Goal: Task Accomplishment & Management: Complete application form

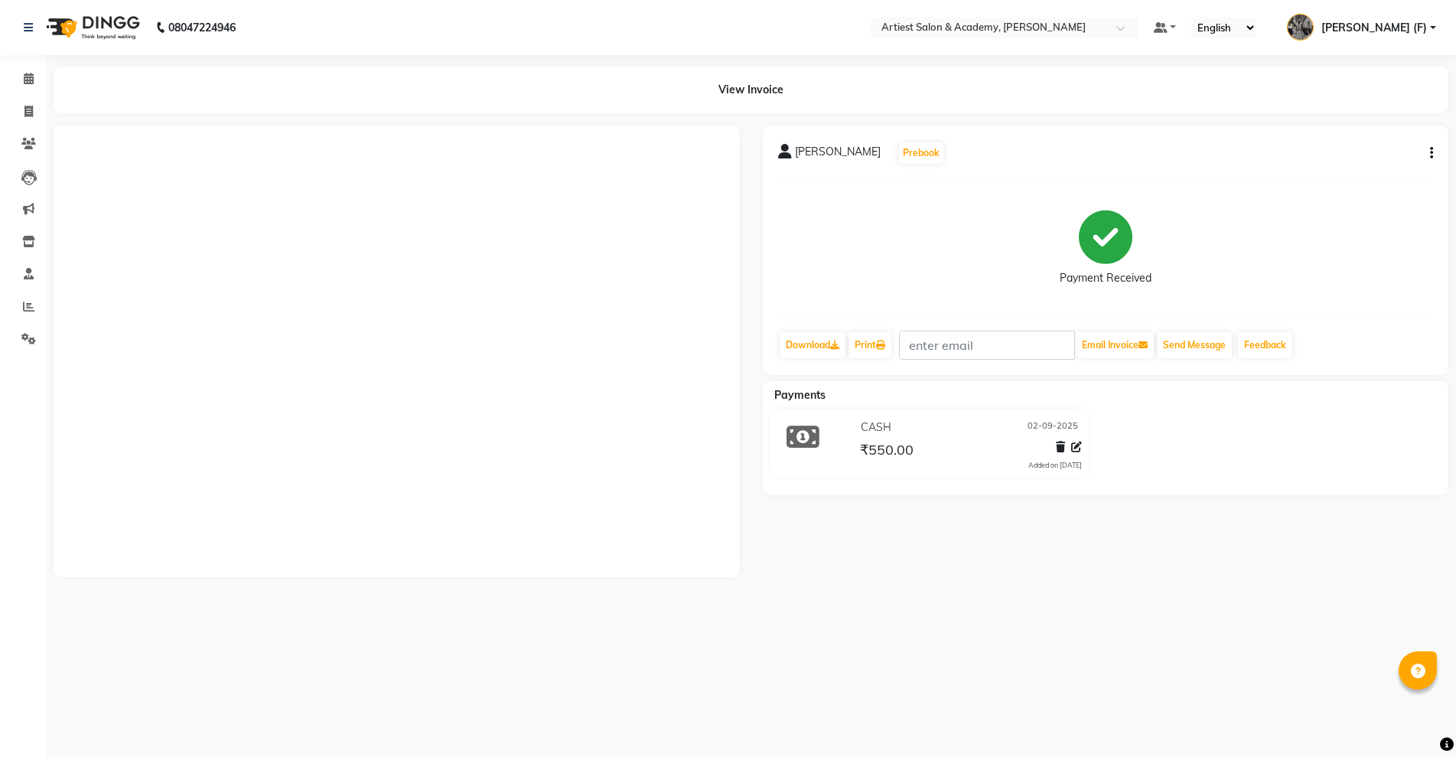
click at [21, 120] on link "Invoice" at bounding box center [23, 111] width 37 height 25
select select "service"
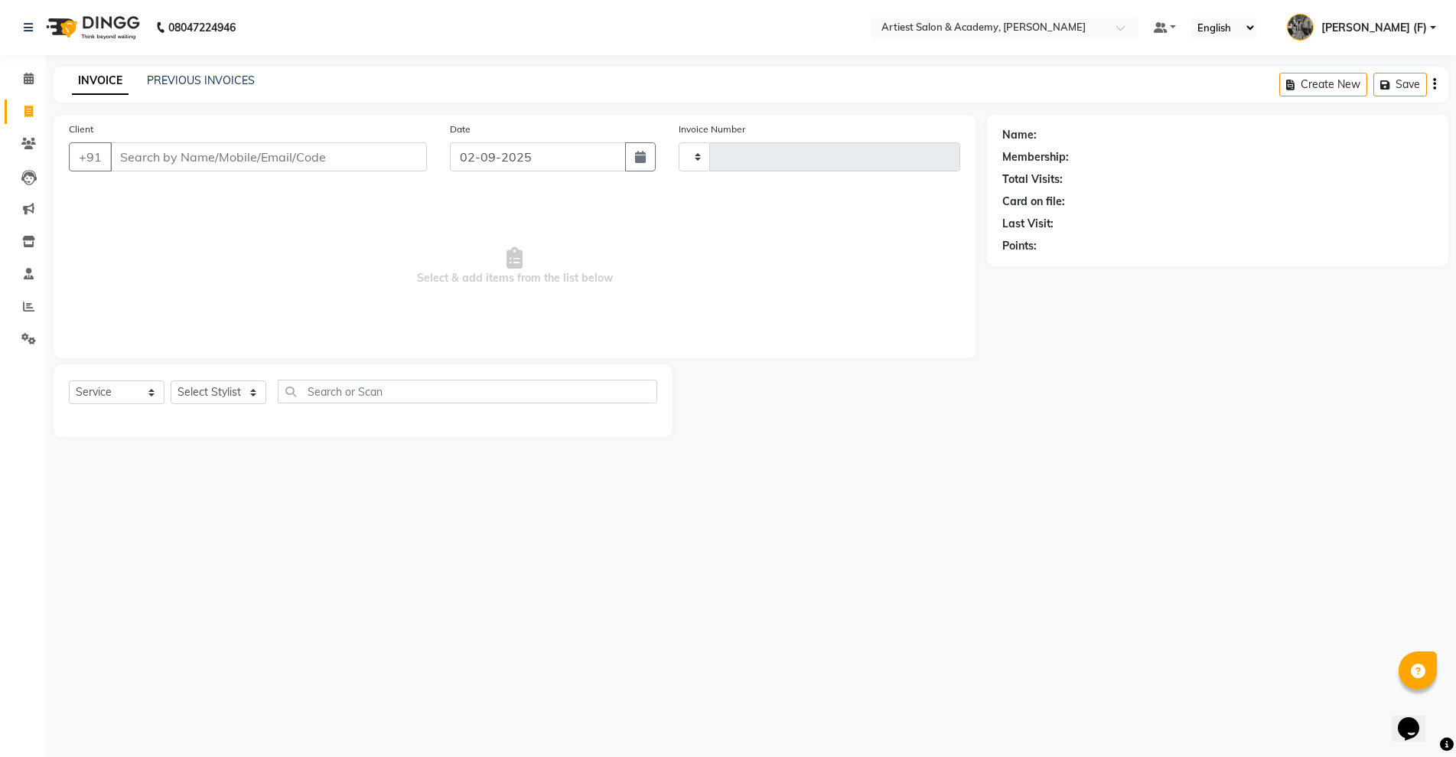
type input "3428"
click at [253, 146] on input "Client" at bounding box center [268, 156] width 317 height 29
select select "5123"
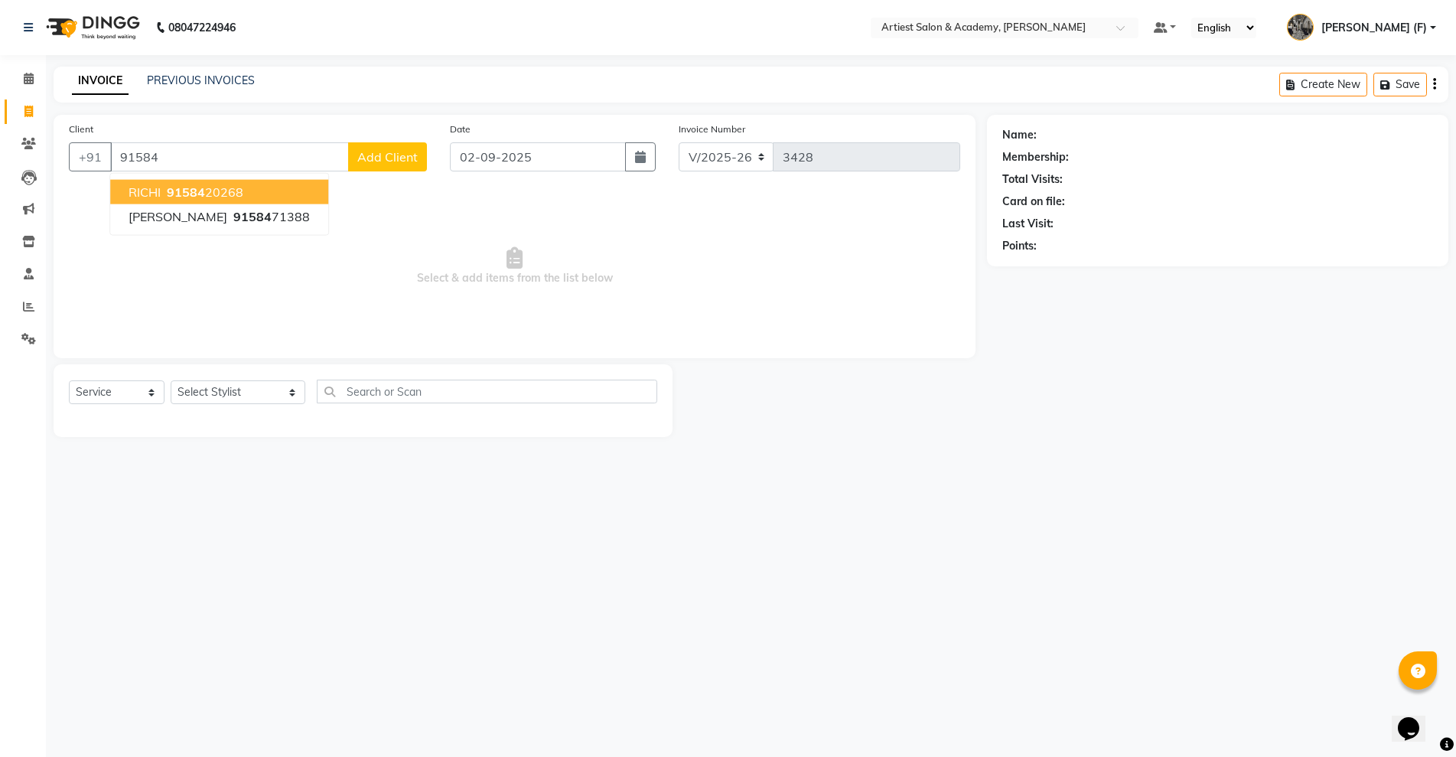
click at [200, 190] on span "91584" at bounding box center [186, 191] width 38 height 15
type input "9158420268"
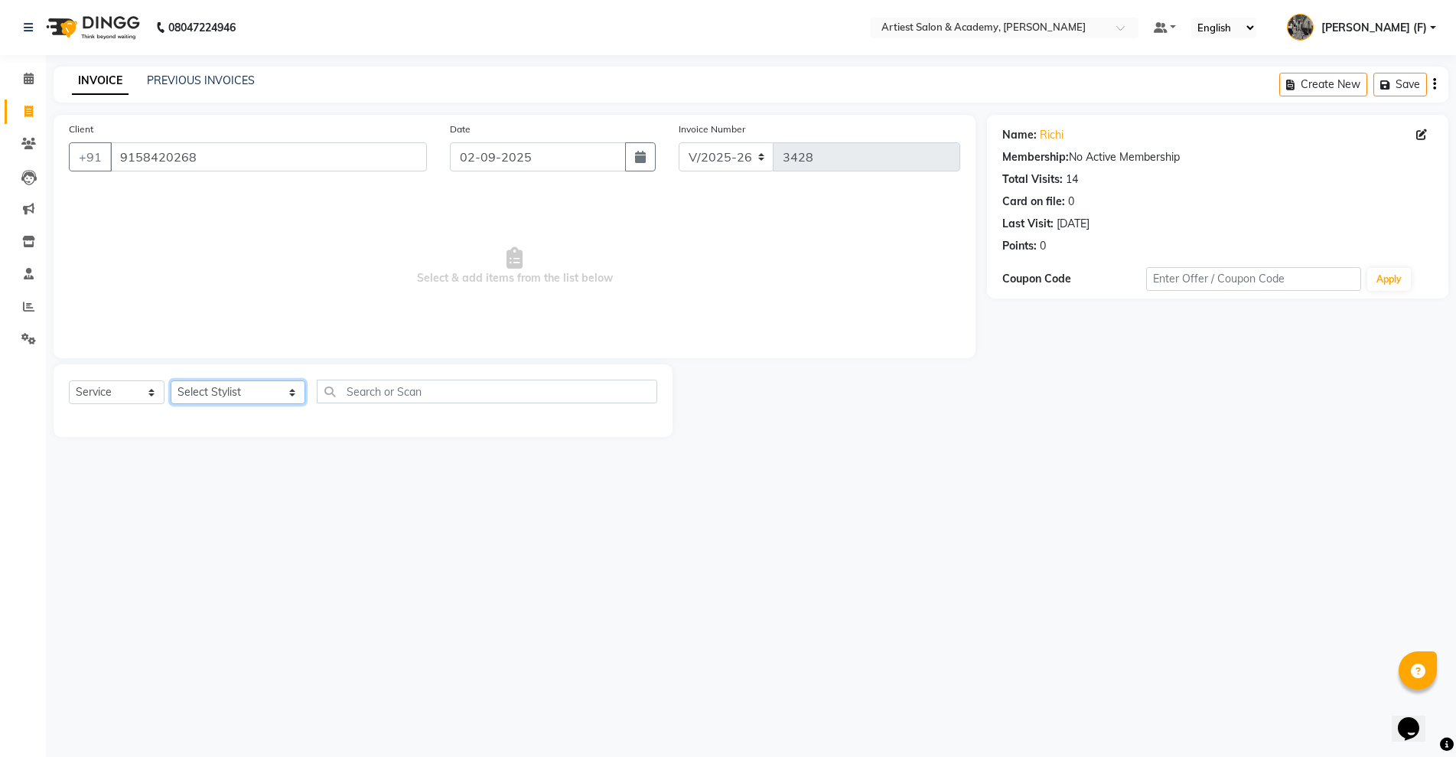
click at [222, 393] on select "Select Stylist [PERSON_NAME] (M) [PERSON_NAME] (F) [PERSON_NAME] [PERSON_NAME] …" at bounding box center [238, 392] width 135 height 24
select select "85433"
click at [171, 380] on select "Select Stylist [PERSON_NAME] (M) [PERSON_NAME] (F) [PERSON_NAME] [PERSON_NAME] …" at bounding box center [238, 392] width 135 height 24
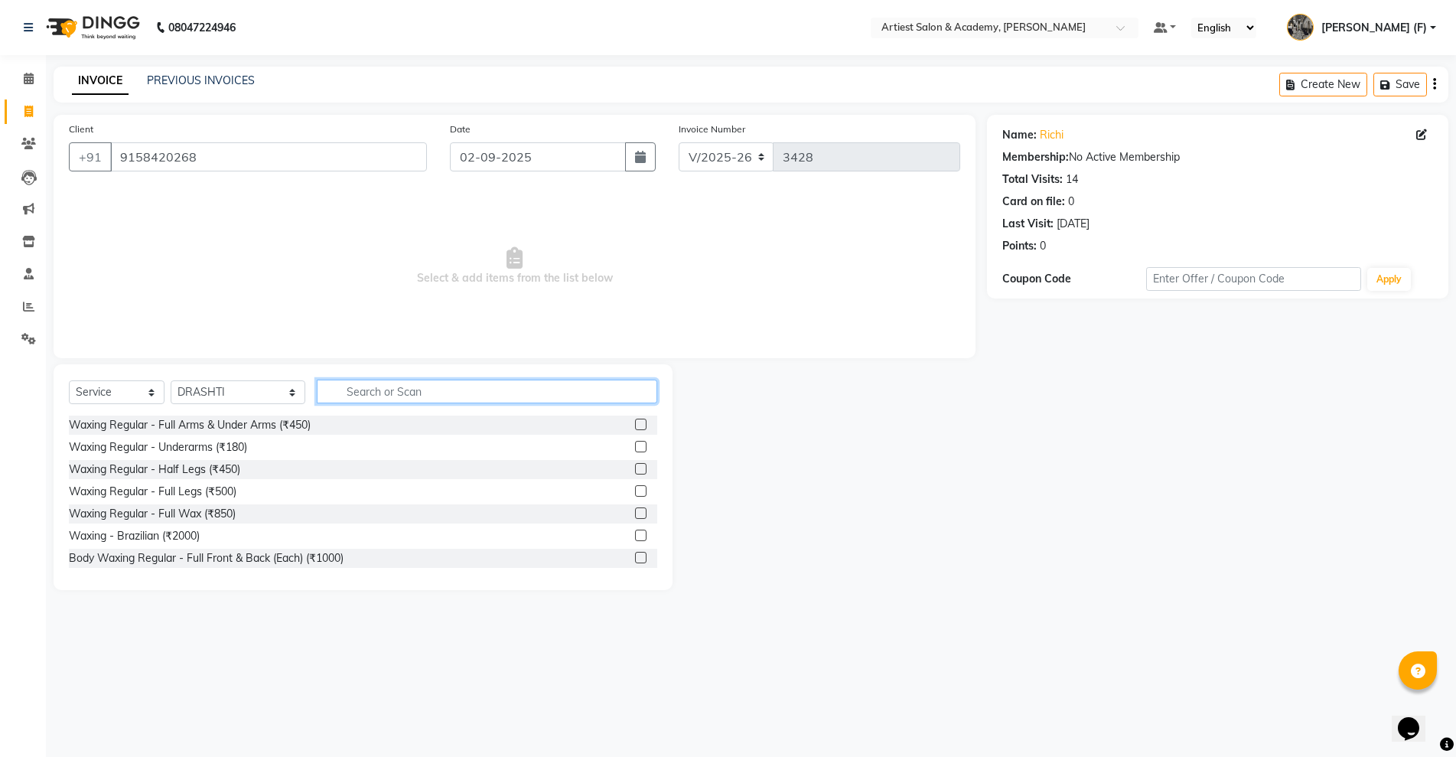
click at [394, 389] on input "text" at bounding box center [487, 391] width 340 height 24
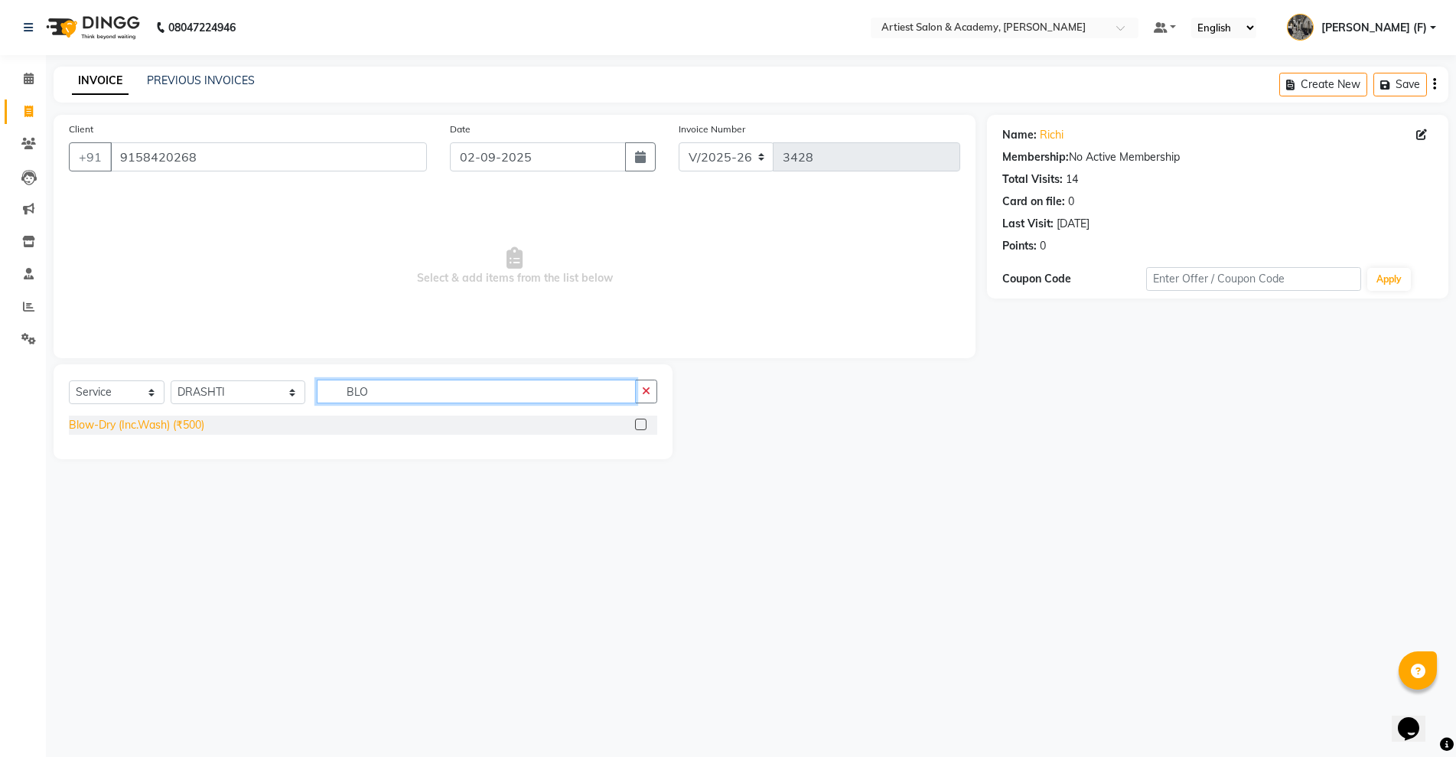
type input "BLO"
click at [161, 426] on div "Blow-Dry (Inc.Wash) (₹500)" at bounding box center [136, 425] width 135 height 16
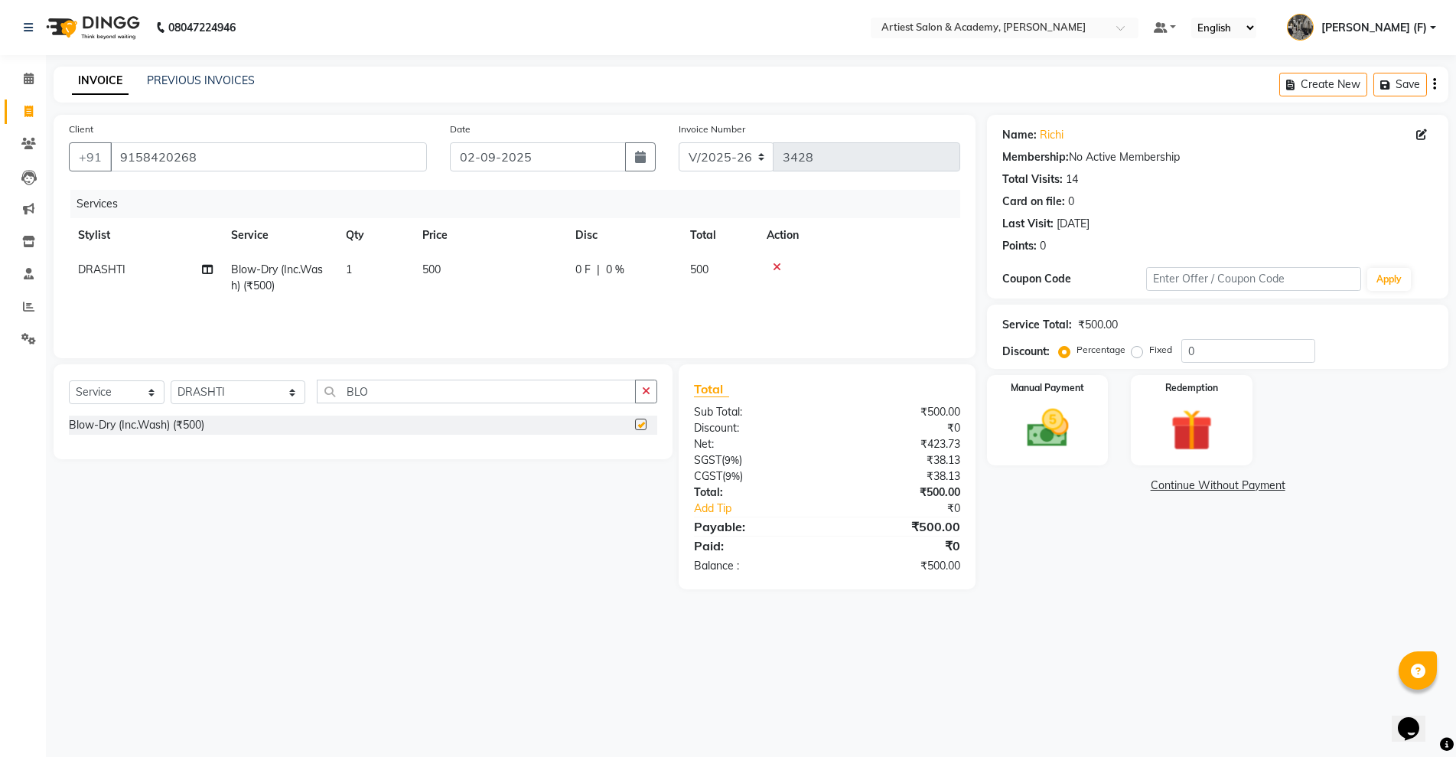
checkbox input "false"
click at [220, 381] on select "Select Stylist [PERSON_NAME] (M) [PERSON_NAME] (F) [PERSON_NAME] [PERSON_NAME] …" at bounding box center [238, 392] width 135 height 24
click at [171, 380] on select "Select Stylist [PERSON_NAME] (M) [PERSON_NAME] (F) [PERSON_NAME] [PERSON_NAME] …" at bounding box center [238, 392] width 135 height 24
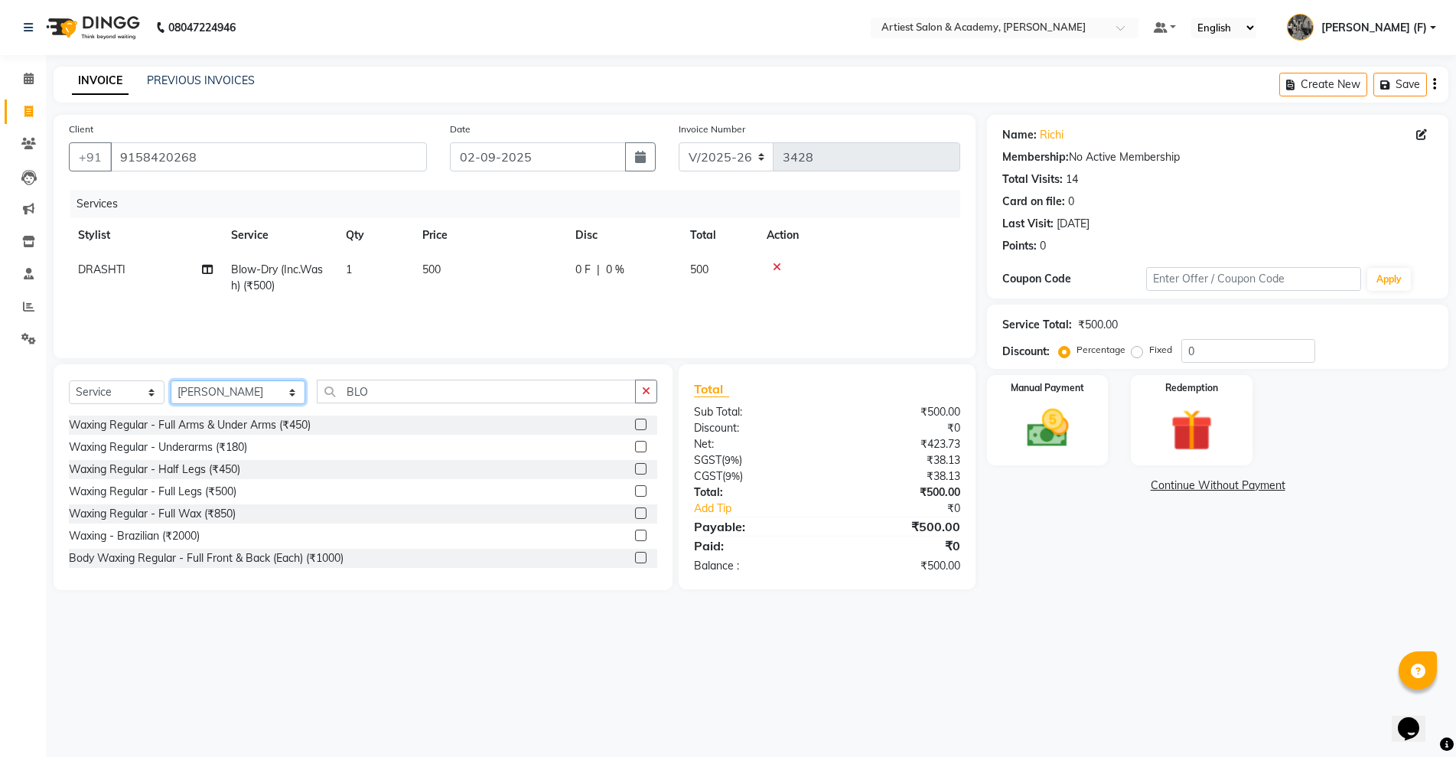
click at [213, 389] on select "Select Stylist [PERSON_NAME] (M) [PERSON_NAME] (F) [PERSON_NAME] [PERSON_NAME] …" at bounding box center [238, 392] width 135 height 24
select select "33211"
click at [171, 380] on select "Select Stylist [PERSON_NAME] (M) [PERSON_NAME] (F) [PERSON_NAME] [PERSON_NAME] …" at bounding box center [238, 392] width 135 height 24
click at [341, 391] on input "BLO" at bounding box center [476, 391] width 318 height 24
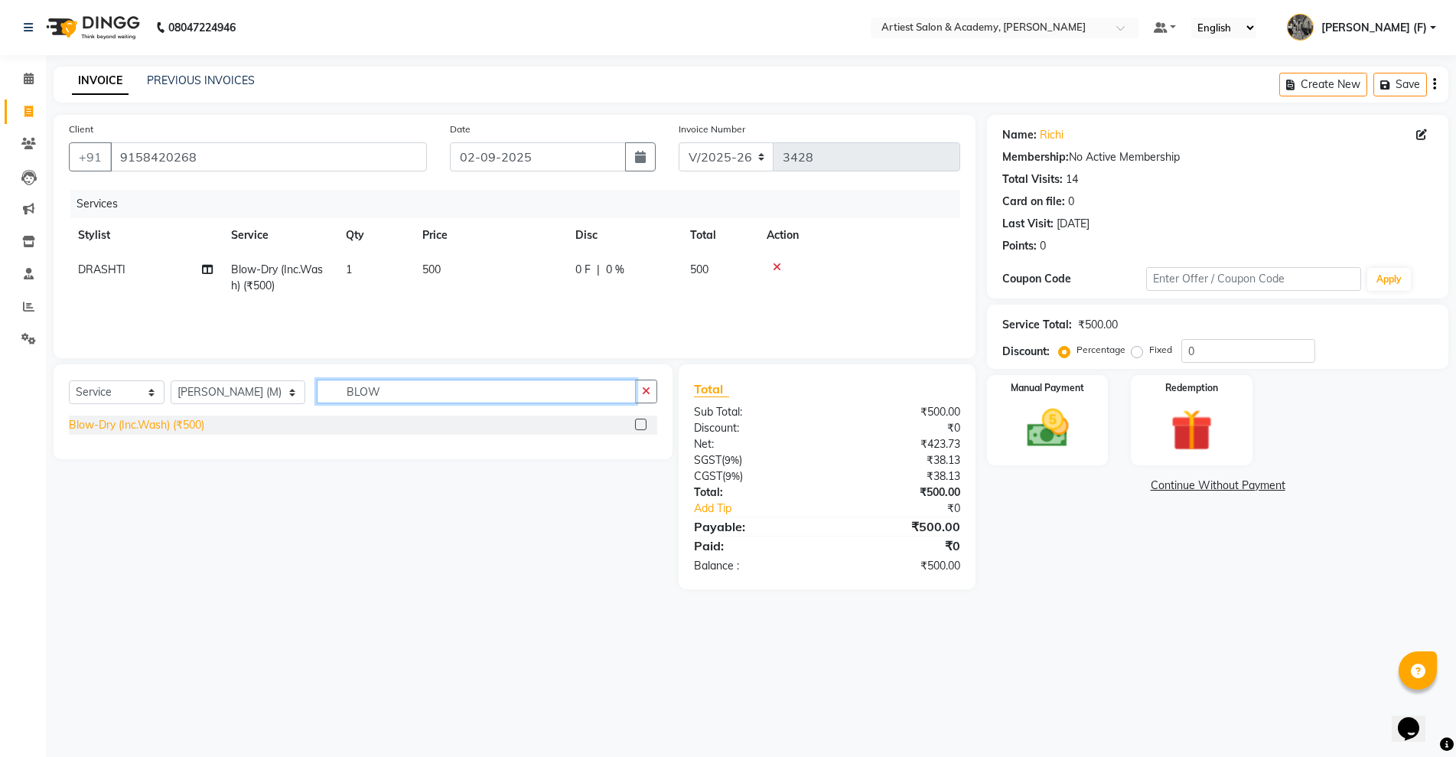
type input "BLOW"
drag, startPoint x: 189, startPoint y: 427, endPoint x: 204, endPoint y: 413, distance: 20.6
click at [189, 425] on div "Blow-Dry (Inc.Wash) (₹500)" at bounding box center [136, 425] width 135 height 16
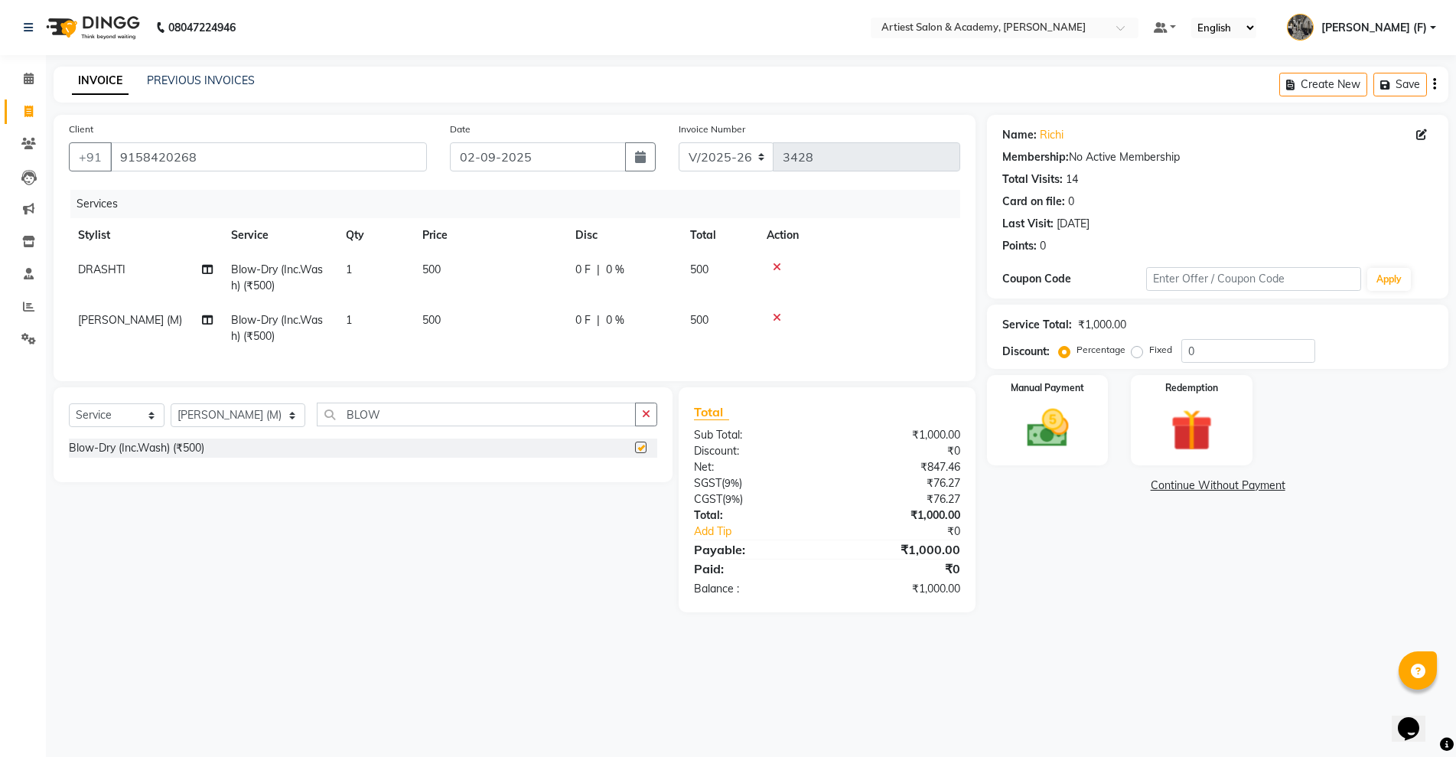
checkbox input "false"
drag, startPoint x: 205, startPoint y: 327, endPoint x: 221, endPoint y: 329, distance: 16.2
click at [206, 326] on span at bounding box center [207, 320] width 11 height 16
select select "33211"
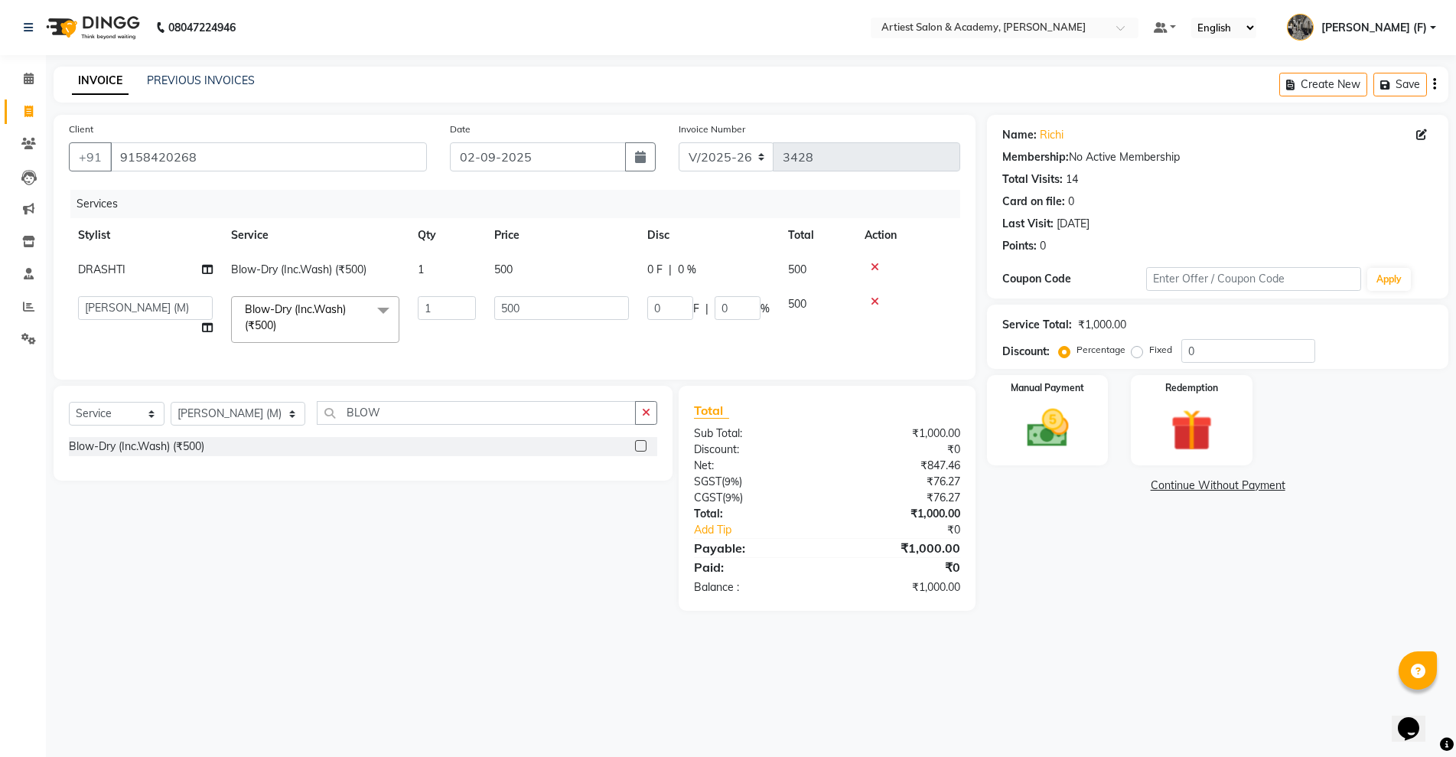
click at [203, 332] on icon at bounding box center [207, 327] width 11 height 11
select select "33211"
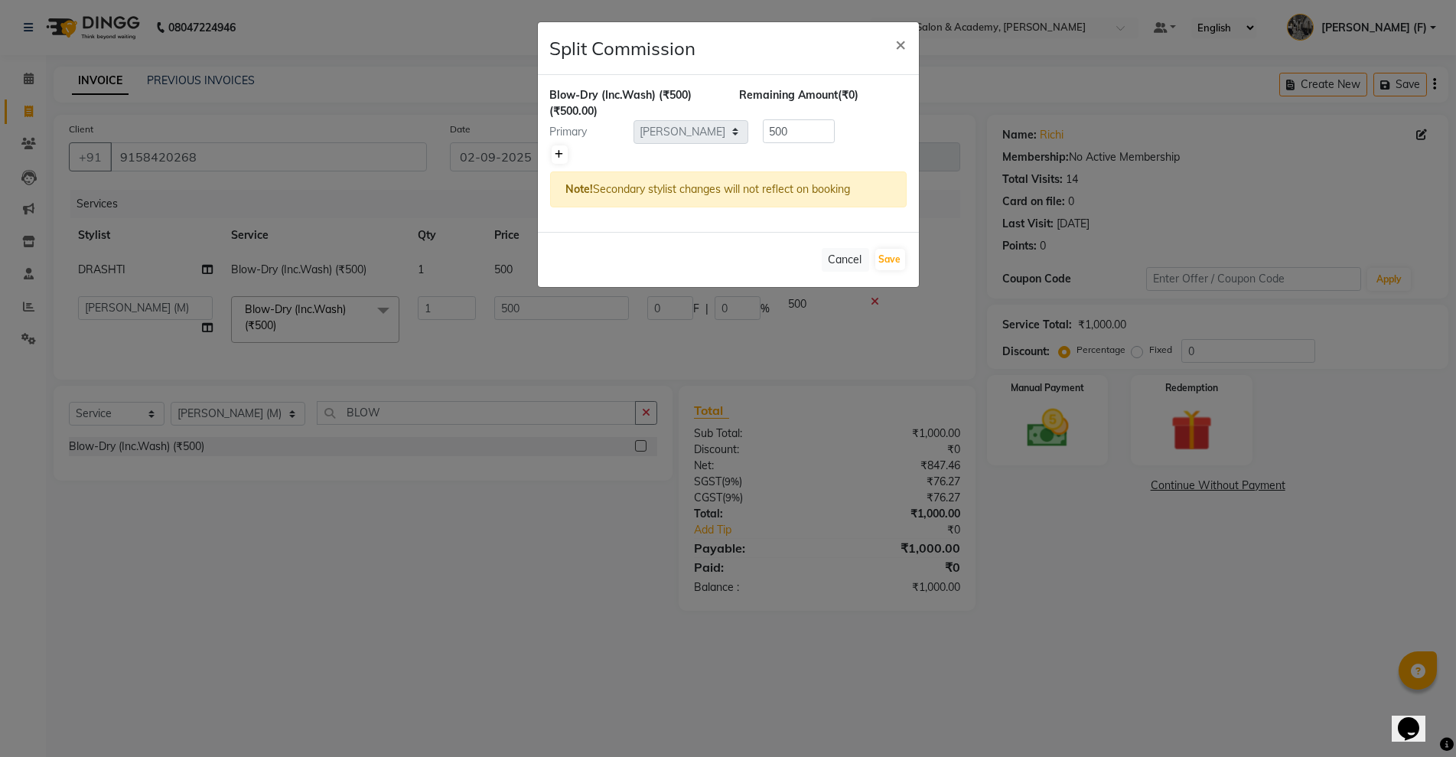
click at [565, 157] on link at bounding box center [560, 154] width 16 height 18
type input "250"
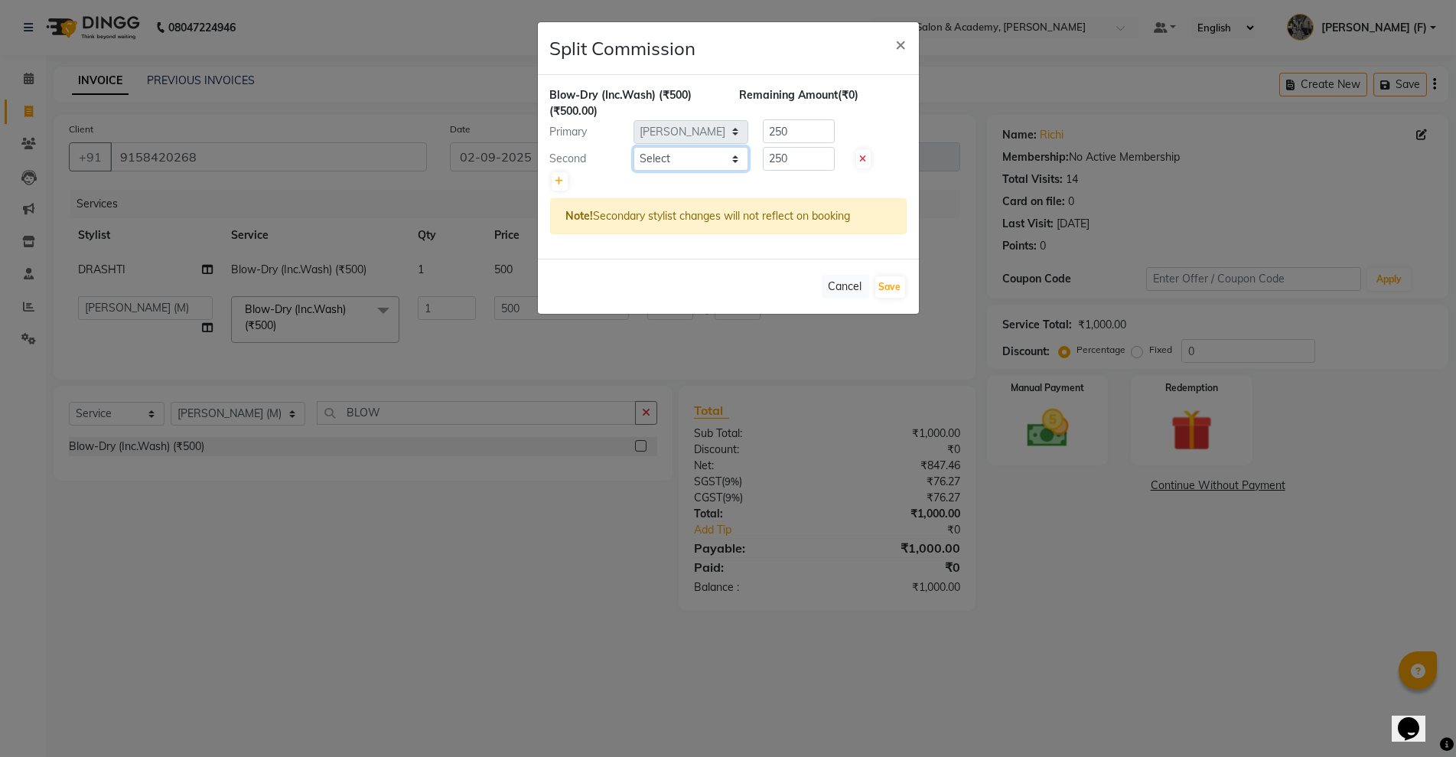
click at [723, 155] on select "Select [PERSON_NAME] (M) [PERSON_NAME] (F) [PERSON_NAME] [PERSON_NAME] [PERSON_…" at bounding box center [690, 159] width 115 height 24
click at [633, 147] on select "Select [PERSON_NAME] (M) [PERSON_NAME] (F) [PERSON_NAME] [PERSON_NAME] [PERSON_…" at bounding box center [690, 159] width 115 height 24
click at [736, 156] on select "Select [PERSON_NAME] (M) [PERSON_NAME] (F) [PERSON_NAME] [PERSON_NAME] [PERSON_…" at bounding box center [690, 159] width 115 height 24
select select "90285"
click at [633, 147] on select "Select [PERSON_NAME] (M) [PERSON_NAME] (F) [PERSON_NAME] [PERSON_NAME] [PERSON_…" at bounding box center [690, 159] width 115 height 24
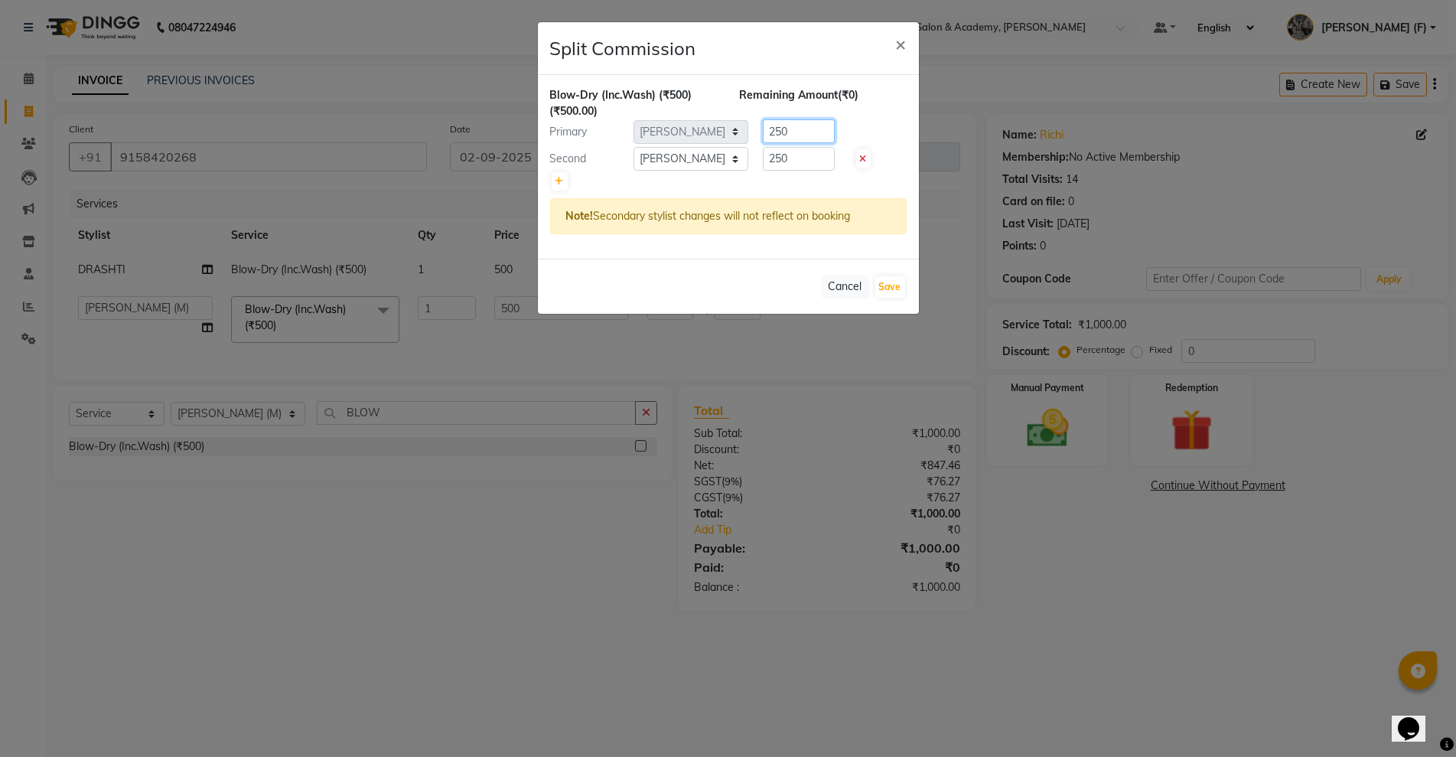
drag, startPoint x: 828, startPoint y: 143, endPoint x: 798, endPoint y: 152, distance: 31.2
click at [798, 152] on div "Blow-Dry (Inc.Wash) (₹500) (₹500.00) Remaining Amount (₹0) Primary Select [PERS…" at bounding box center [728, 167] width 381 height 184
drag, startPoint x: 798, startPoint y: 152, endPoint x: 732, endPoint y: 166, distance: 67.2
click at [732, 166] on div "Second Select [PERSON_NAME] (M) [PERSON_NAME] (F) [PERSON_NAME] [PERSON_NAME] […" at bounding box center [728, 159] width 379 height 24
type input "200"
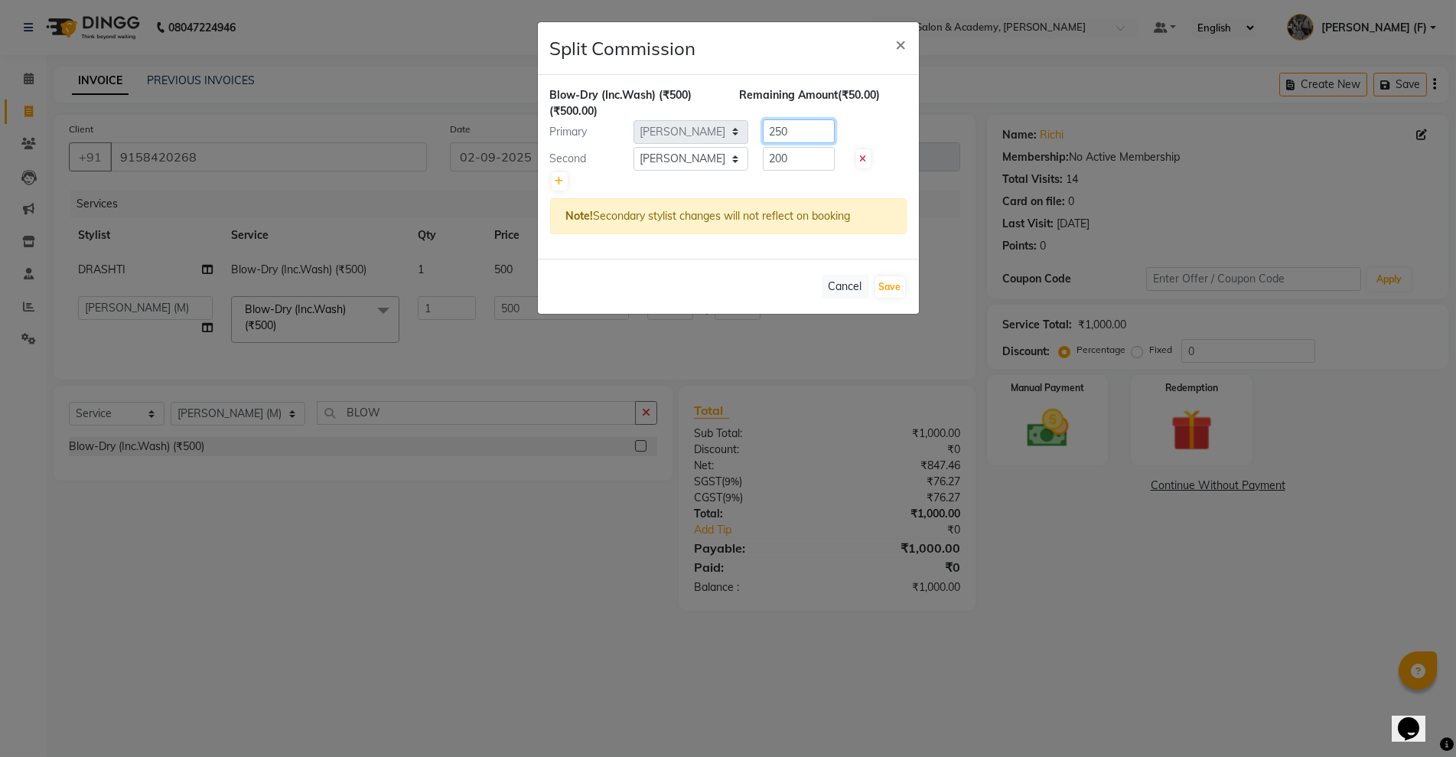
drag, startPoint x: 823, startPoint y: 127, endPoint x: 463, endPoint y: 151, distance: 361.1
click at [460, 141] on ngb-modal-window "Split Commission × Blow-Dry (Inc.Wash) (₹500) (₹500.00) Remaining Amount (₹50.0…" at bounding box center [728, 378] width 1456 height 757
type input "300"
click at [880, 288] on button "Save" at bounding box center [890, 286] width 30 height 21
select select "Select"
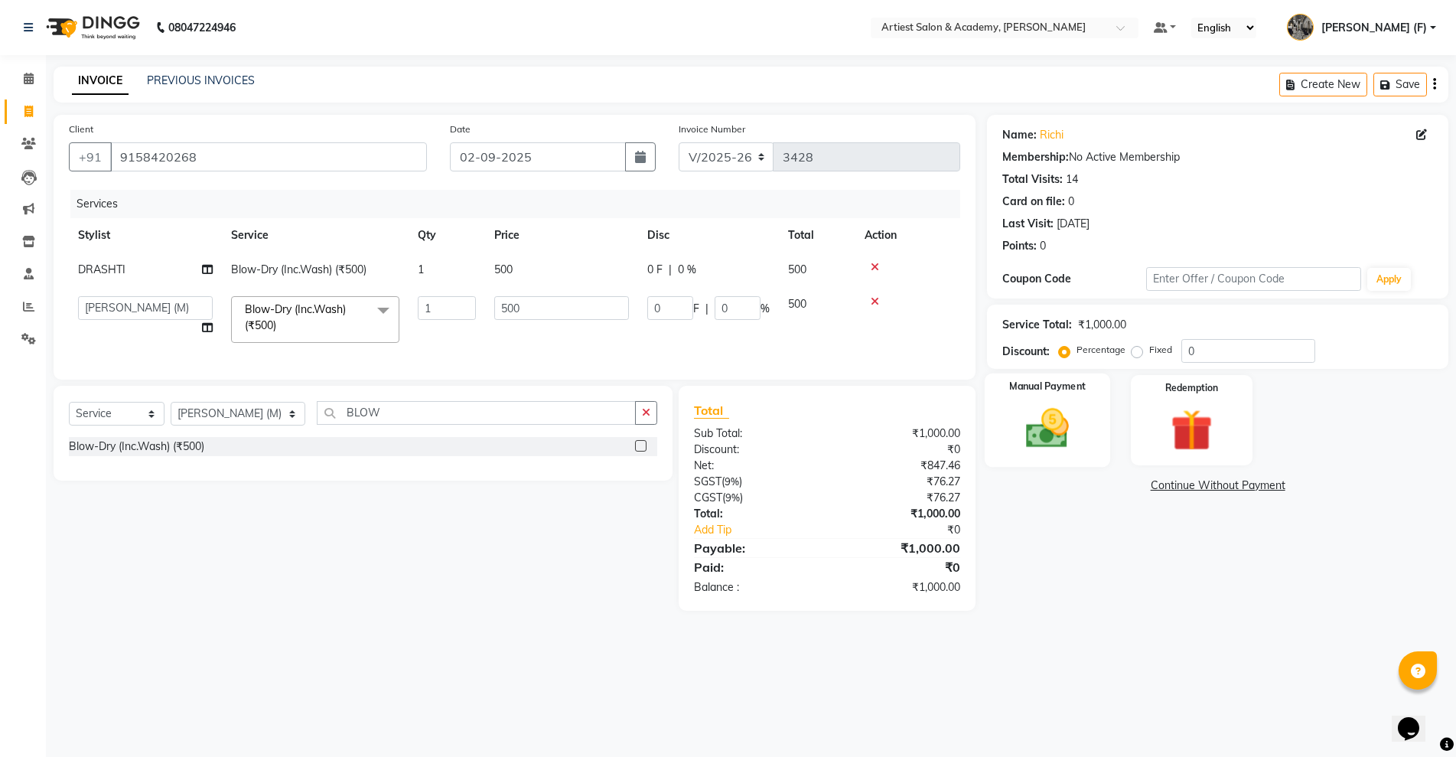
click at [1063, 444] on img at bounding box center [1047, 428] width 70 height 50
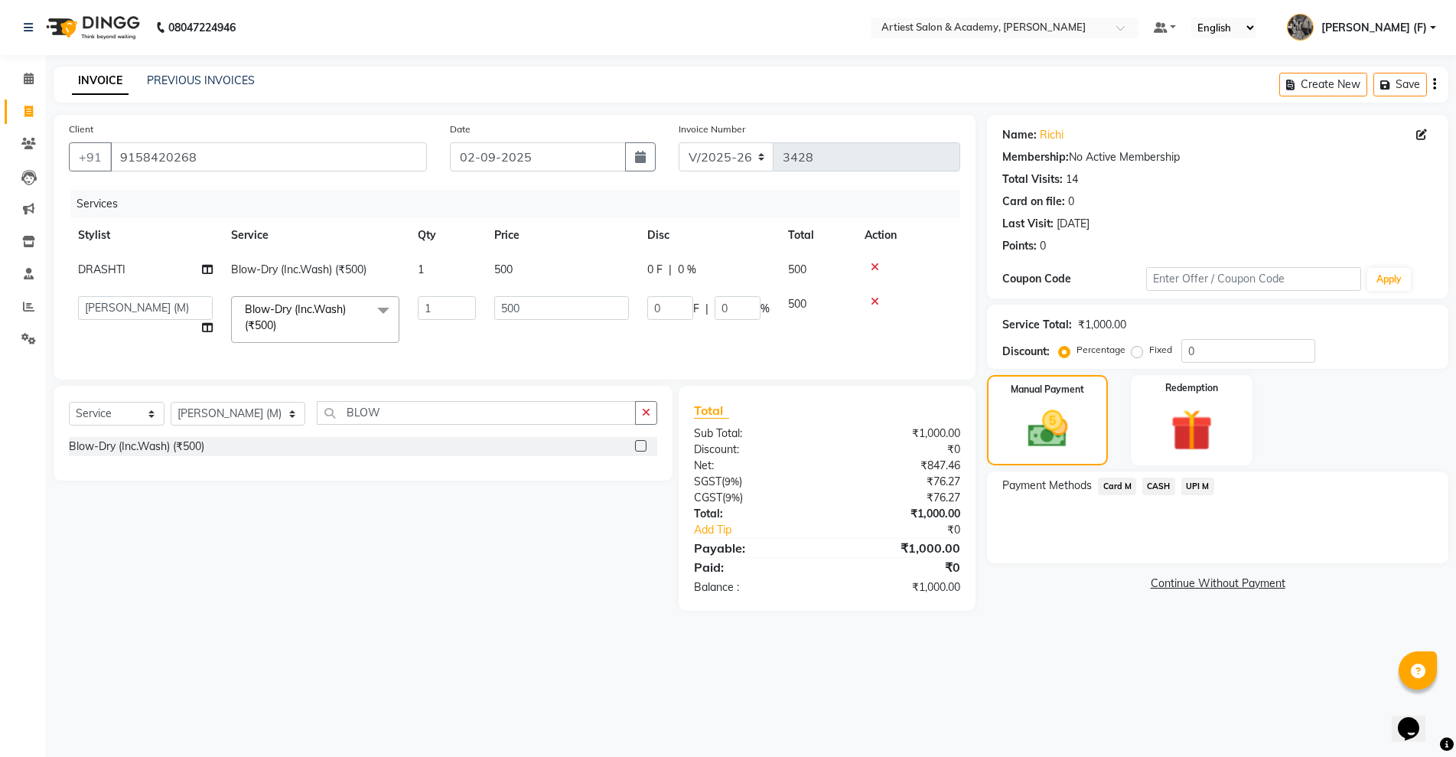
click at [1202, 487] on span "UPI M" at bounding box center [1197, 486] width 33 height 18
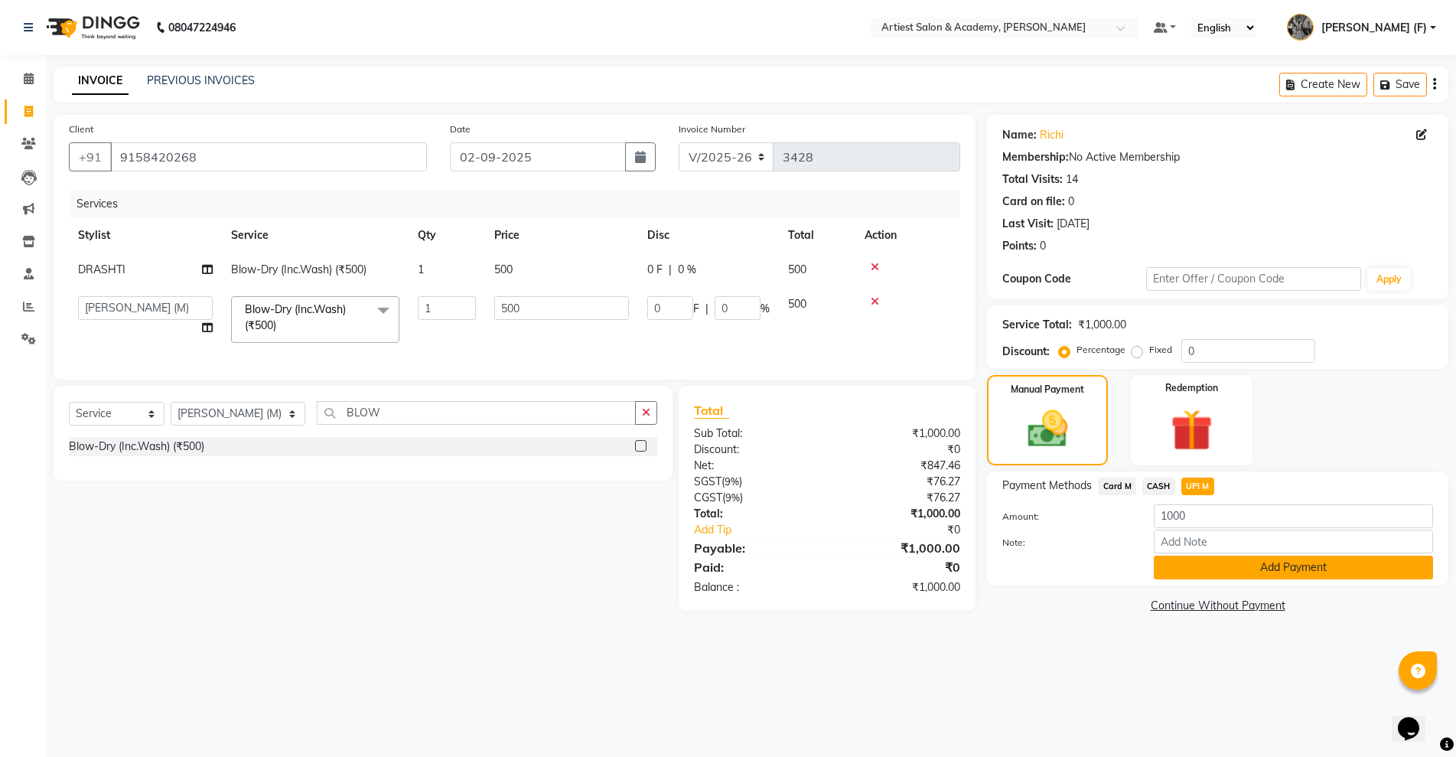
click at [1191, 562] on button "Add Payment" at bounding box center [1293, 567] width 279 height 24
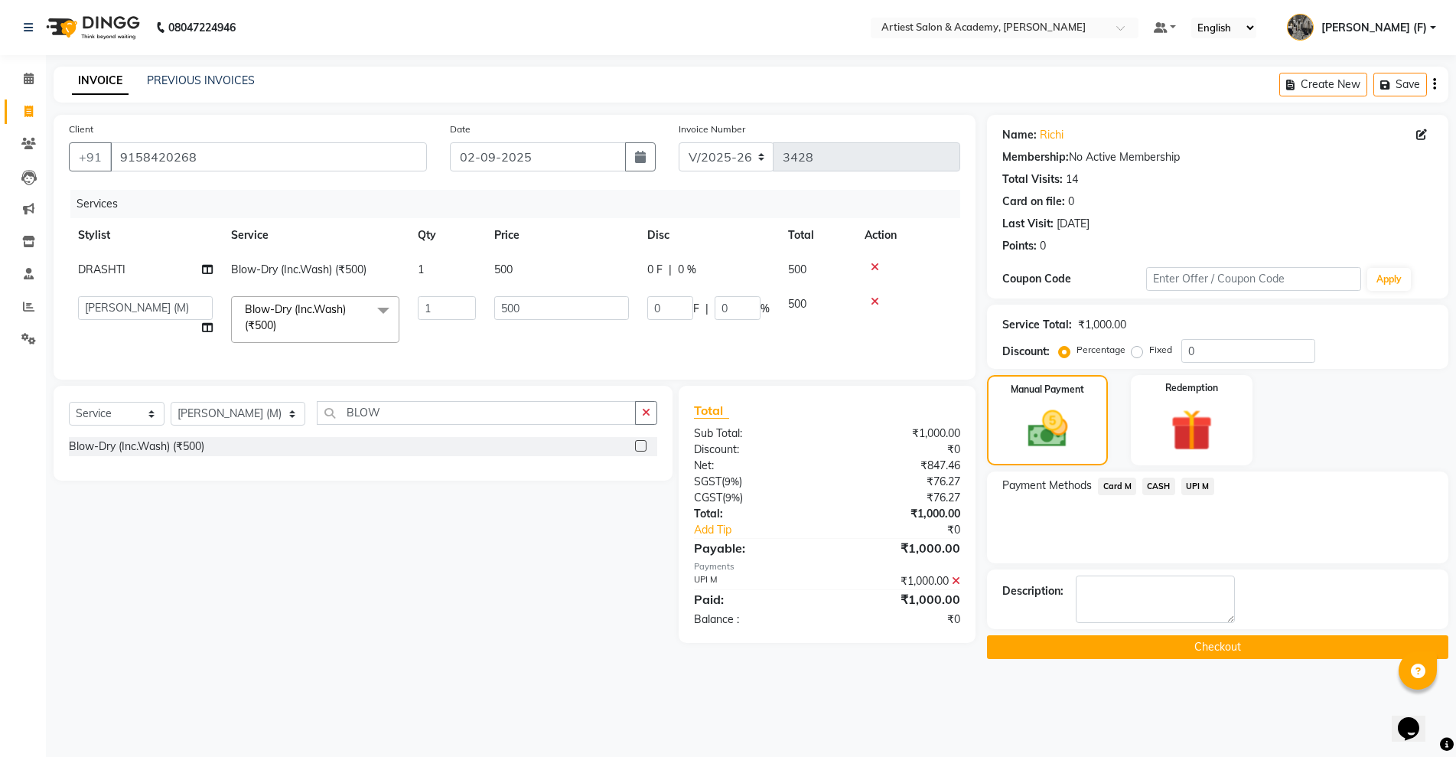
click at [1154, 646] on button "Checkout" at bounding box center [1217, 647] width 461 height 24
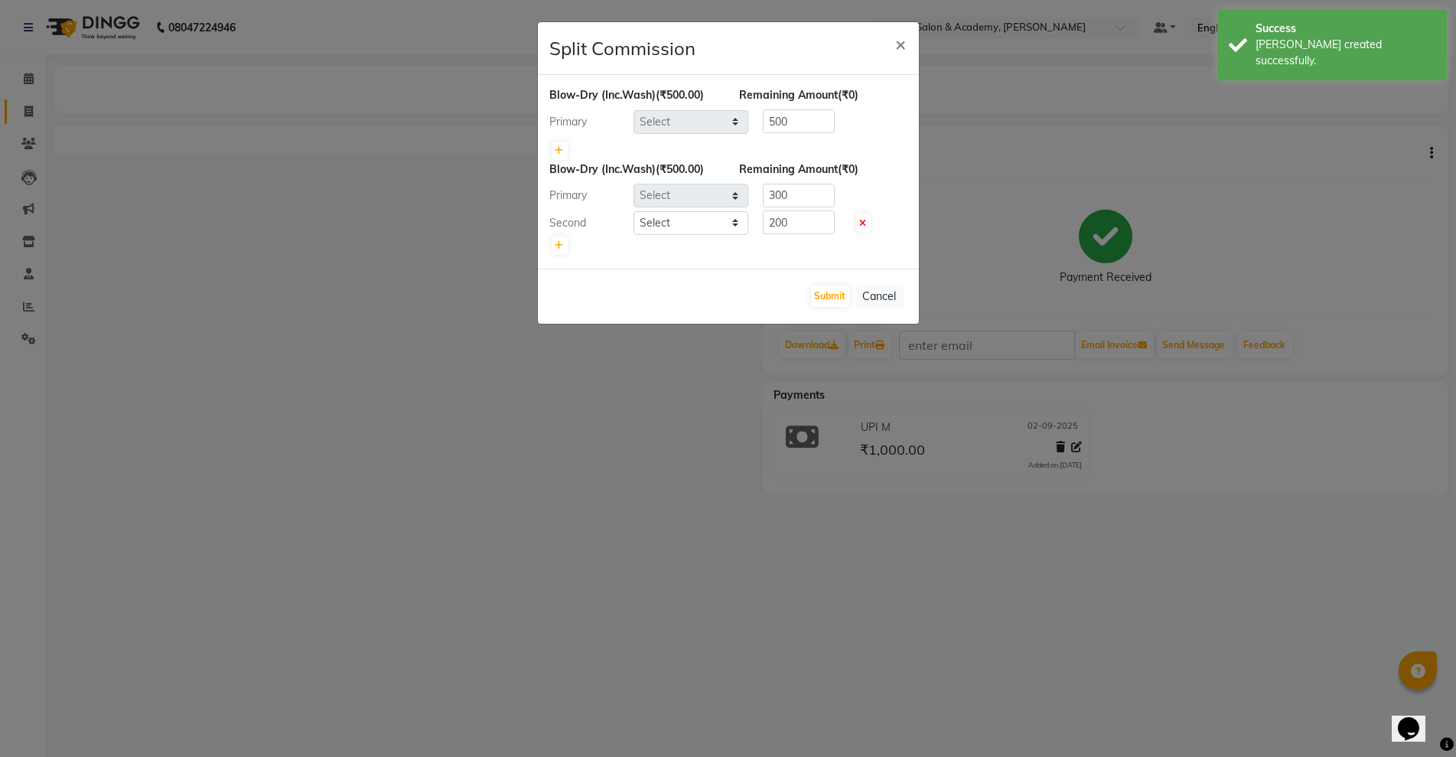
select select "85433"
select select "33211"
select select "90285"
click at [30, 103] on ngb-modal-window "Split Commission × Blow-Dry (Inc.Wash) (₹500.00) Remaining Amount (₹0) Primary …" at bounding box center [728, 378] width 1456 height 757
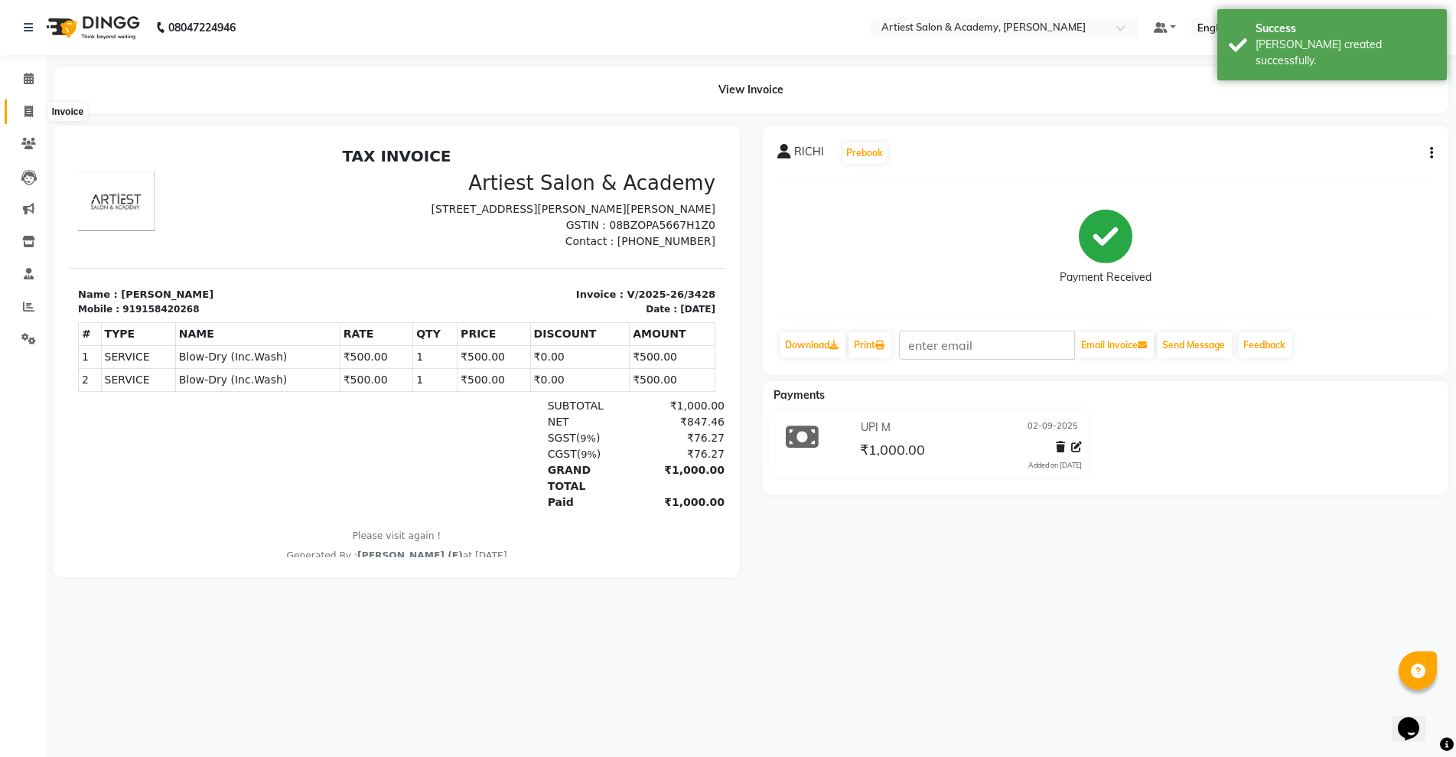
click at [34, 107] on span at bounding box center [28, 112] width 27 height 18
select select "5123"
select select "service"
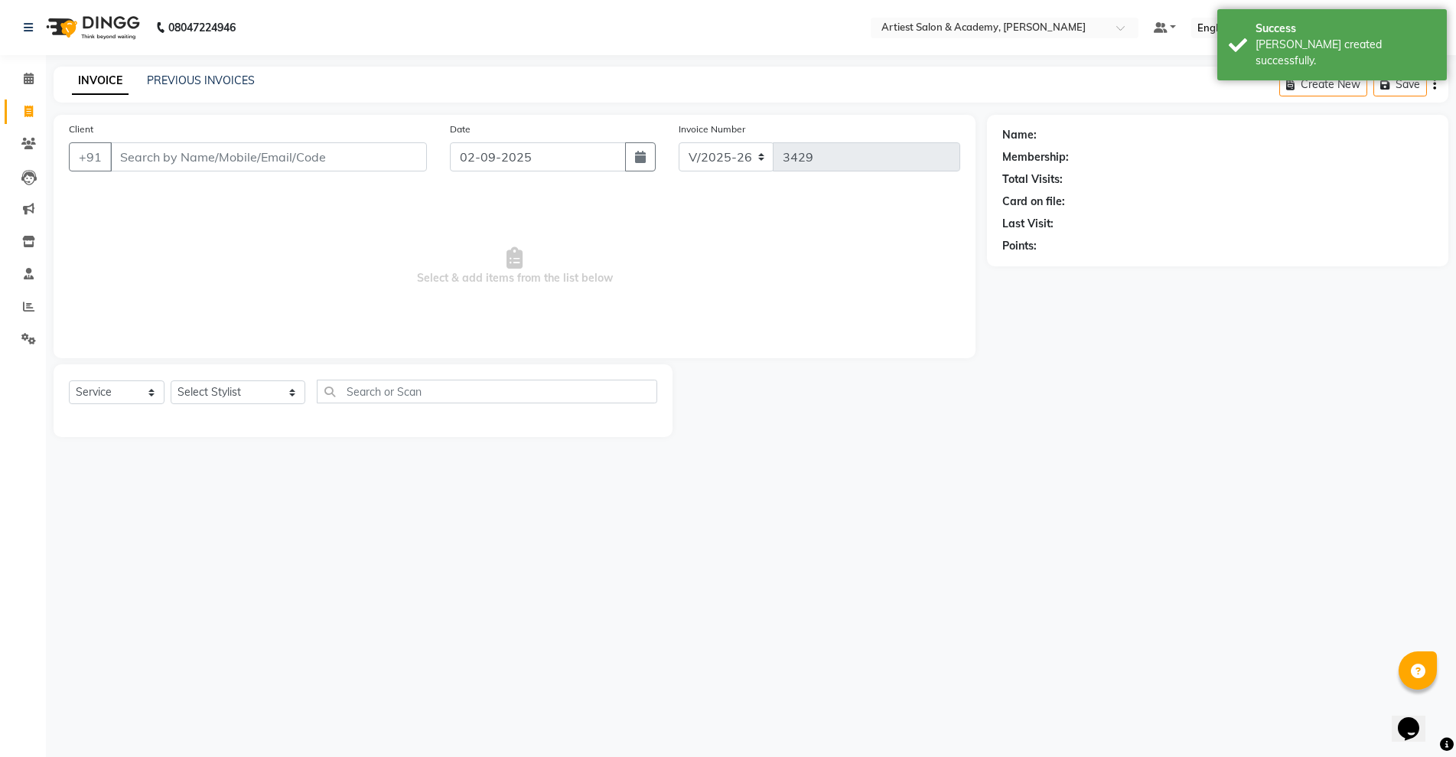
click at [169, 153] on input "Client" at bounding box center [268, 156] width 317 height 29
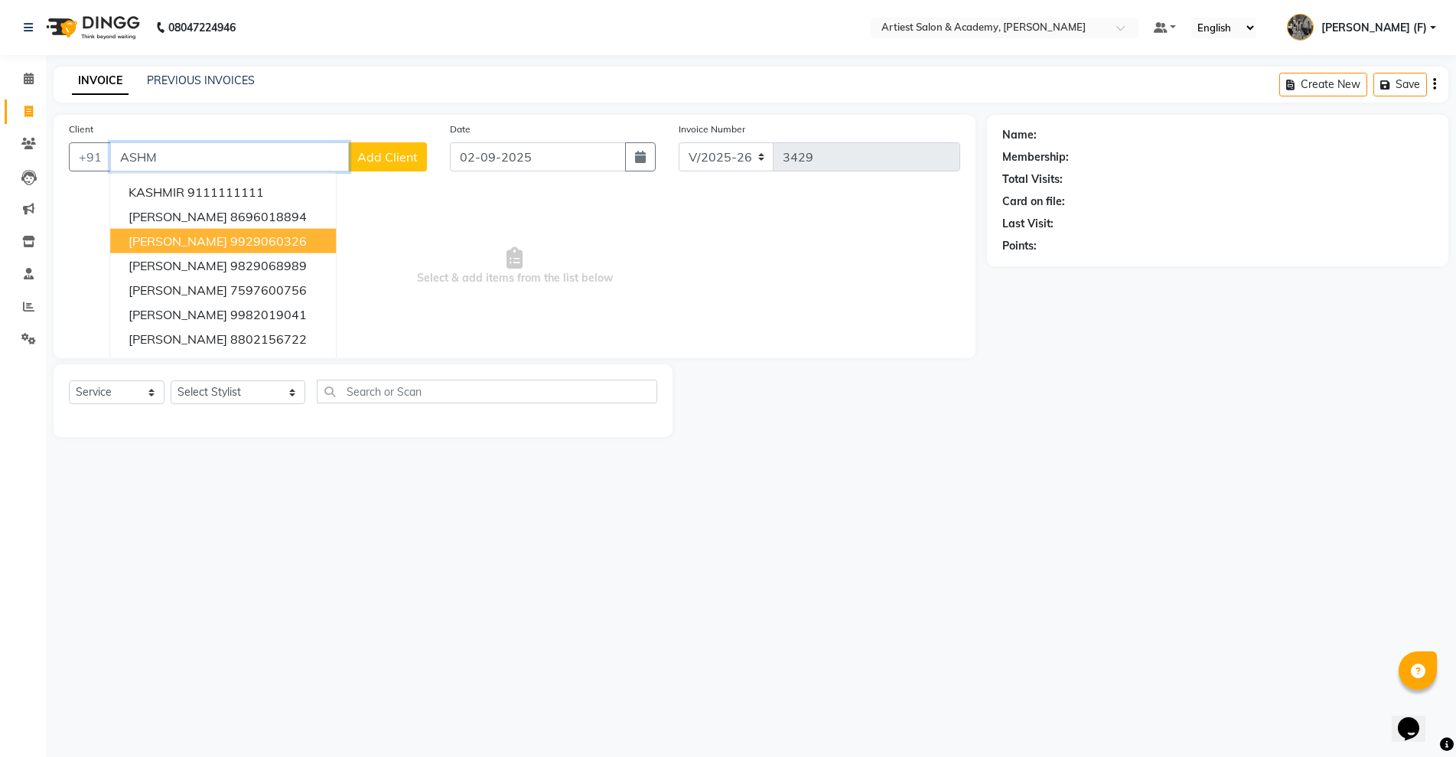
click at [247, 239] on ngb-highlight "9929060326" at bounding box center [268, 240] width 76 height 15
type input "9929060326"
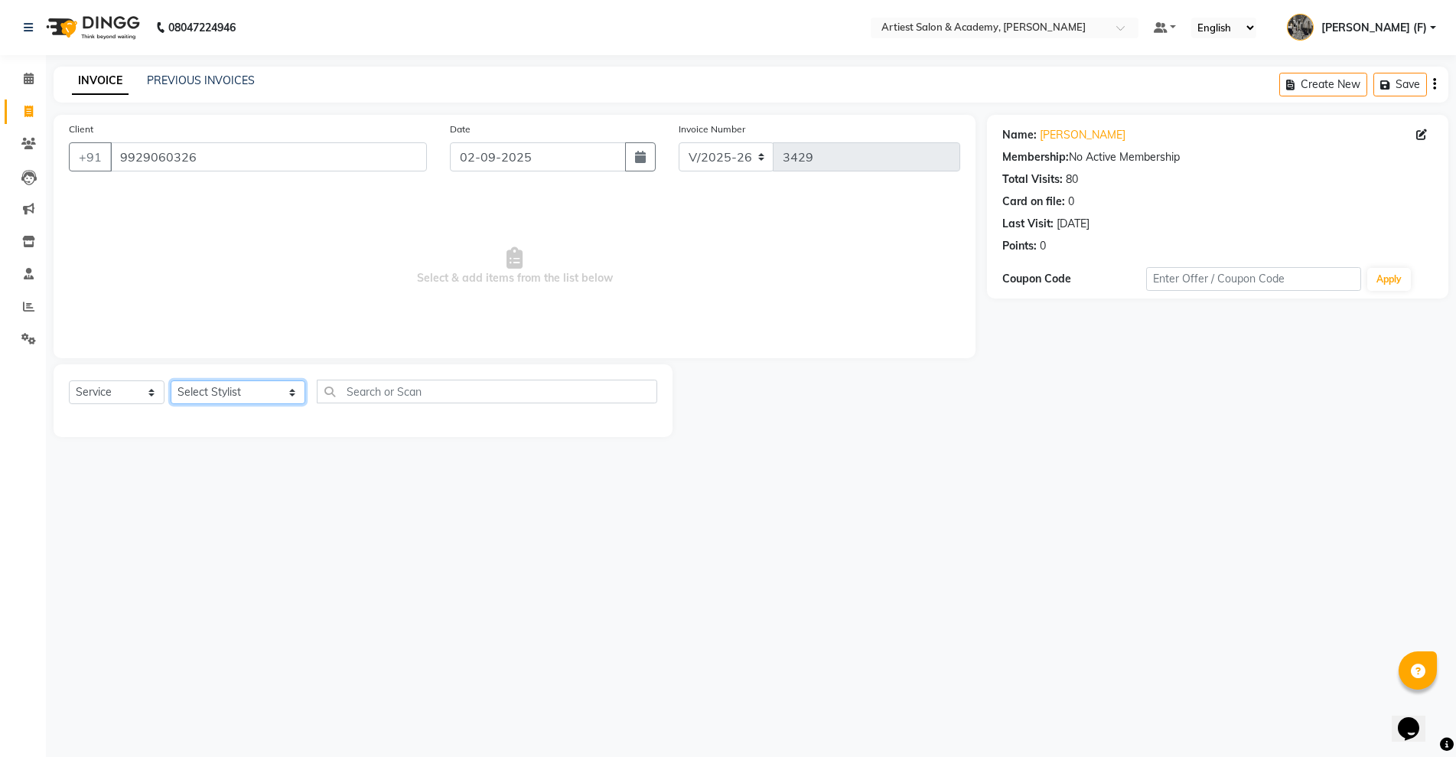
click at [211, 382] on select "Select Stylist [PERSON_NAME] (M) [PERSON_NAME] (F) [PERSON_NAME] [PERSON_NAME] …" at bounding box center [238, 392] width 135 height 24
select select "33212"
click at [171, 380] on select "Select Stylist [PERSON_NAME] (M) [PERSON_NAME] (F) [PERSON_NAME] [PERSON_NAME] …" at bounding box center [238, 392] width 135 height 24
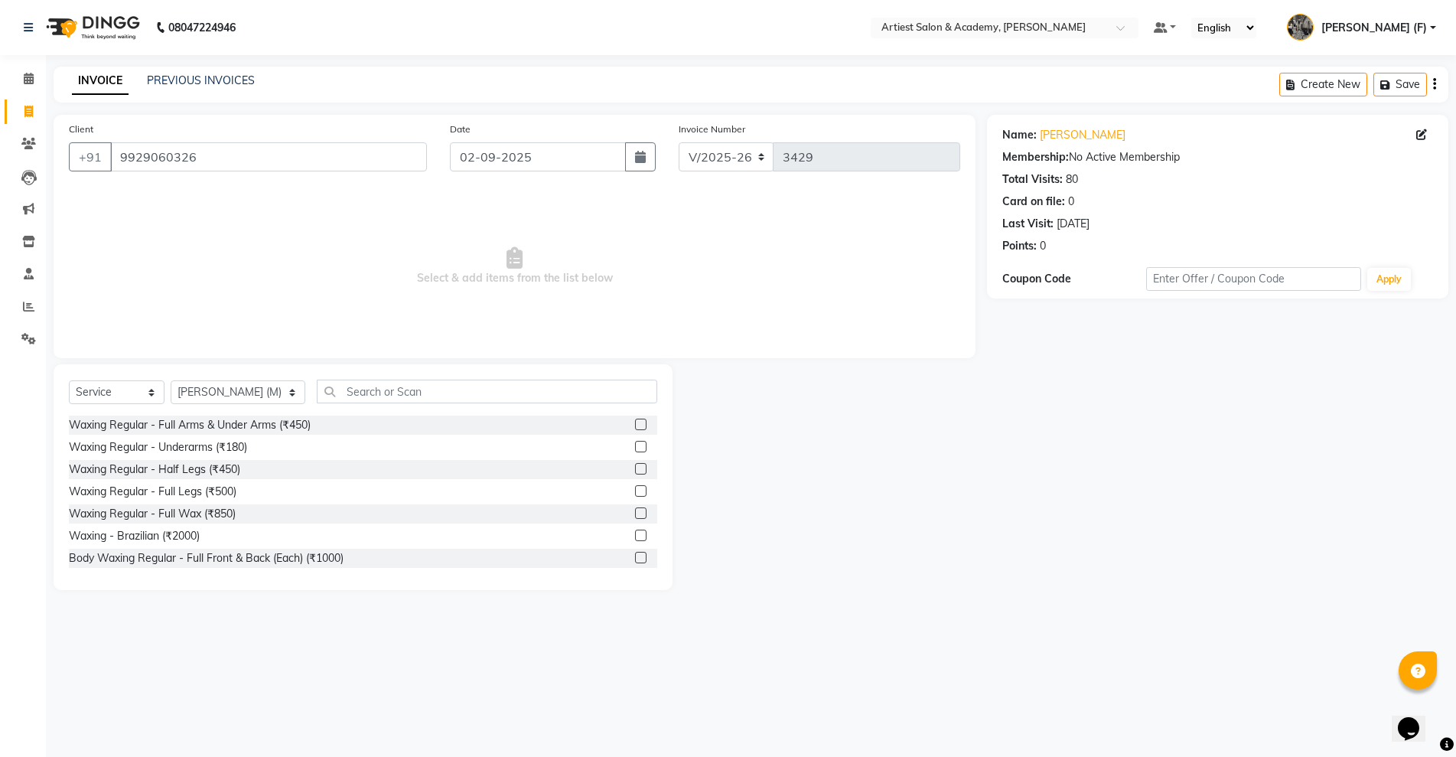
click at [364, 405] on div "Select Service Product Membership Package Voucher Prepaid Gift Card Select Styl…" at bounding box center [363, 397] width 588 height 36
drag, startPoint x: 365, startPoint y: 405, endPoint x: 369, endPoint y: 393, distance: 12.4
click at [366, 401] on div "Select Service Product Membership Package Voucher Prepaid Gift Card Select Styl…" at bounding box center [363, 397] width 588 height 36
click at [369, 393] on input "text" at bounding box center [487, 391] width 340 height 24
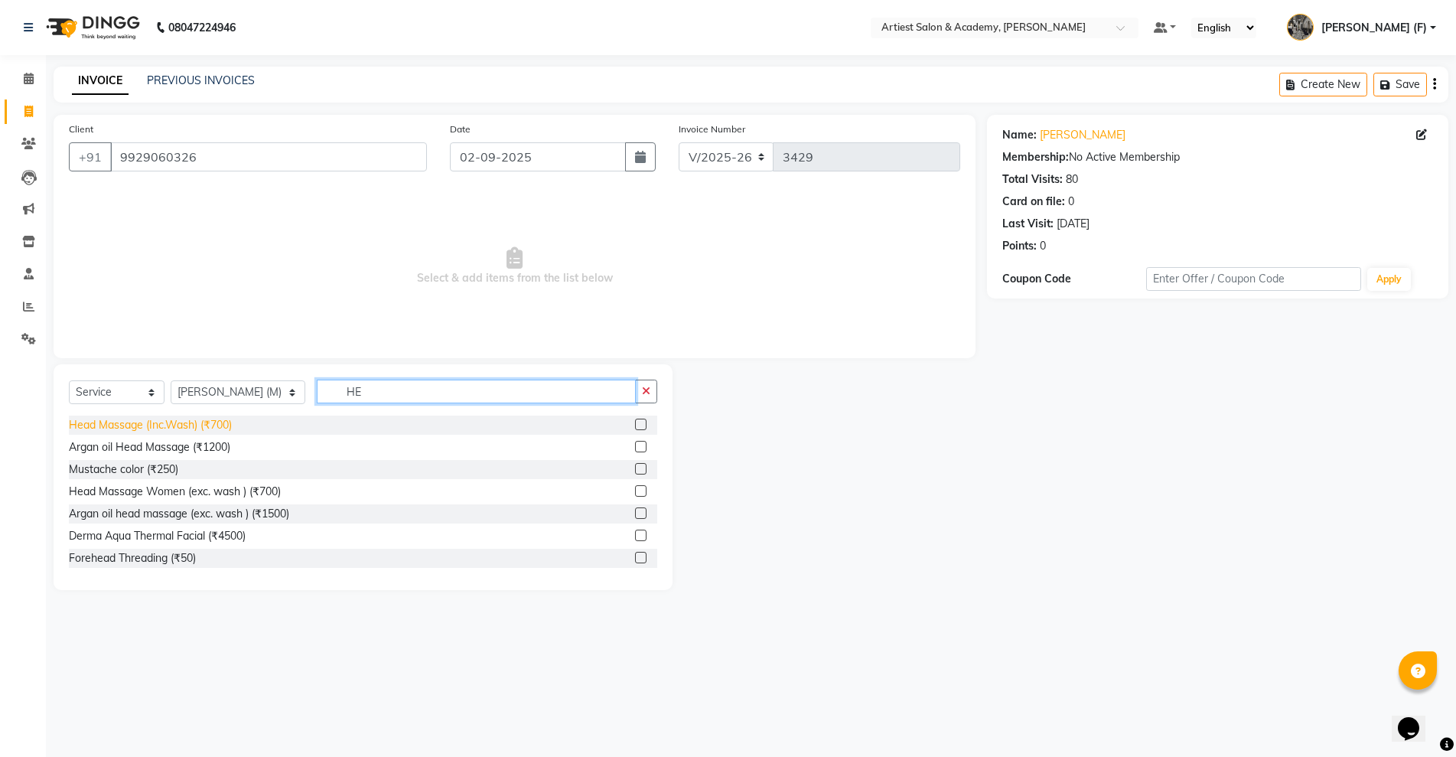
type input "HE"
click at [96, 421] on div "Head Massage (Inc.Wash) (₹700)" at bounding box center [150, 425] width 163 height 16
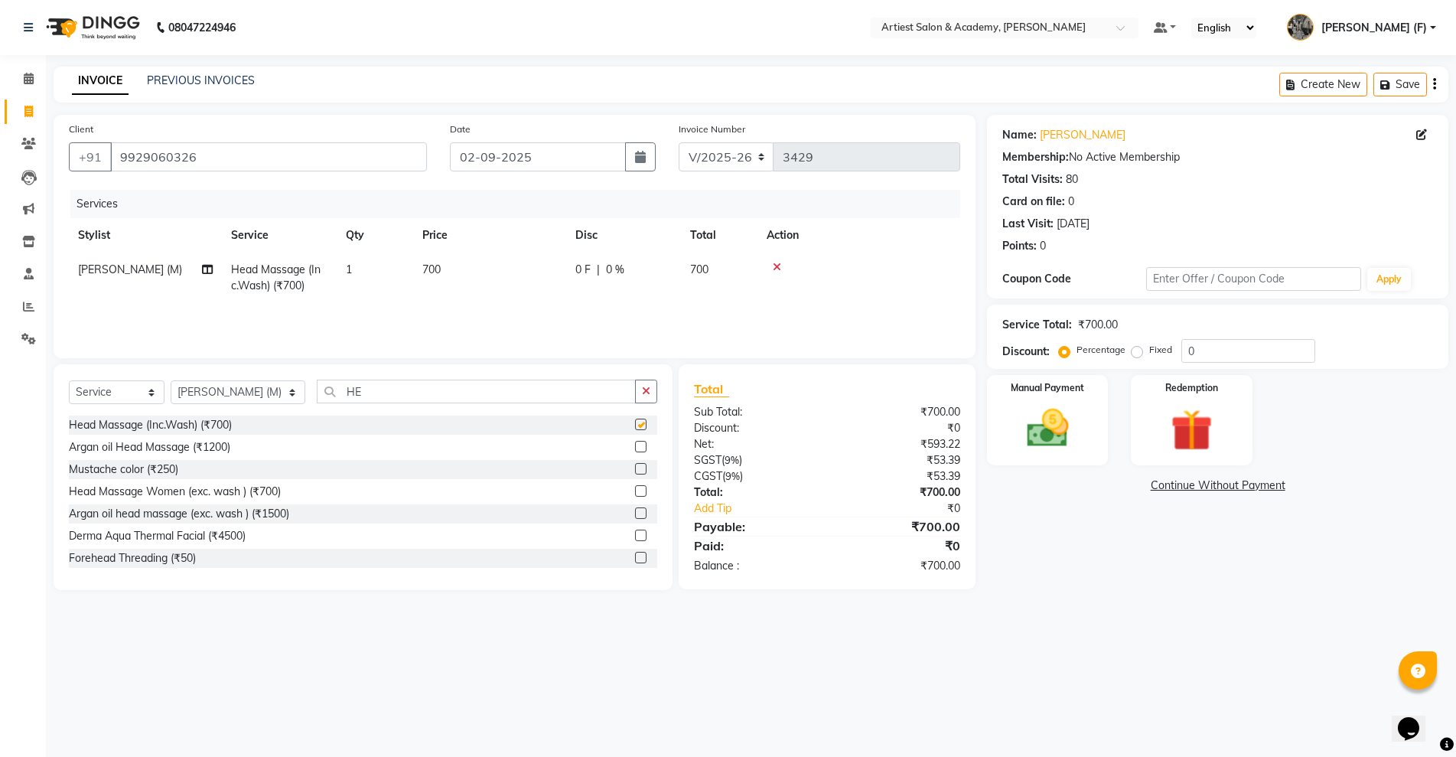
checkbox input "false"
drag, startPoint x: 1254, startPoint y: 360, endPoint x: 982, endPoint y: 363, distance: 271.6
click at [984, 363] on div "Client [PHONE_NUMBER] Date [DATE] Invoice Number V/2025 V/[PHONE_NUMBER] Servic…" at bounding box center [750, 352] width 1417 height 475
type input "10"
click at [1096, 447] on div "Manual Payment" at bounding box center [1046, 419] width 125 height 93
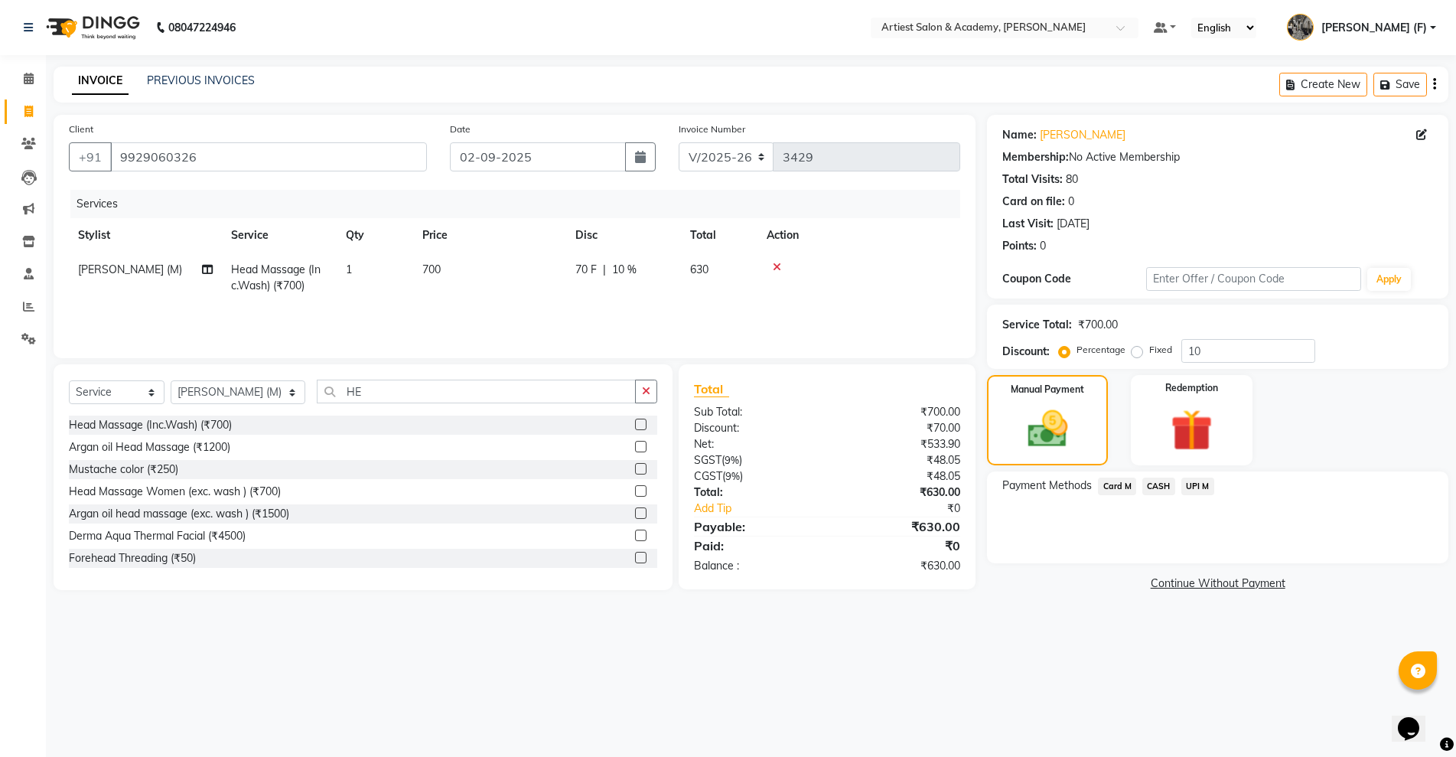
click at [1188, 493] on span "UPI M" at bounding box center [1197, 486] width 33 height 18
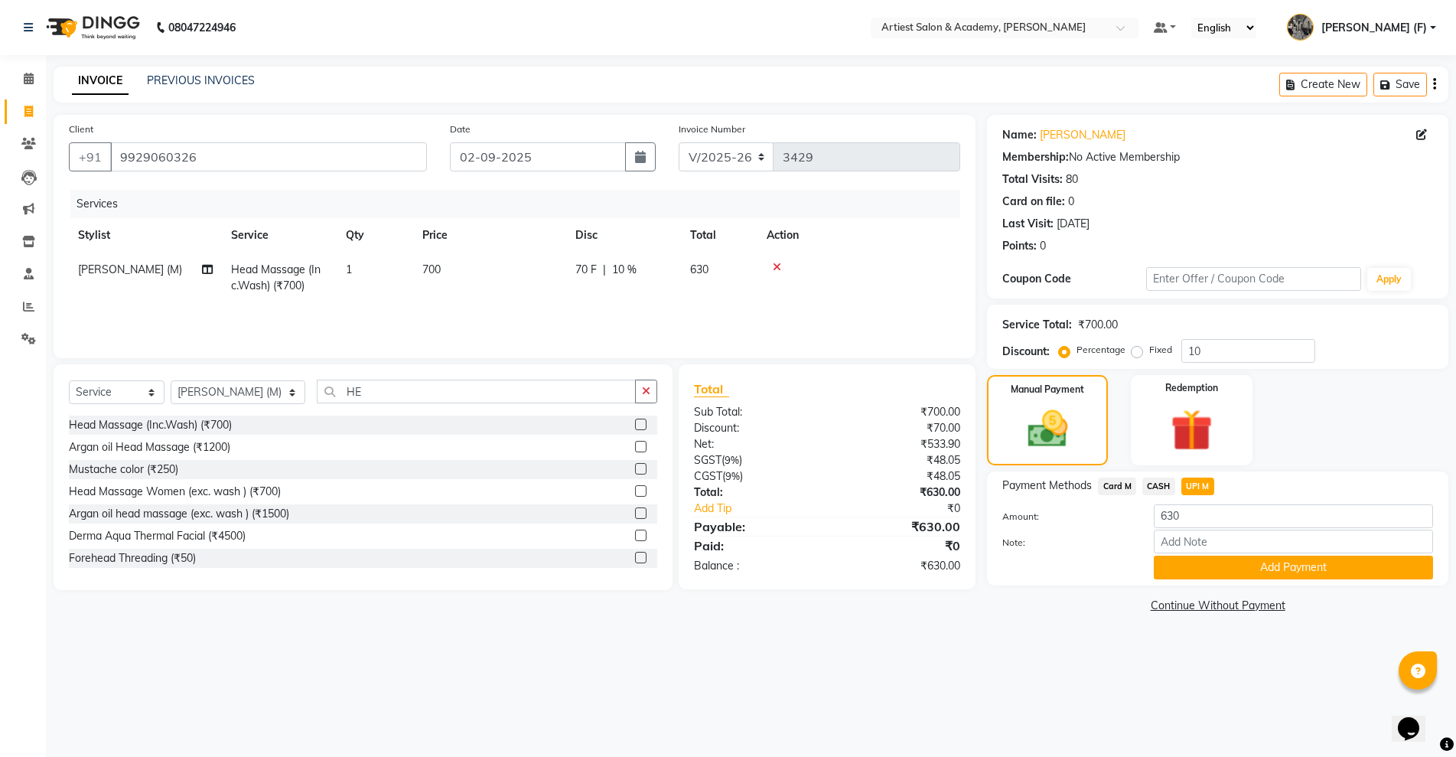
click at [1106, 483] on span "Card M" at bounding box center [1117, 486] width 38 height 18
click at [1334, 574] on button "Add Payment" at bounding box center [1293, 567] width 279 height 24
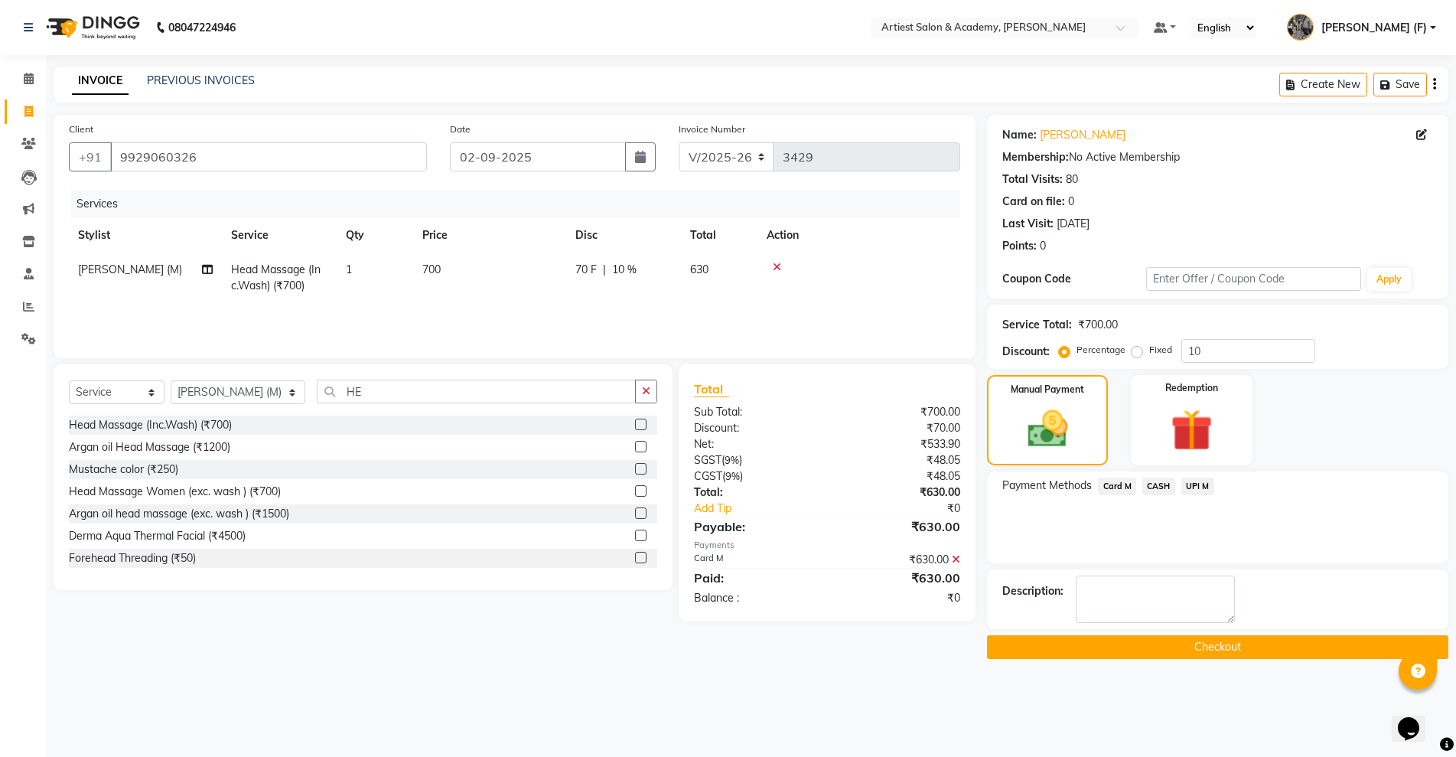
click at [1325, 641] on button "Checkout" at bounding box center [1217, 647] width 461 height 24
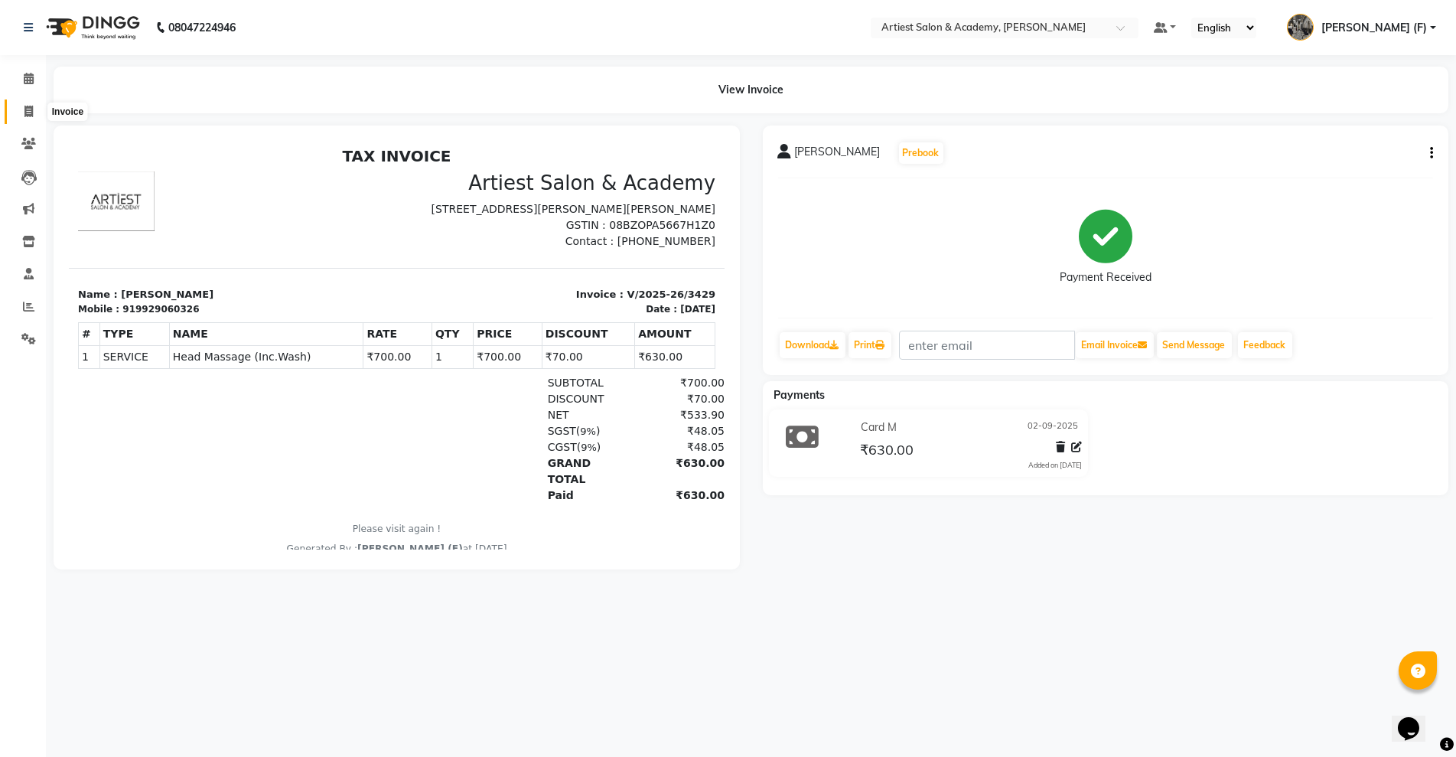
click at [24, 113] on icon at bounding box center [28, 111] width 8 height 11
select select "service"
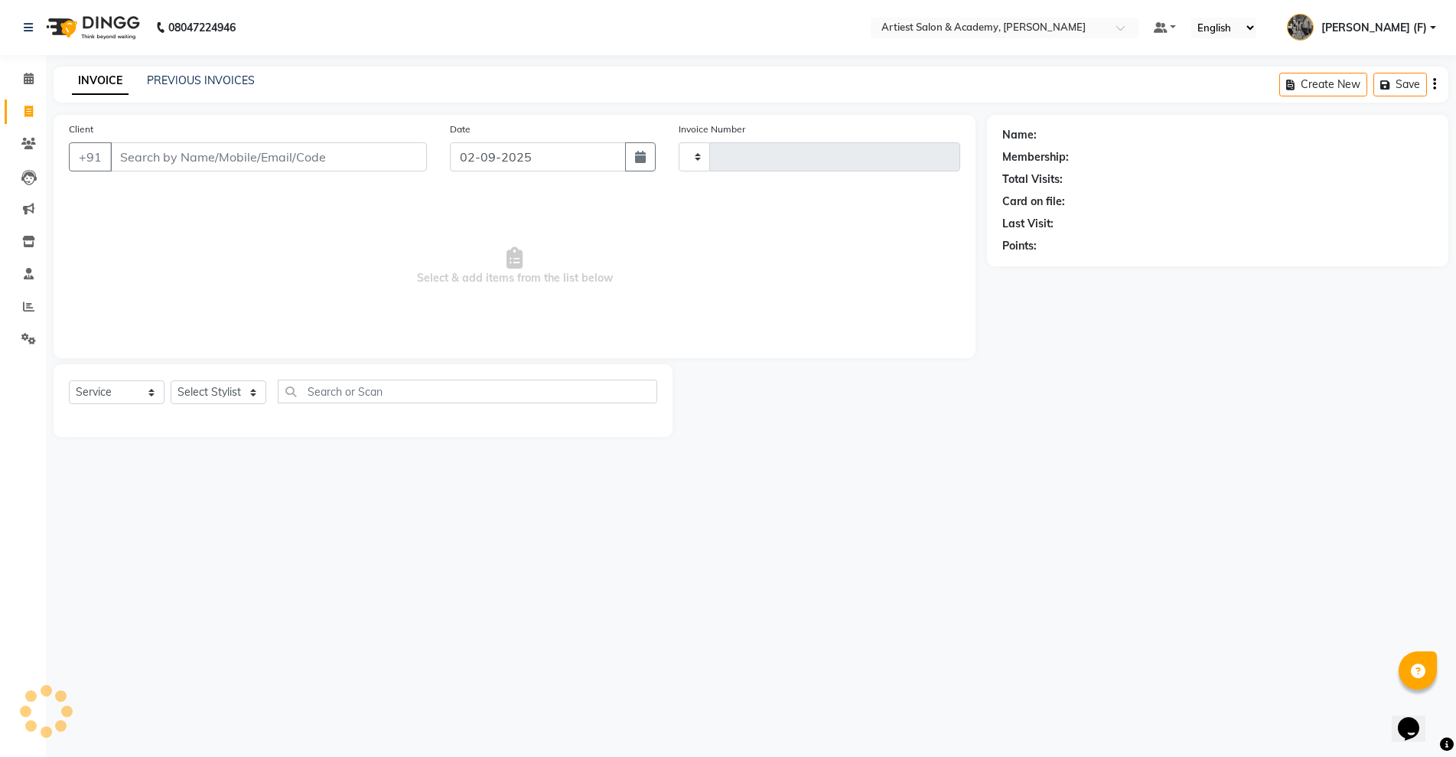
type input "3430"
select select "5123"
click at [202, 79] on link "PREVIOUS INVOICES" at bounding box center [201, 80] width 108 height 14
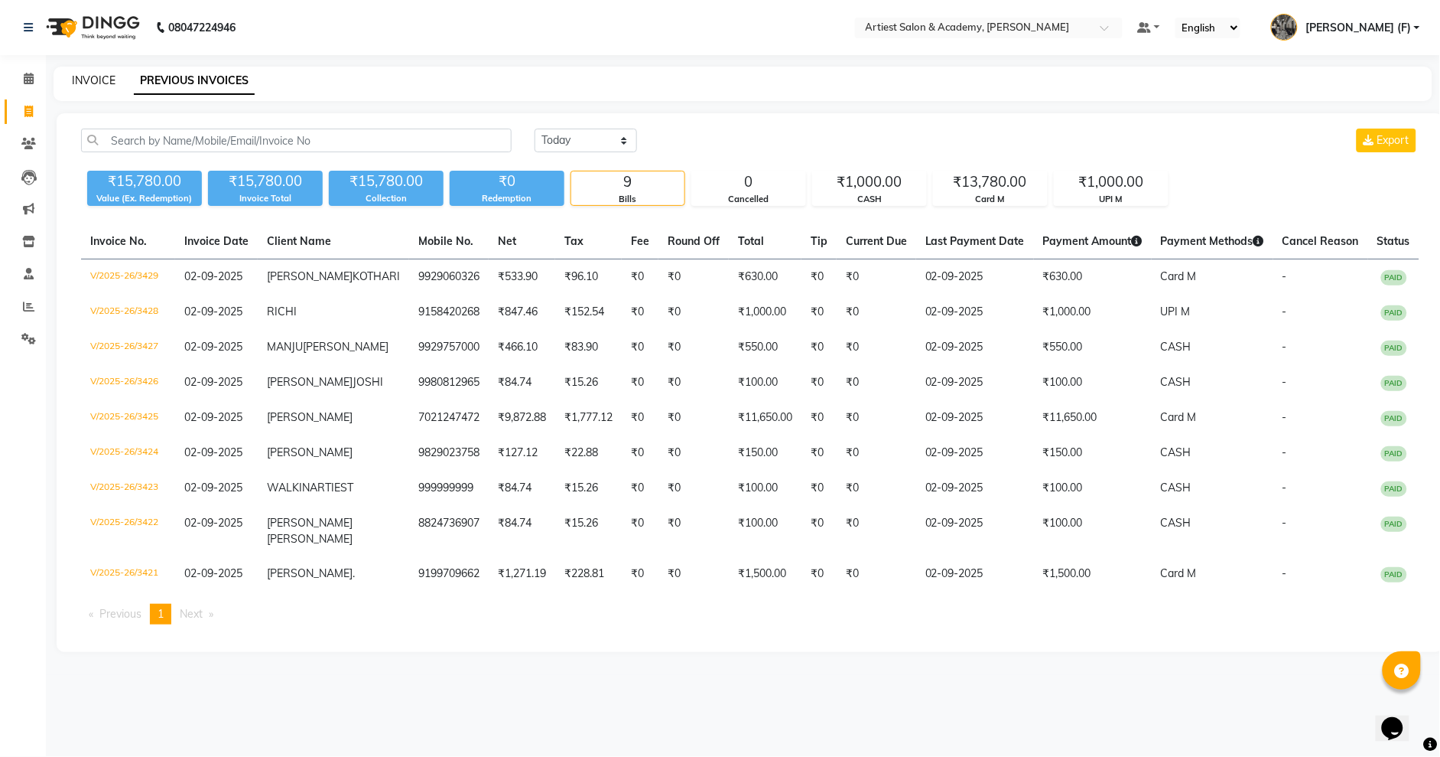
click at [91, 76] on link "INVOICE" at bounding box center [94, 80] width 44 height 14
select select "service"
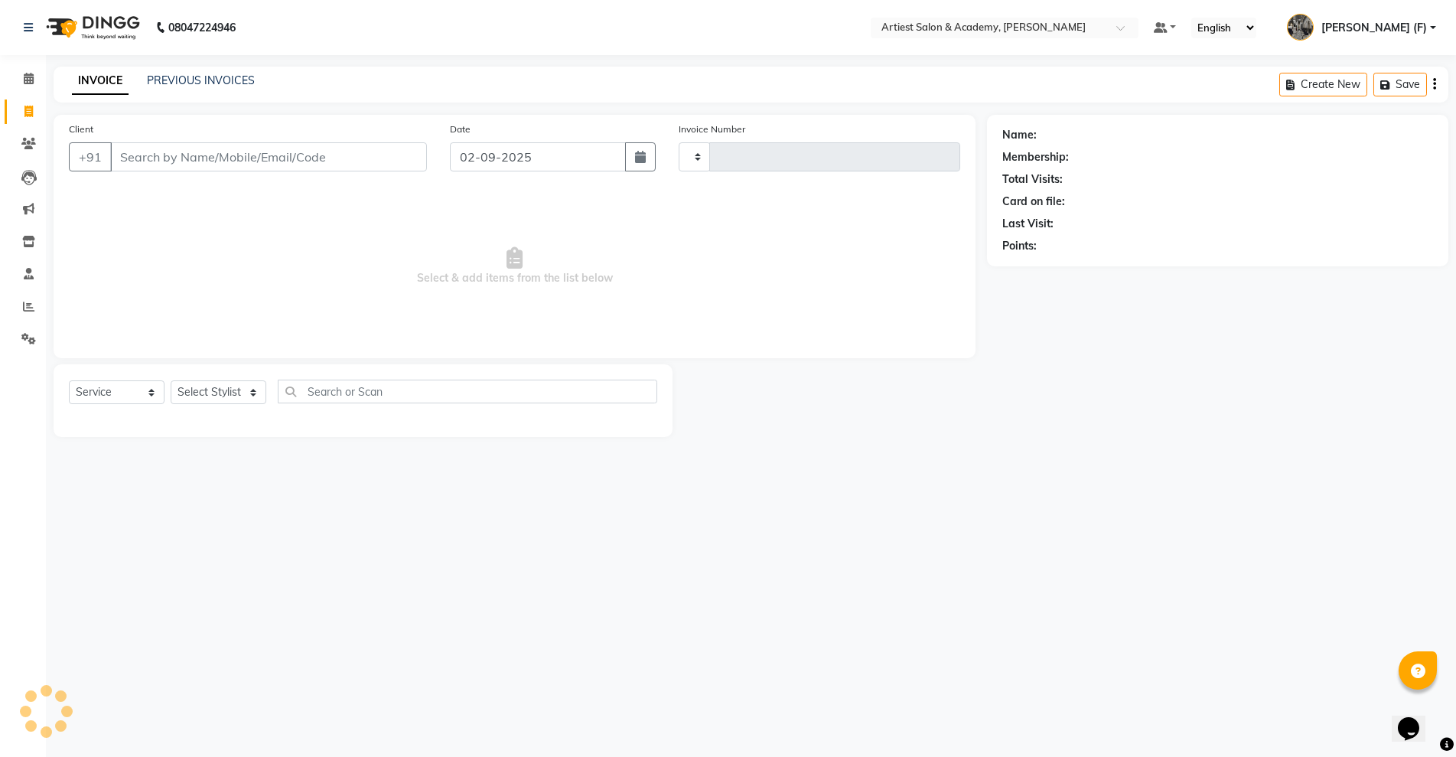
type input "3430"
select select "5123"
click at [207, 80] on link "PREVIOUS INVOICES" at bounding box center [201, 80] width 108 height 14
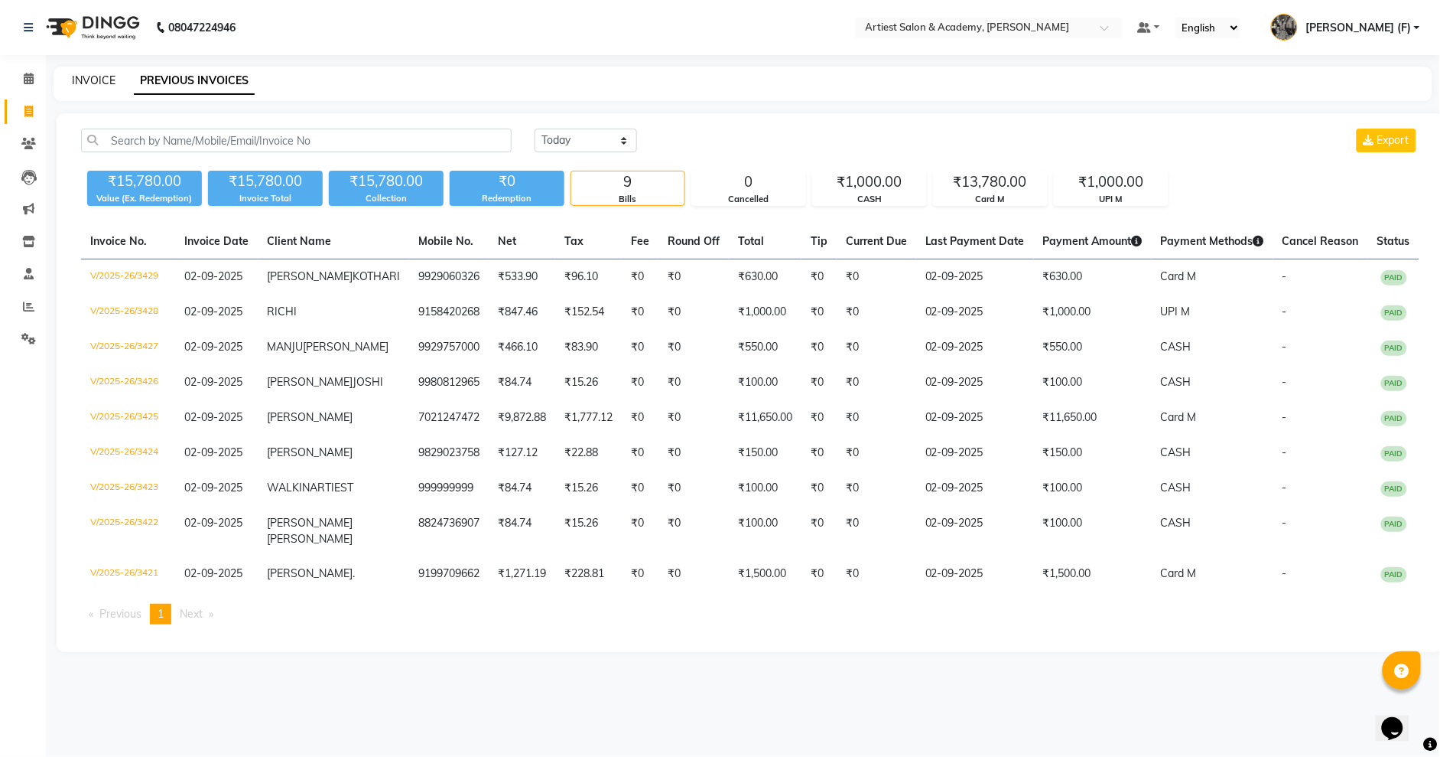
click at [93, 77] on link "INVOICE" at bounding box center [94, 80] width 44 height 14
select select "5123"
select select "service"
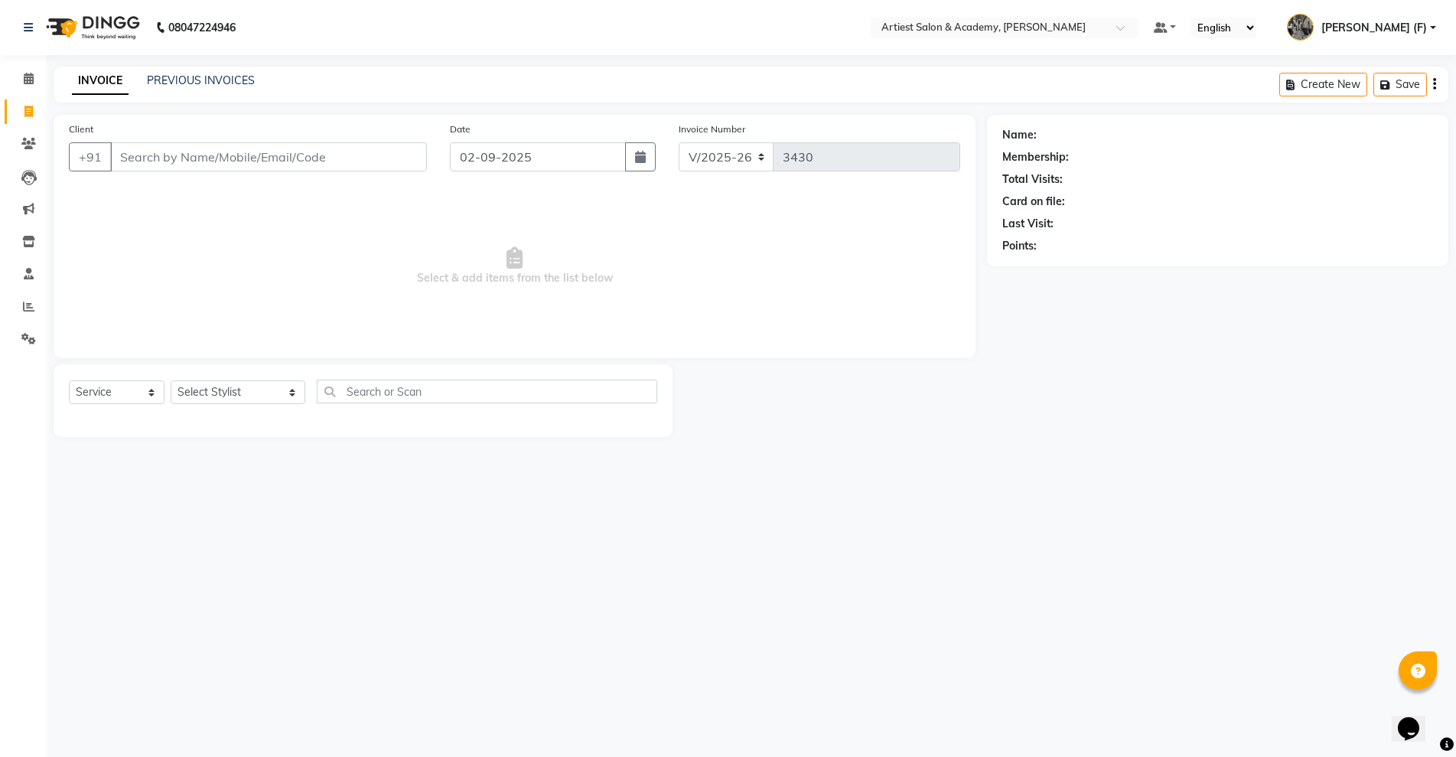
click at [401, 173] on div "Client +91" at bounding box center [247, 152] width 381 height 63
click at [403, 158] on input "Client" at bounding box center [268, 156] width 317 height 29
type input "9549385864"
click at [408, 181] on div "Client [PHONE_NUMBER] Add Client" at bounding box center [247, 152] width 381 height 63
click at [389, 163] on span "Add Client" at bounding box center [387, 156] width 60 height 15
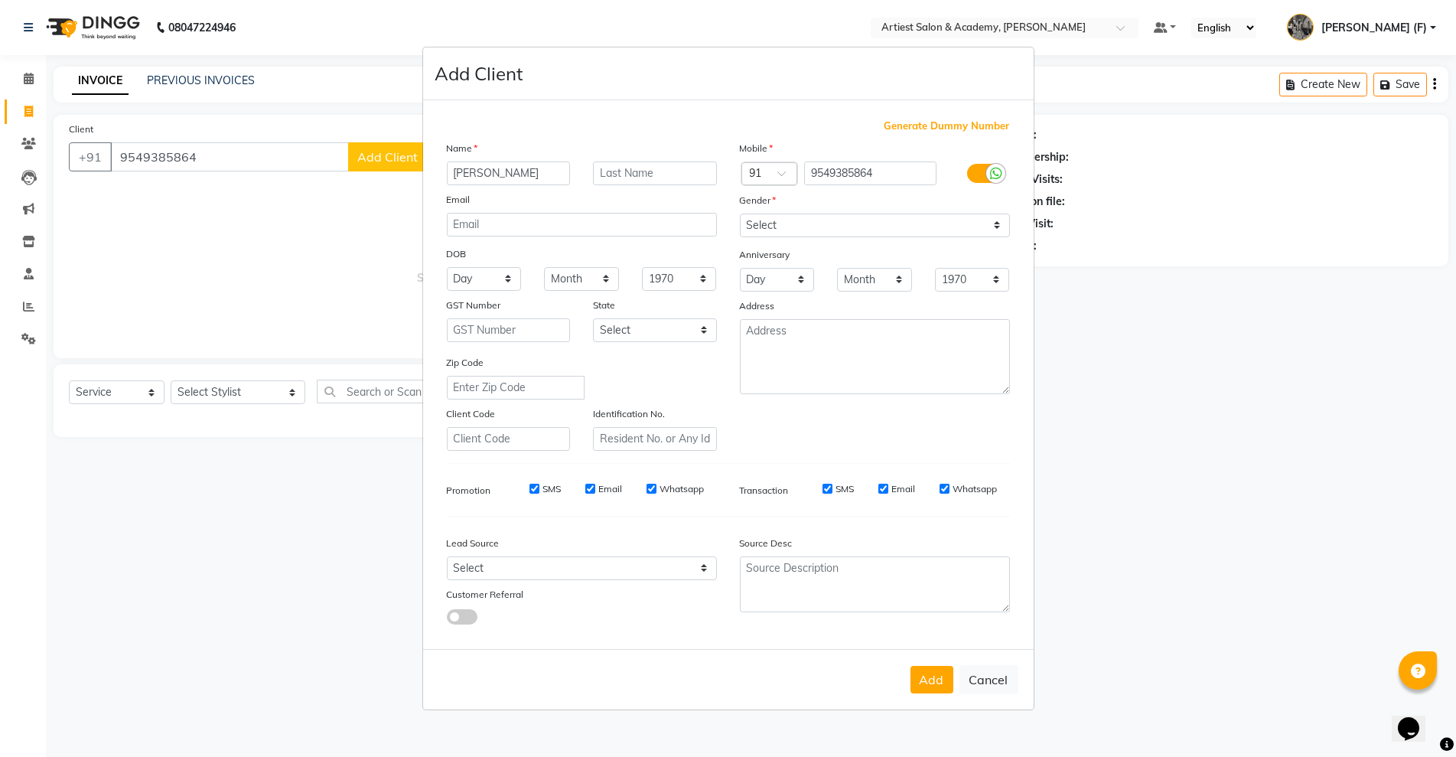
type input "[PERSON_NAME]"
click at [948, 223] on select "Select [DEMOGRAPHIC_DATA] [DEMOGRAPHIC_DATA] Other Prefer Not To Say" at bounding box center [875, 225] width 270 height 24
select select "[DEMOGRAPHIC_DATA]"
click at [740, 213] on select "Select [DEMOGRAPHIC_DATA] [DEMOGRAPHIC_DATA] Other Prefer Not To Say" at bounding box center [875, 225] width 270 height 24
click at [916, 669] on button "Add" at bounding box center [931, 680] width 43 height 28
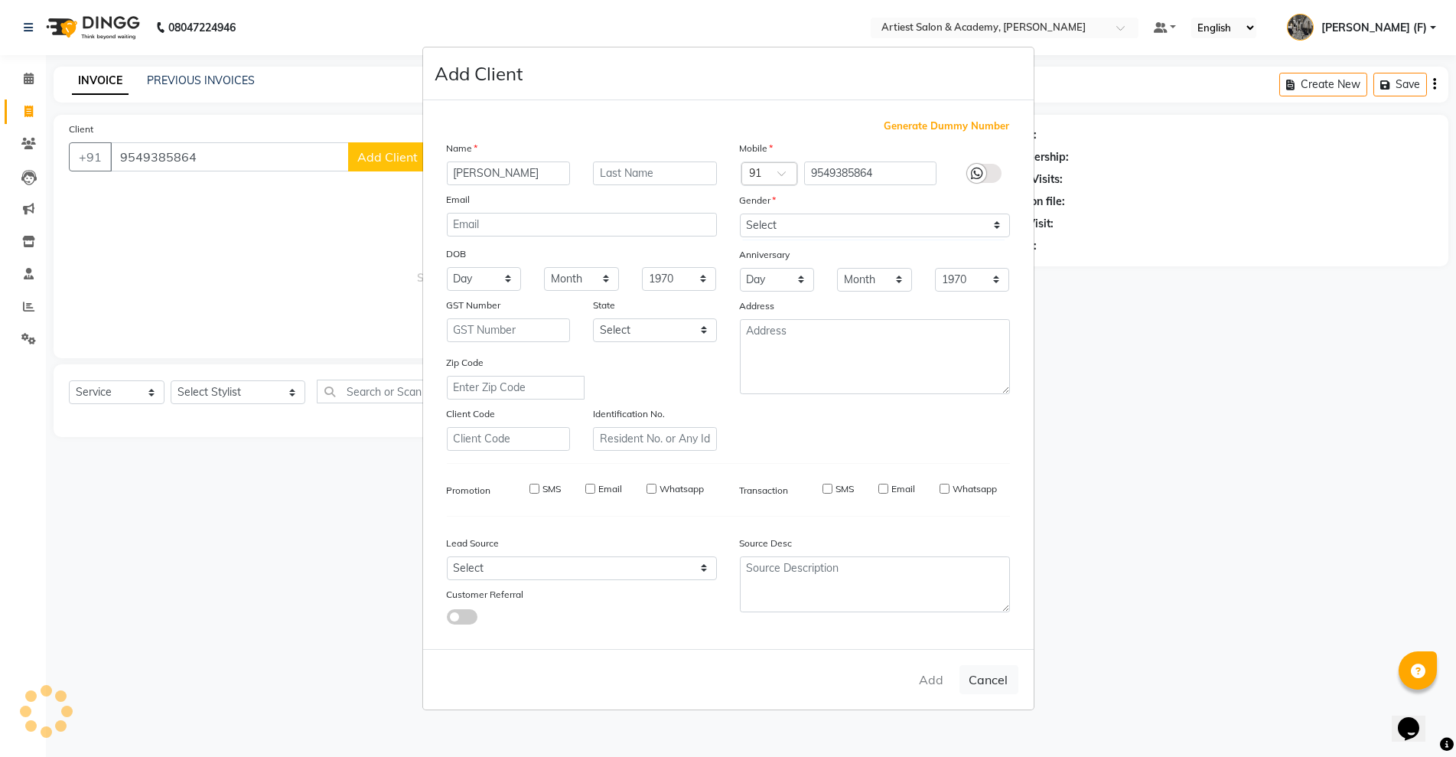
select select
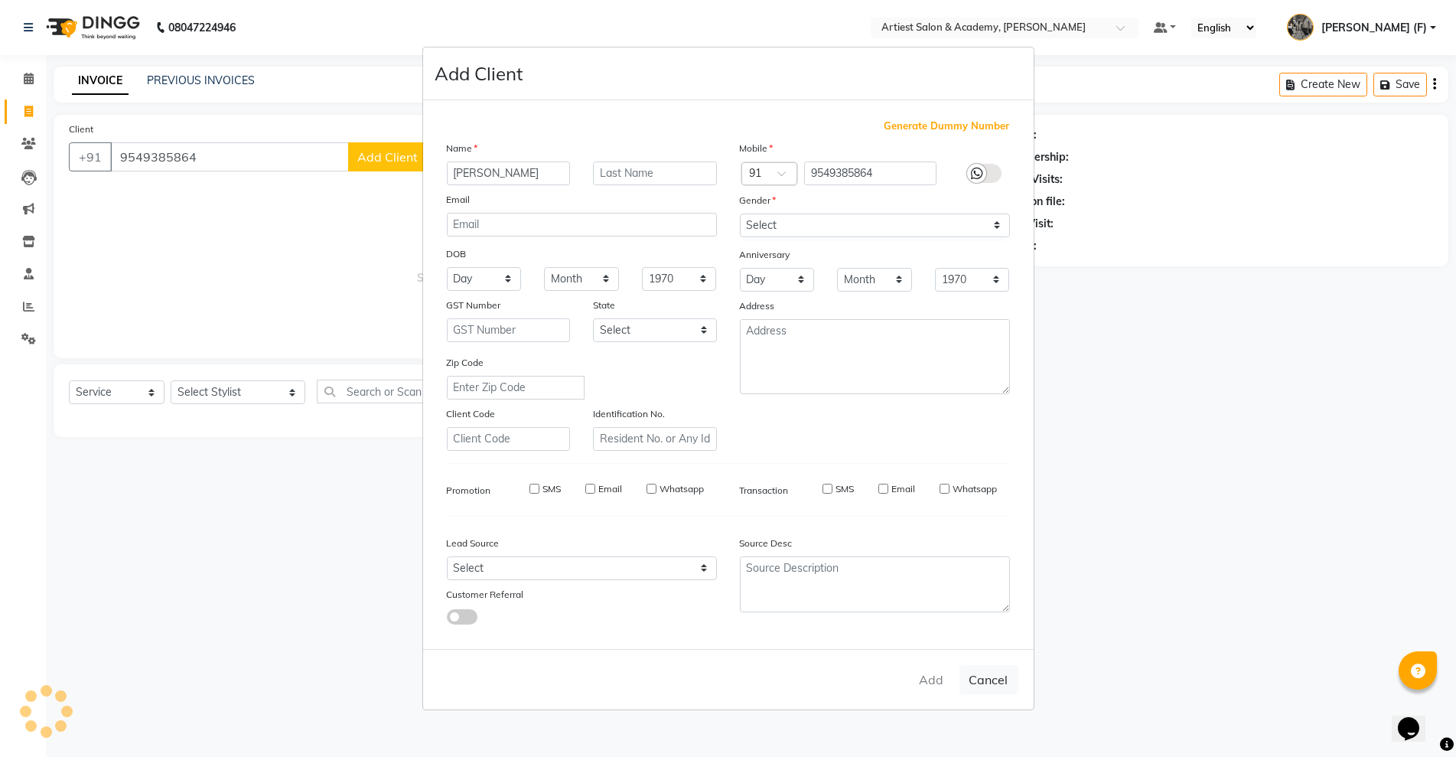
select select
checkbox input "false"
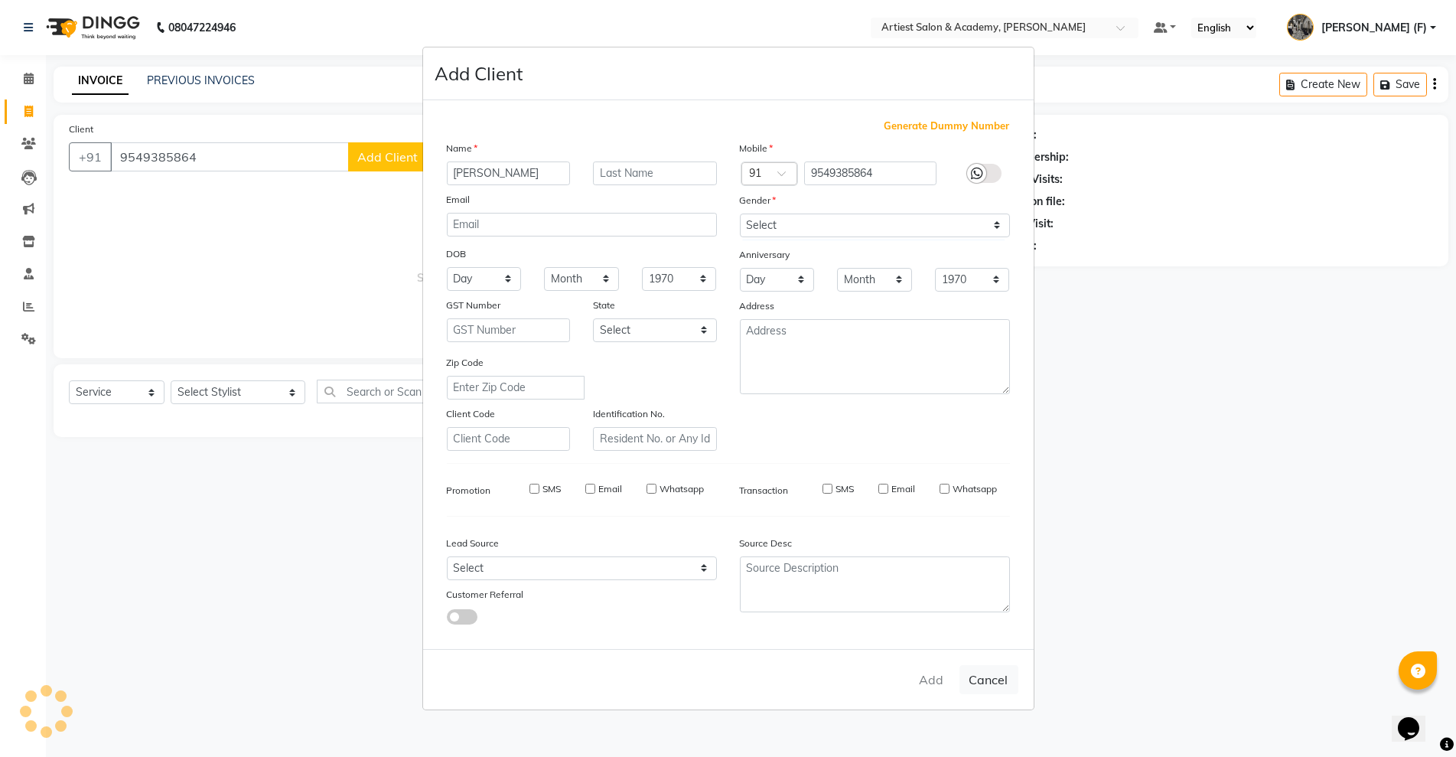
checkbox input "false"
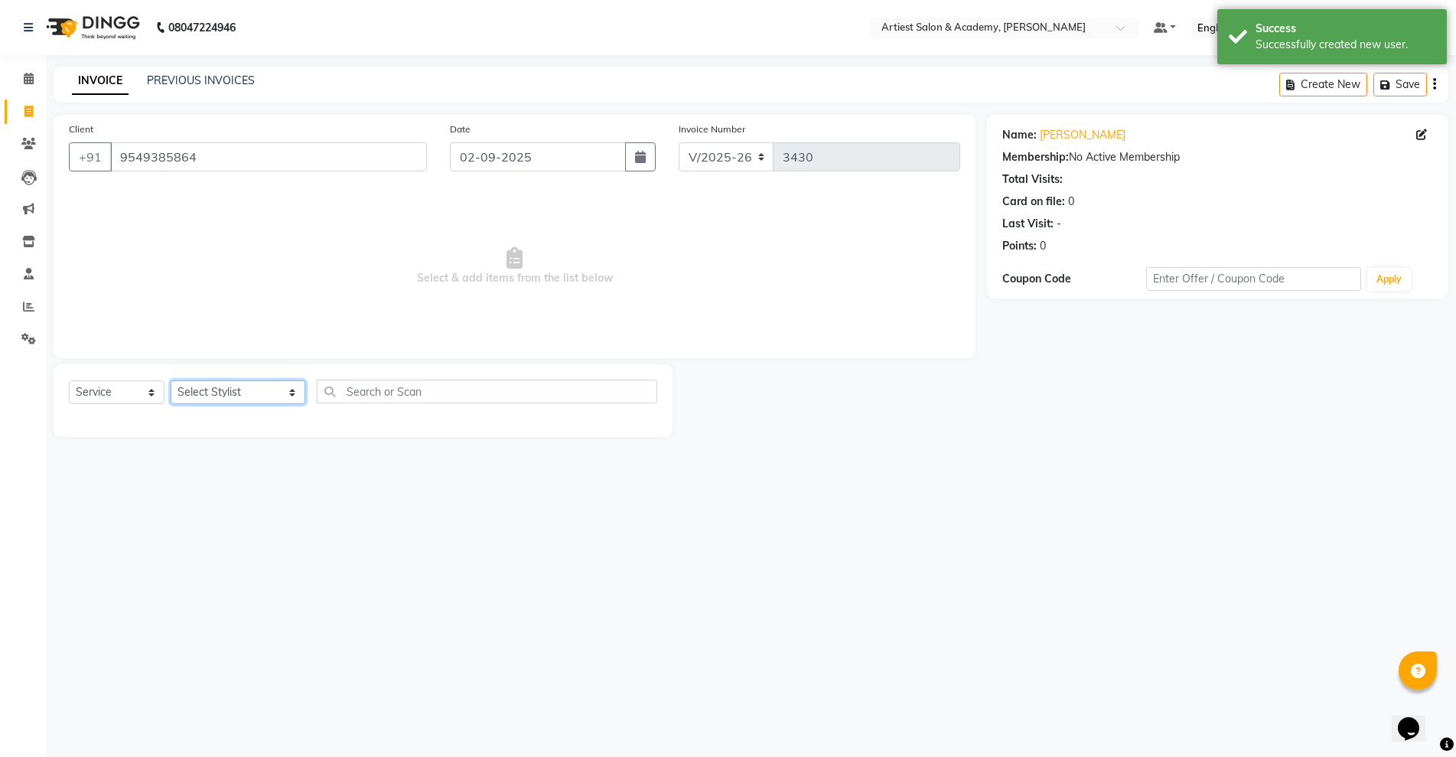
click at [207, 395] on select "Select Stylist [PERSON_NAME] (M) [PERSON_NAME] (F) [PERSON_NAME] [PERSON_NAME] …" at bounding box center [238, 392] width 135 height 24
select select "33213"
click at [171, 380] on select "Select Stylist [PERSON_NAME] (M) [PERSON_NAME] (F) [PERSON_NAME] [PERSON_NAME] …" at bounding box center [238, 392] width 135 height 24
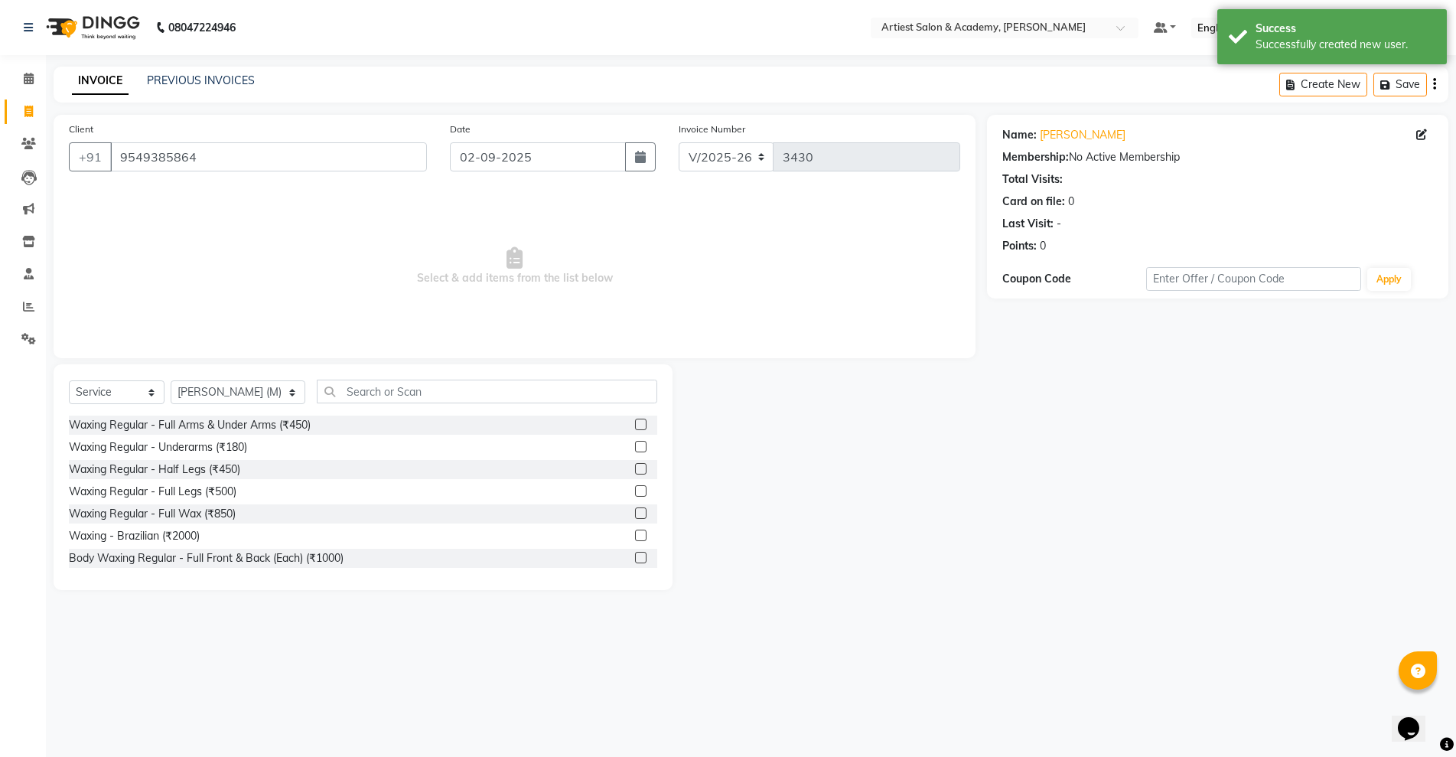
drag, startPoint x: 397, startPoint y: 369, endPoint x: 398, endPoint y: 379, distance: 9.2
click at [398, 370] on div "Select Service Product Membership Package Voucher Prepaid Gift Card Select Styl…" at bounding box center [363, 477] width 619 height 226
click at [398, 379] on div "Select Service Product Membership Package Voucher Prepaid Gift Card Select Styl…" at bounding box center [363, 477] width 619 height 226
click at [398, 394] on input "text" at bounding box center [487, 391] width 340 height 24
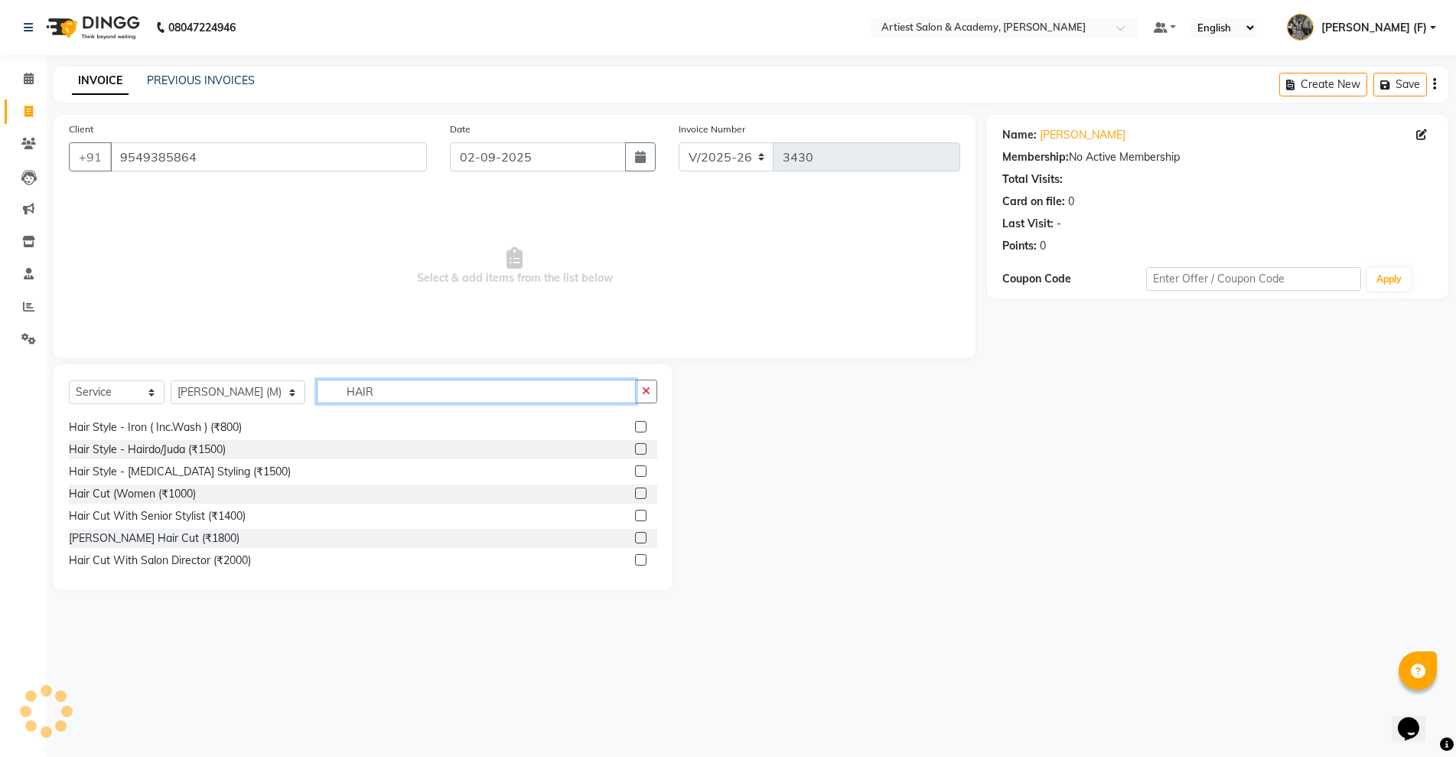
scroll to position [286, 0]
type input "HAIR"
click at [220, 521] on div "Hair Cut With Salon Director (₹2000)" at bounding box center [160, 516] width 182 height 16
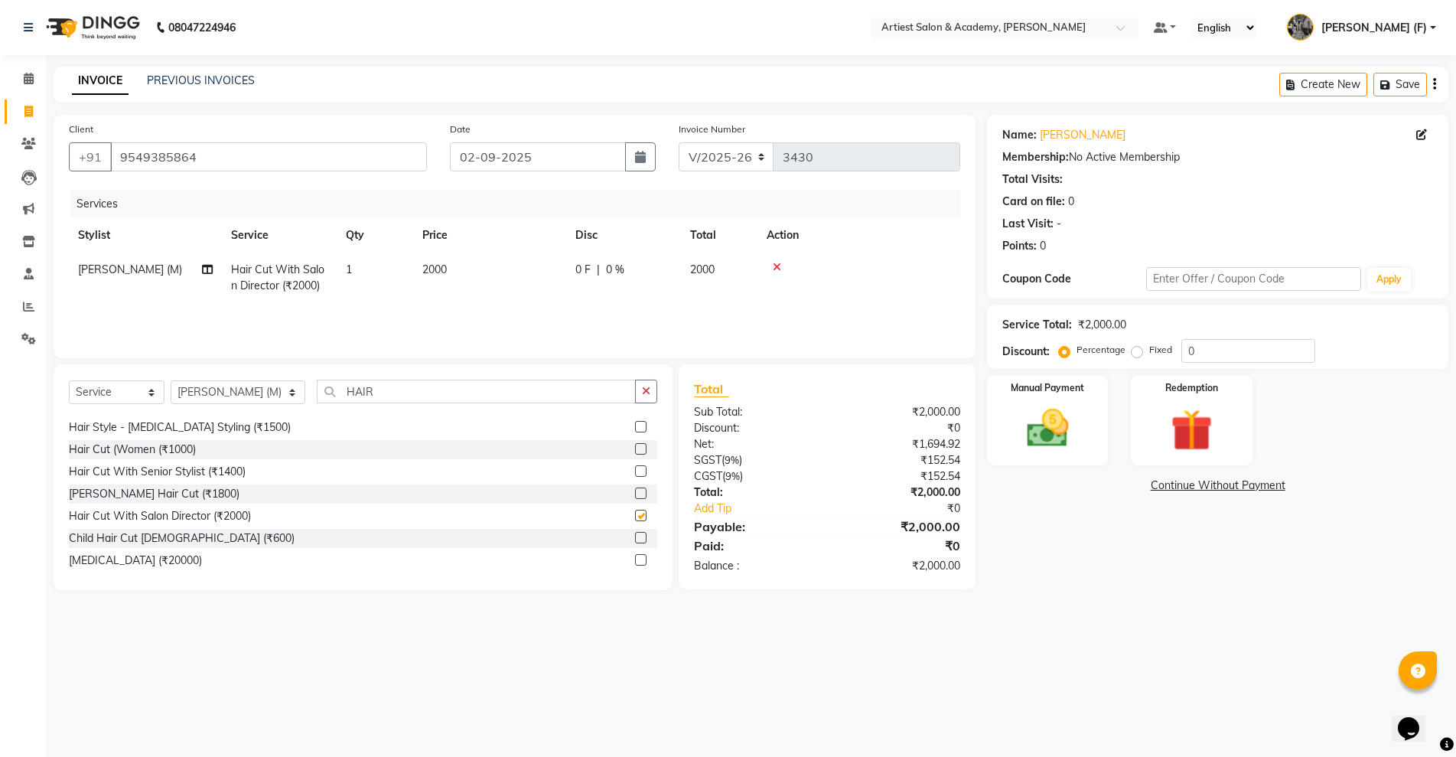
checkbox input "false"
click at [1054, 432] on img at bounding box center [1047, 428] width 70 height 50
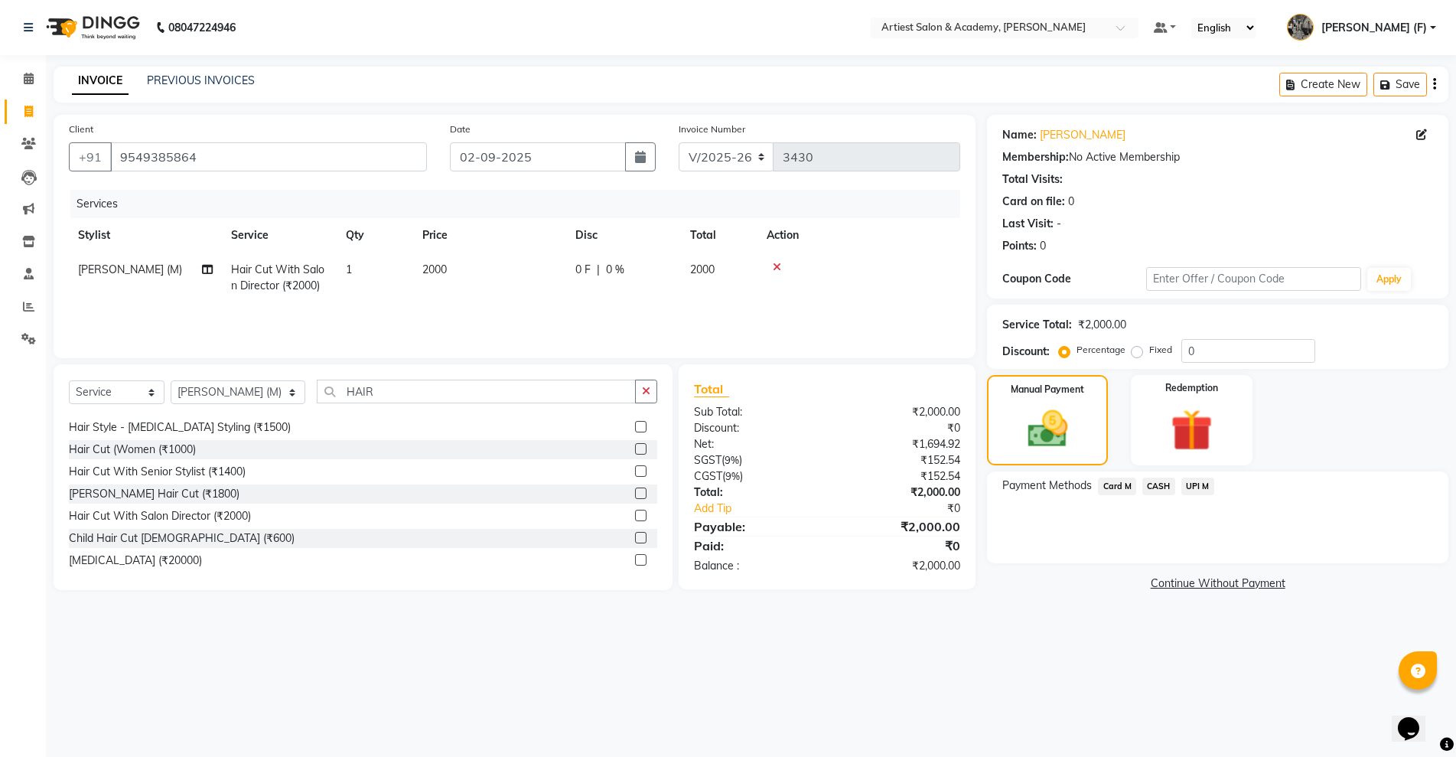
click at [1129, 490] on span "Card M" at bounding box center [1117, 486] width 38 height 18
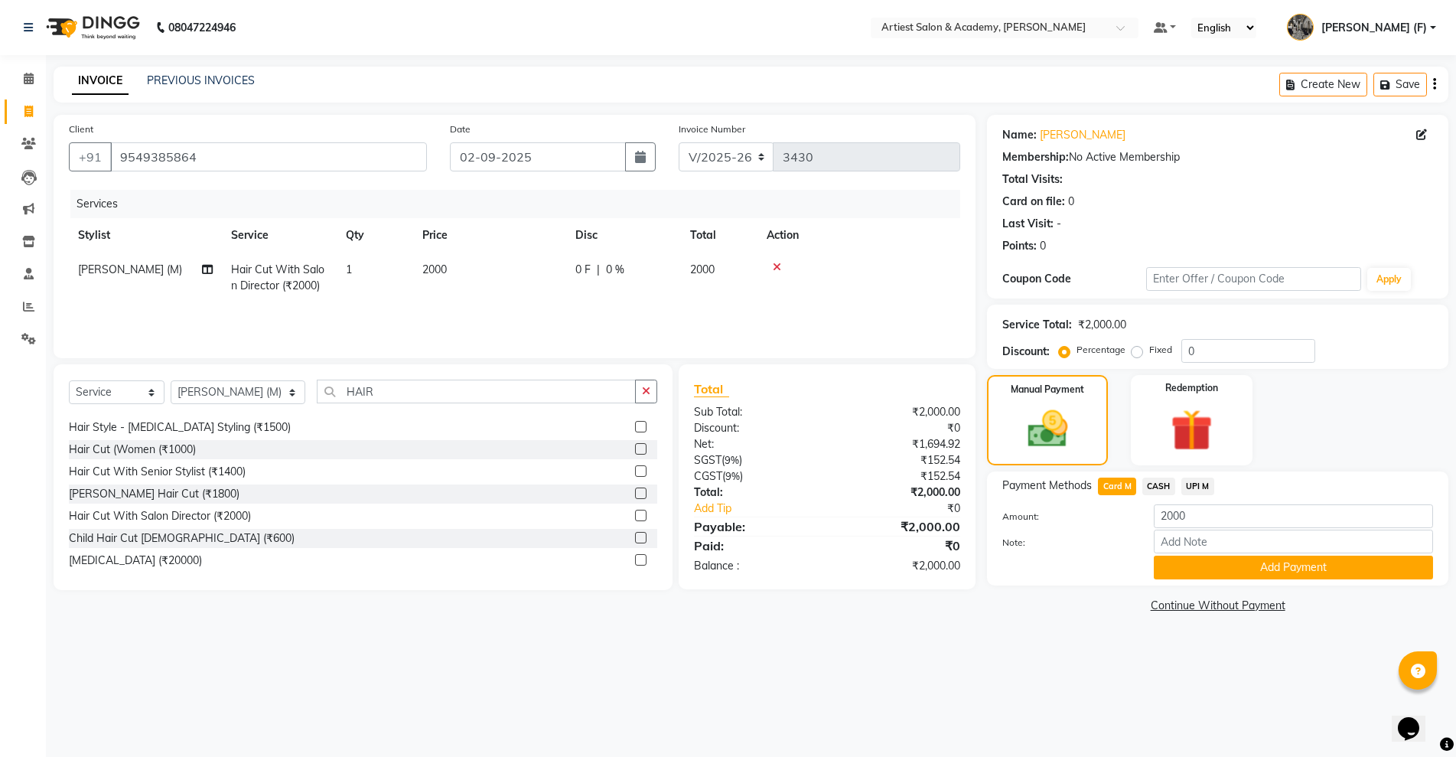
click at [1152, 488] on span "CASH" at bounding box center [1158, 486] width 33 height 18
click at [1235, 569] on button "Add Payment" at bounding box center [1293, 567] width 279 height 24
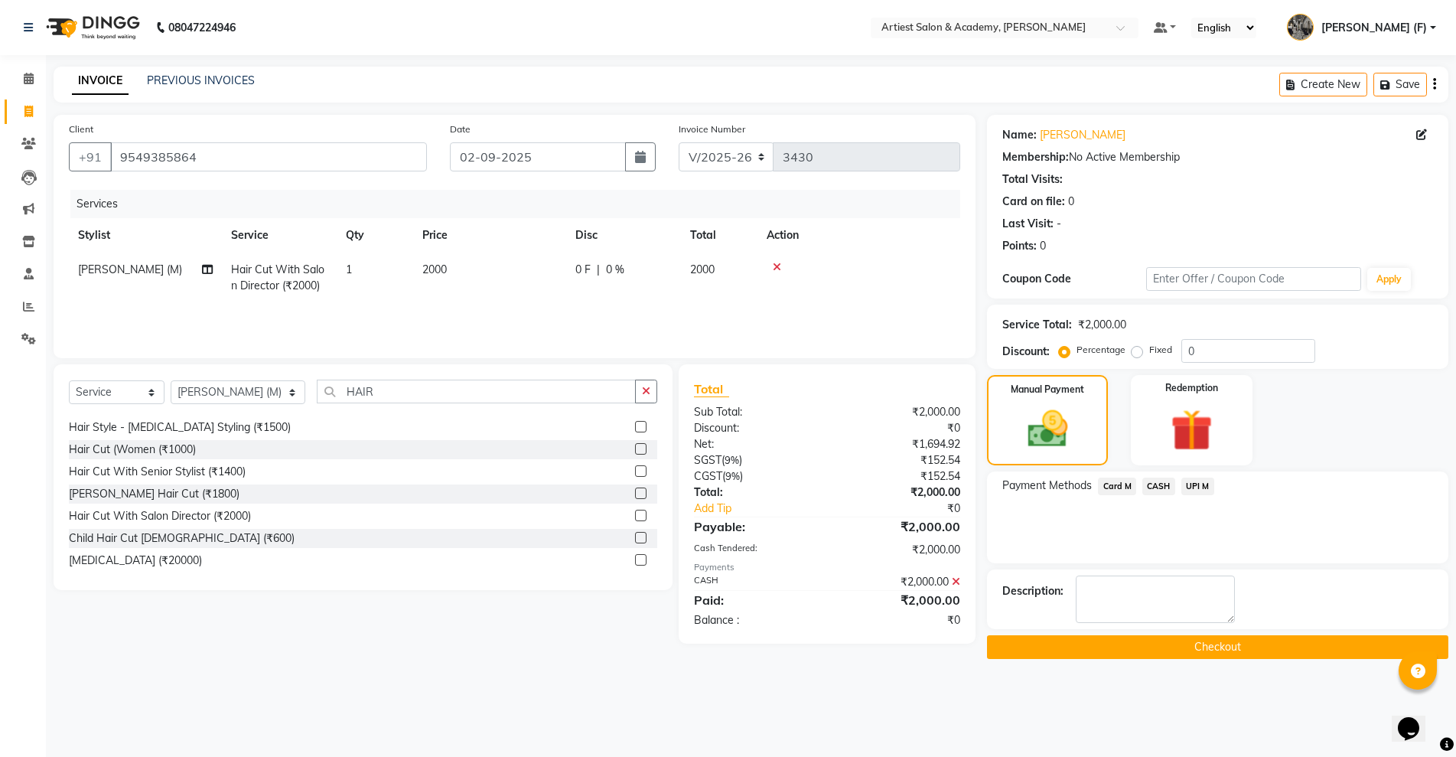
click at [1140, 651] on button "Checkout" at bounding box center [1217, 647] width 461 height 24
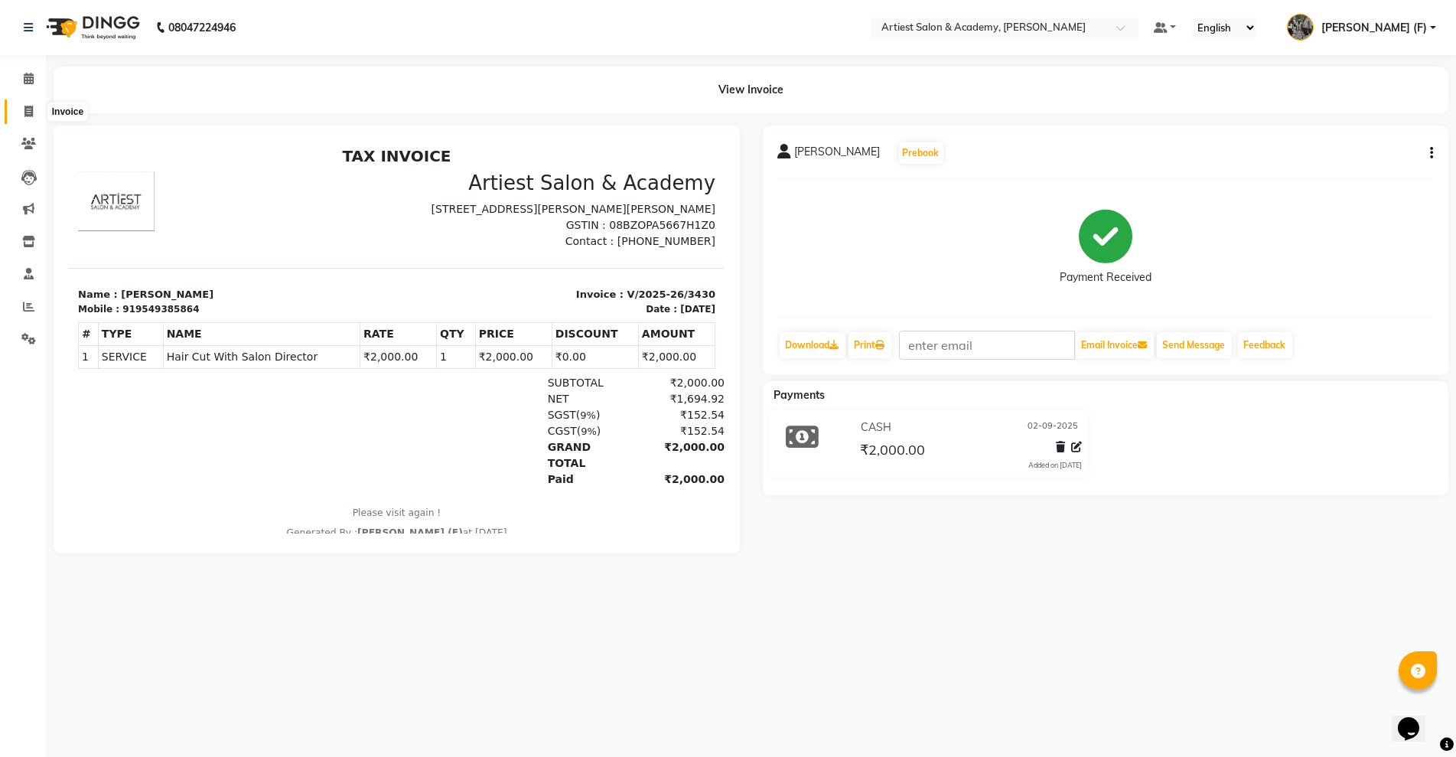
click at [27, 111] on icon at bounding box center [28, 111] width 8 height 11
select select "5123"
select select "service"
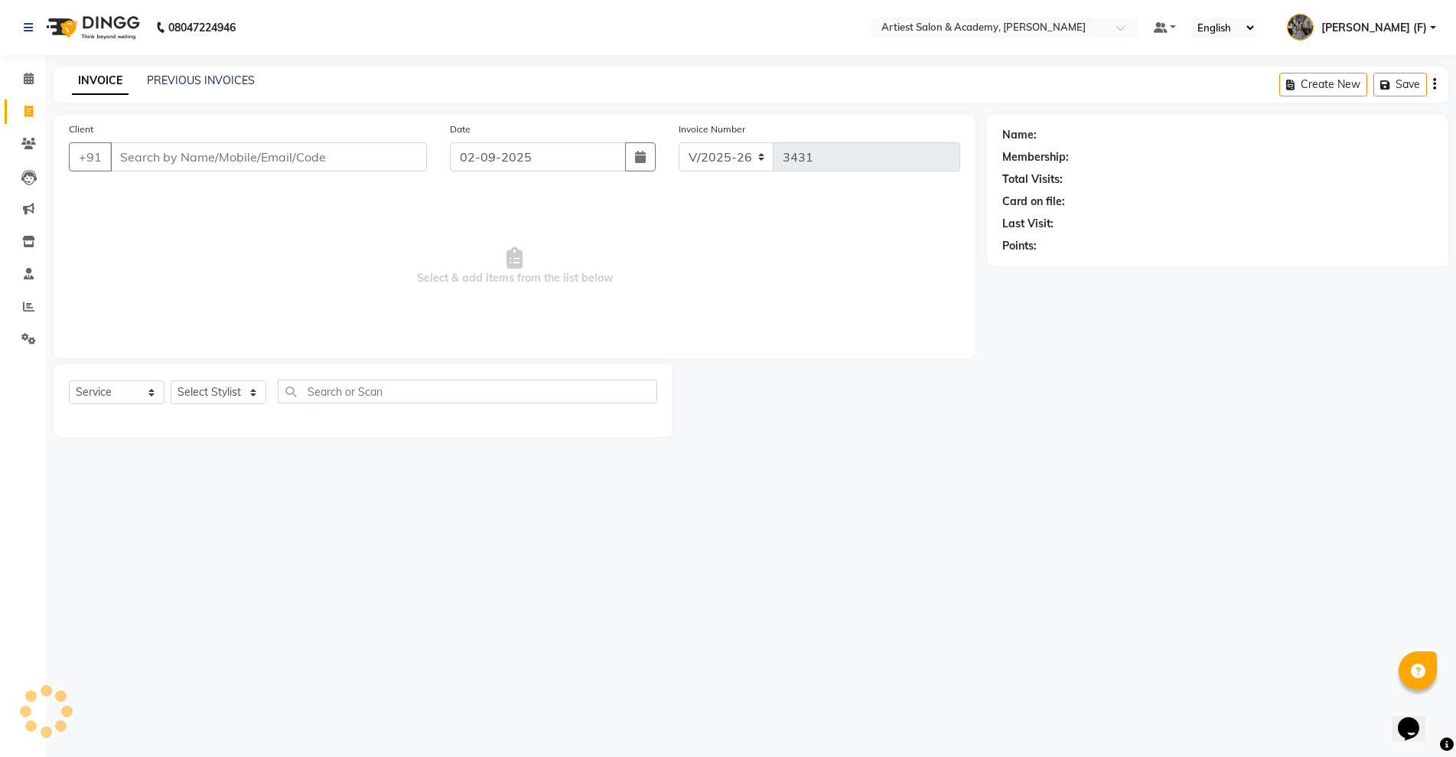
click at [208, 169] on input "Client" at bounding box center [268, 156] width 317 height 29
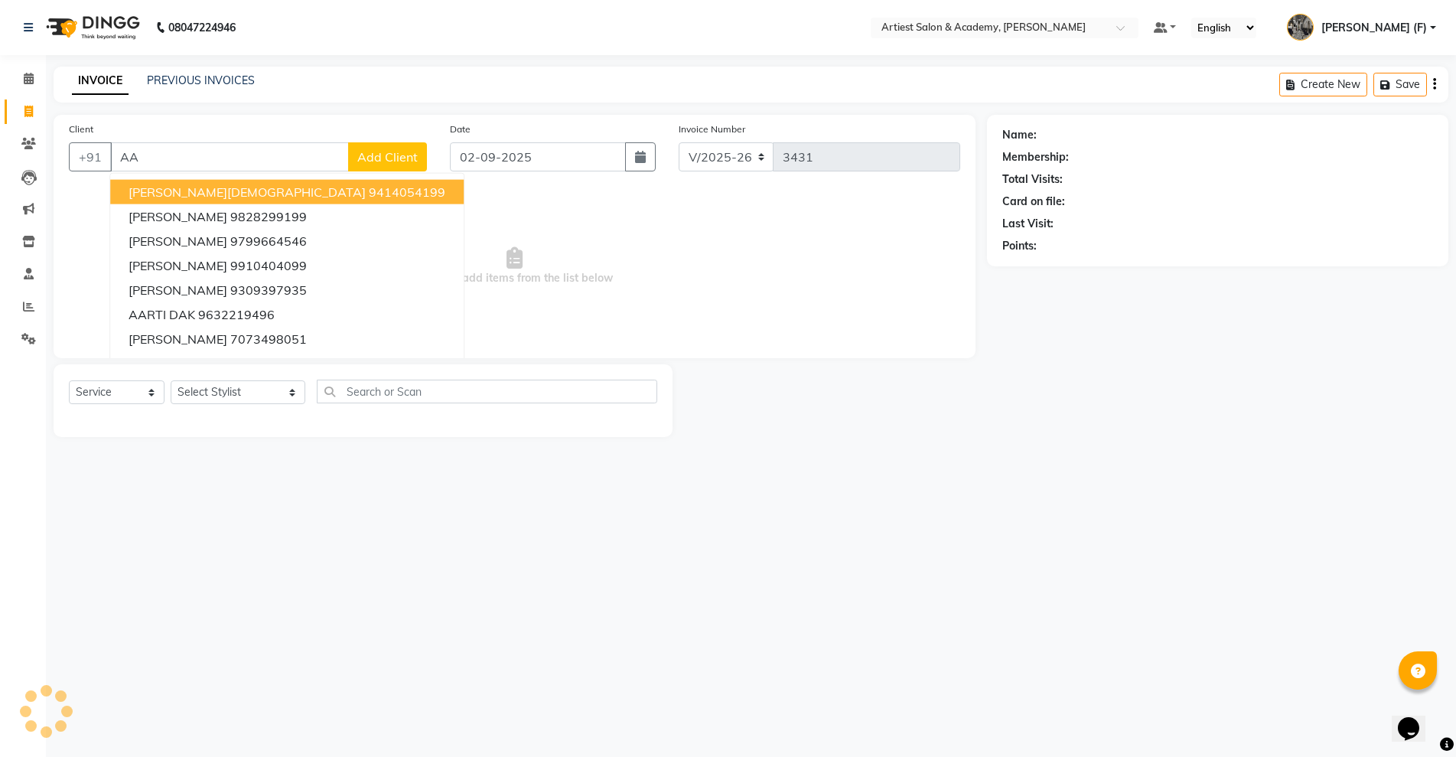
type input "A"
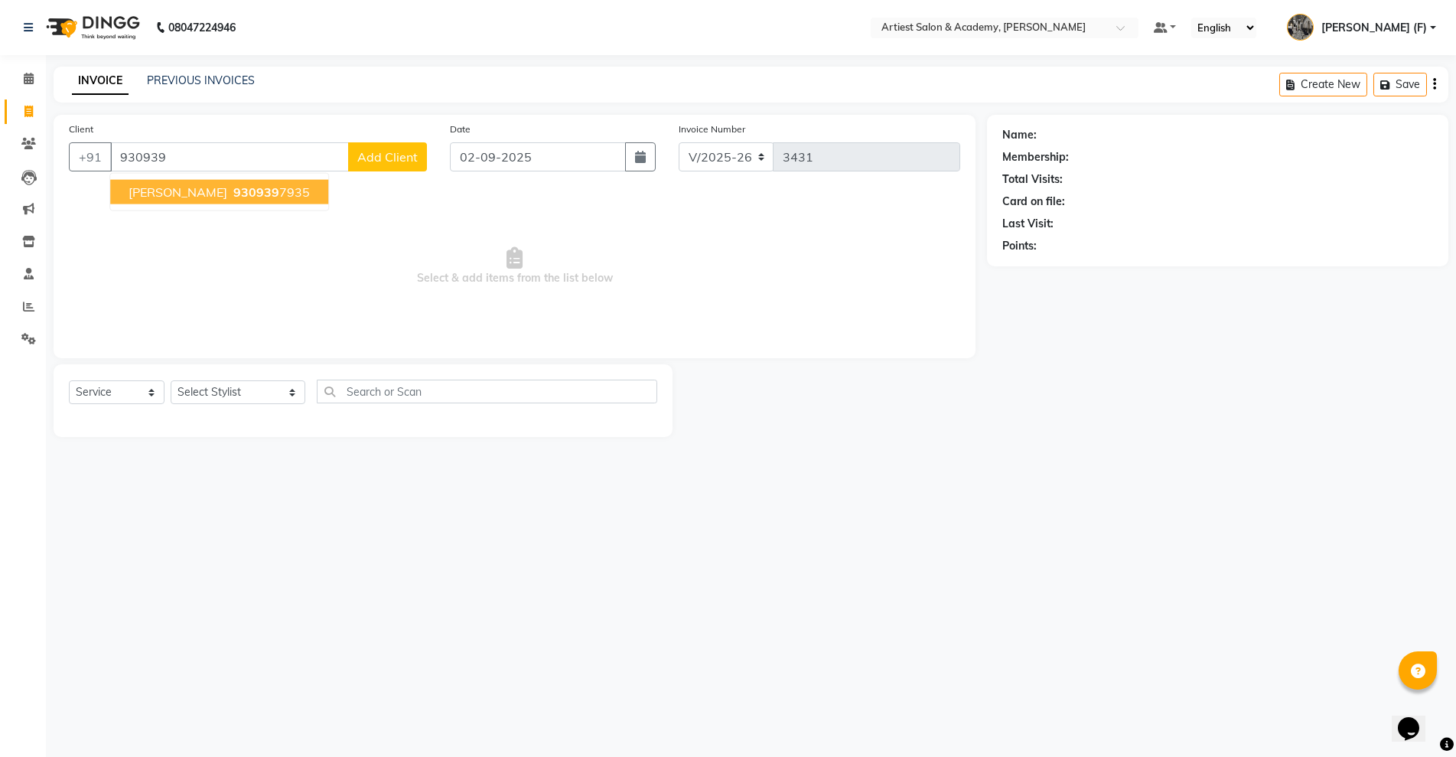
click at [288, 197] on ngb-highlight "930939 7935" at bounding box center [270, 191] width 80 height 15
type input "9309397935"
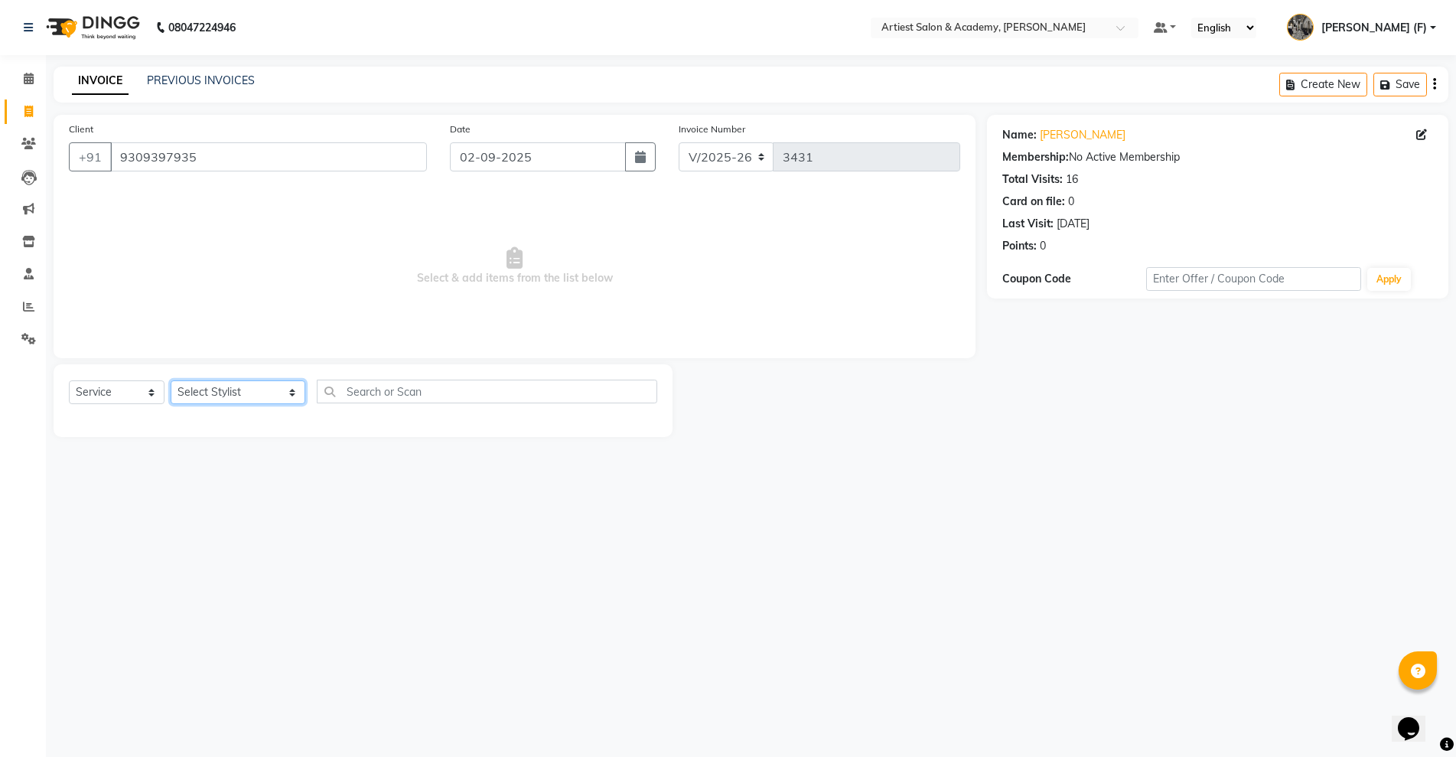
click at [239, 395] on select "Select Stylist [PERSON_NAME] (M) [PERSON_NAME] (F) [PERSON_NAME] [PERSON_NAME] …" at bounding box center [238, 392] width 135 height 24
select select "33208"
click at [171, 380] on select "Select Stylist [PERSON_NAME] (M) [PERSON_NAME] (F) [PERSON_NAME] [PERSON_NAME] …" at bounding box center [238, 392] width 135 height 24
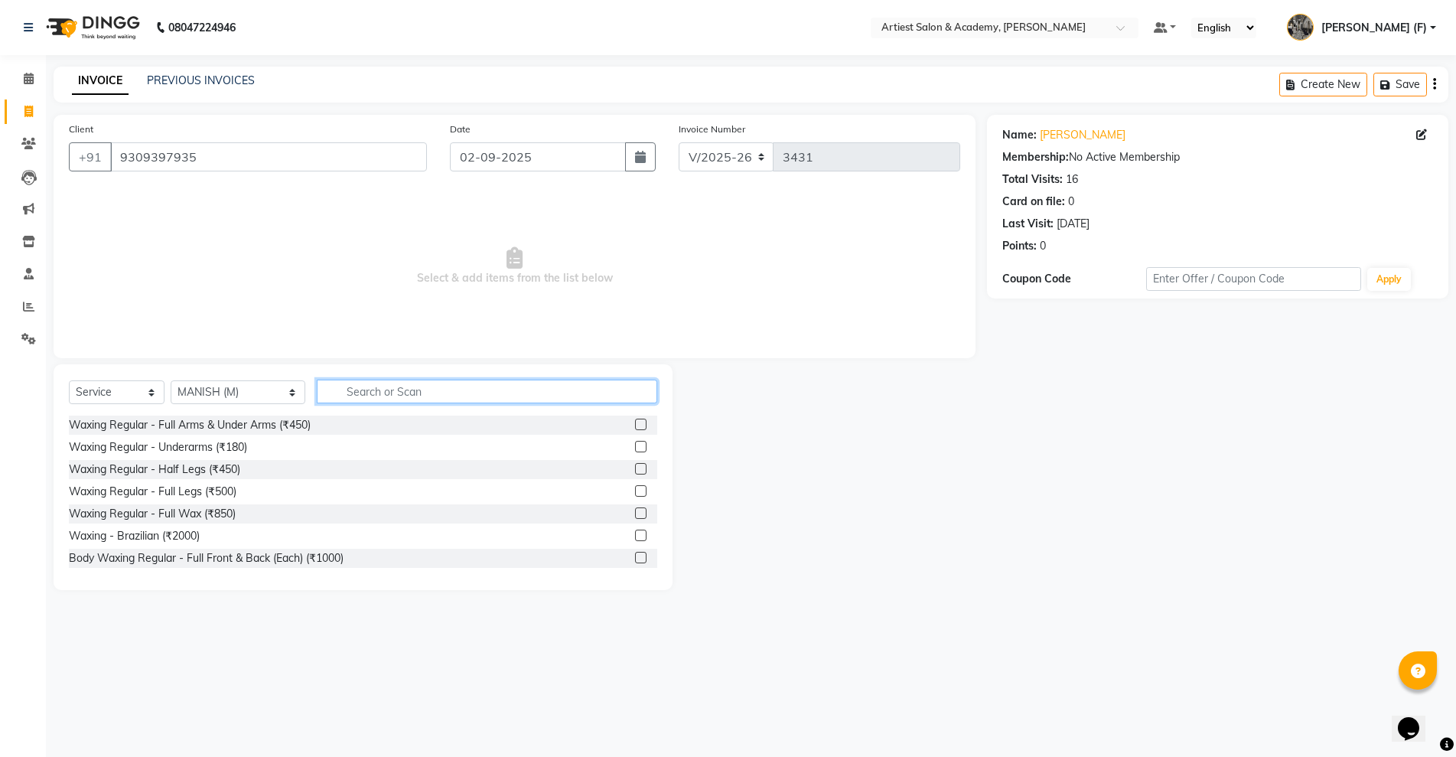
click at [344, 382] on input "text" at bounding box center [487, 391] width 340 height 24
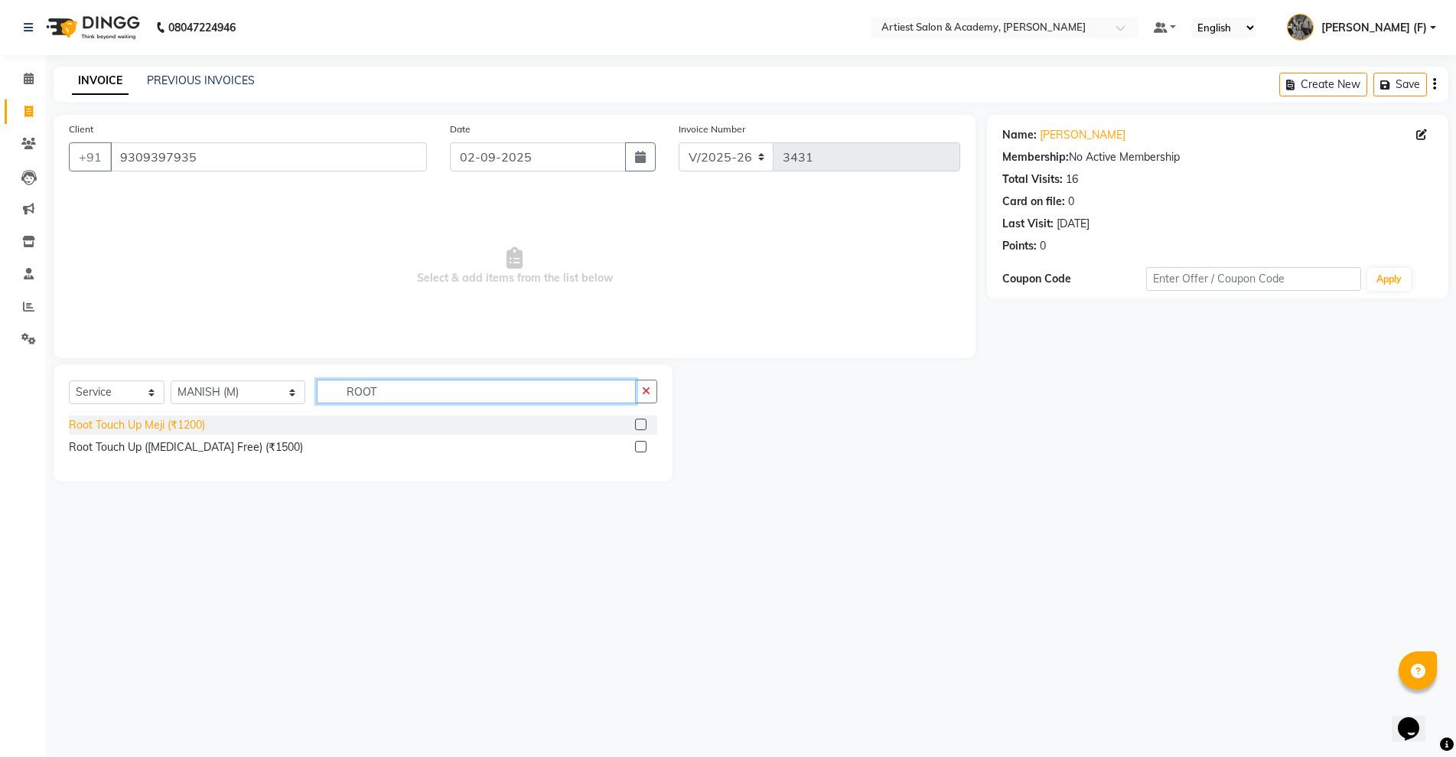
type input "ROOT"
click at [155, 419] on div "Root Touch Up Meji (₹1200)" at bounding box center [137, 425] width 136 height 16
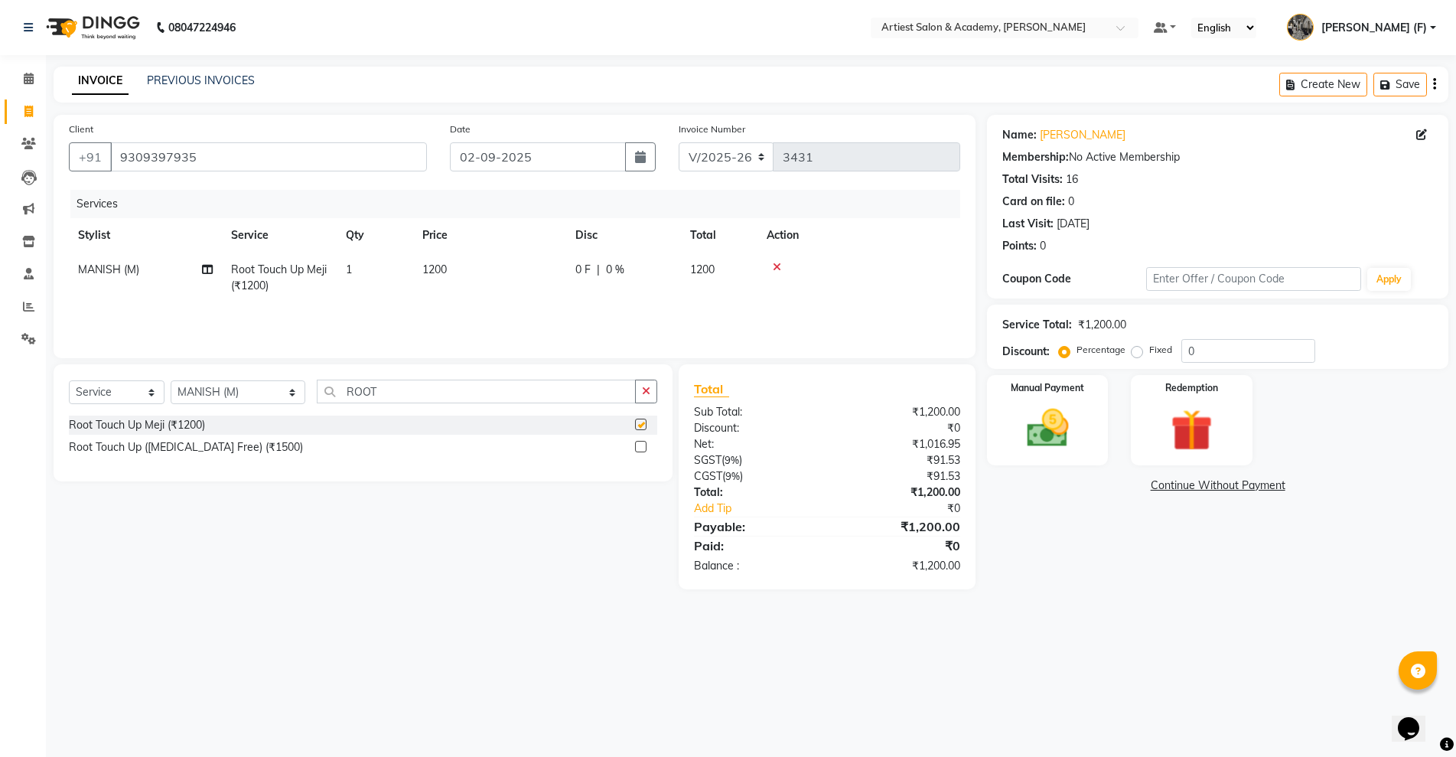
checkbox input "false"
click at [1059, 451] on img at bounding box center [1047, 428] width 70 height 50
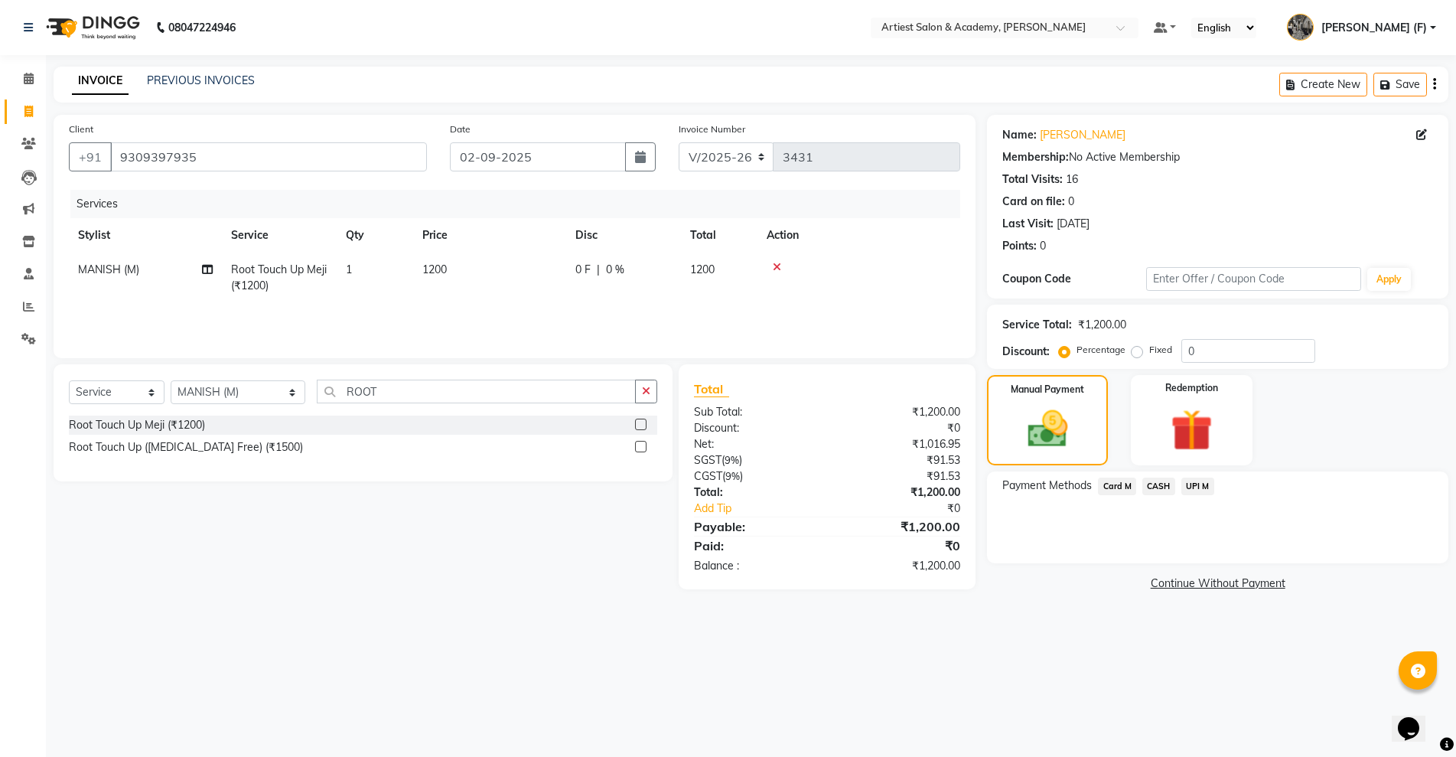
click at [1161, 487] on span "CASH" at bounding box center [1158, 486] width 33 height 18
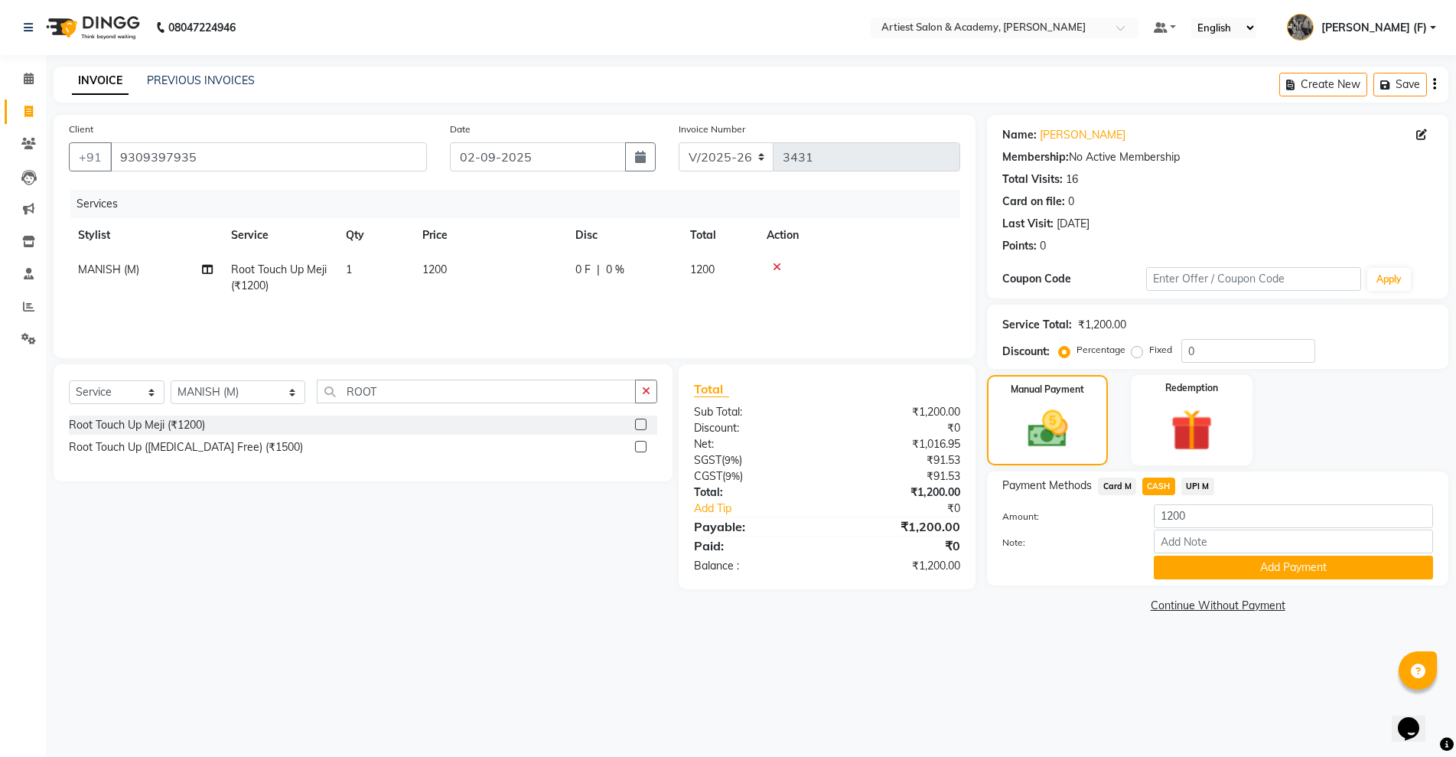
click at [1202, 477] on span "UPI M" at bounding box center [1197, 486] width 33 height 18
click at [1220, 569] on button "Add Payment" at bounding box center [1293, 567] width 279 height 24
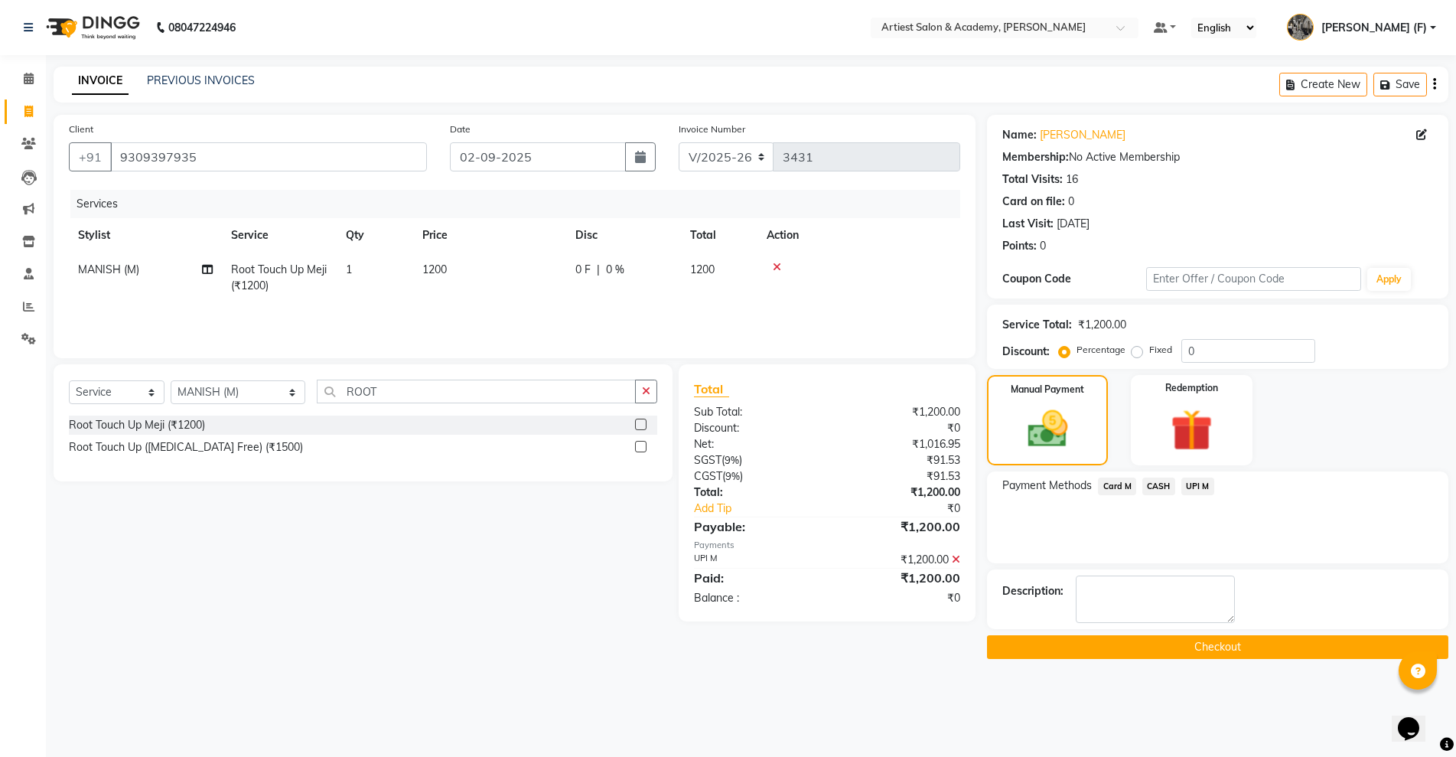
click at [1209, 642] on button "Checkout" at bounding box center [1217, 647] width 461 height 24
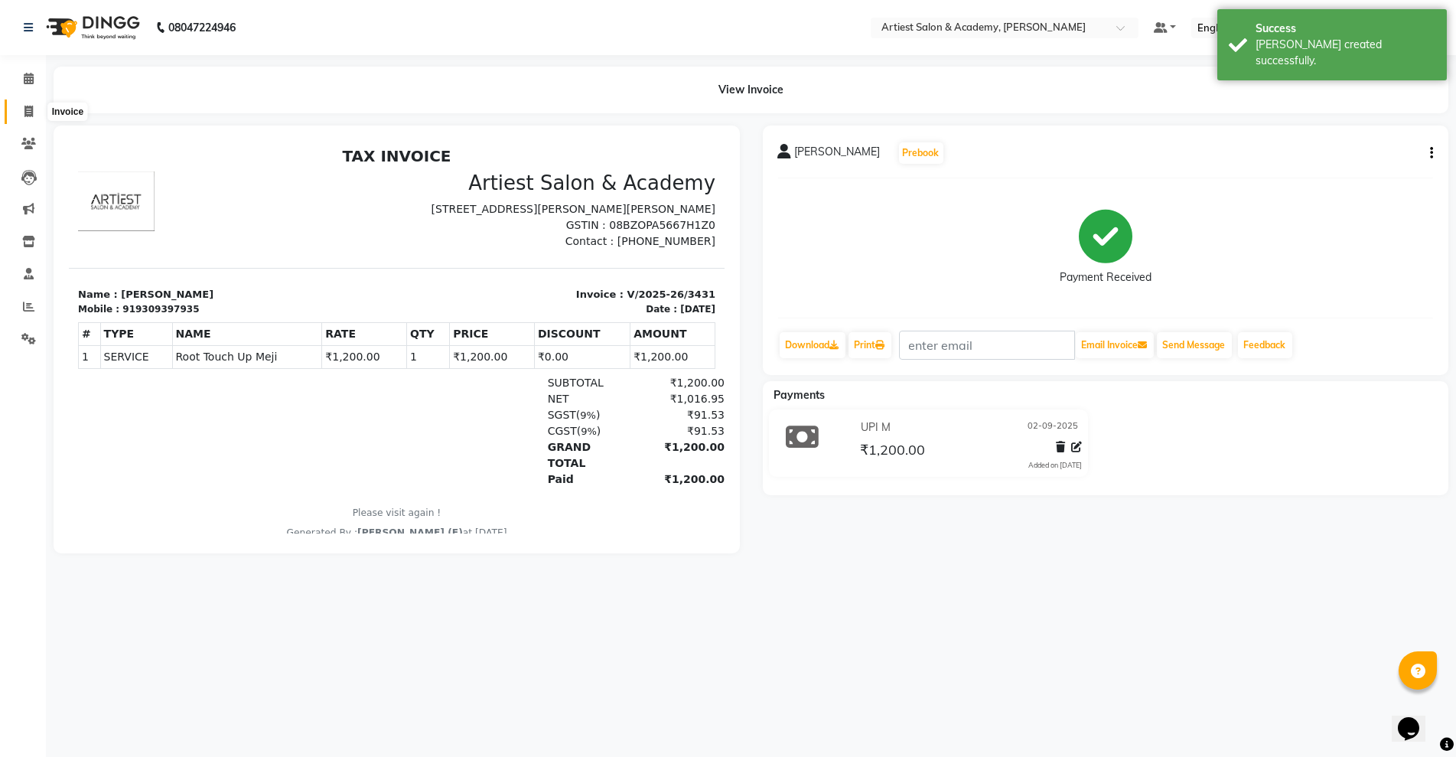
click at [16, 106] on span at bounding box center [28, 112] width 27 height 18
select select "service"
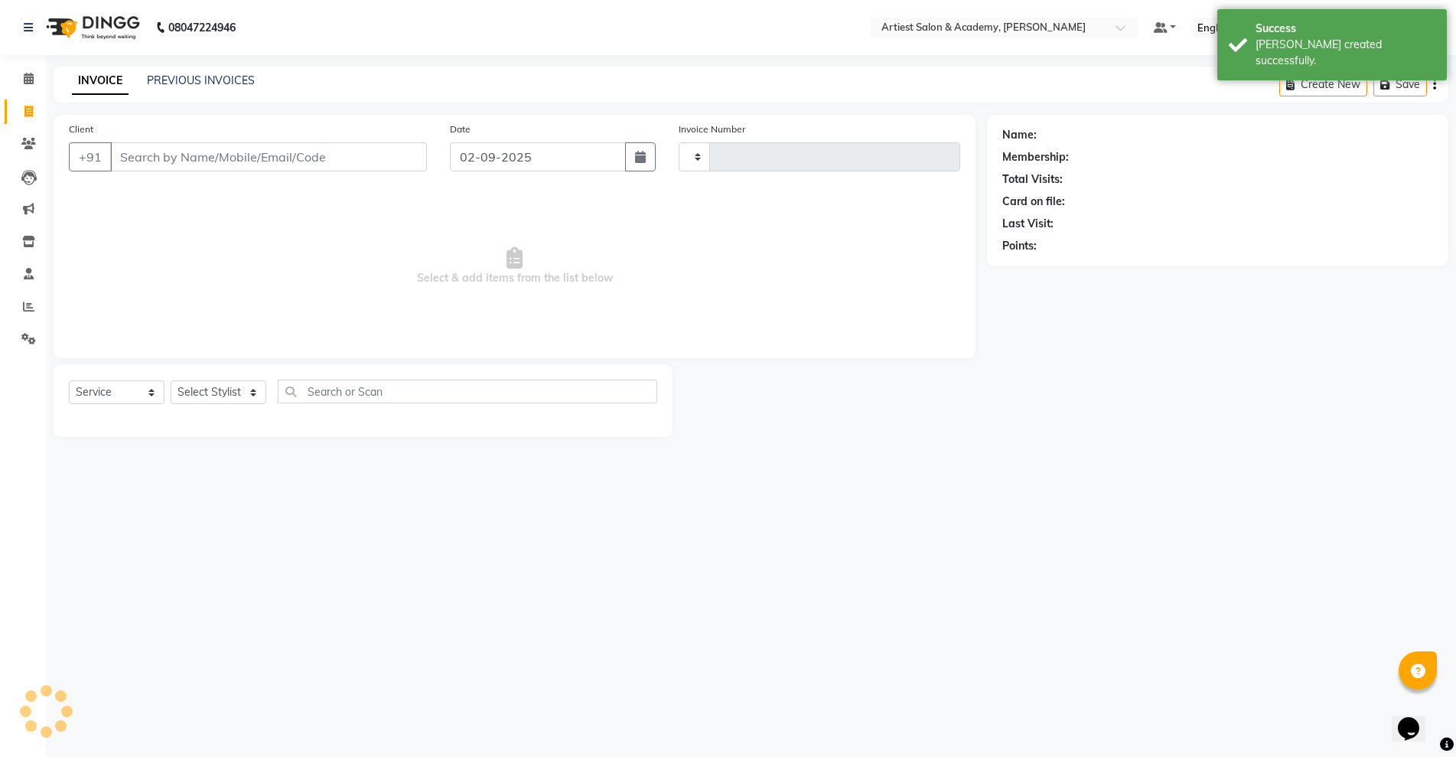
type input "3432"
select select "5123"
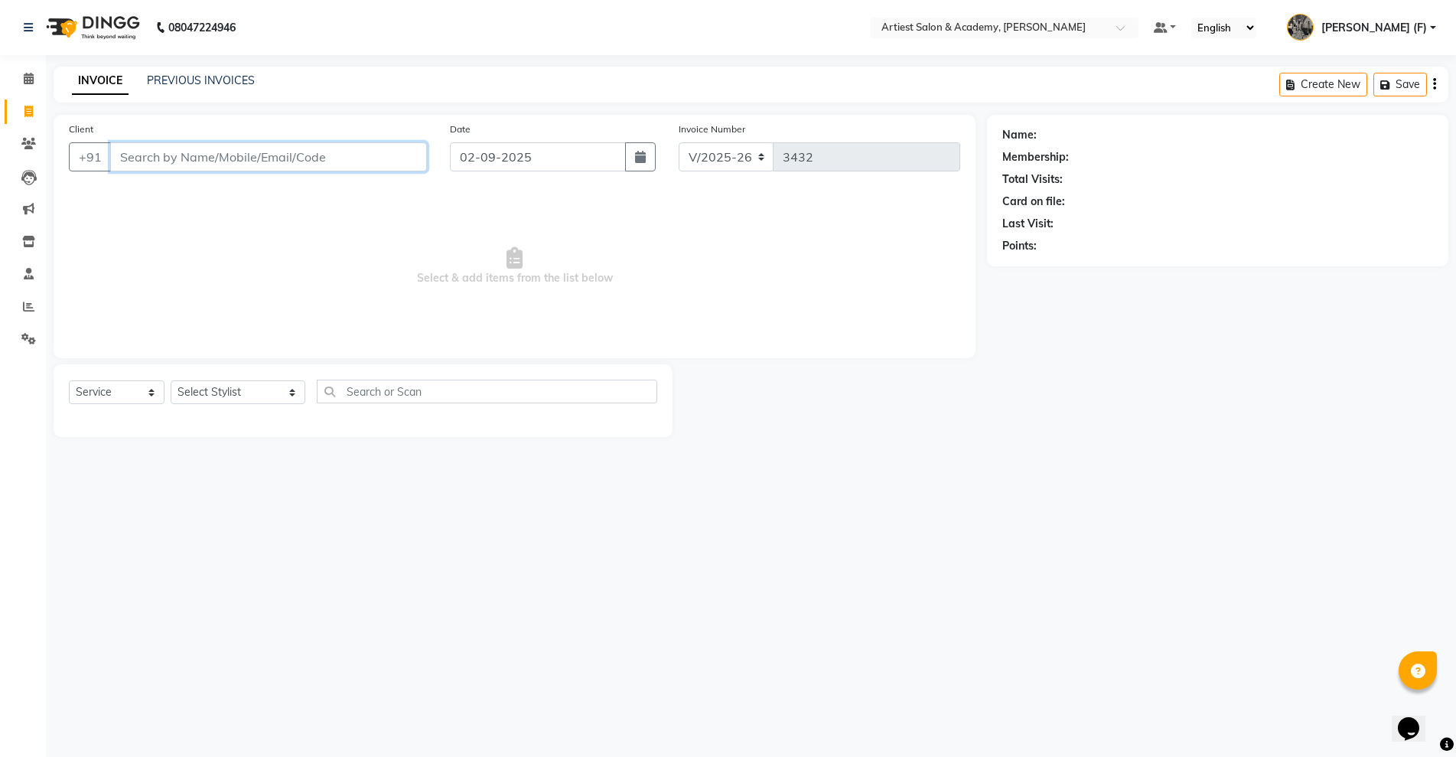
click at [162, 155] on input "Client" at bounding box center [268, 156] width 317 height 29
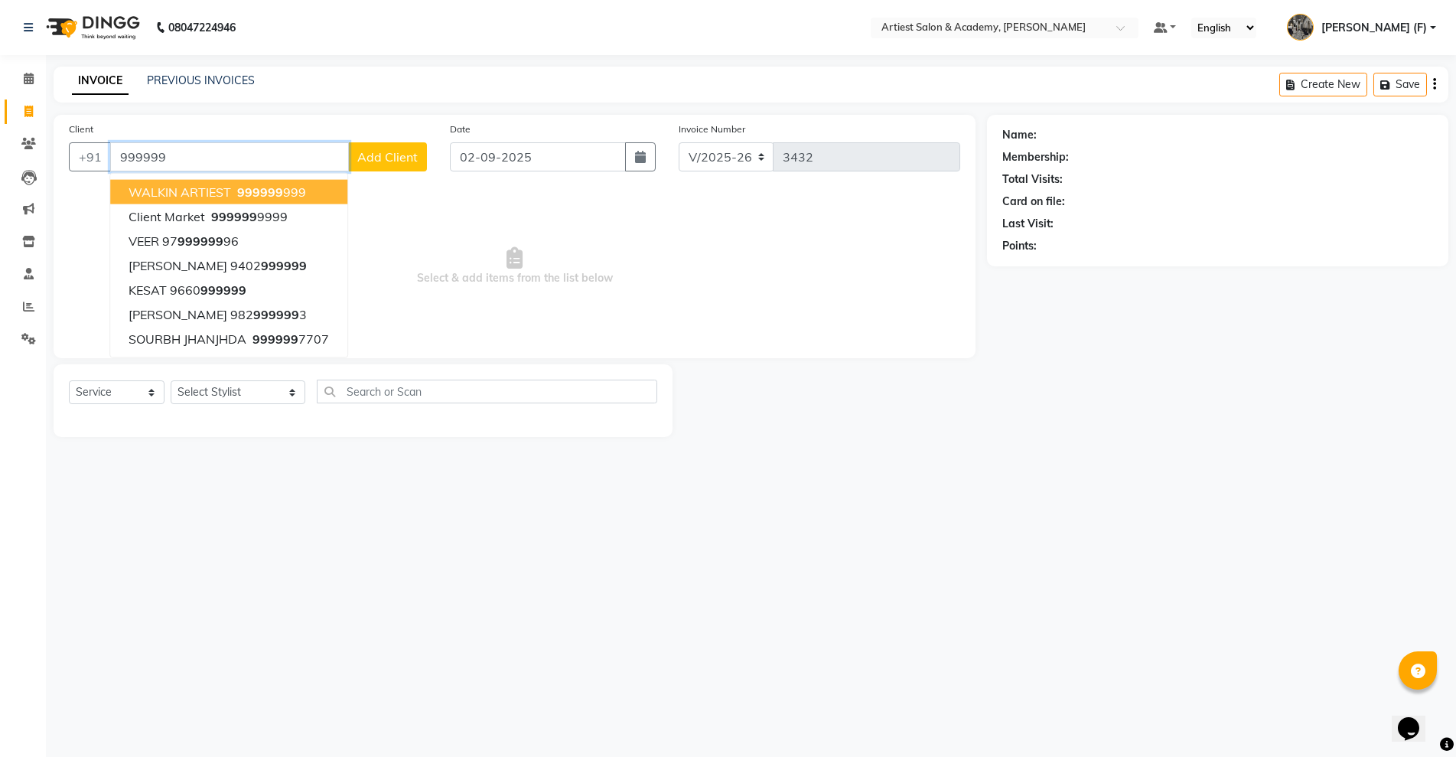
click at [303, 195] on button "WALKIN ARTIEST 999999 999" at bounding box center [228, 192] width 237 height 24
type input "999999999"
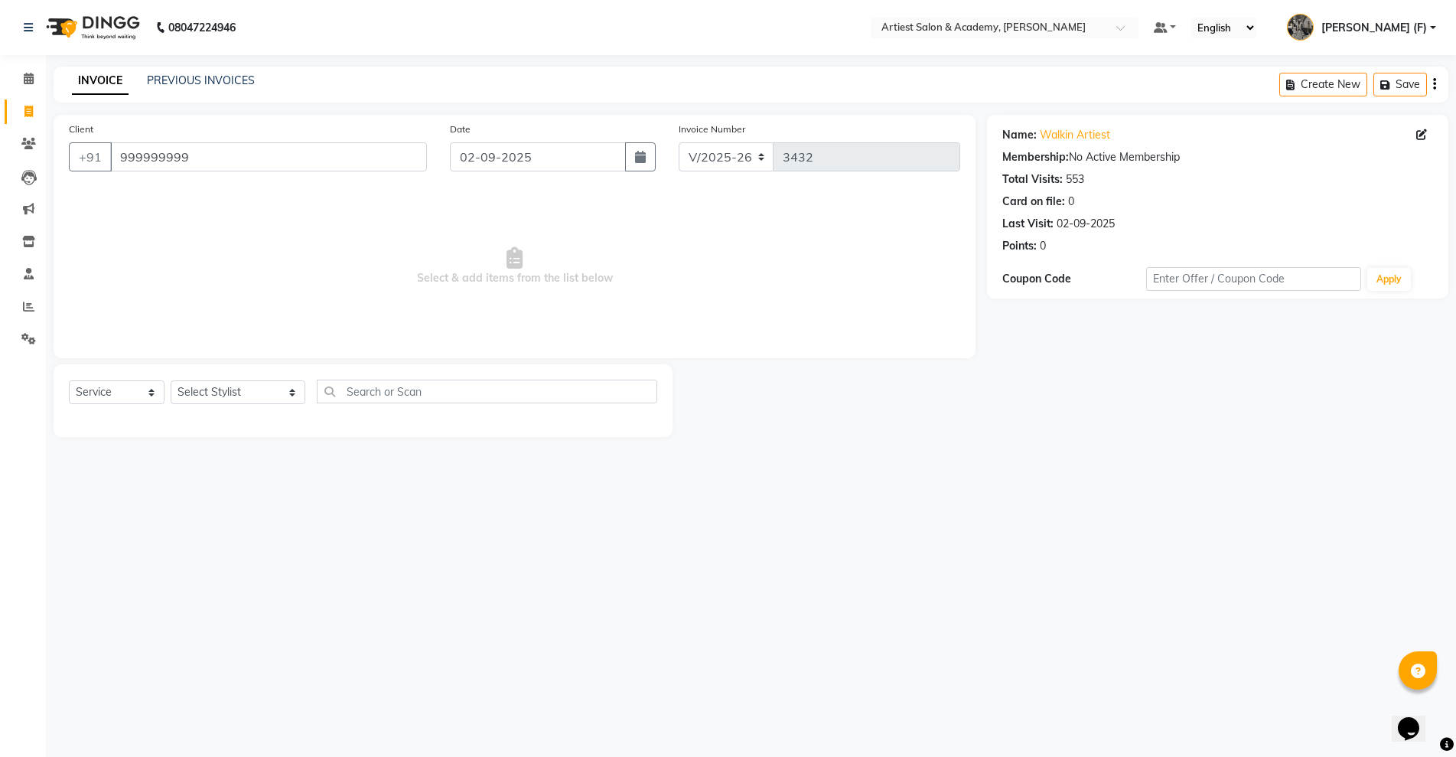
drag, startPoint x: 212, startPoint y: 407, endPoint x: 218, endPoint y: 399, distance: 10.4
click at [213, 406] on div "Select Service Product Membership Package Voucher Prepaid Gift Card Select Styl…" at bounding box center [363, 397] width 588 height 36
click at [218, 399] on select "Select Stylist [PERSON_NAME] (M) [PERSON_NAME] (F) [PERSON_NAME] [PERSON_NAME] …" at bounding box center [238, 392] width 135 height 24
select select "85433"
click at [171, 380] on select "Select Stylist [PERSON_NAME] (M) [PERSON_NAME] (F) [PERSON_NAME] [PERSON_NAME] …" at bounding box center [238, 392] width 135 height 24
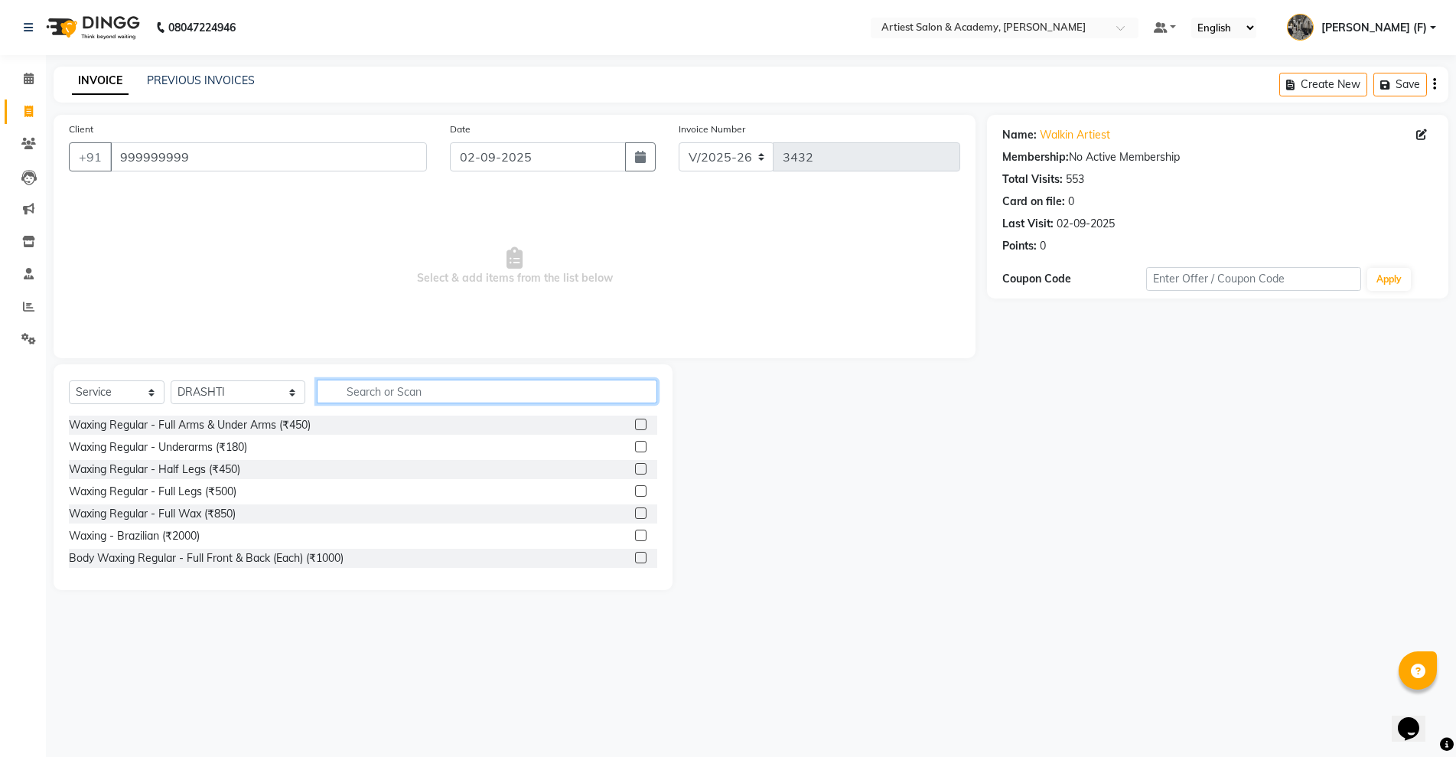
click at [366, 382] on input "text" at bounding box center [487, 391] width 340 height 24
drag, startPoint x: 357, startPoint y: 399, endPoint x: 259, endPoint y: 402, distance: 97.9
click at [259, 402] on div "Select Service Product Membership Package Voucher Prepaid Gift Card Select Styl…" at bounding box center [363, 397] width 588 height 36
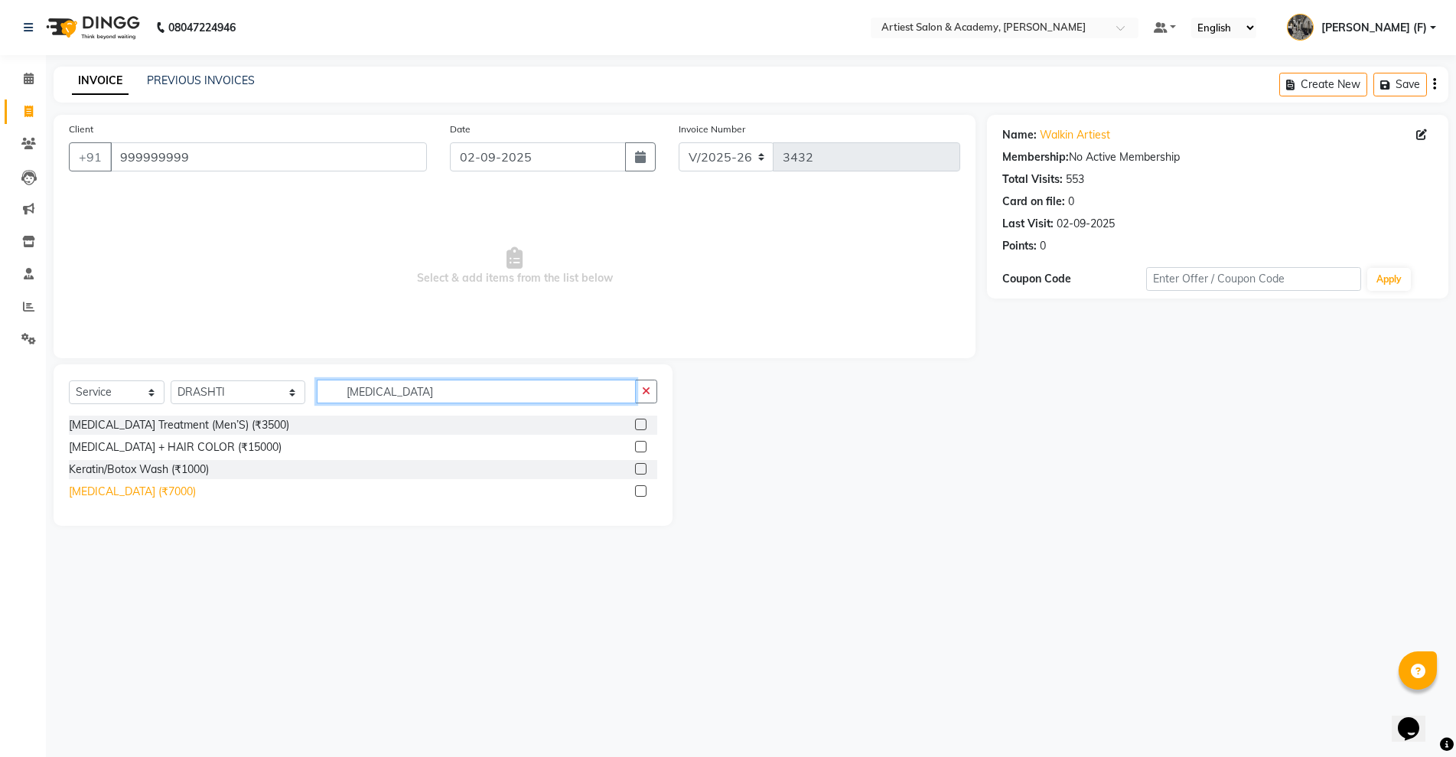
type input "[MEDICAL_DATA]"
click at [119, 492] on div "[MEDICAL_DATA] (₹7000)" at bounding box center [132, 491] width 127 height 16
checkbox input "false"
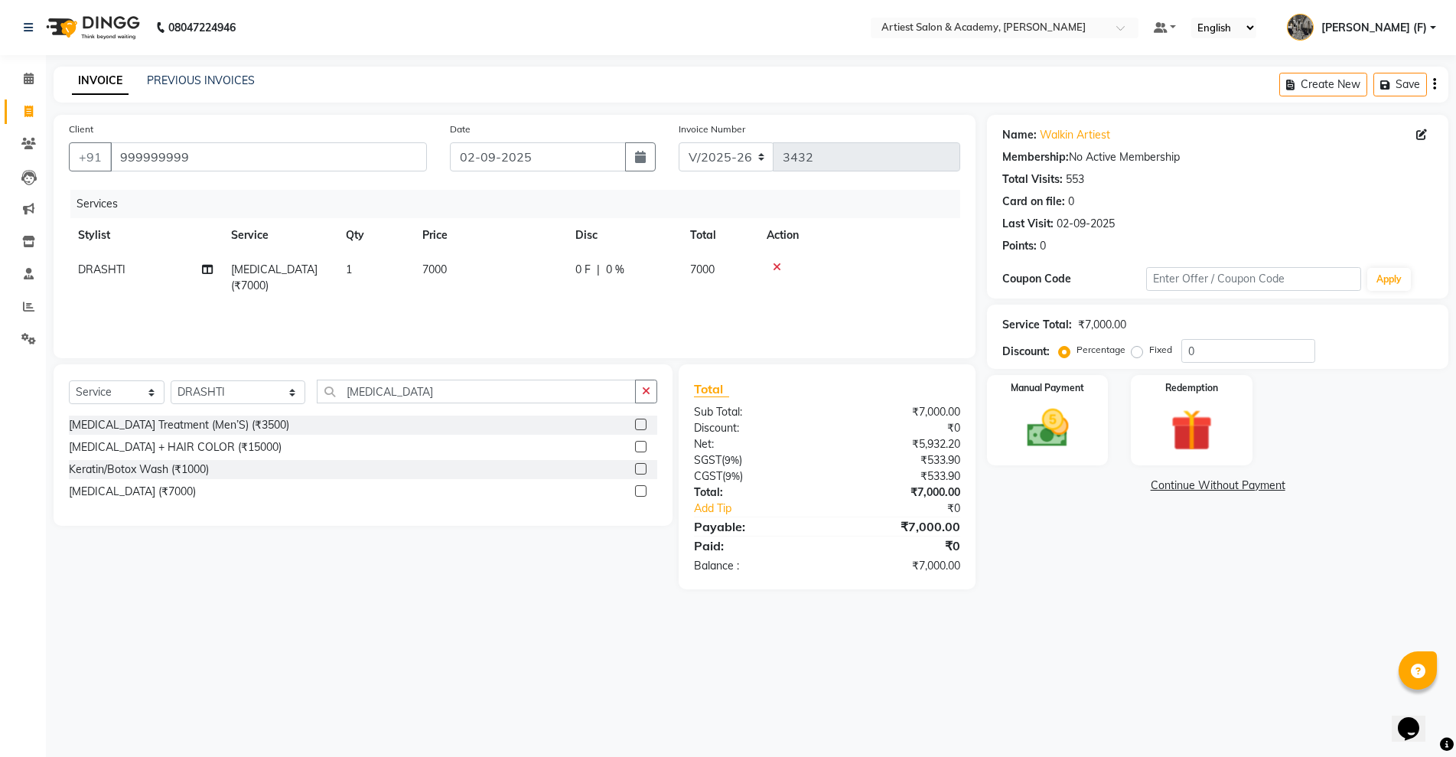
click at [447, 265] on span "7000" at bounding box center [434, 269] width 24 height 14
select select "85433"
drag, startPoint x: 573, startPoint y: 271, endPoint x: 0, endPoint y: 405, distance: 588.4
click at [0, 350] on app-home "08047224946 Select Location × Artiest Salon & Academy, Subhash Marg Default Pan…" at bounding box center [728, 306] width 1456 height 612
type input "6"
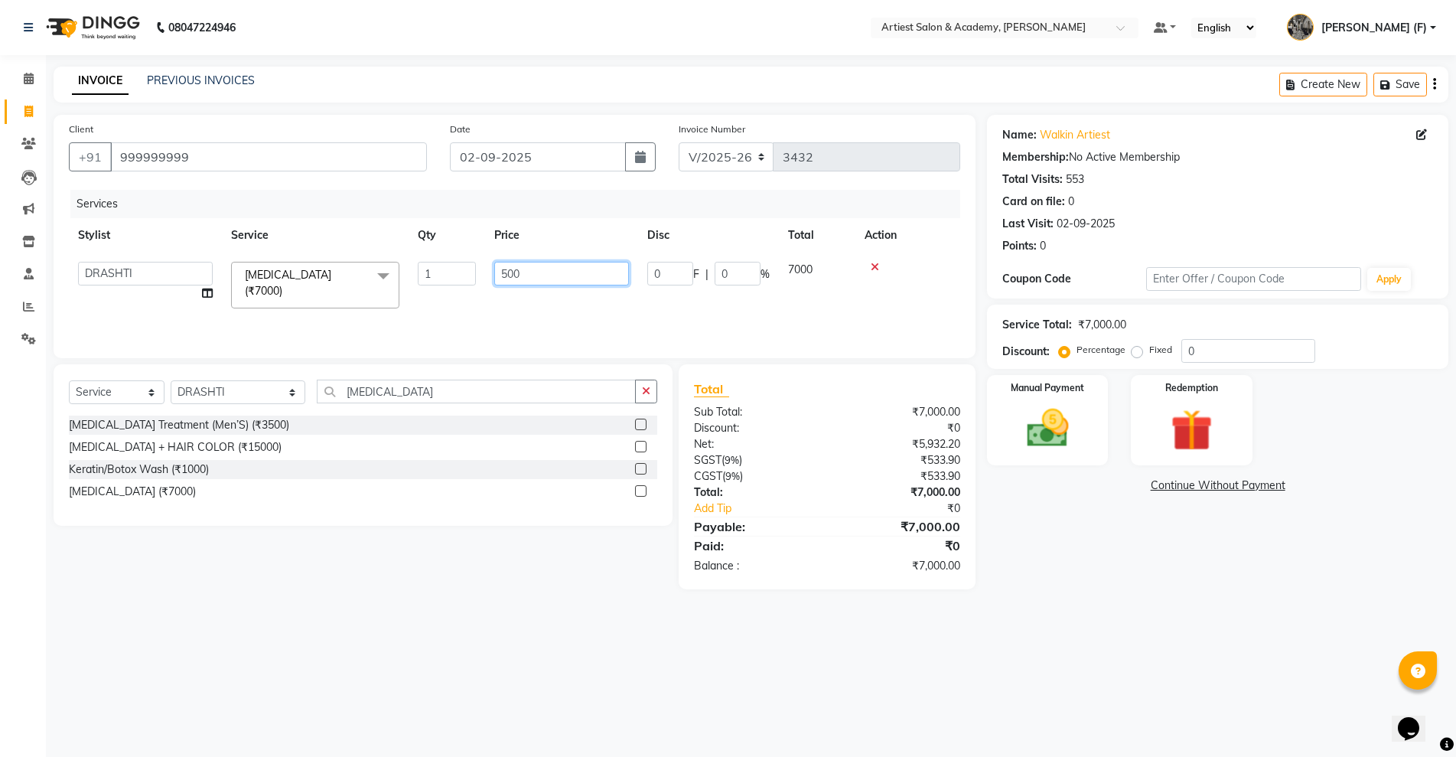
type input "5000"
click at [554, 637] on div "08047224946 Select Location × Artiest Salon & Academy, Subhash Marg Default Pan…" at bounding box center [728, 378] width 1456 height 757
drag, startPoint x: 456, startPoint y: 662, endPoint x: 174, endPoint y: 523, distance: 314.0
click at [447, 656] on div "08047224946 Select Location × Artiest Salon & Academy, Subhash Marg Default Pan…" at bounding box center [728, 378] width 1456 height 757
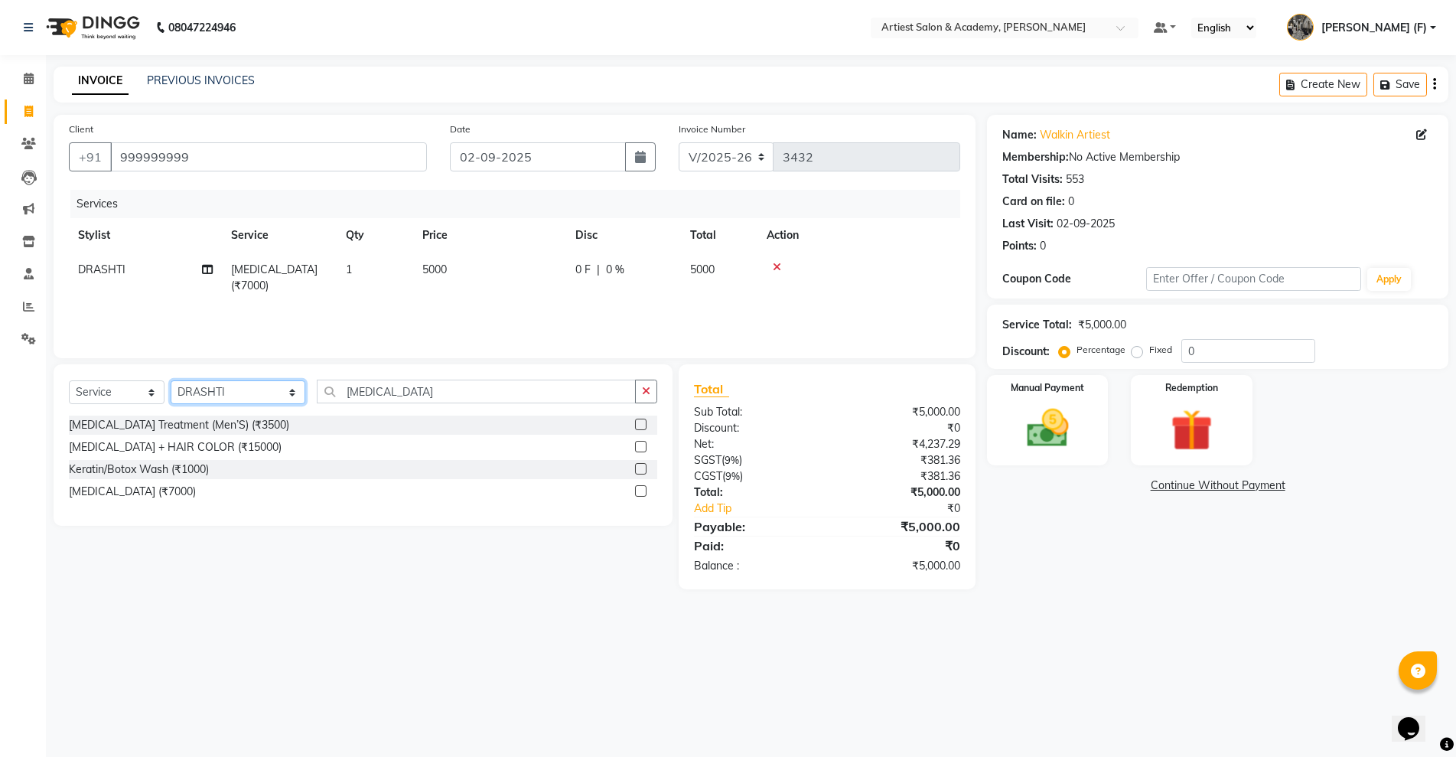
click at [227, 395] on select "Select Stylist [PERSON_NAME] (M) [PERSON_NAME] (F) [PERSON_NAME] [PERSON_NAME] …" at bounding box center [238, 392] width 135 height 24
select select "33211"
click at [171, 380] on select "Select Stylist [PERSON_NAME] (M) [PERSON_NAME] (F) [PERSON_NAME] [PERSON_NAME] …" at bounding box center [238, 392] width 135 height 24
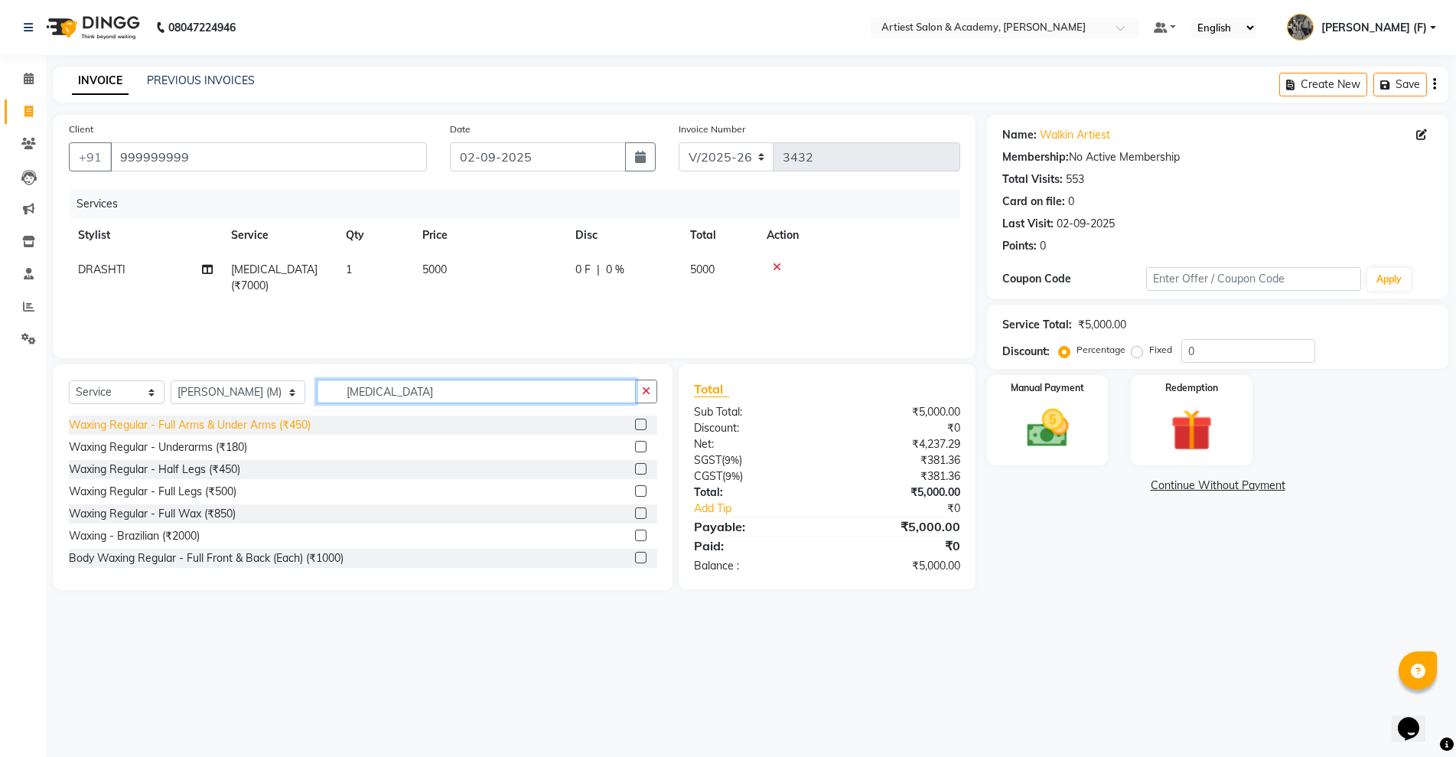
drag, startPoint x: 389, startPoint y: 382, endPoint x: 136, endPoint y: 427, distance: 257.1
click at [138, 428] on div "Select Service Product Membership Package Voucher Prepaid Gift Card Select Styl…" at bounding box center [363, 477] width 619 height 226
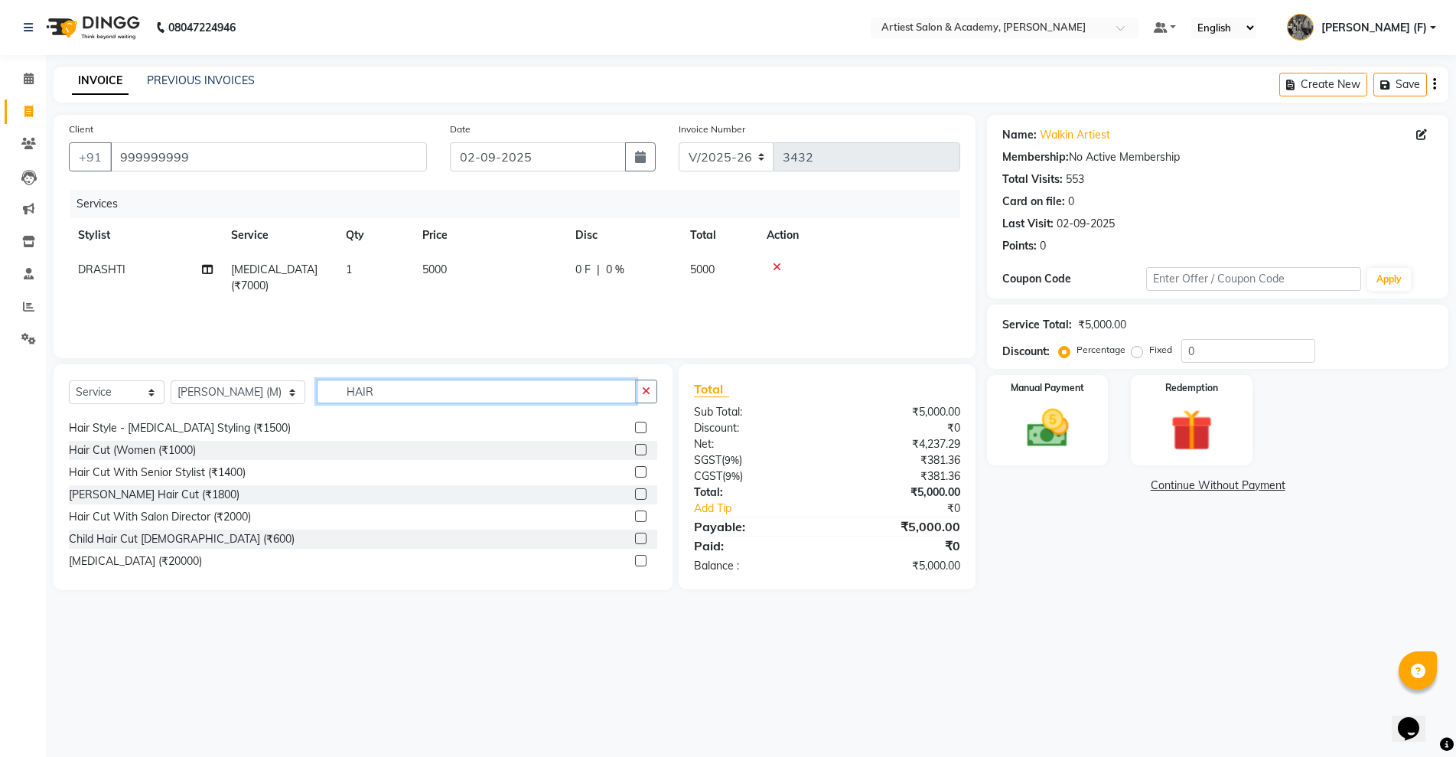
scroll to position [286, 0]
type input "HAIR"
click at [189, 448] on div "Hair Cut (Women (₹1000)" at bounding box center [132, 449] width 127 height 16
checkbox input "false"
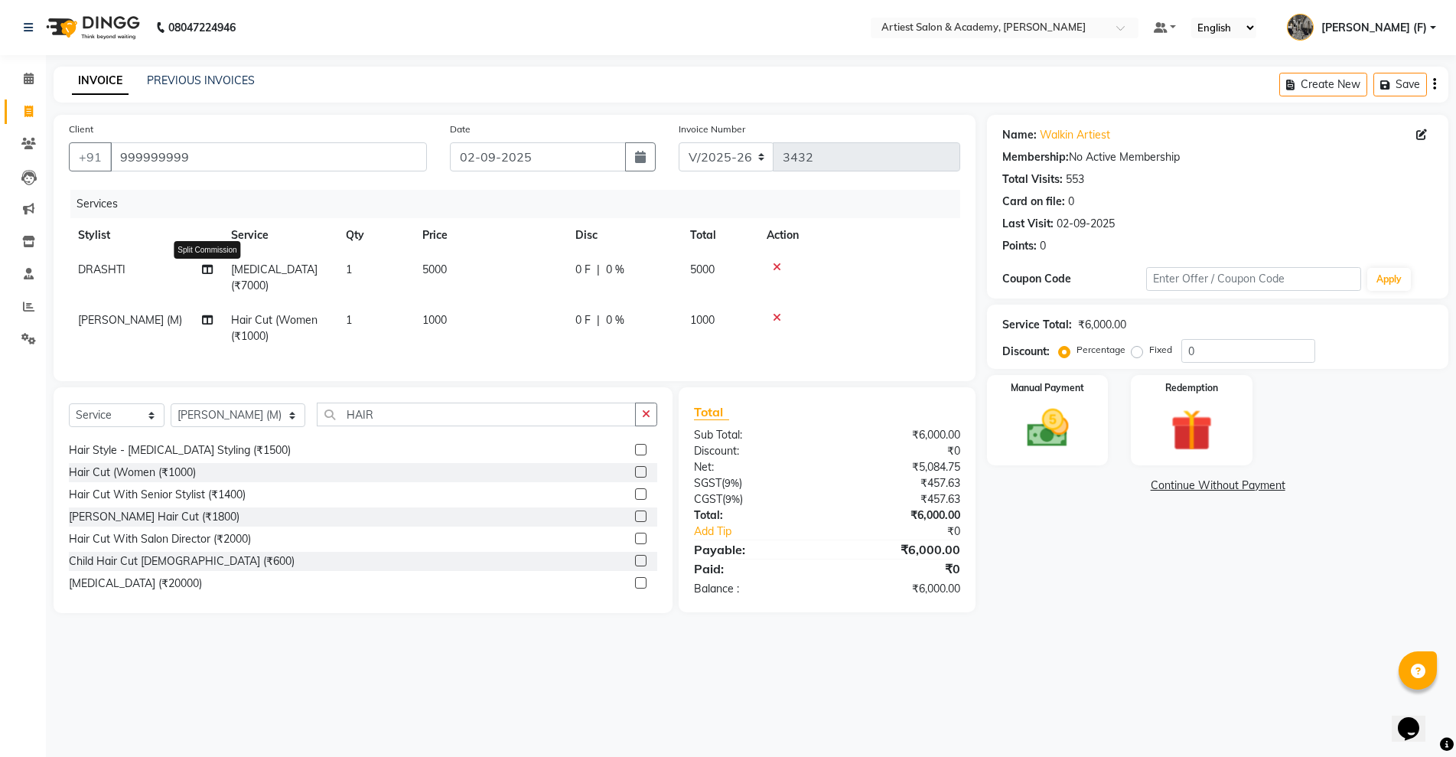
click at [205, 272] on icon at bounding box center [207, 269] width 11 height 11
select select "85433"
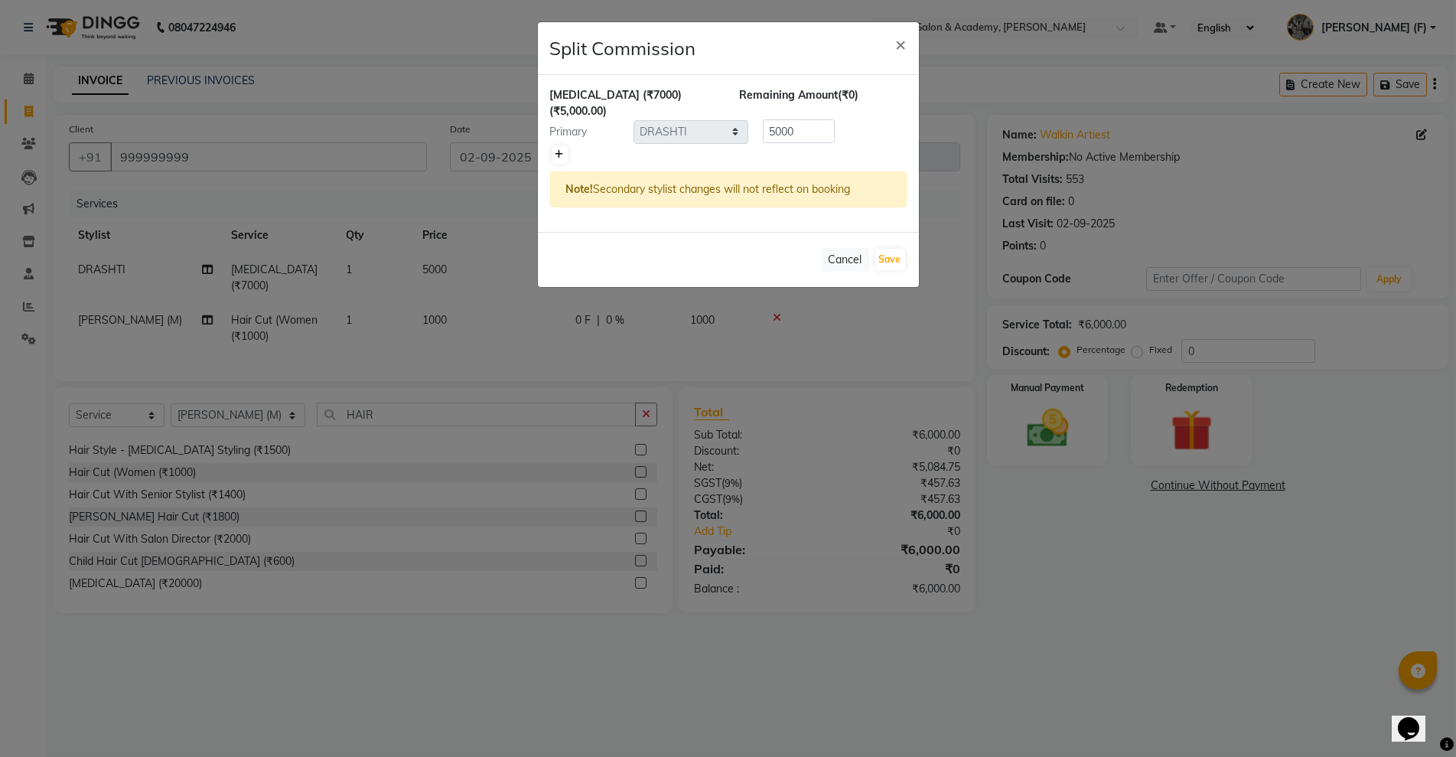
click at [558, 150] on icon at bounding box center [559, 154] width 8 height 9
type input "2500"
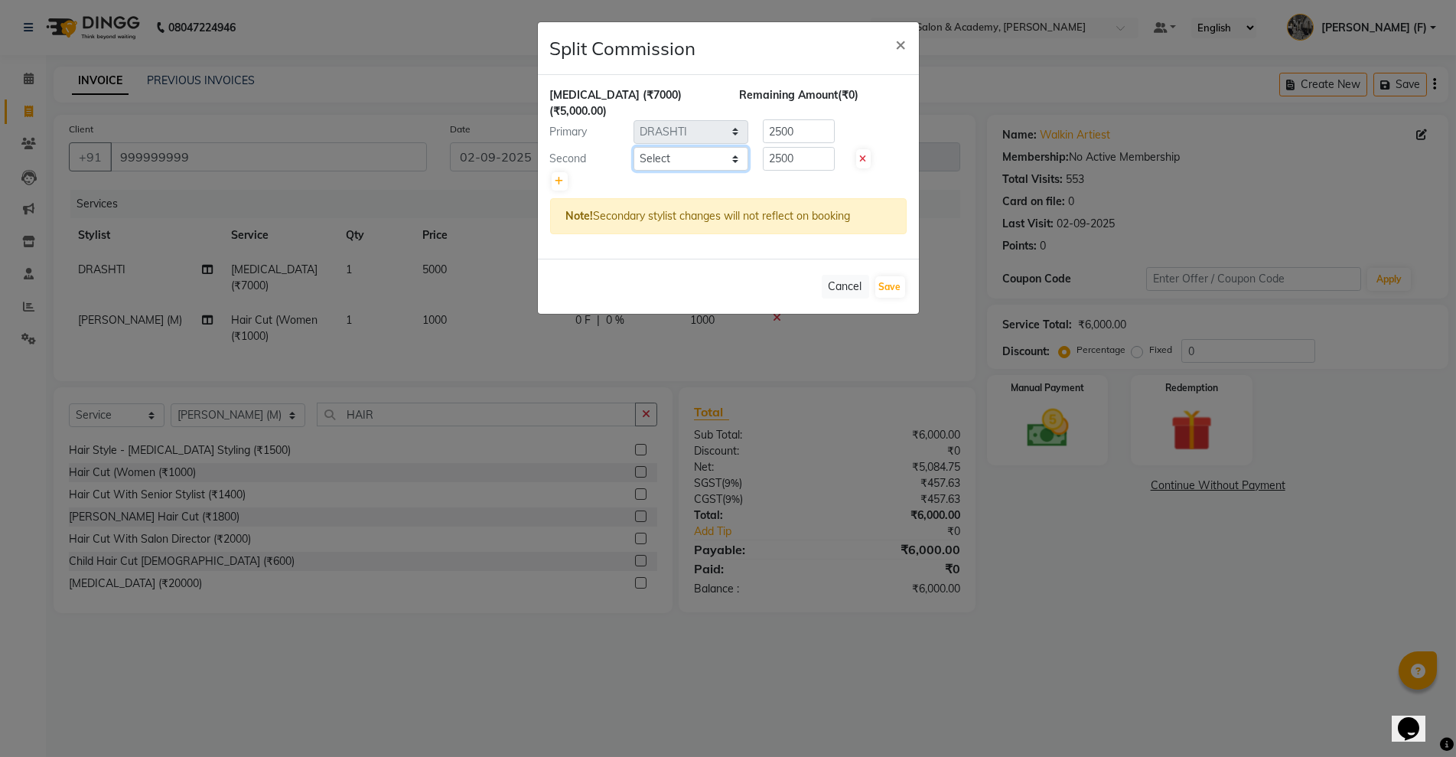
drag, startPoint x: 652, startPoint y: 137, endPoint x: 666, endPoint y: 153, distance: 21.2
click at [653, 147] on select "Select [PERSON_NAME] (M) [PERSON_NAME] (F) [PERSON_NAME] [PERSON_NAME] [PERSON_…" at bounding box center [690, 159] width 115 height 24
select select "33211"
click at [633, 147] on select "Select [PERSON_NAME] (M) [PERSON_NAME] (F) [PERSON_NAME] [PERSON_NAME] [PERSON_…" at bounding box center [690, 159] width 115 height 24
click at [890, 276] on button "Save" at bounding box center [890, 286] width 30 height 21
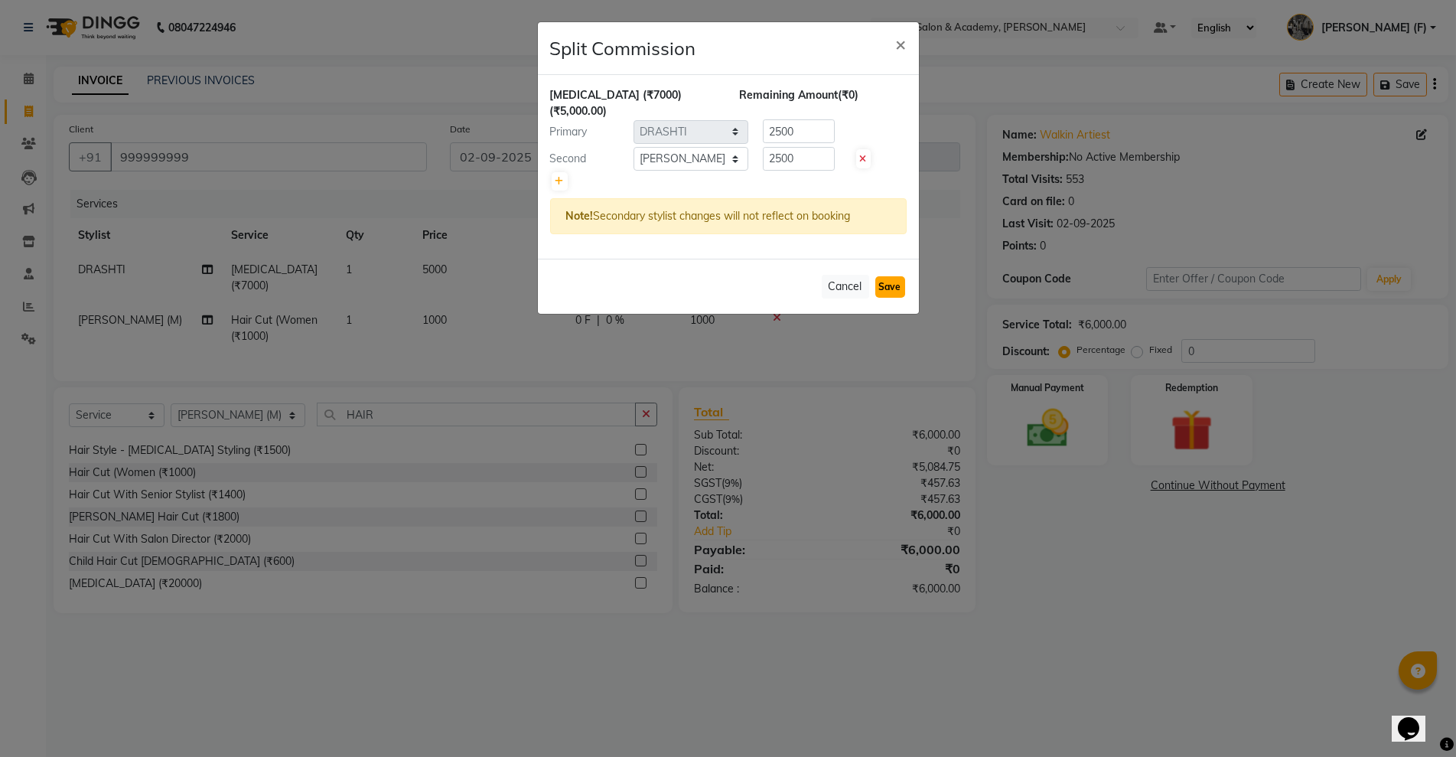
select select "Select"
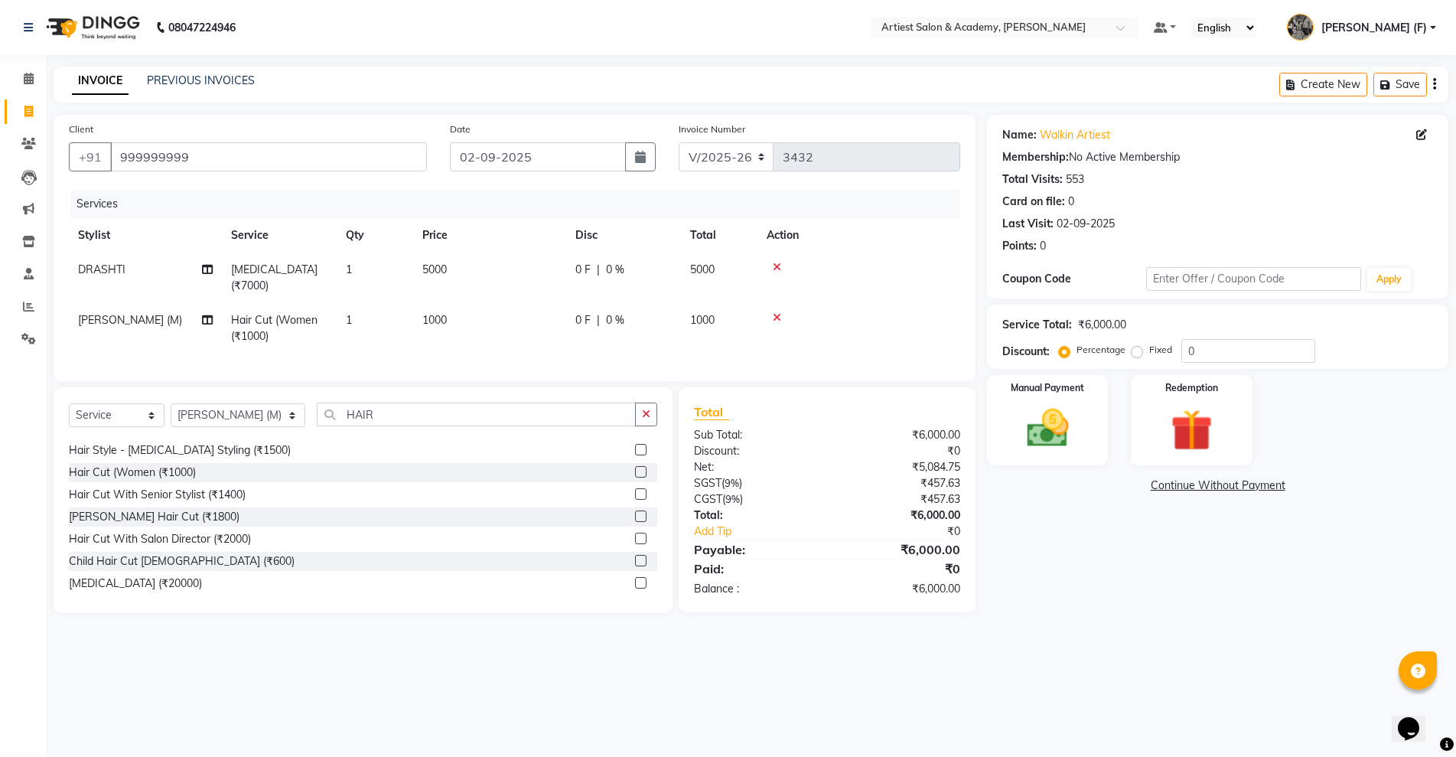
click at [1076, 465] on div "Name: Walkin Artiest Membership: No Active Membership Total Visits: 553 Card on…" at bounding box center [1223, 364] width 473 height 498
click at [1077, 438] on img at bounding box center [1047, 428] width 70 height 50
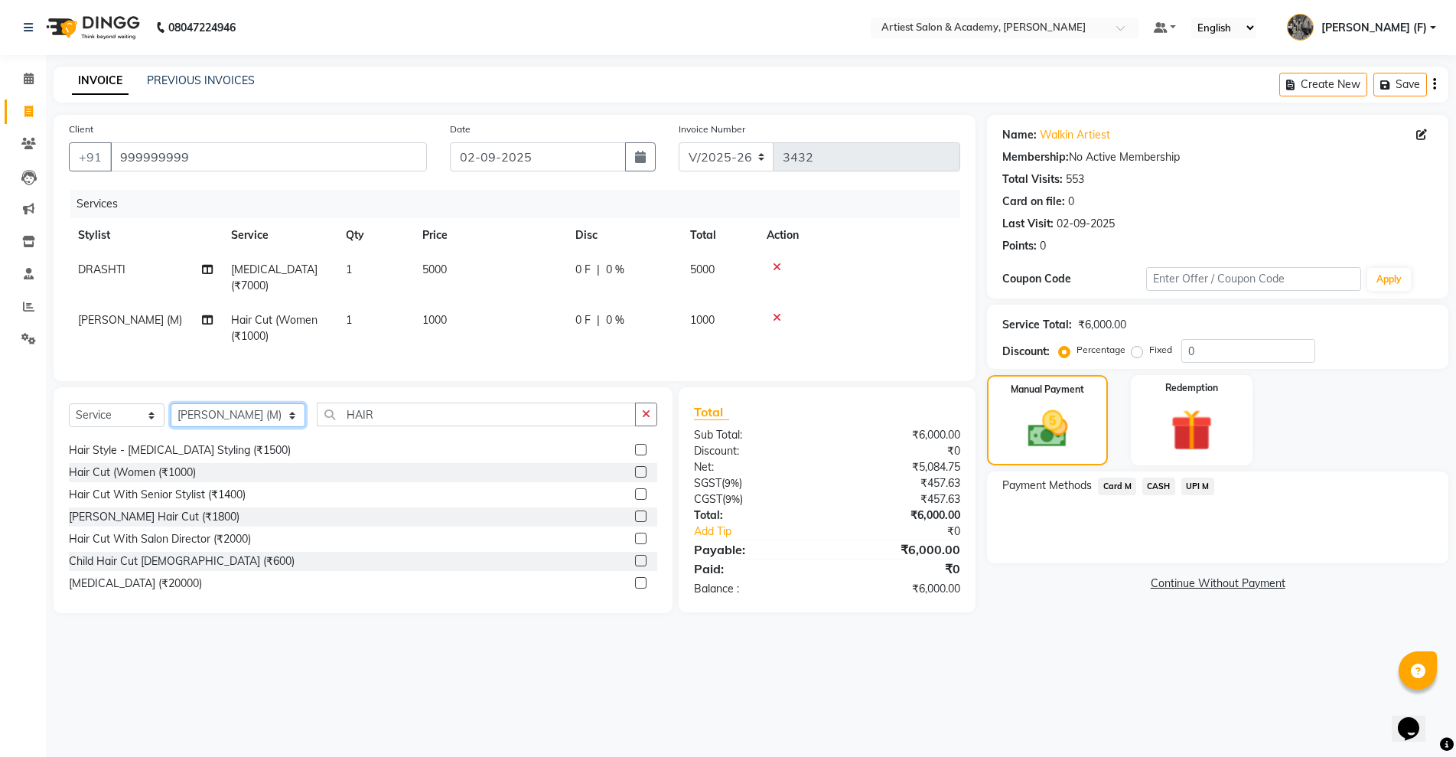
click at [230, 420] on select "Select Stylist [PERSON_NAME] (M) [PERSON_NAME] (F) [PERSON_NAME] [PERSON_NAME] …" at bounding box center [238, 415] width 135 height 24
click at [171, 403] on select "Select Stylist [PERSON_NAME] (M) [PERSON_NAME] (F) [PERSON_NAME] [PERSON_NAME] …" at bounding box center [238, 415] width 135 height 24
drag, startPoint x: 352, startPoint y: 411, endPoint x: 134, endPoint y: 425, distance: 218.5
click at [141, 424] on div "Select Service Product Membership Package Voucher Prepaid Gift Card Select Styl…" at bounding box center [363, 420] width 588 height 36
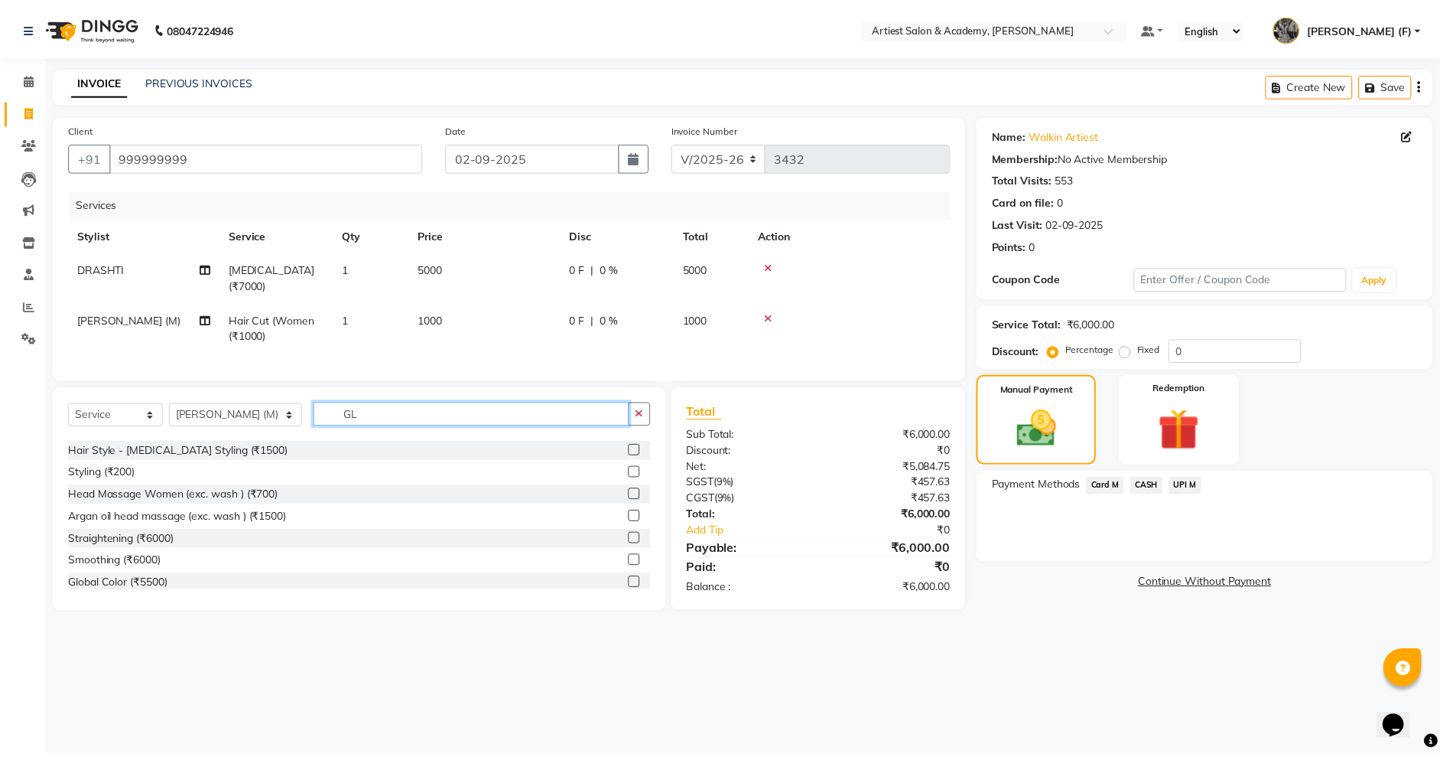
scroll to position [0, 0]
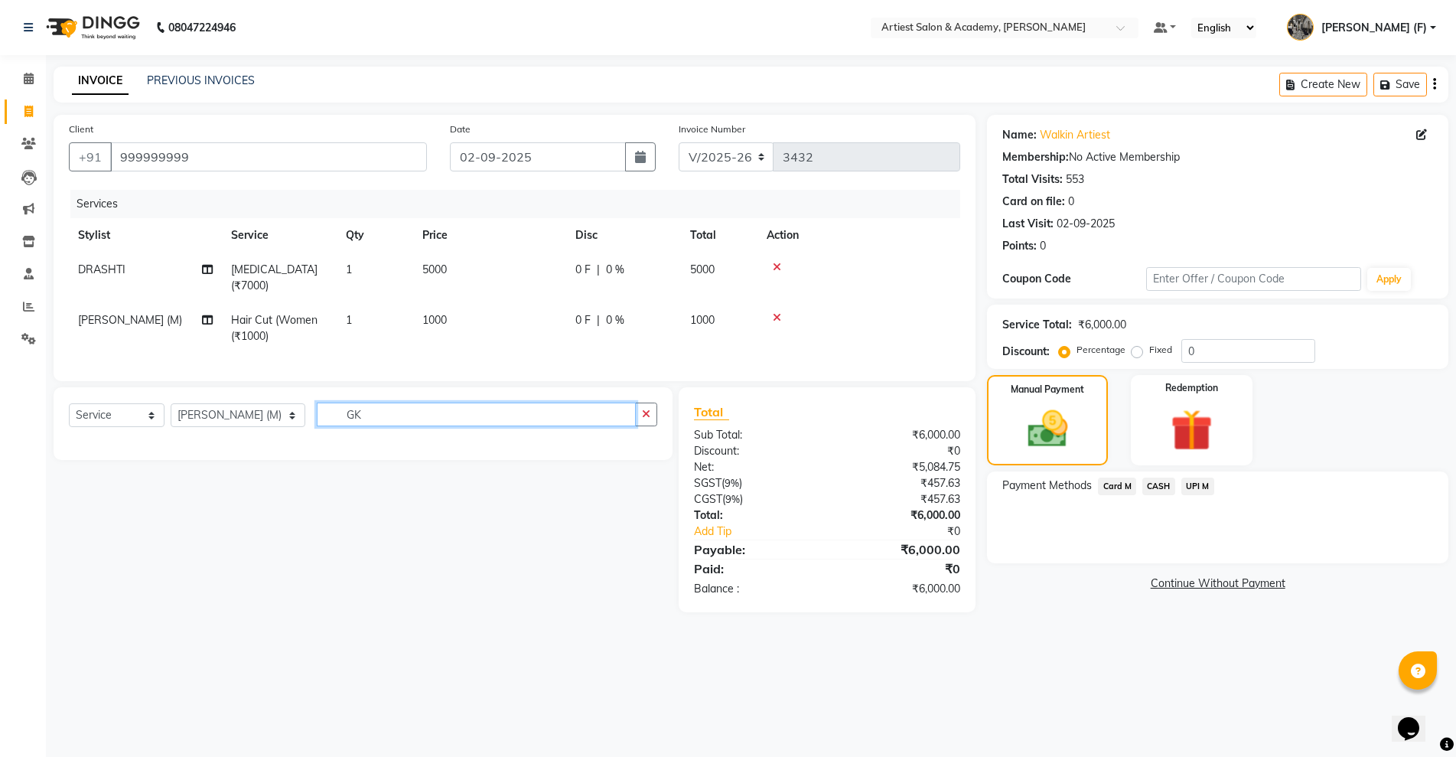
type input "GK"
click at [146, 418] on div "Select Service Product Membership Package Voucher Prepaid Gift Card Select Styl…" at bounding box center [363, 420] width 588 height 36
click at [146, 418] on select "Select Service Product Membership Package Voucher Prepaid Gift Card" at bounding box center [117, 415] width 96 height 24
select select "product"
click at [69, 403] on select "Select Service Product Membership Package Voucher Prepaid Gift Card" at bounding box center [117, 415] width 96 height 24
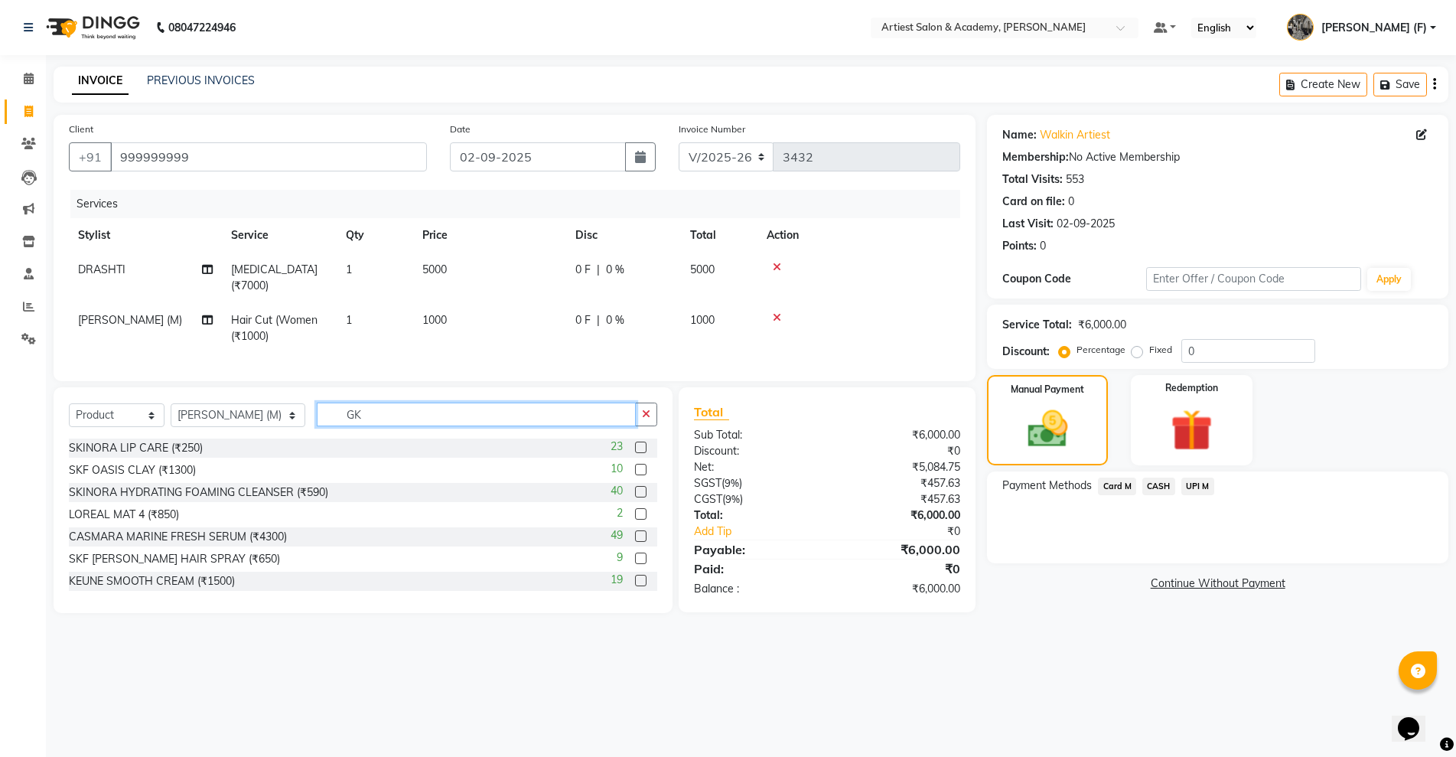
drag, startPoint x: 343, startPoint y: 419, endPoint x: 159, endPoint y: 431, distance: 184.7
click at [164, 431] on div "Select Service Product Membership Package Voucher Prepaid Gift Card Select Styl…" at bounding box center [363, 420] width 588 height 36
type input "MOI"
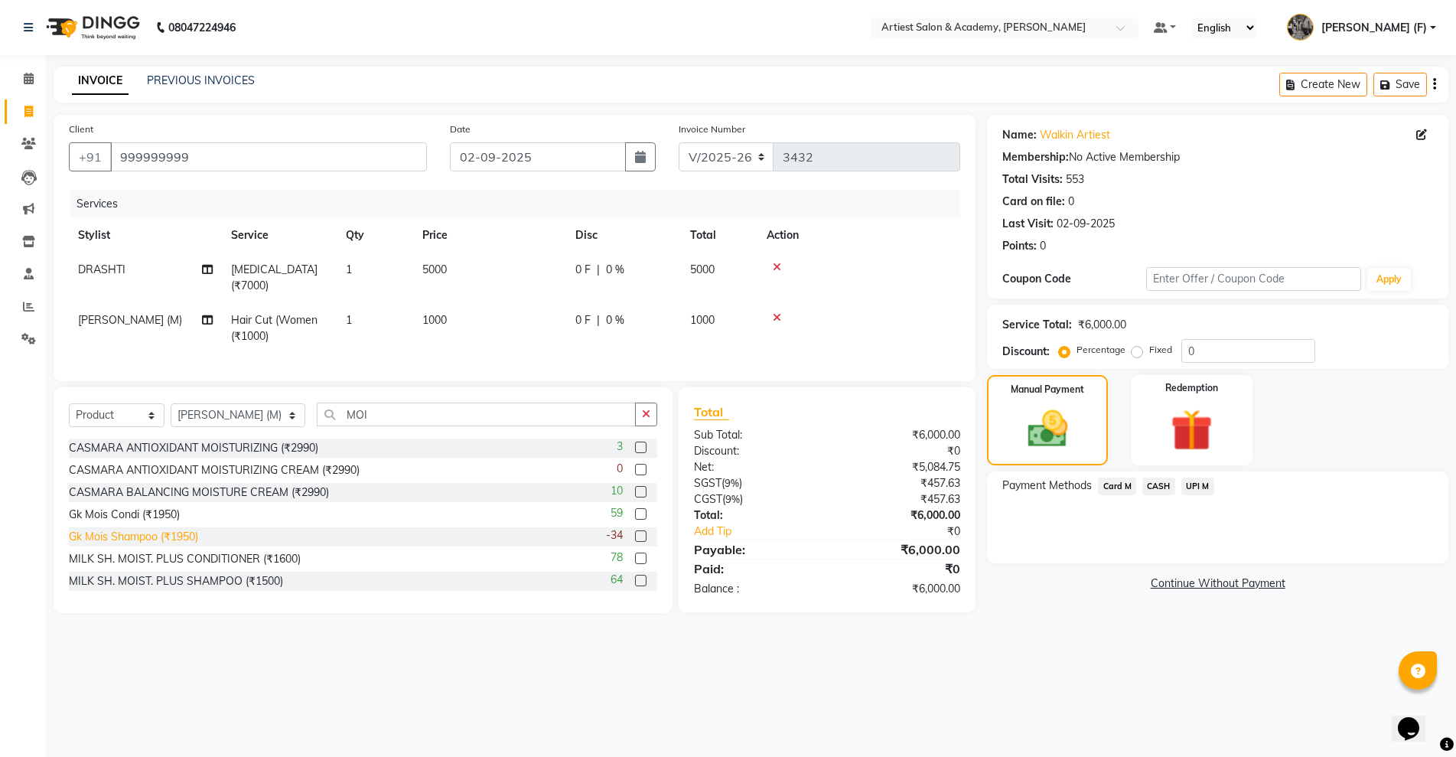
click at [132, 536] on div "Gk Mois Shampoo (₹1950)" at bounding box center [133, 537] width 129 height 16
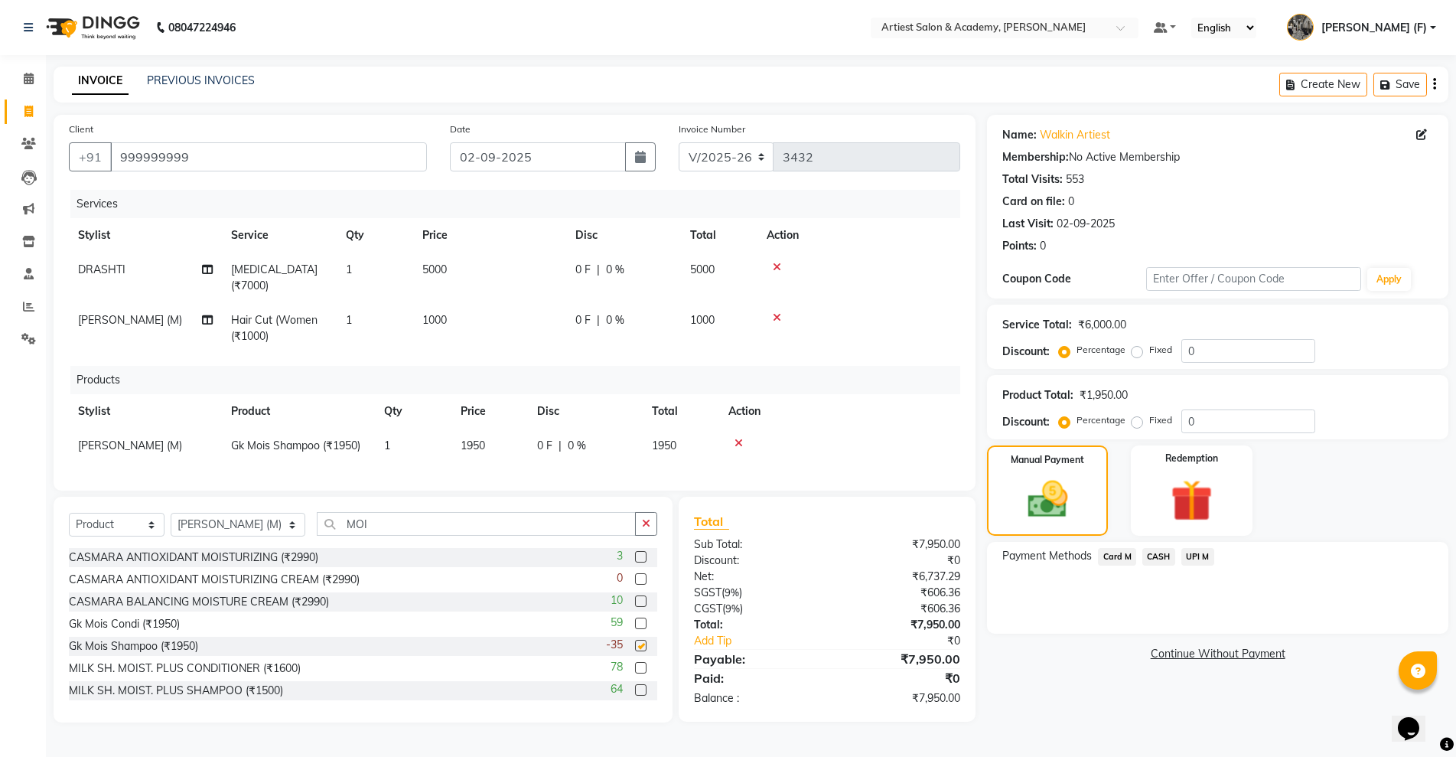
checkbox input "false"
click at [122, 623] on div "Gk Mois Condi (₹1950)" at bounding box center [124, 624] width 111 height 16
checkbox input "false"
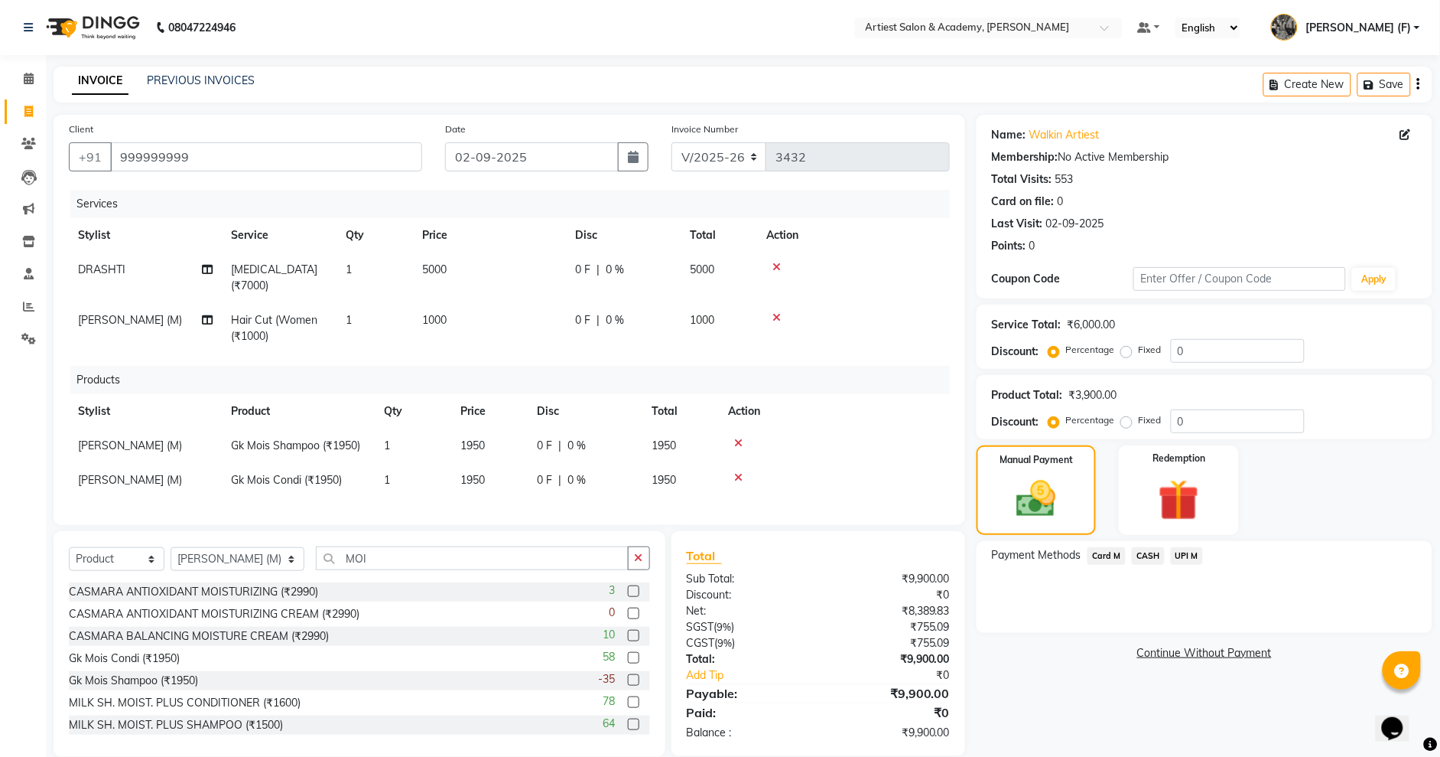
click at [470, 438] on span "1950" at bounding box center [472, 445] width 24 height 14
select select "33211"
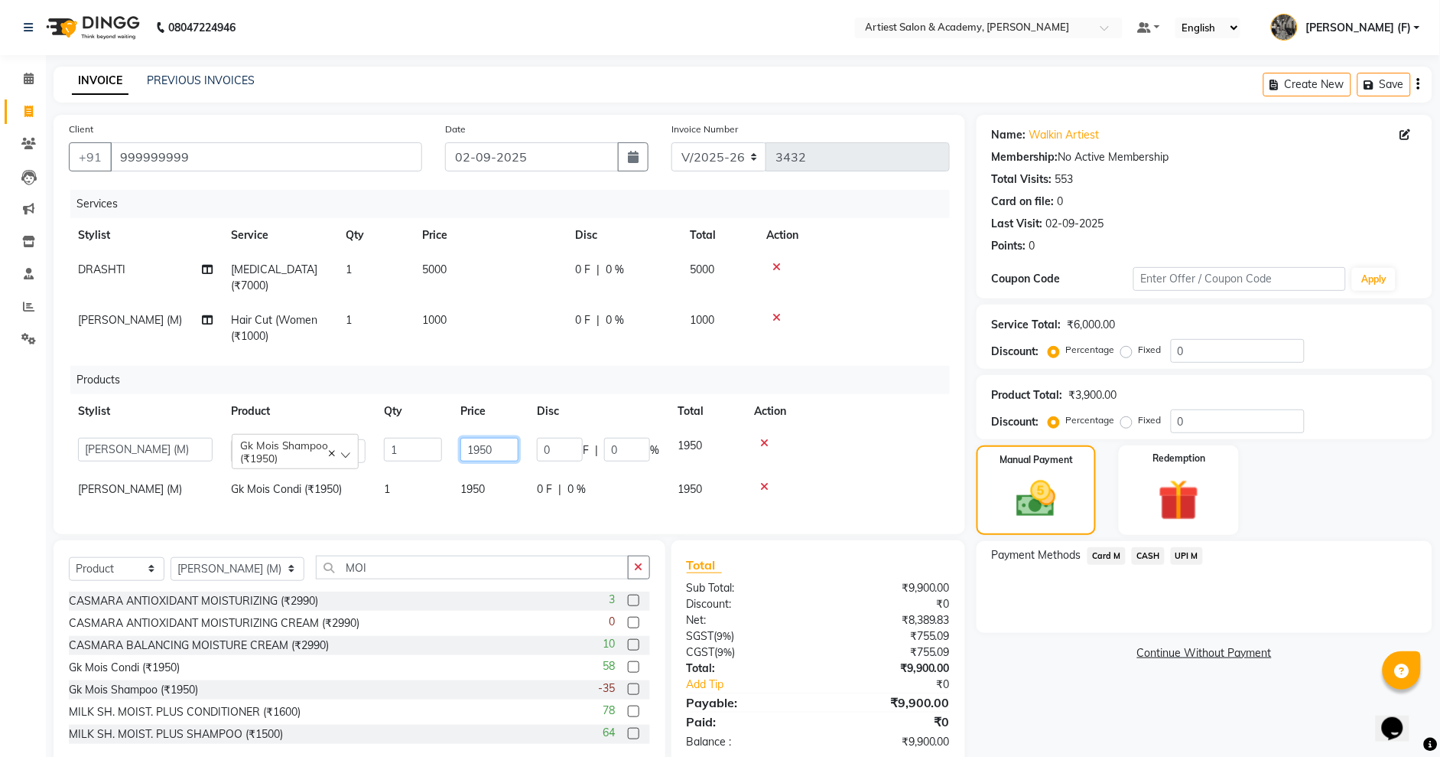
drag, startPoint x: 508, startPoint y: 438, endPoint x: 260, endPoint y: 474, distance: 250.4
click at [260, 474] on tbody "[PERSON_NAME] (M) [PERSON_NAME] (F) [PERSON_NAME] [PERSON_NAME] [PERSON_NAME] (…" at bounding box center [509, 467] width 881 height 78
type input "2150"
click at [483, 473] on td "1950" at bounding box center [489, 489] width 76 height 34
select select "33211"
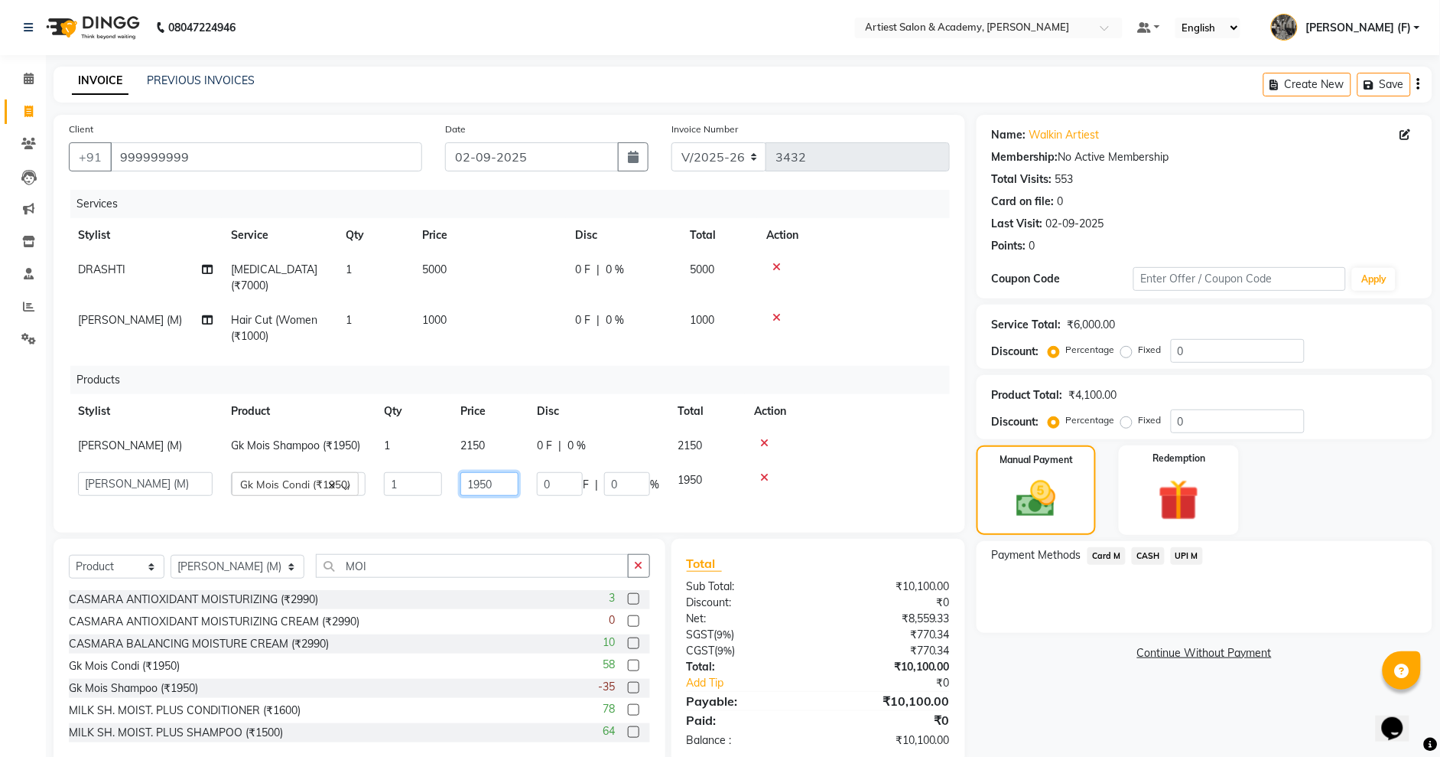
drag, startPoint x: 502, startPoint y: 467, endPoint x: 389, endPoint y: 491, distance: 114.9
click at [389, 491] on div "Services Stylist Service Qty Price Disc Total Action DRASHTI [MEDICAL_DATA] (₹7…" at bounding box center [509, 353] width 881 height 327
type input "2150"
click at [1085, 707] on div "Name: Walkin Artiest Membership: No Active Membership Total Visits: 553 Card on…" at bounding box center [1210, 439] width 467 height 649
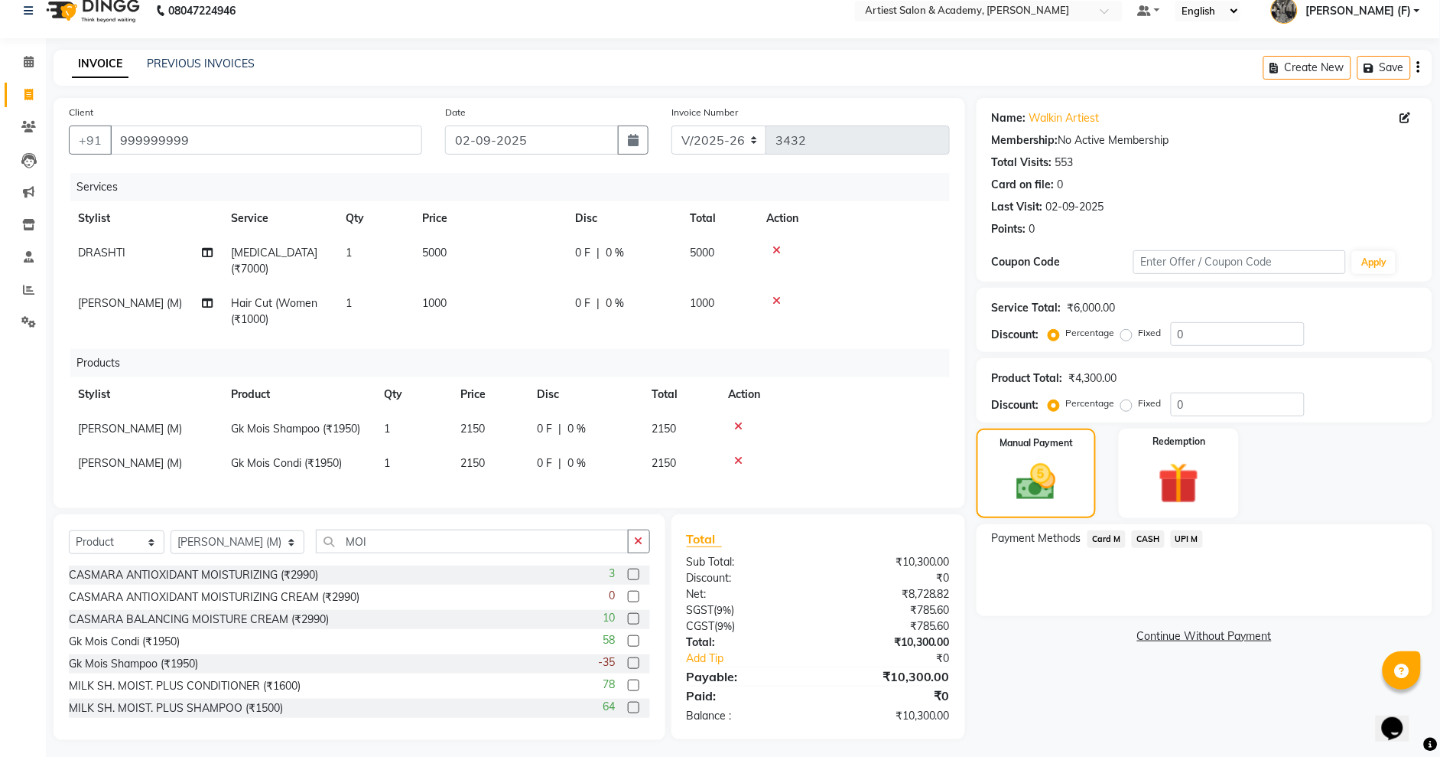
scroll to position [21, 0]
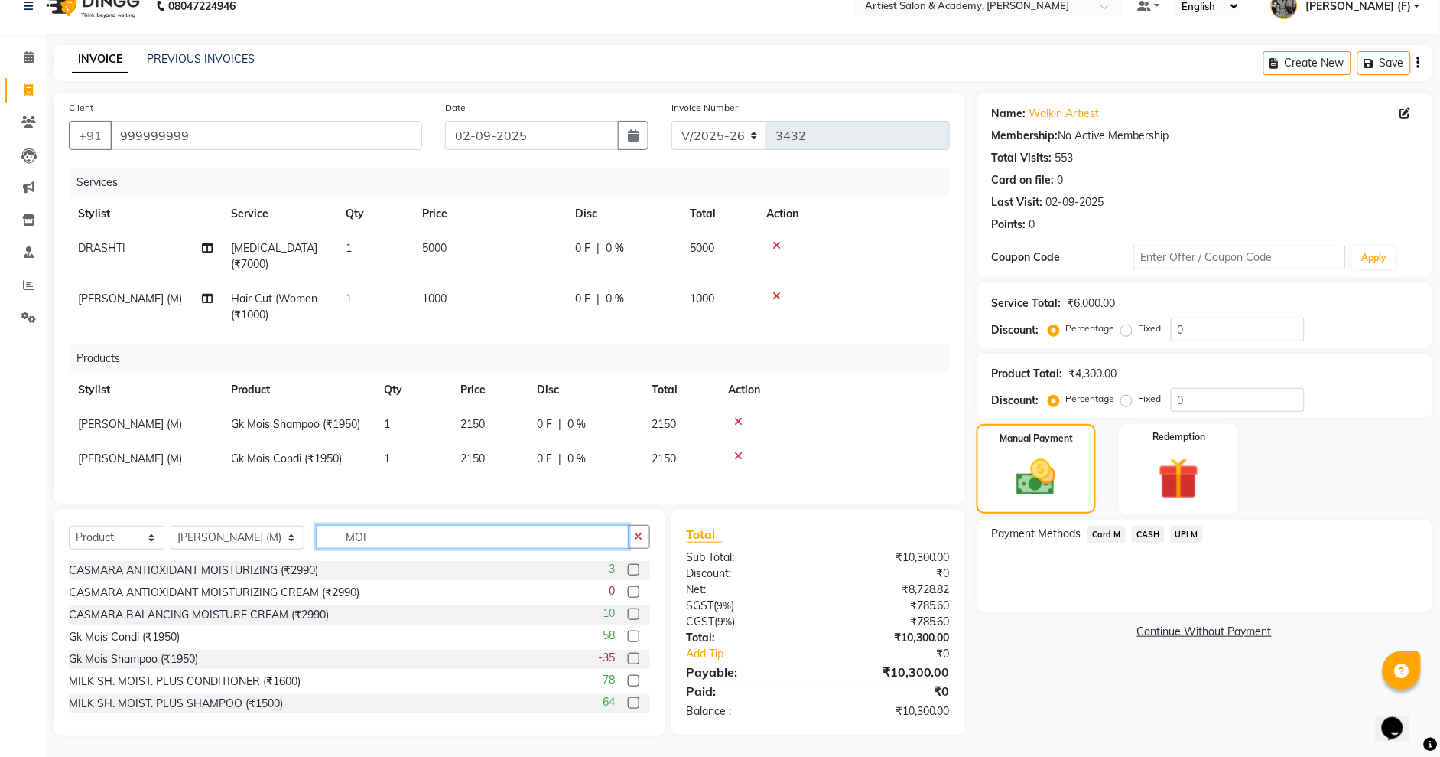
drag, startPoint x: 379, startPoint y: 539, endPoint x: 265, endPoint y: 547, distance: 113.5
click at [268, 546] on div "Select Service Product Membership Package Voucher Prepaid Gift Card Select Styl…" at bounding box center [359, 543] width 581 height 36
type input "GK"
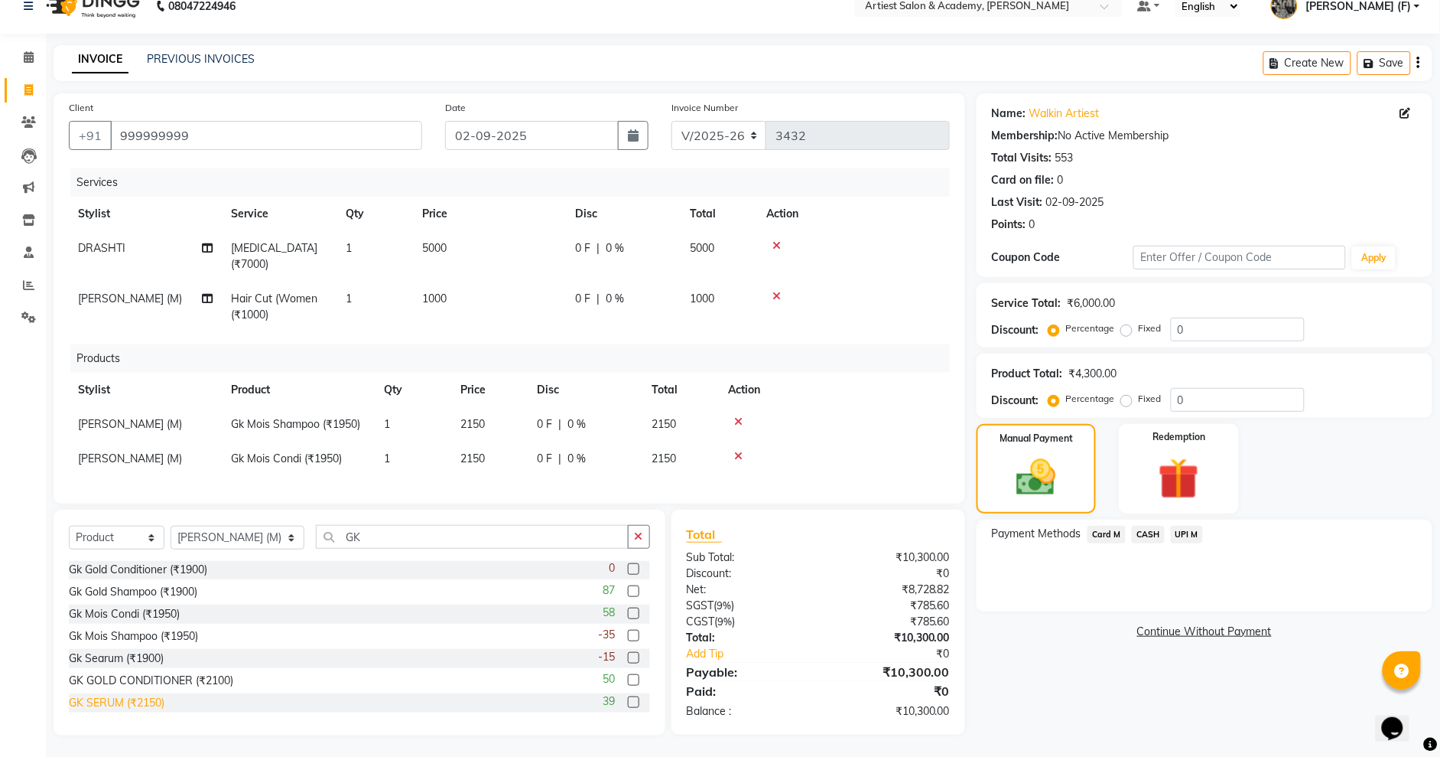
click at [153, 701] on div "GK SERUM (₹2150)" at bounding box center [117, 703] width 96 height 16
checkbox input "false"
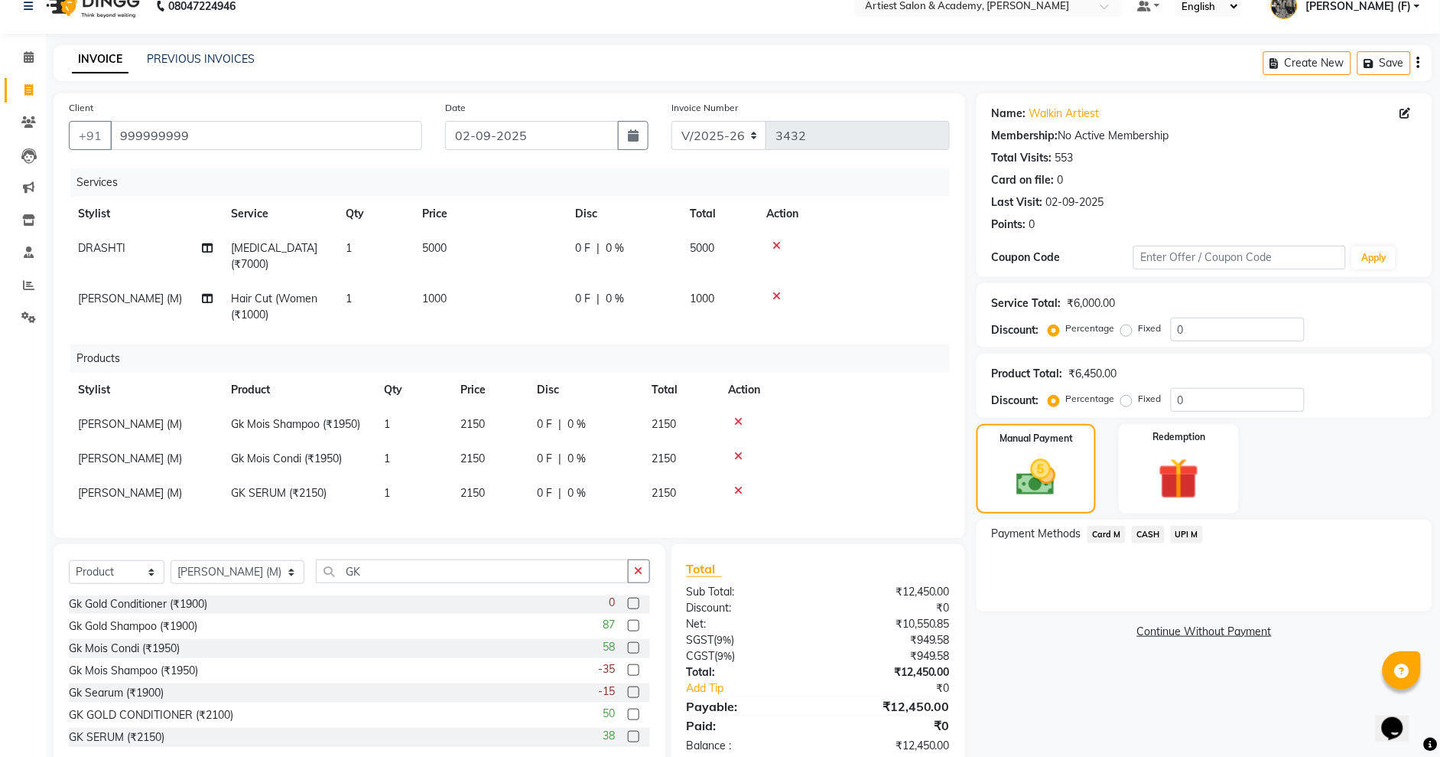
click at [1147, 538] on span "CASH" at bounding box center [1148, 535] width 33 height 18
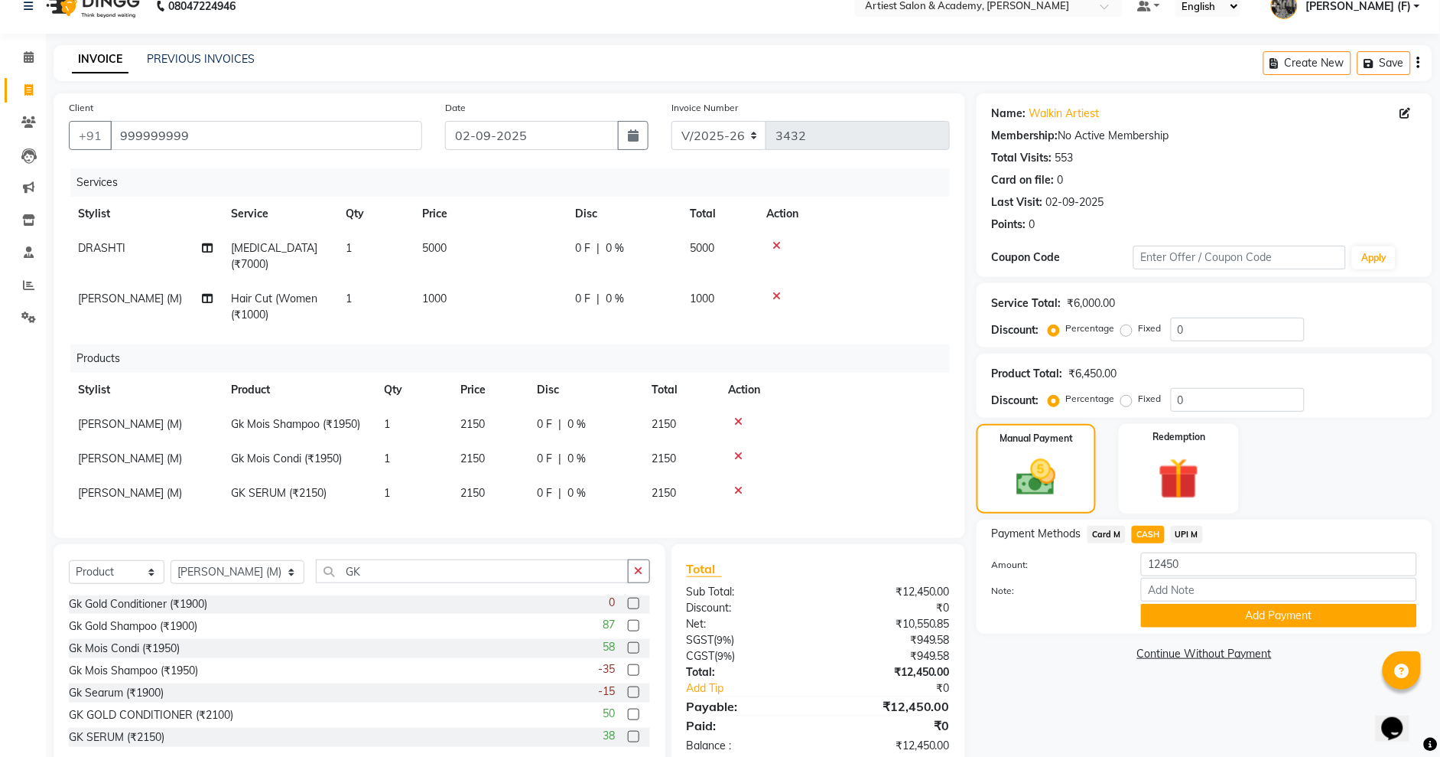
click at [1256, 610] on button "Add Payment" at bounding box center [1279, 616] width 276 height 24
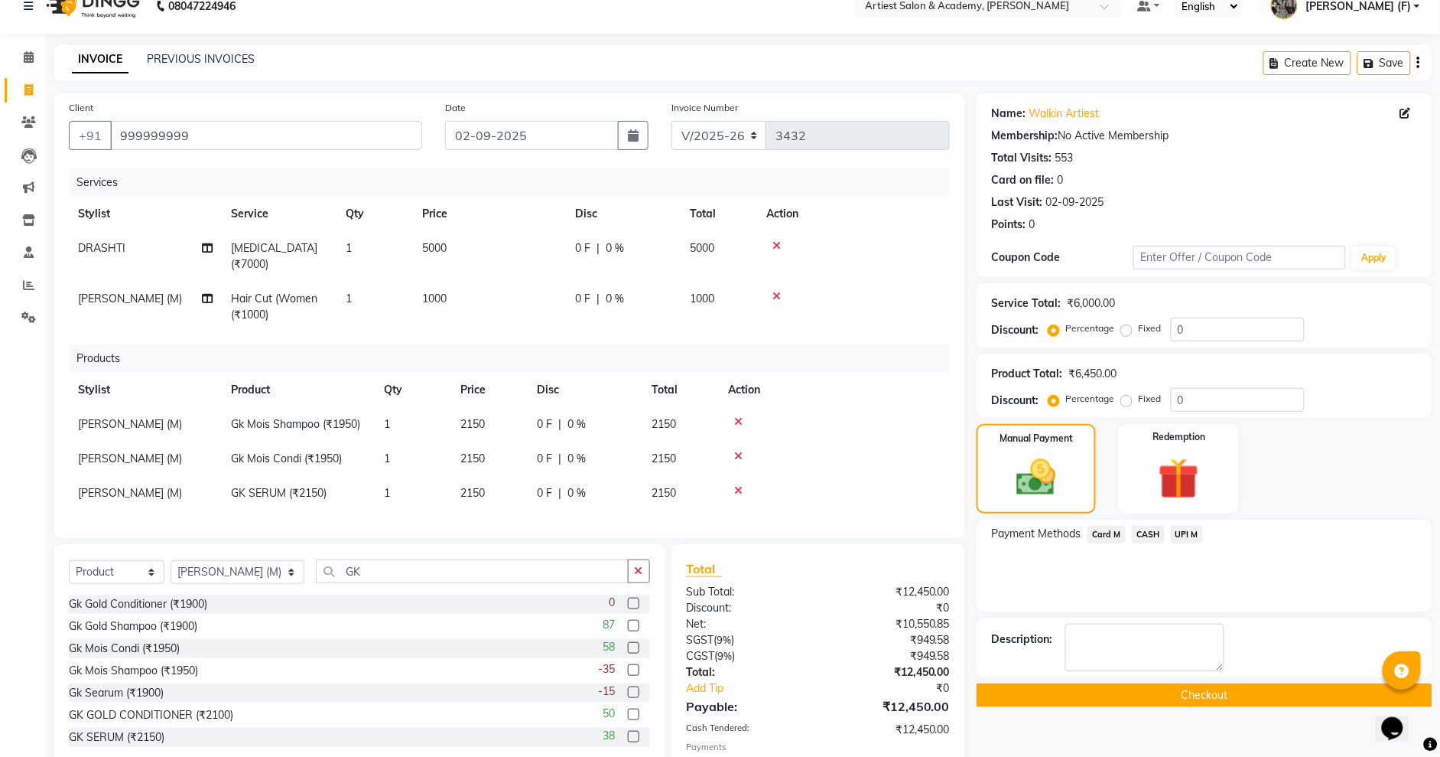
click at [1271, 698] on button "Checkout" at bounding box center [1205, 695] width 456 height 24
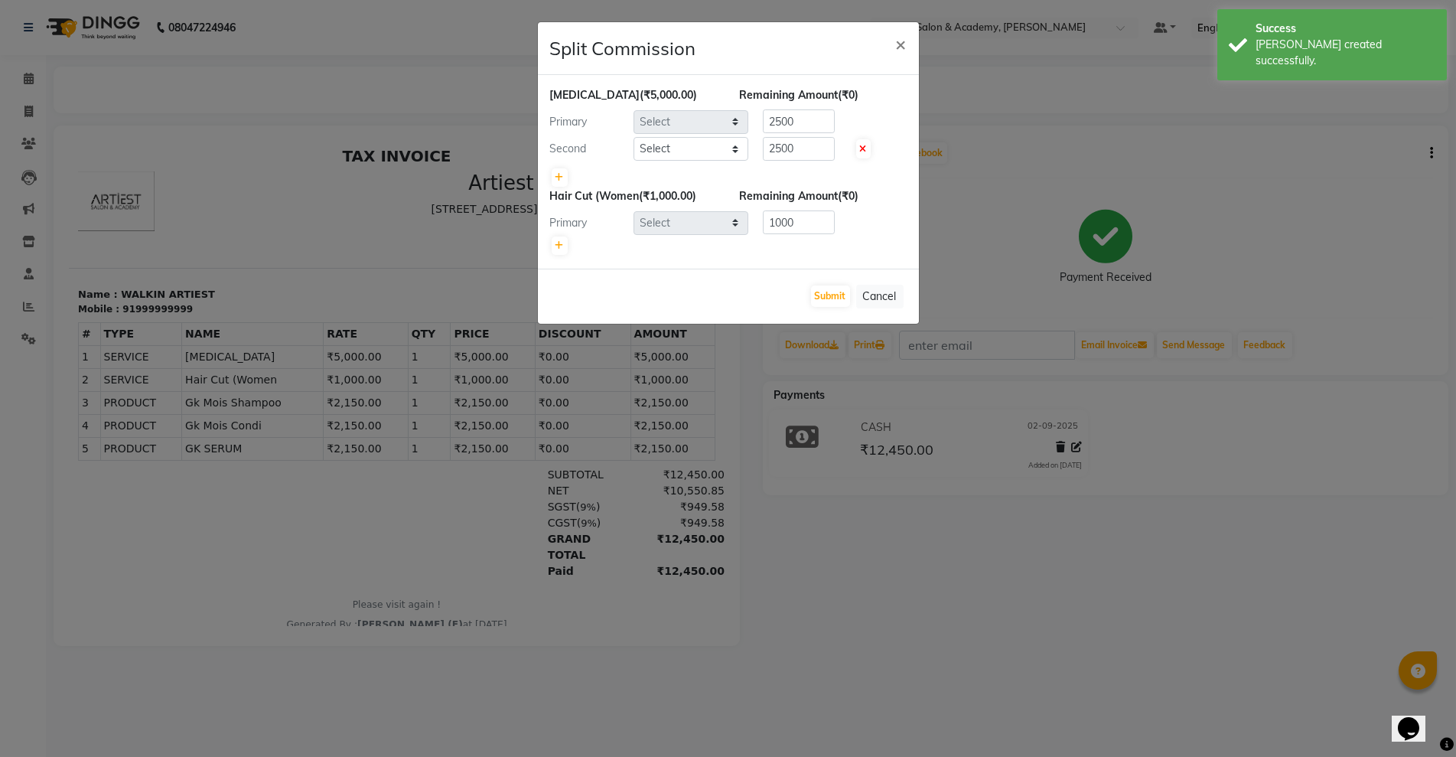
select select "85433"
select select "33211"
click at [837, 297] on button "Submit" at bounding box center [830, 295] width 39 height 21
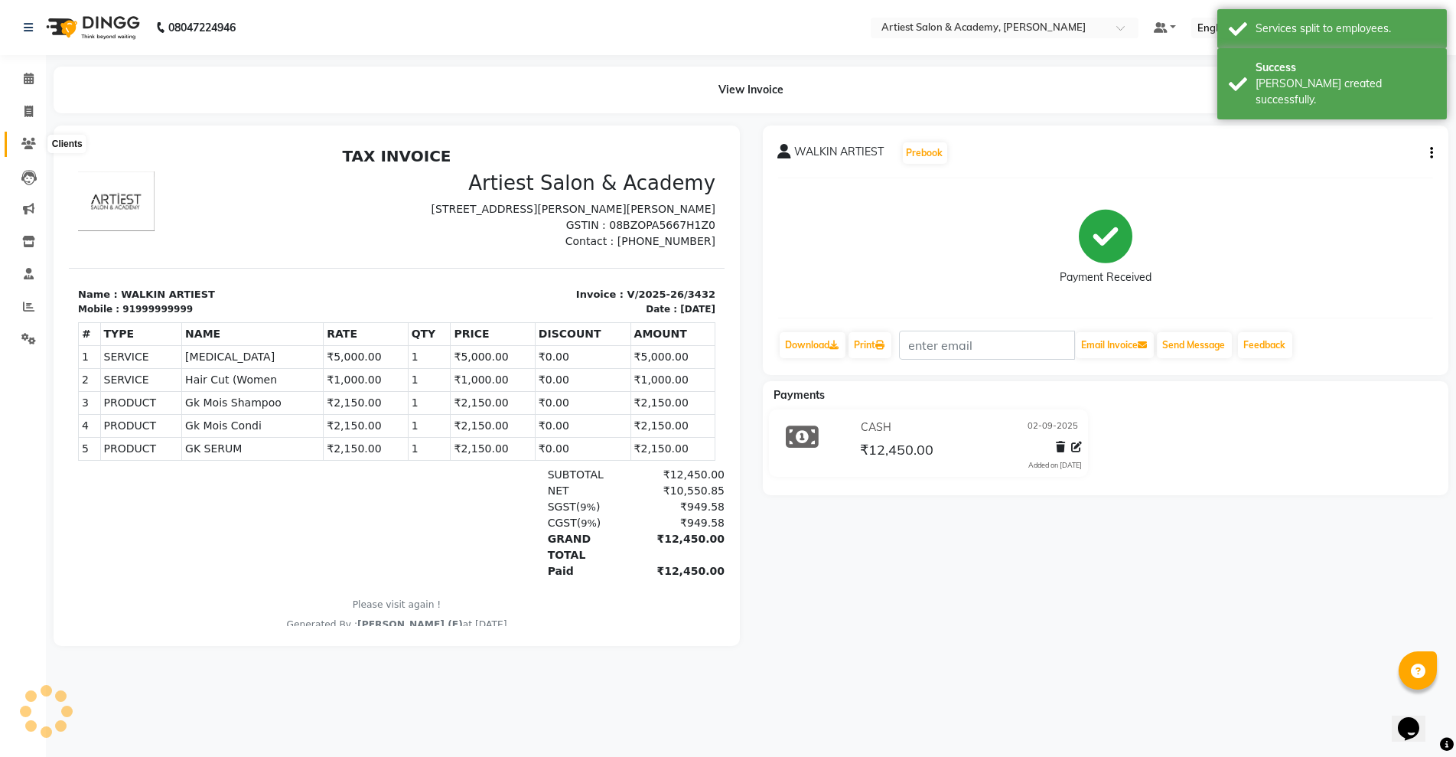
click at [28, 138] on icon at bounding box center [28, 143] width 15 height 11
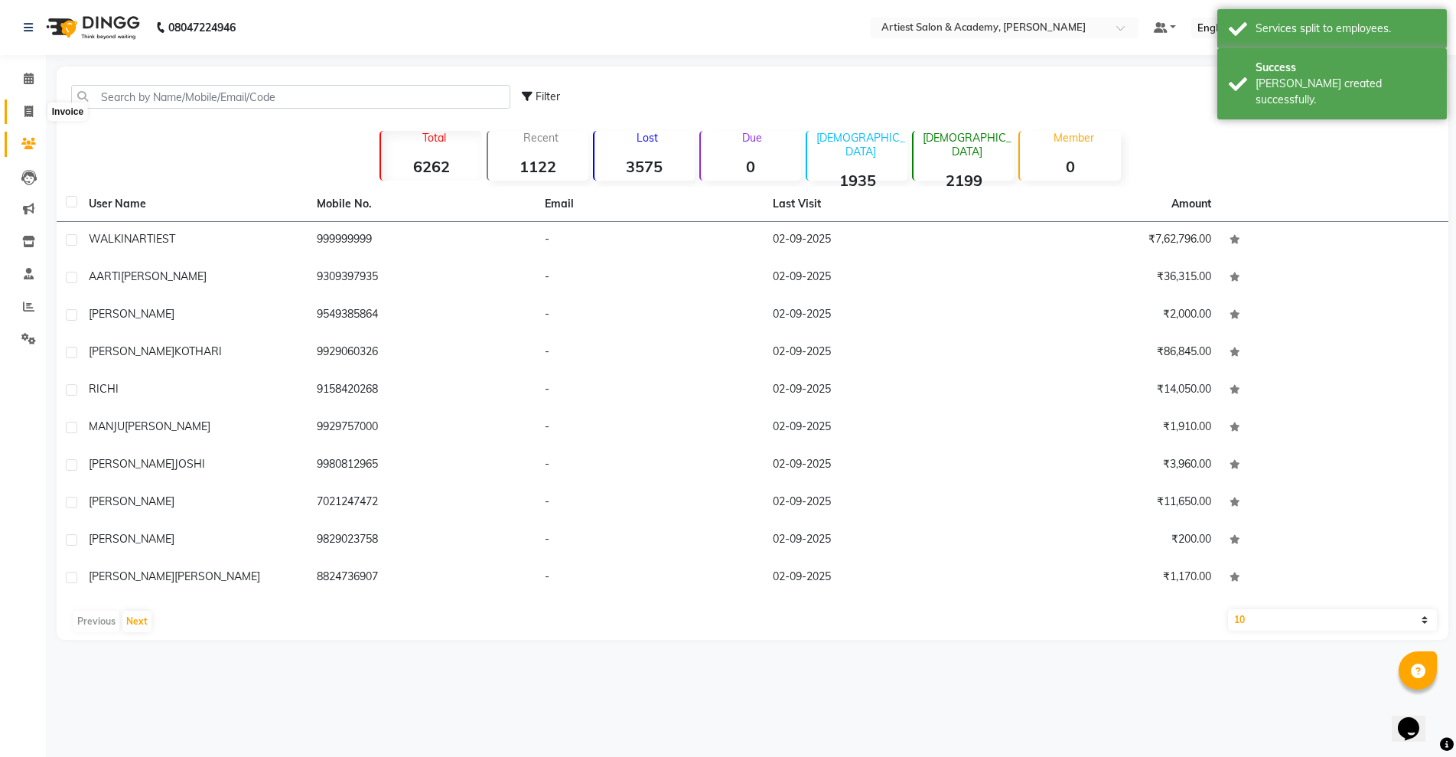
click at [28, 117] on span at bounding box center [28, 112] width 27 height 18
select select "5123"
select select "service"
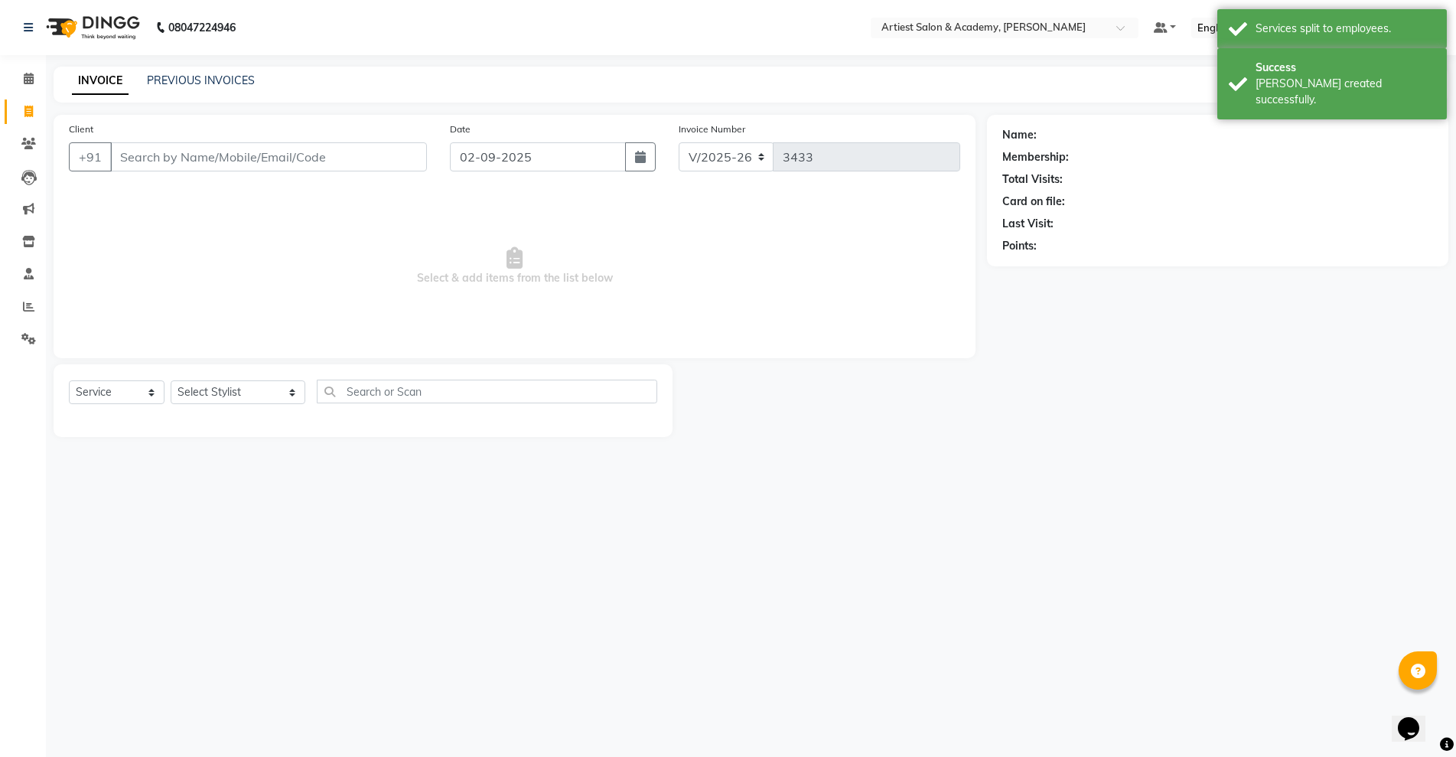
click at [191, 151] on input "Client" at bounding box center [268, 156] width 317 height 29
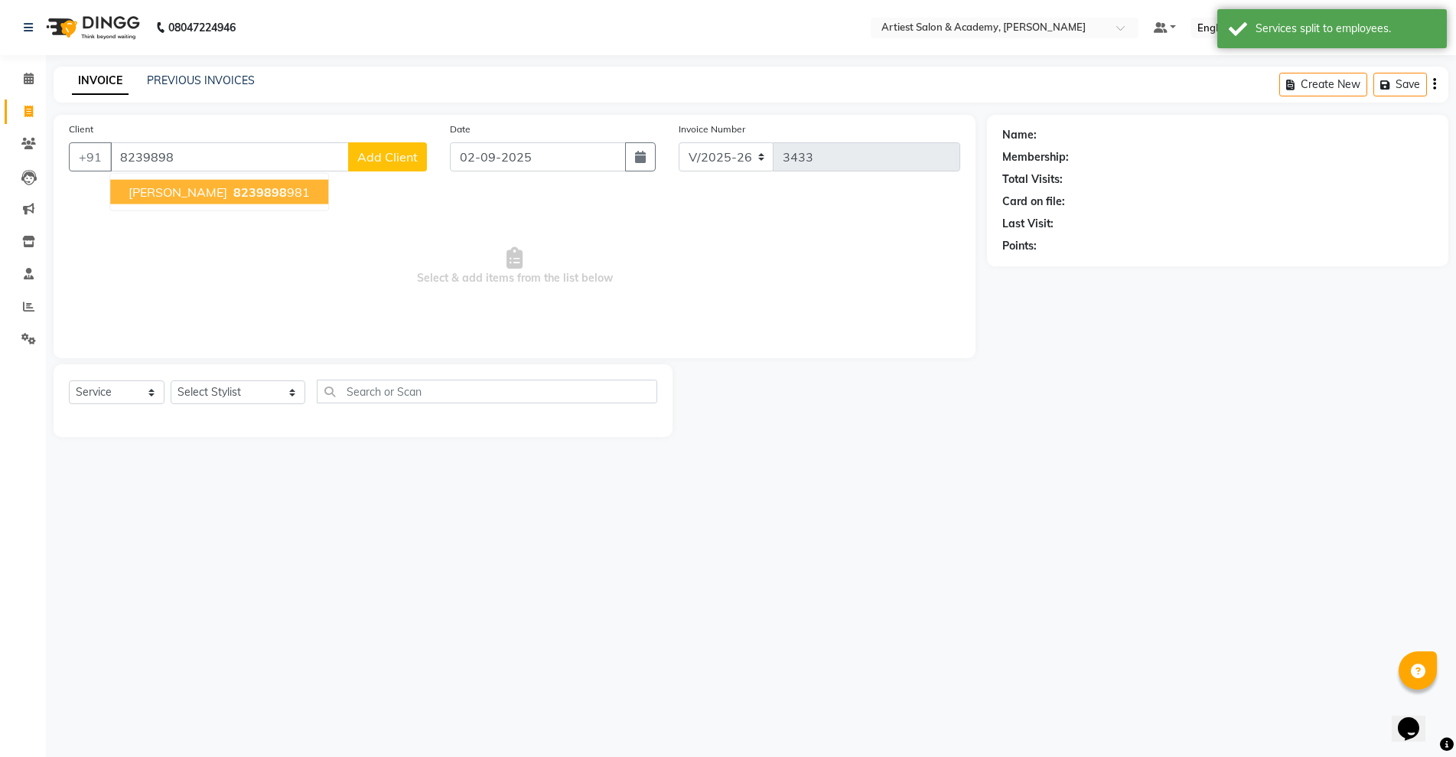
click at [233, 187] on span "8239898" at bounding box center [260, 191] width 54 height 15
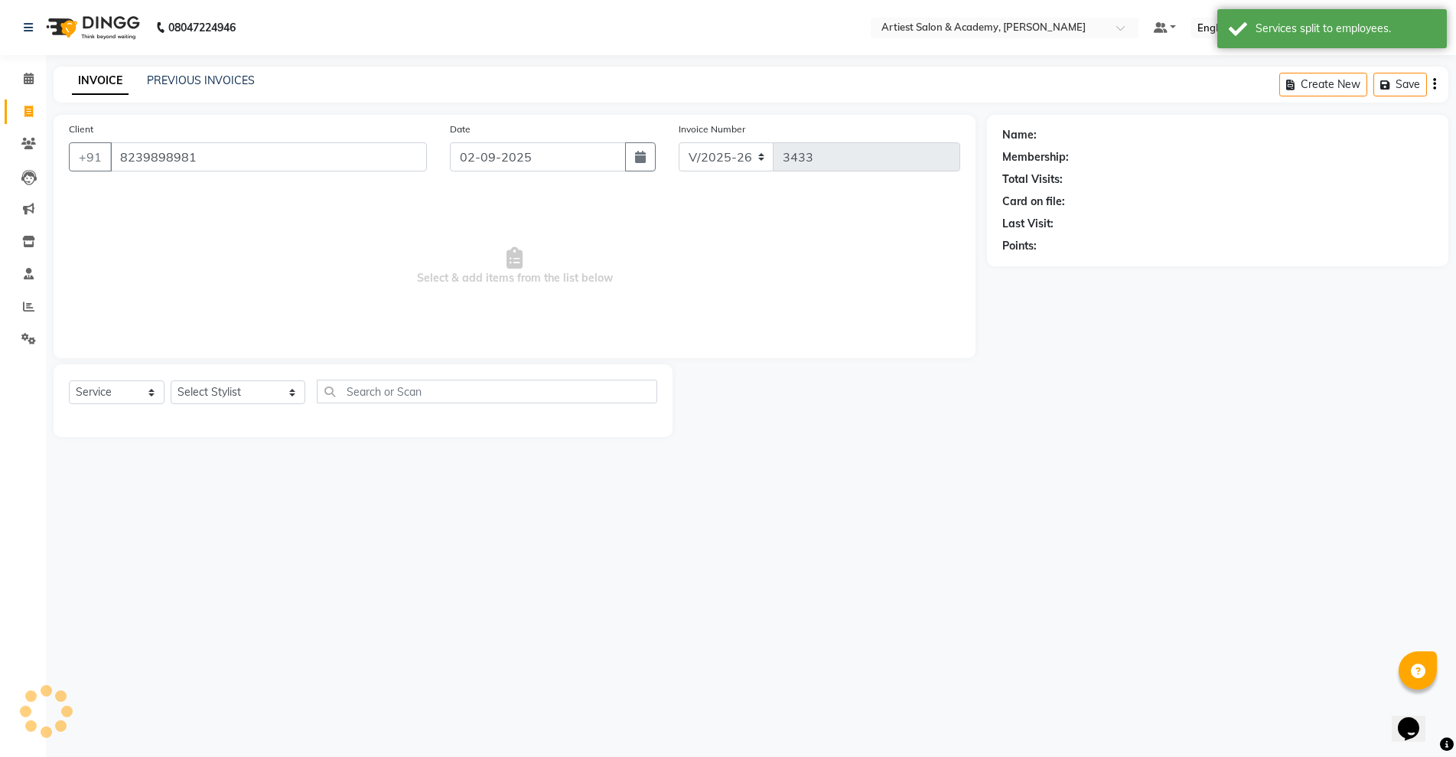
type input "8239898981"
click at [203, 395] on select "Select Stylist [PERSON_NAME] (M) [PERSON_NAME] (F) [PERSON_NAME] [PERSON_NAME] …" at bounding box center [238, 392] width 135 height 24
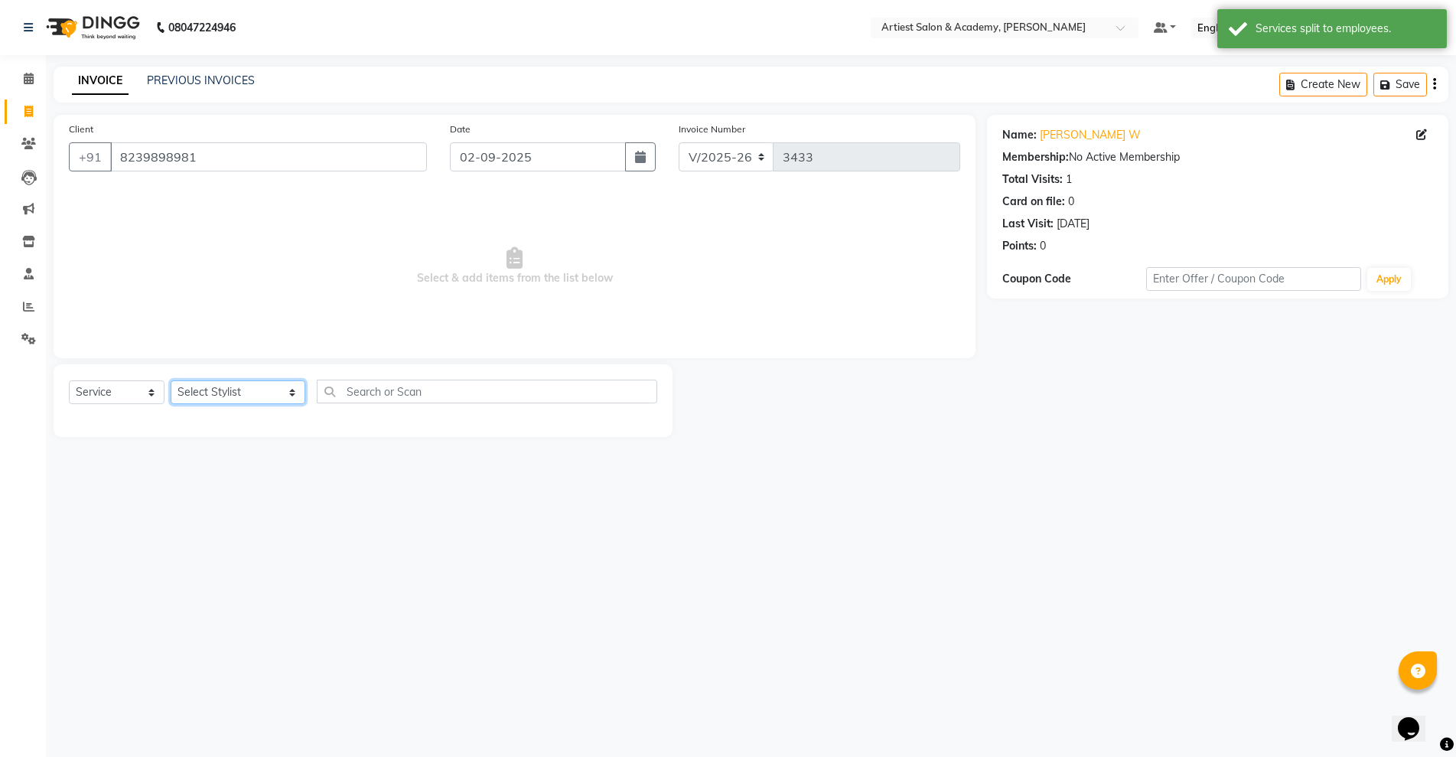
select select "33213"
click at [171, 380] on select "Select Stylist [PERSON_NAME] (M) [PERSON_NAME] (F) [PERSON_NAME] [PERSON_NAME] …" at bounding box center [238, 392] width 135 height 24
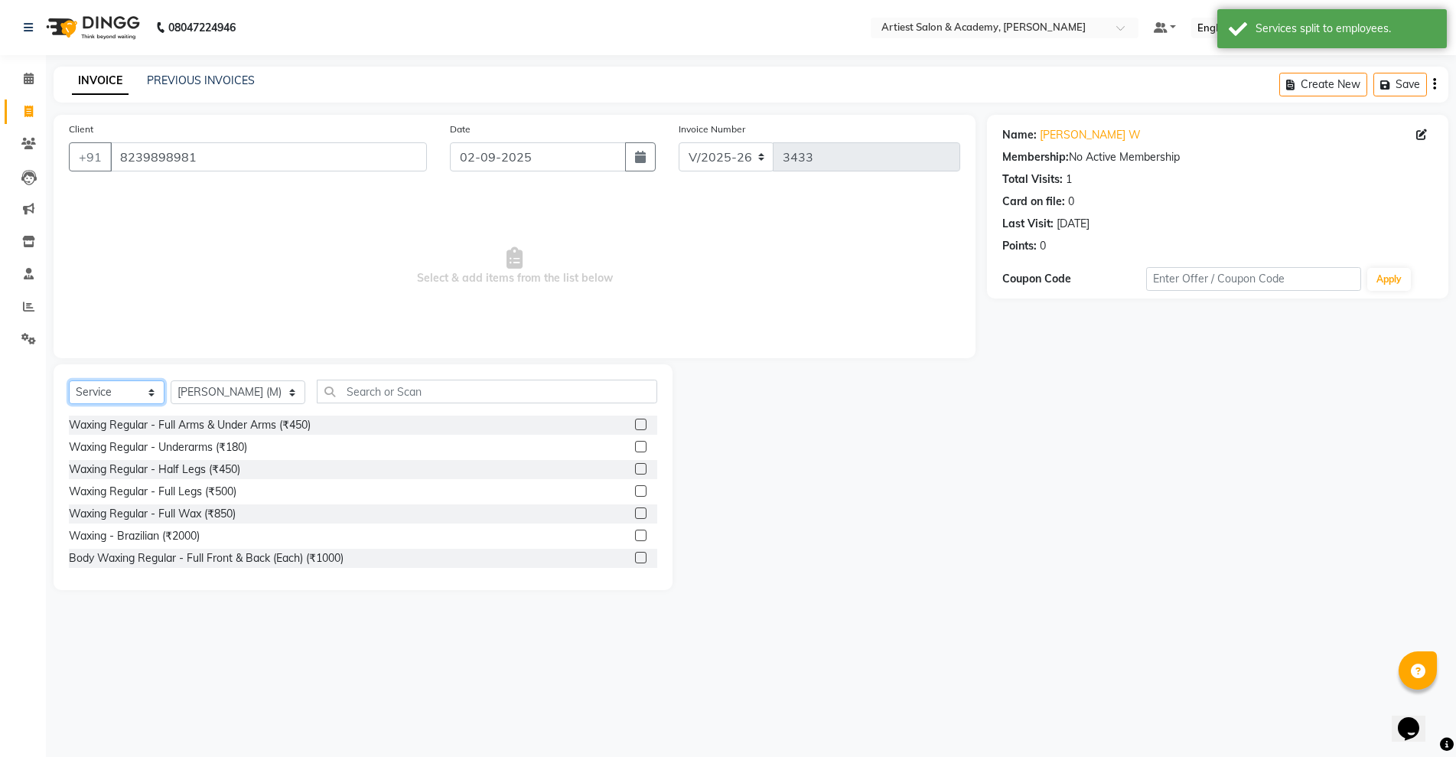
click at [138, 387] on select "Select Service Product Membership Package Voucher Prepaid Gift Card" at bounding box center [117, 392] width 96 height 24
select select "product"
click at [69, 380] on select "Select Service Product Membership Package Voucher Prepaid Gift Card" at bounding box center [117, 392] width 96 height 24
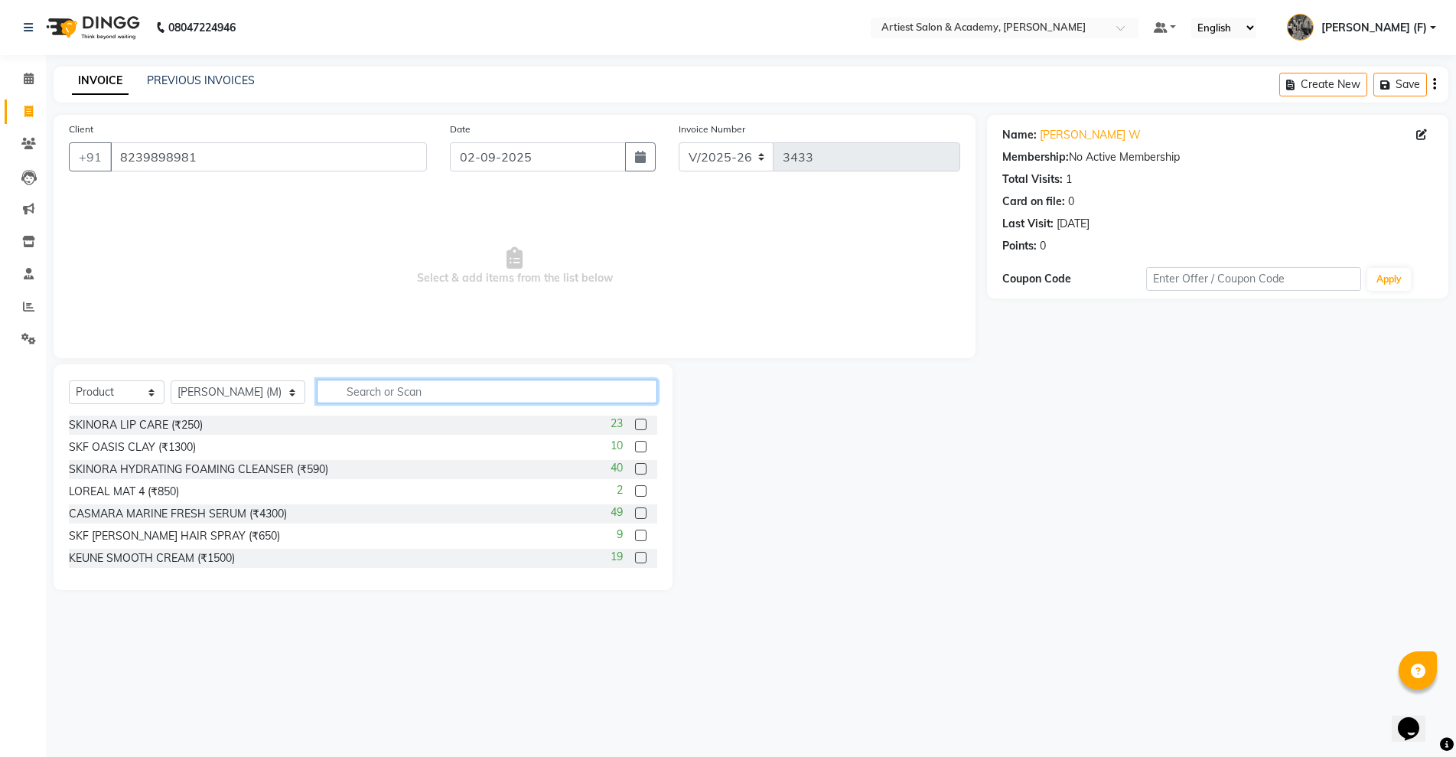
click at [356, 382] on input "text" at bounding box center [487, 391] width 340 height 24
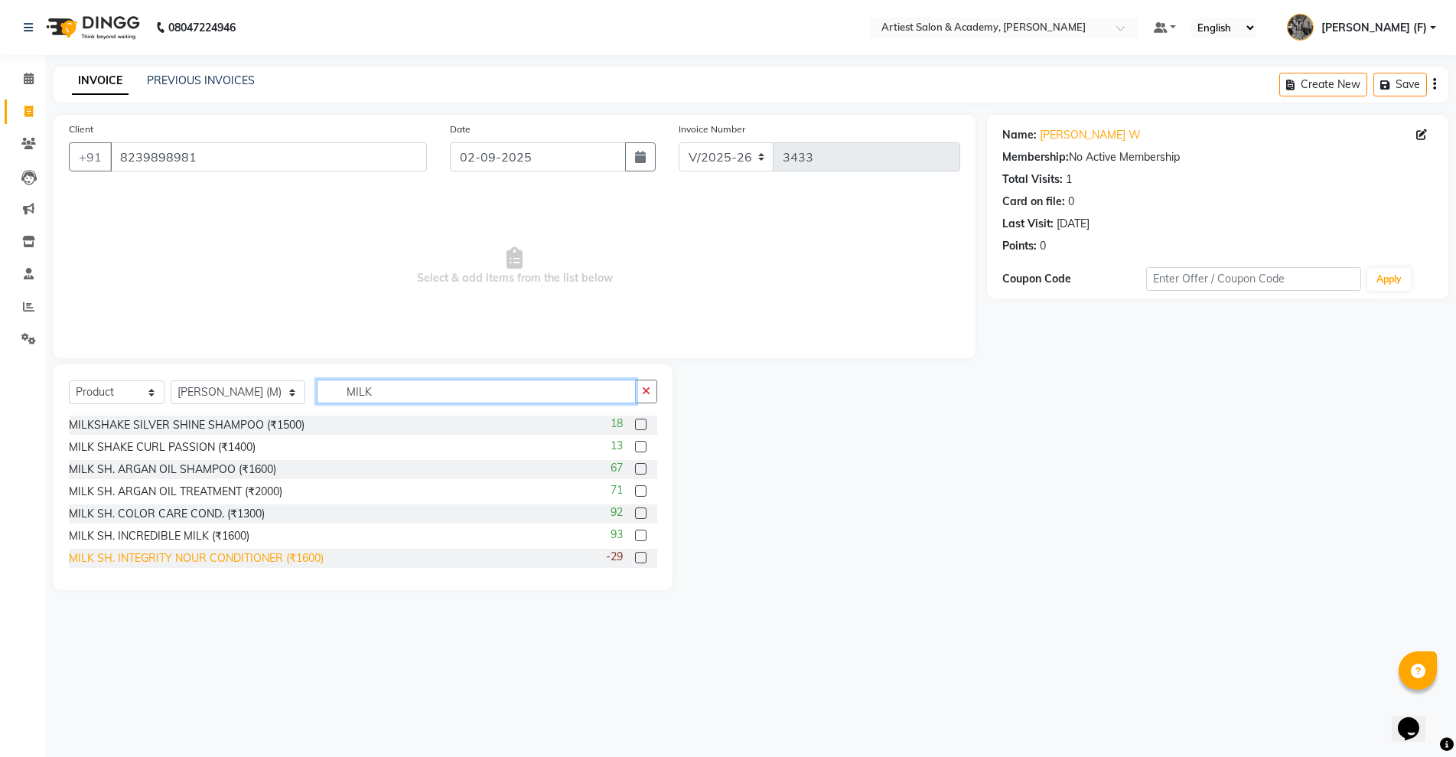
scroll to position [95, 0]
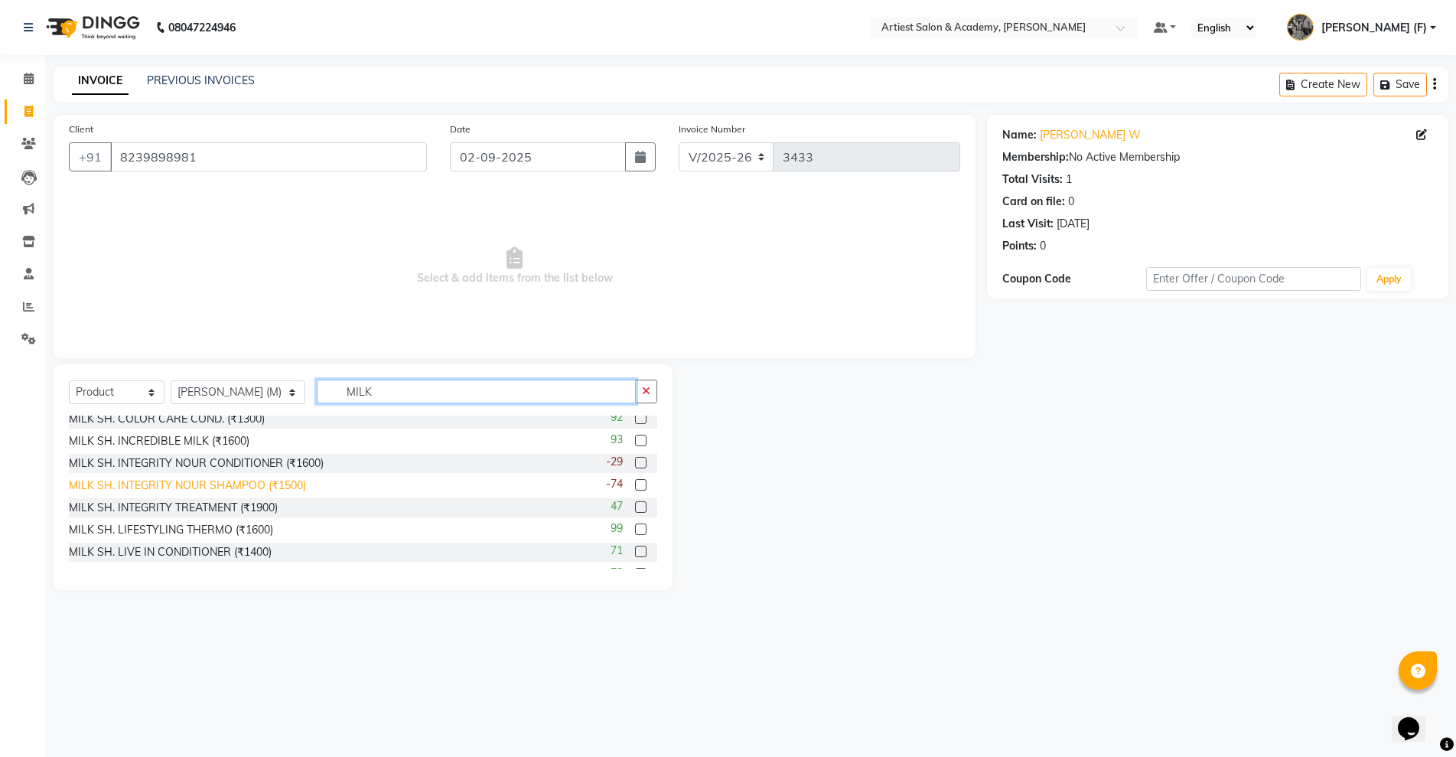
type input "MILK"
click at [231, 487] on div "MILK SH. INTEGRITY NOUR SHAMPOO (₹1500)" at bounding box center [187, 485] width 237 height 16
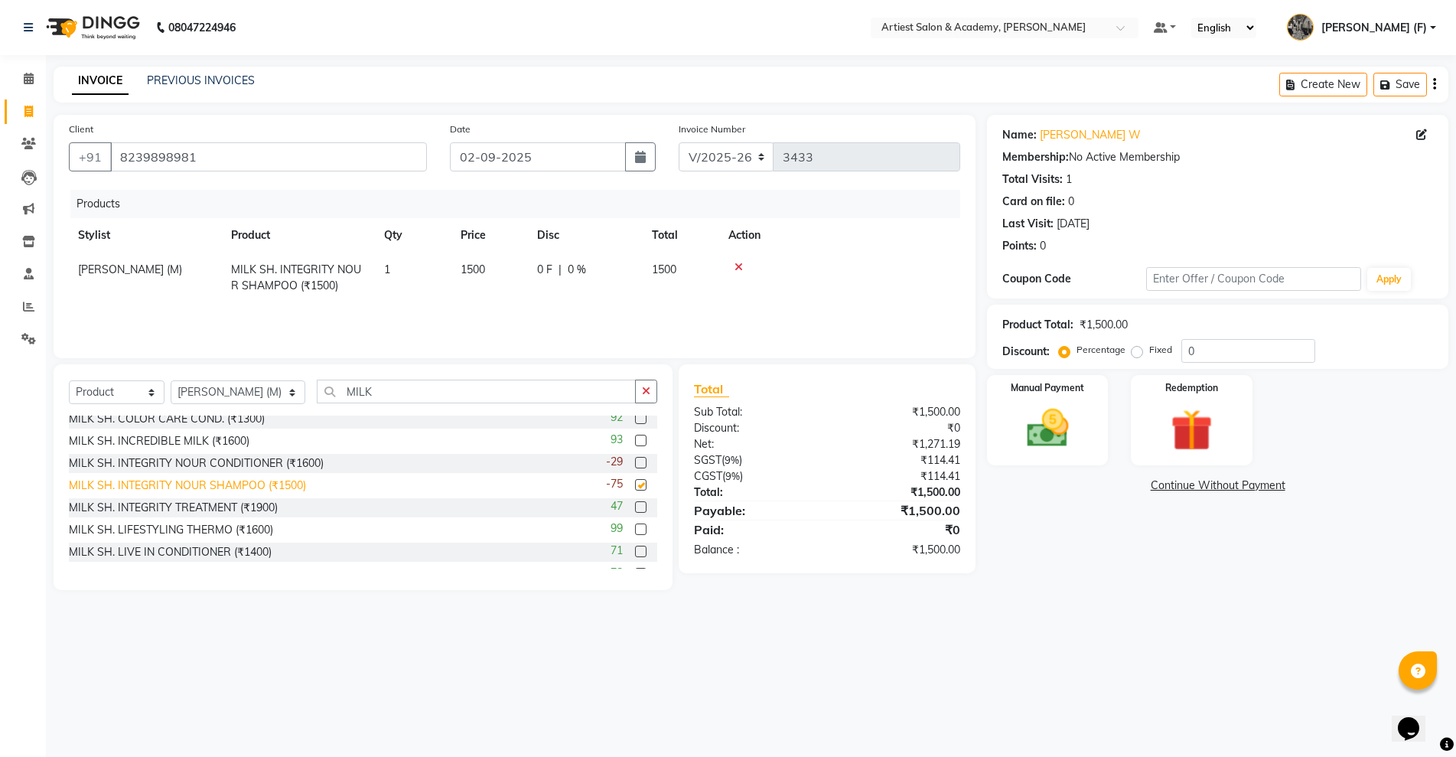
checkbox input "false"
click at [1041, 427] on img at bounding box center [1047, 428] width 70 height 50
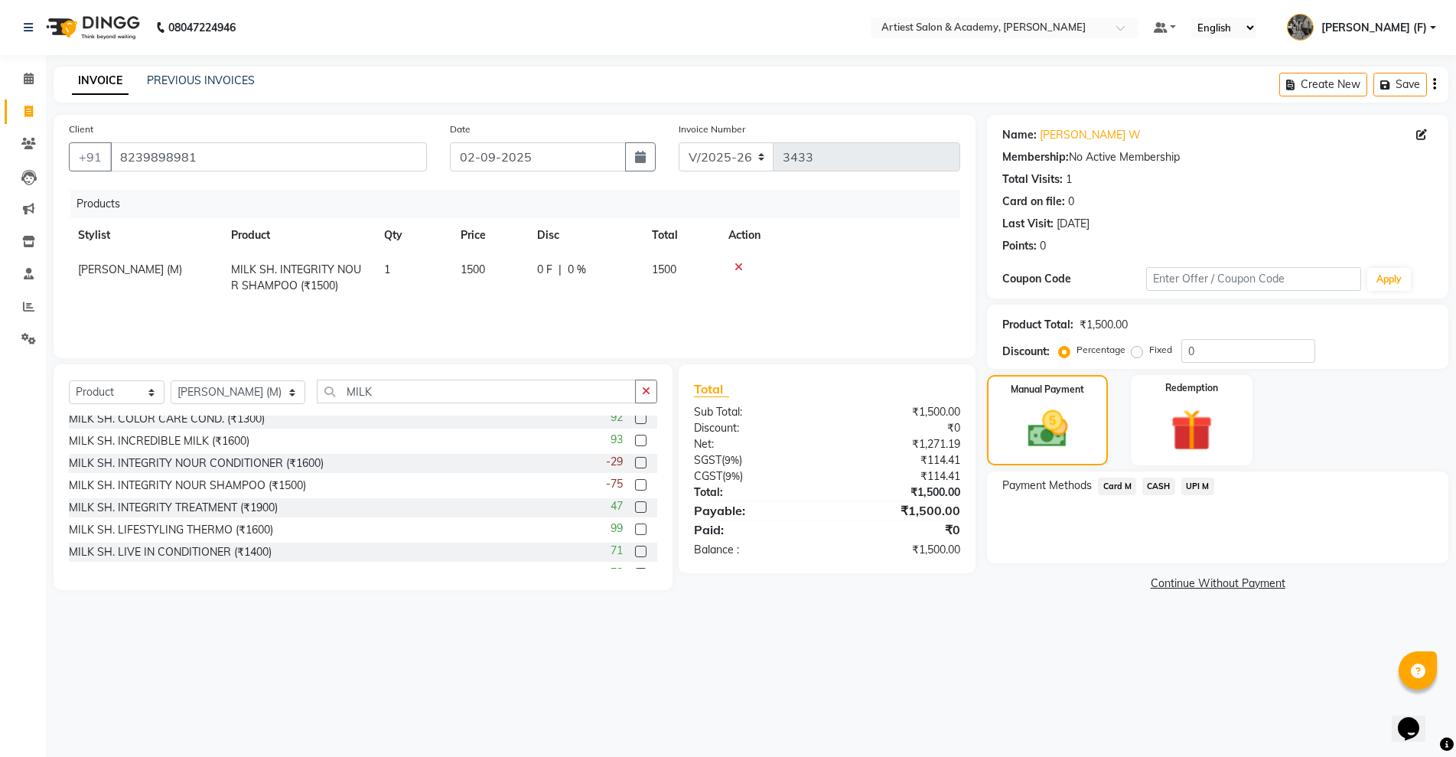
drag, startPoint x: 1160, startPoint y: 487, endPoint x: 1163, endPoint y: 498, distance: 12.1
click at [1159, 487] on span "CASH" at bounding box center [1158, 486] width 33 height 18
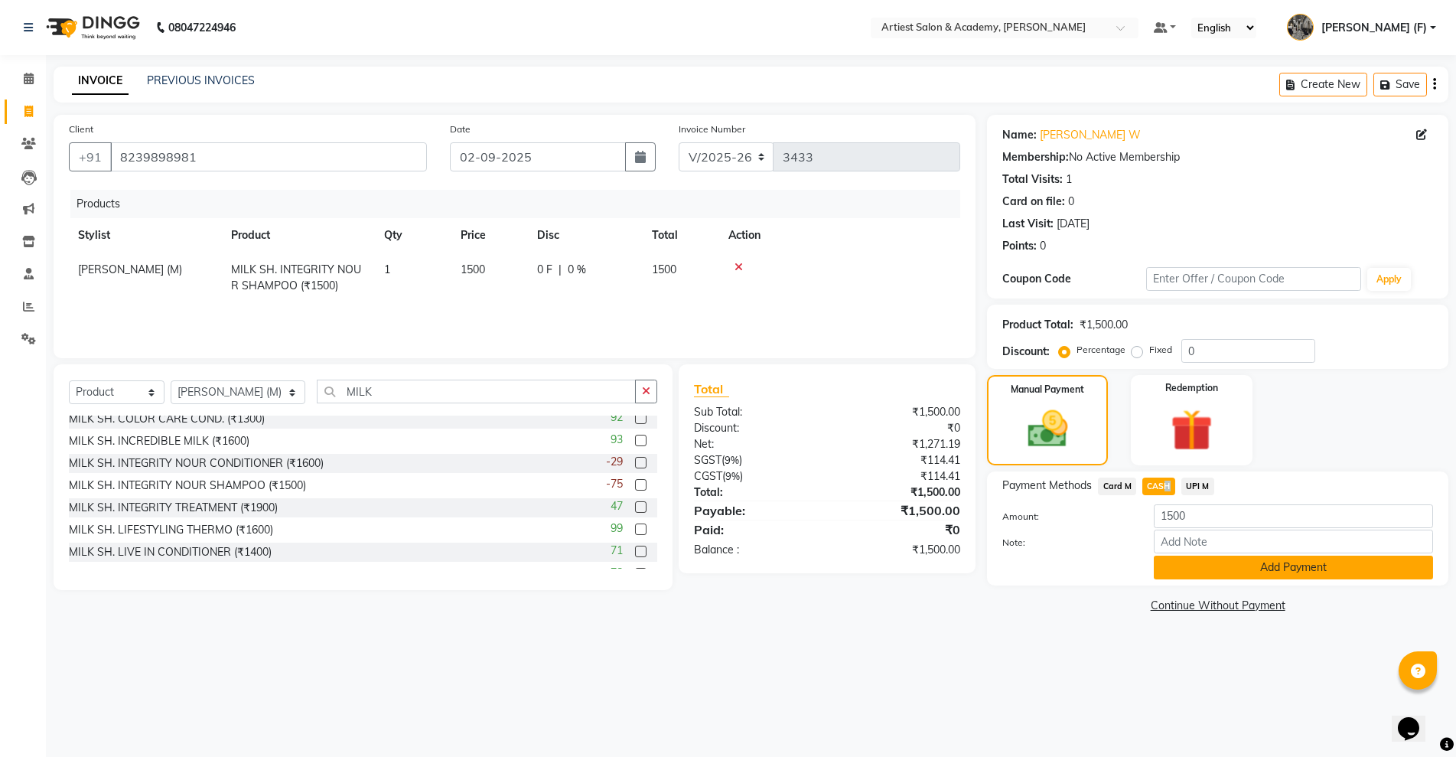
click at [1229, 565] on button "Add Payment" at bounding box center [1293, 567] width 279 height 24
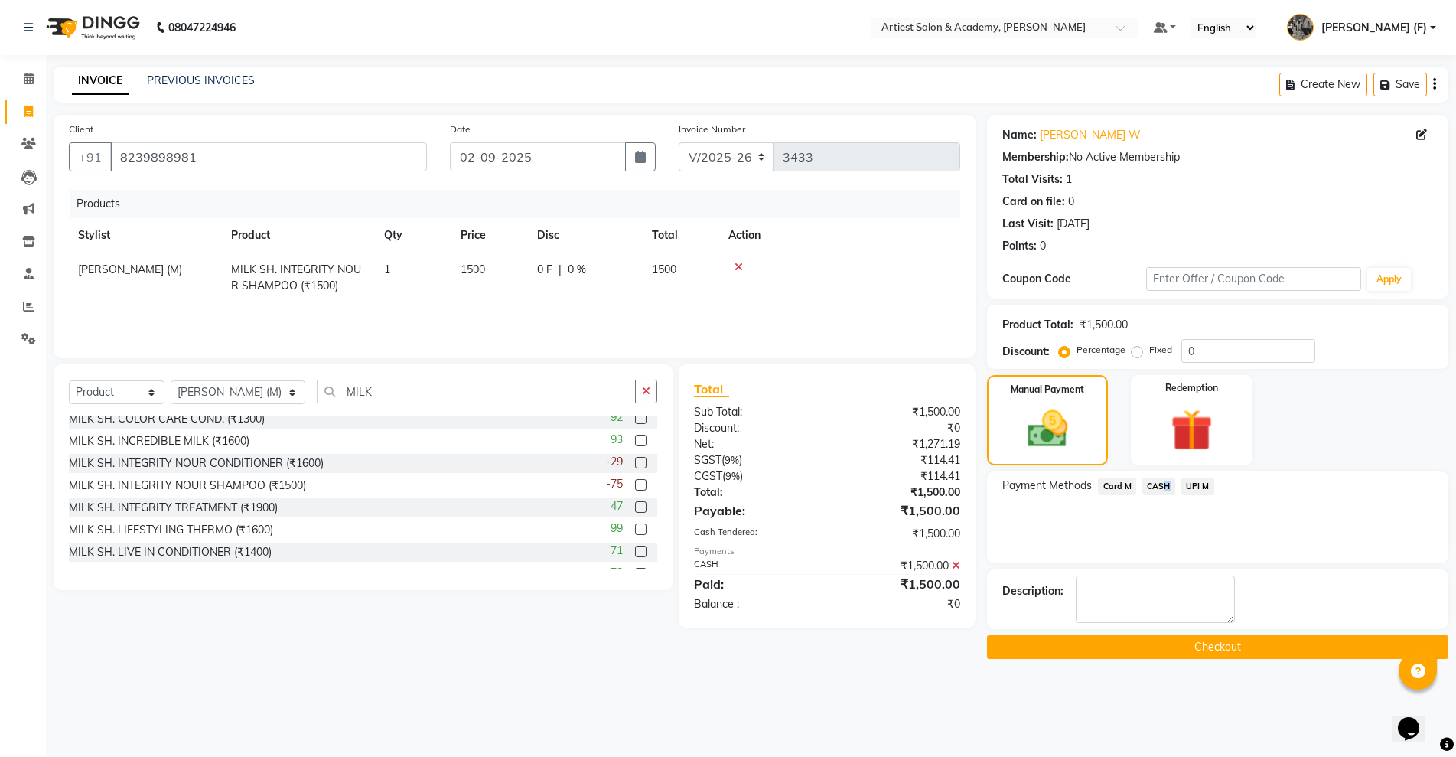
drag, startPoint x: 1259, startPoint y: 643, endPoint x: 1266, endPoint y: 662, distance: 21.0
click at [1262, 655] on button "Checkout" at bounding box center [1217, 647] width 461 height 24
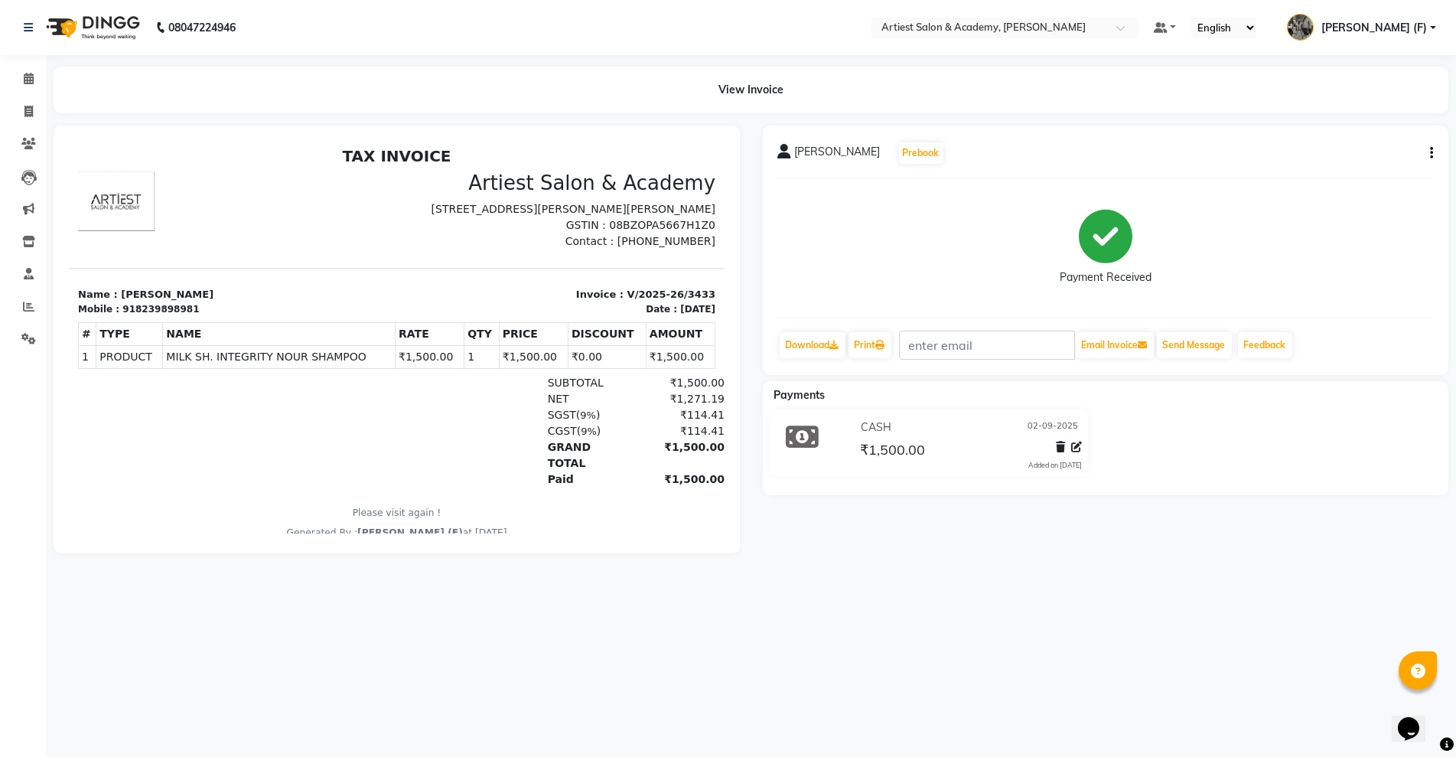
click at [38, 93] on li "Calendar" at bounding box center [23, 79] width 46 height 33
click at [25, 109] on icon at bounding box center [28, 111] width 8 height 11
select select "service"
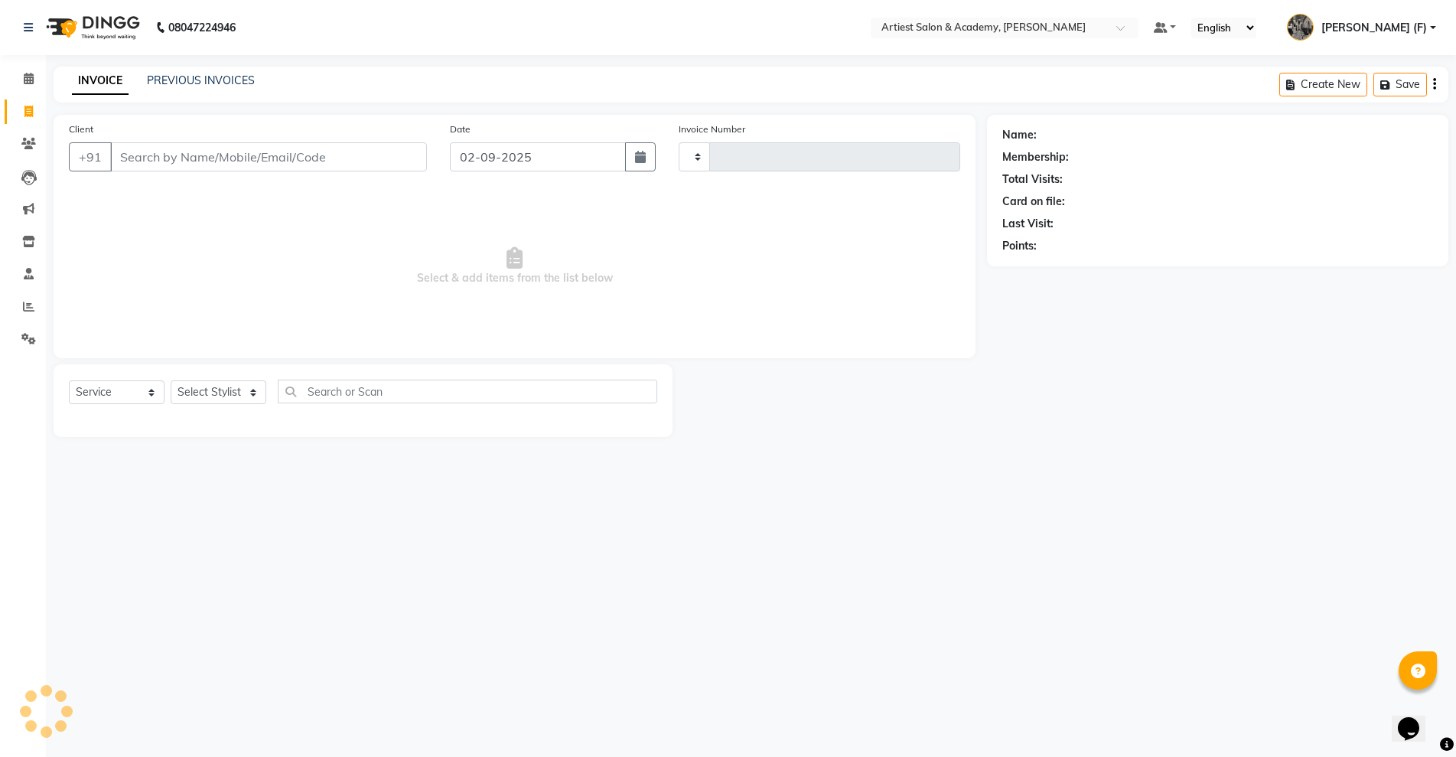
type input "3434"
select select "5123"
click at [221, 154] on input "Client" at bounding box center [268, 156] width 317 height 29
type input "9314094141"
click at [389, 139] on div "Client [PHONE_NUMBER] Add Client" at bounding box center [247, 152] width 381 height 63
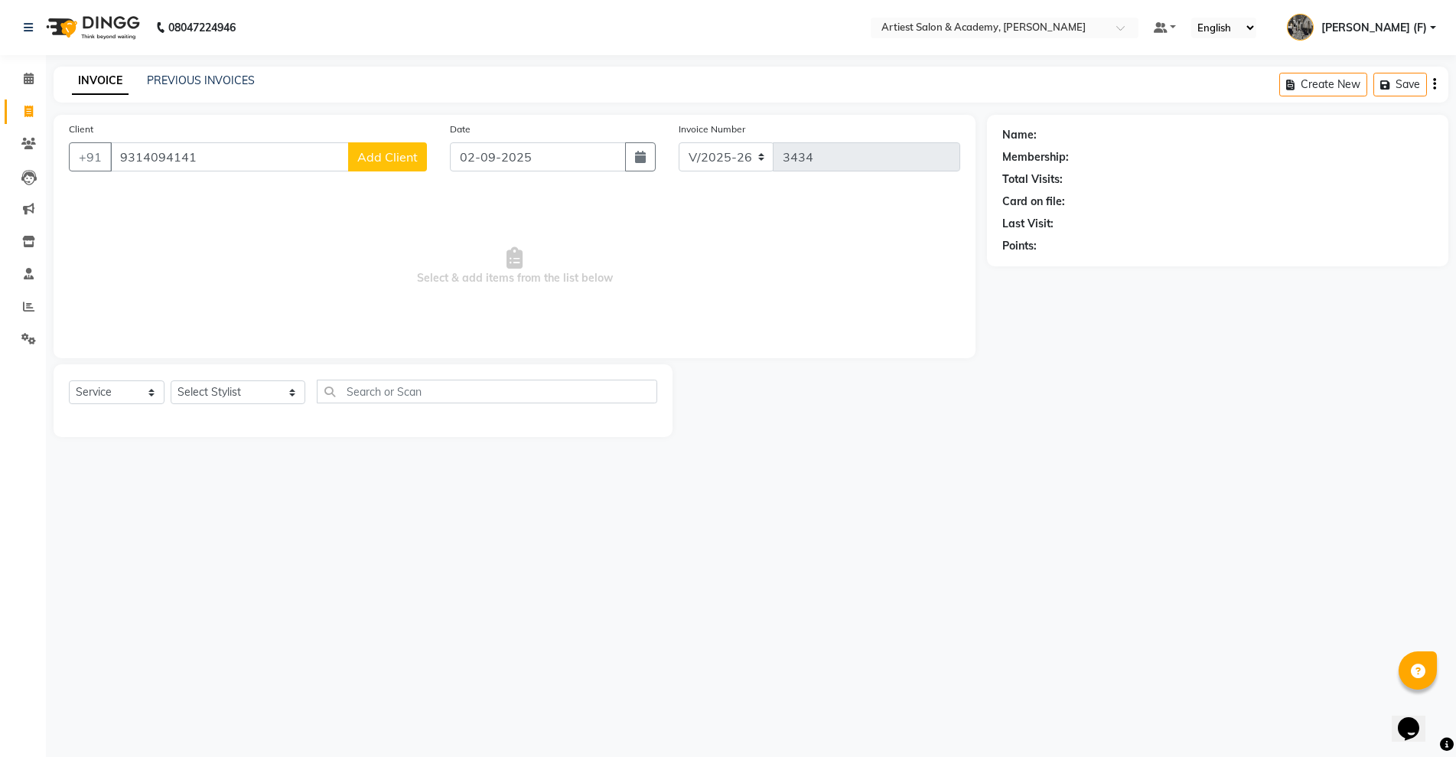
click at [392, 148] on button "Add Client" at bounding box center [387, 156] width 79 height 29
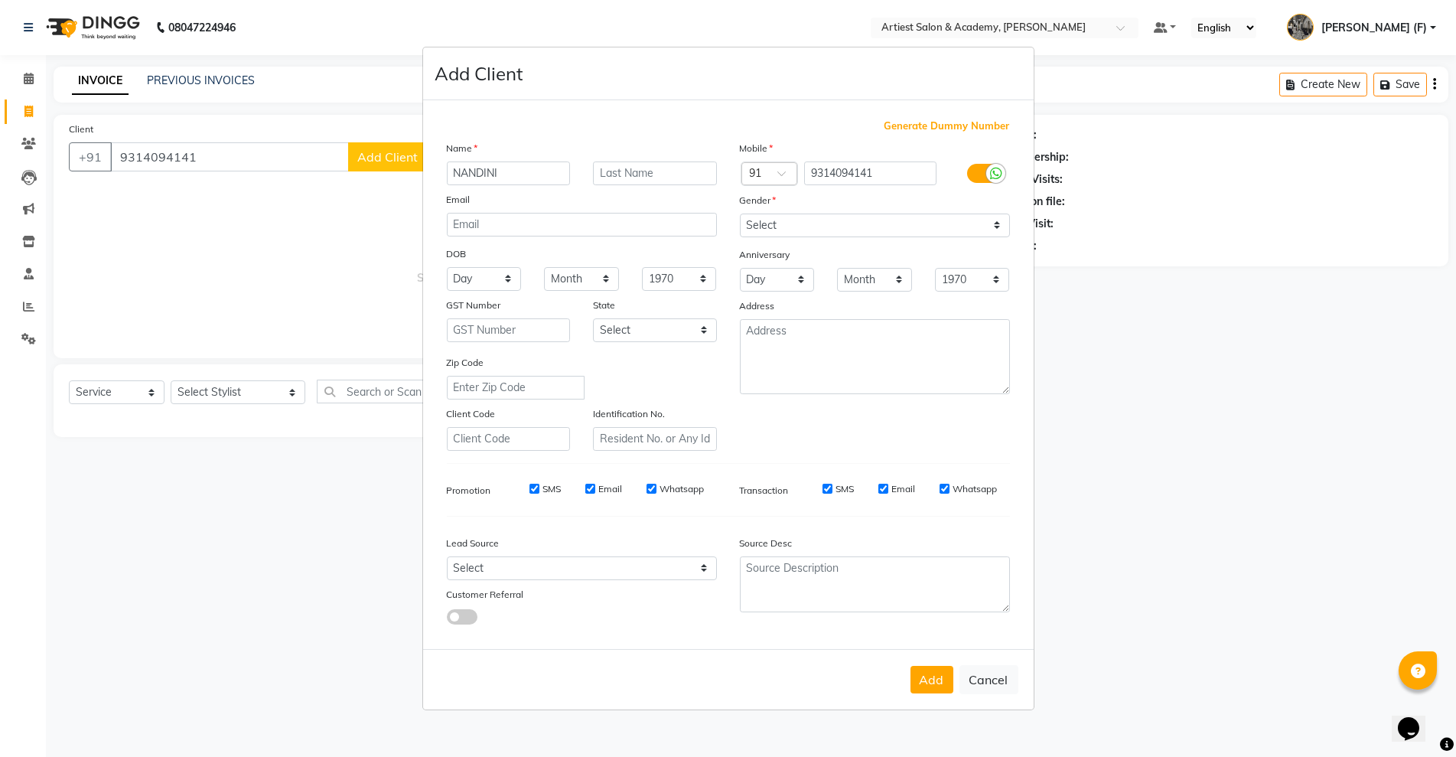
type input "NANDINI"
click at [746, 234] on select "Select [DEMOGRAPHIC_DATA] [DEMOGRAPHIC_DATA] Other Prefer Not To Say" at bounding box center [875, 225] width 270 height 24
select select "[DEMOGRAPHIC_DATA]"
click at [740, 213] on select "Select [DEMOGRAPHIC_DATA] [DEMOGRAPHIC_DATA] Other Prefer Not To Say" at bounding box center [875, 225] width 270 height 24
click at [942, 682] on button "Add" at bounding box center [931, 680] width 43 height 28
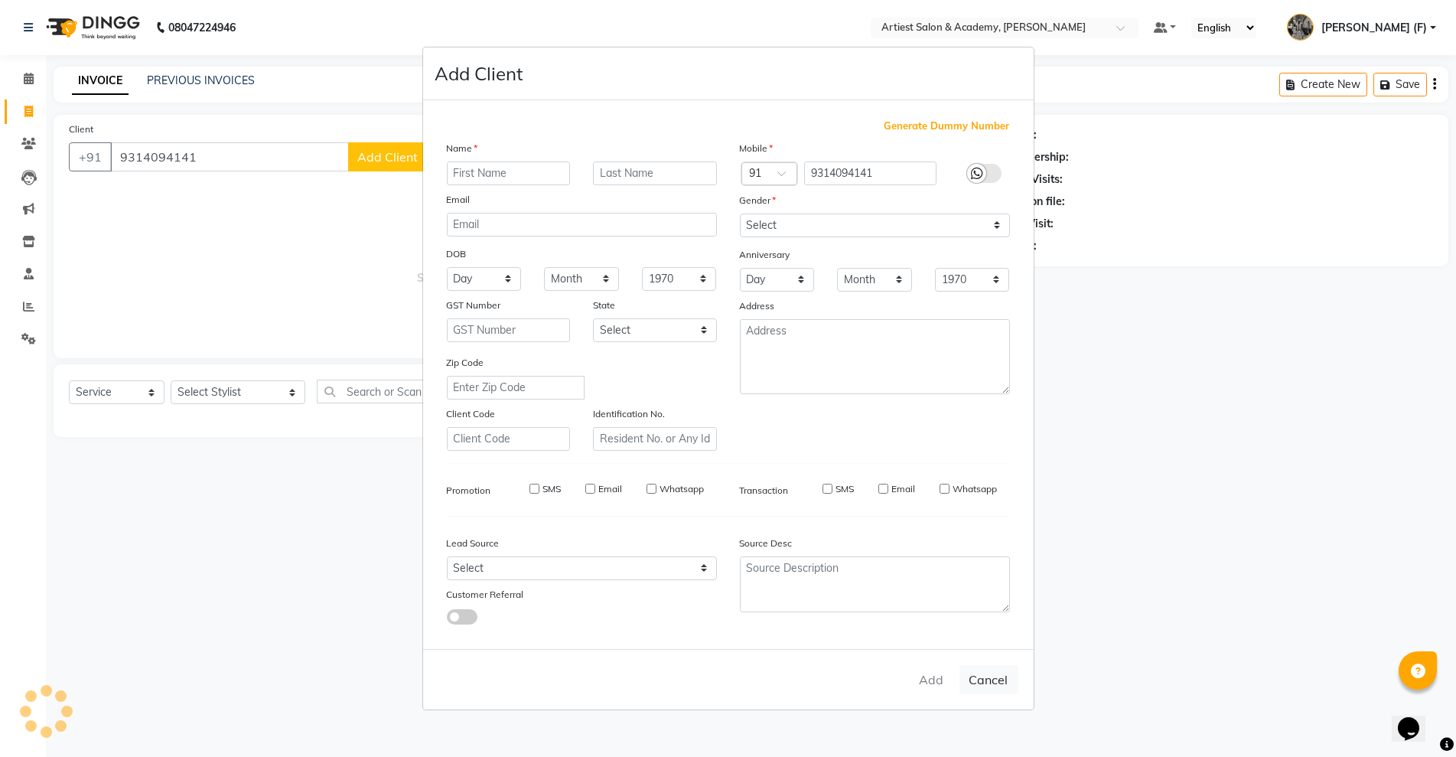
select select
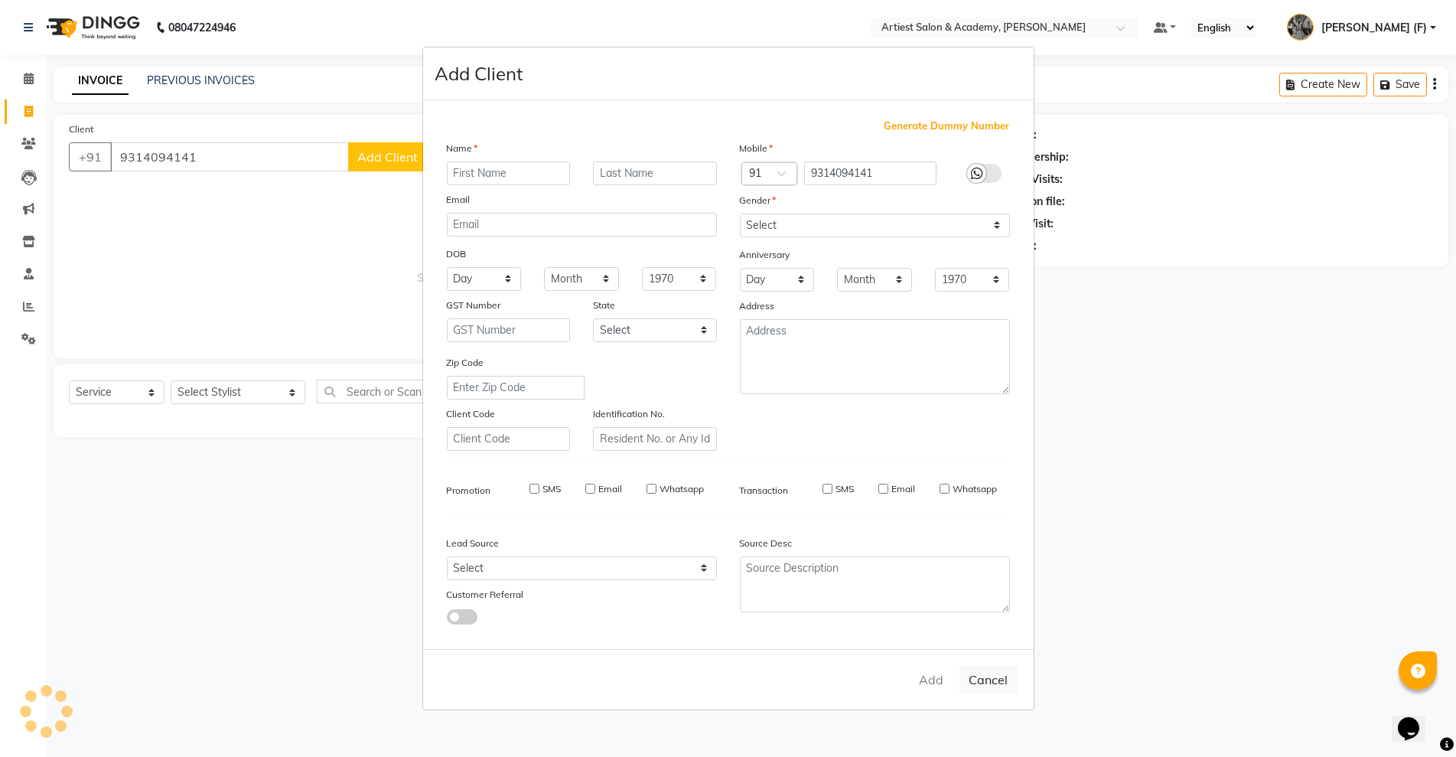
select select
checkbox input "false"
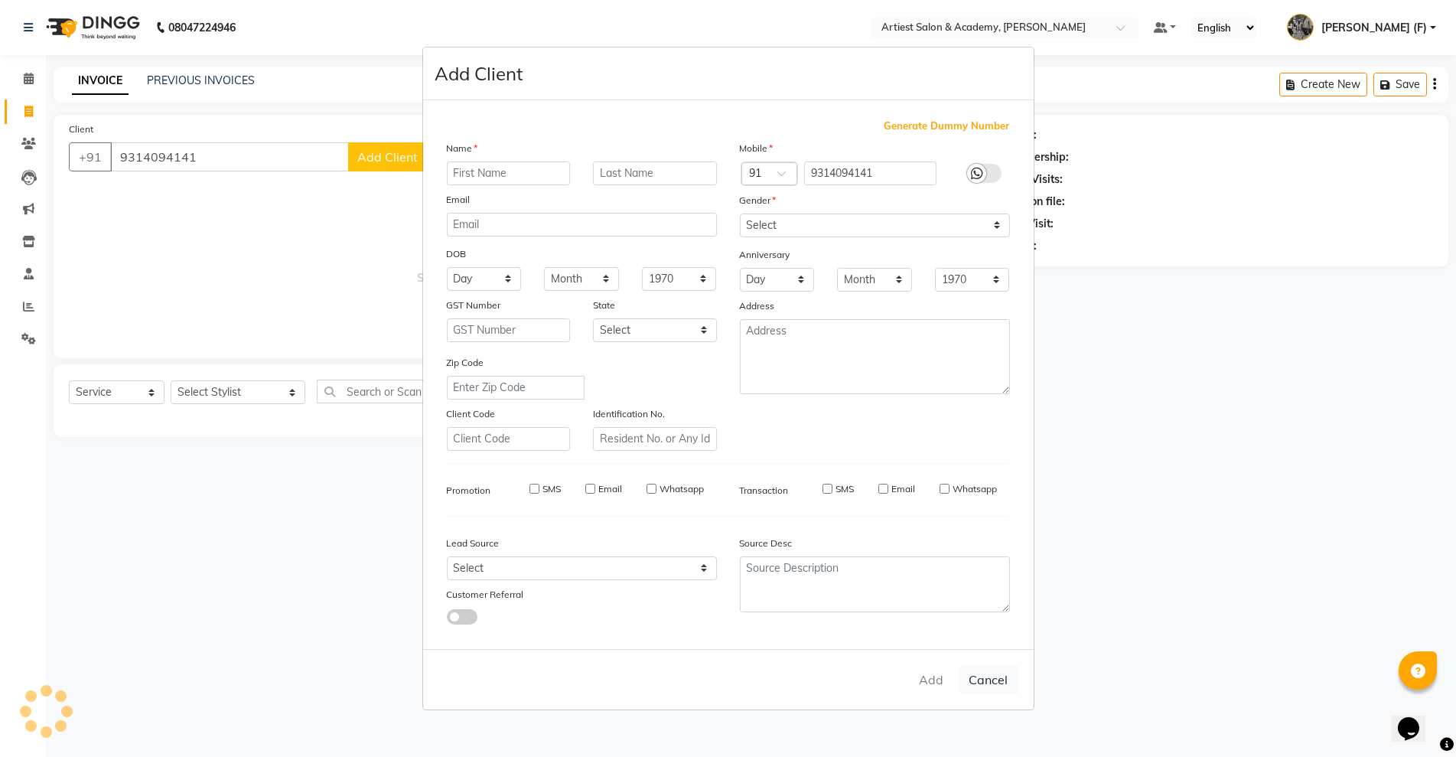
checkbox input "false"
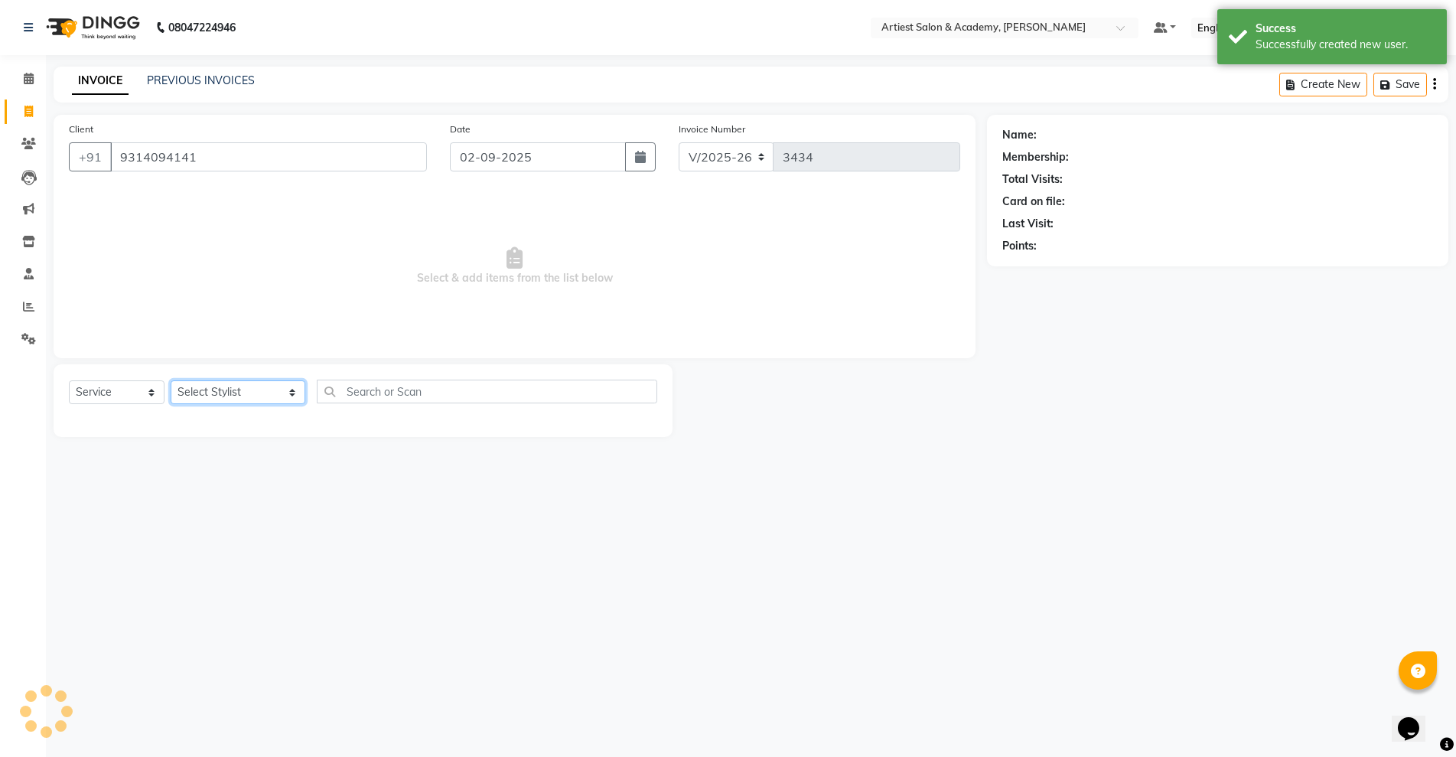
drag, startPoint x: 224, startPoint y: 389, endPoint x: 225, endPoint y: 398, distance: 8.4
click at [224, 389] on select "Select Stylist [PERSON_NAME] (M) [PERSON_NAME] (F) [PERSON_NAME] [PERSON_NAME] …" at bounding box center [238, 392] width 135 height 24
click at [171, 380] on select "Select Stylist [PERSON_NAME] (M) [PERSON_NAME] (F) [PERSON_NAME] [PERSON_NAME] …" at bounding box center [238, 392] width 135 height 24
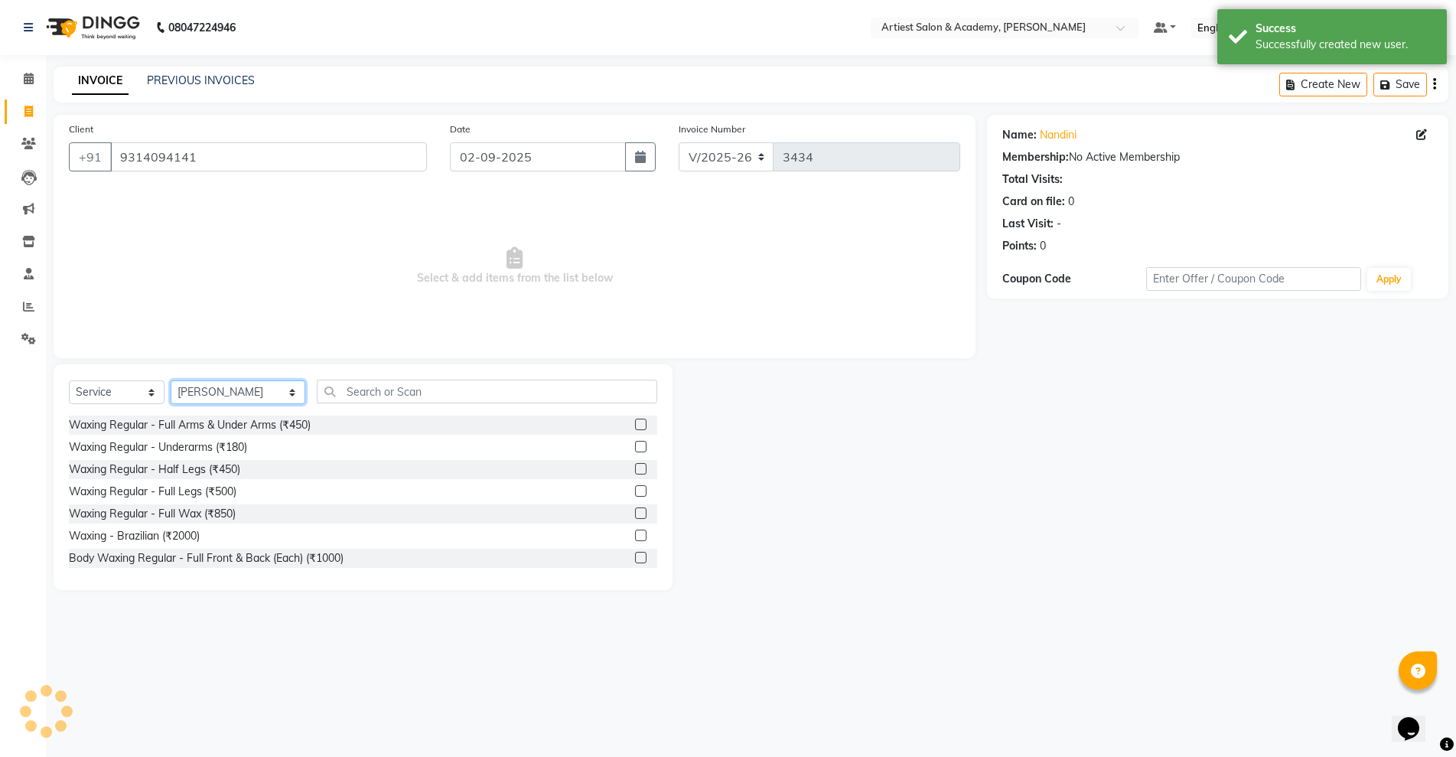
click at [233, 393] on select "Select Stylist [PERSON_NAME] (M) [PERSON_NAME] (F) [PERSON_NAME] [PERSON_NAME] …" at bounding box center [238, 392] width 135 height 24
select select "33213"
click at [171, 380] on select "Select Stylist [PERSON_NAME] (M) [PERSON_NAME] (F) [PERSON_NAME] [PERSON_NAME] …" at bounding box center [238, 392] width 135 height 24
drag, startPoint x: 101, startPoint y: 387, endPoint x: 100, endPoint y: 399, distance: 11.5
click at [100, 387] on select "Select Service Product Membership Package Voucher Prepaid Gift Card" at bounding box center [117, 392] width 96 height 24
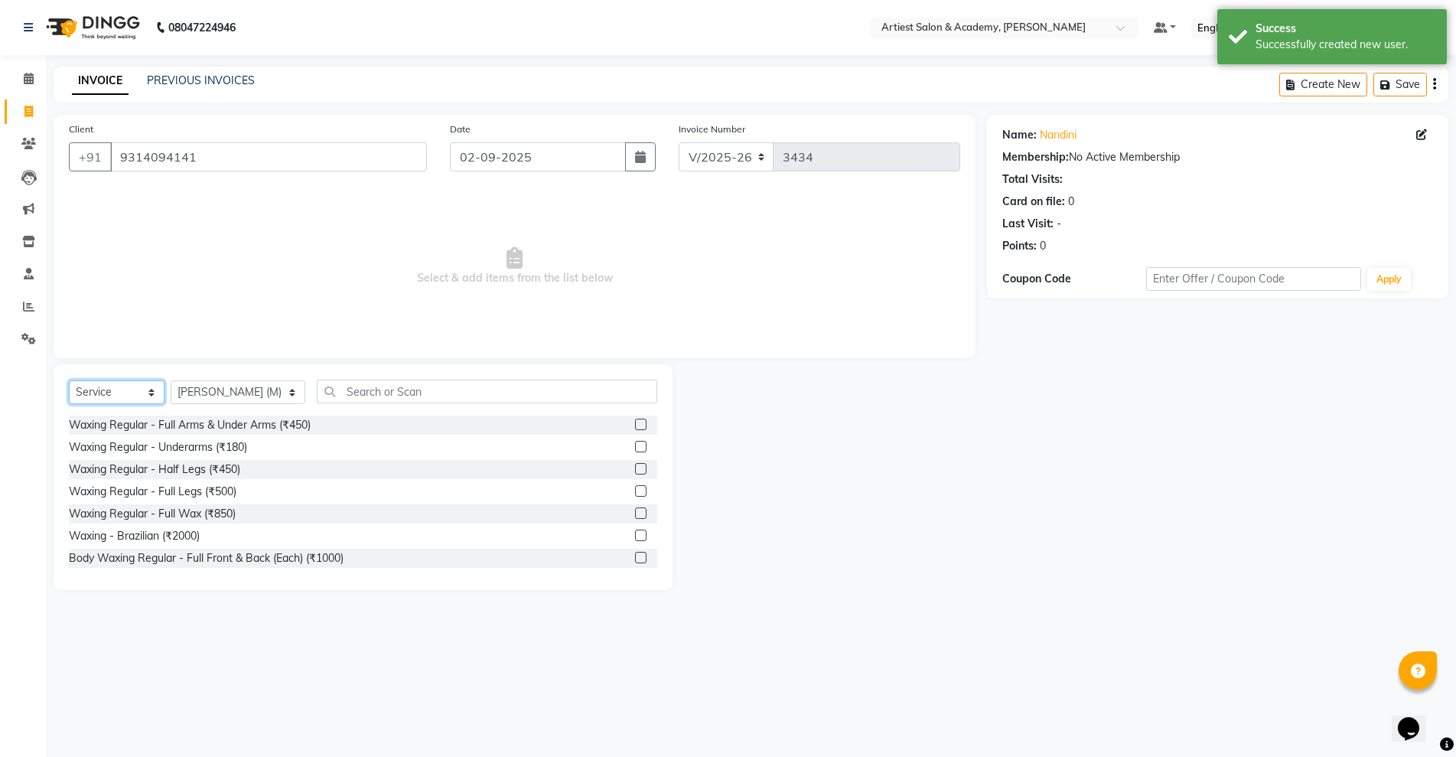
select select "product"
click at [69, 380] on select "Select Service Product Membership Package Voucher Prepaid Gift Card" at bounding box center [117, 392] width 96 height 24
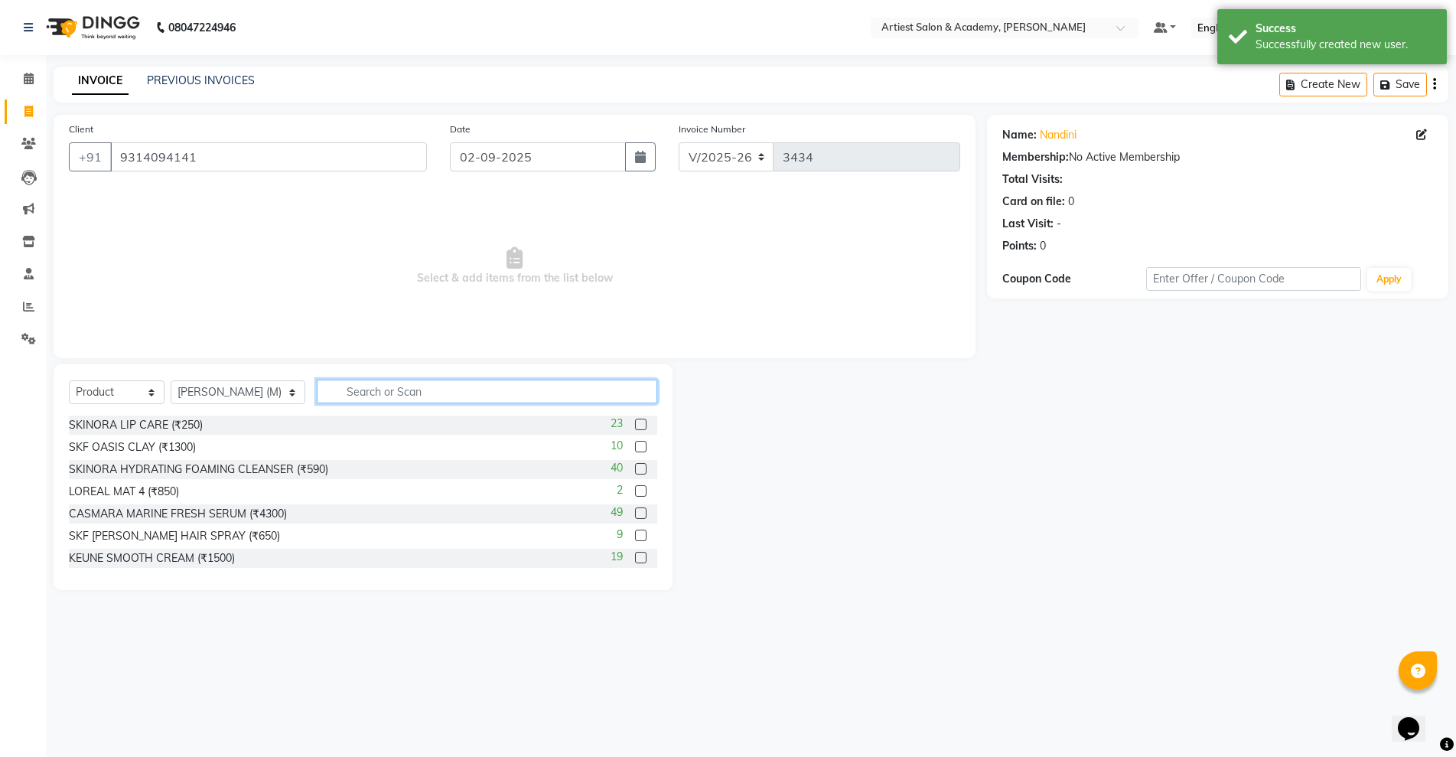
click at [317, 395] on input "text" at bounding box center [487, 391] width 340 height 24
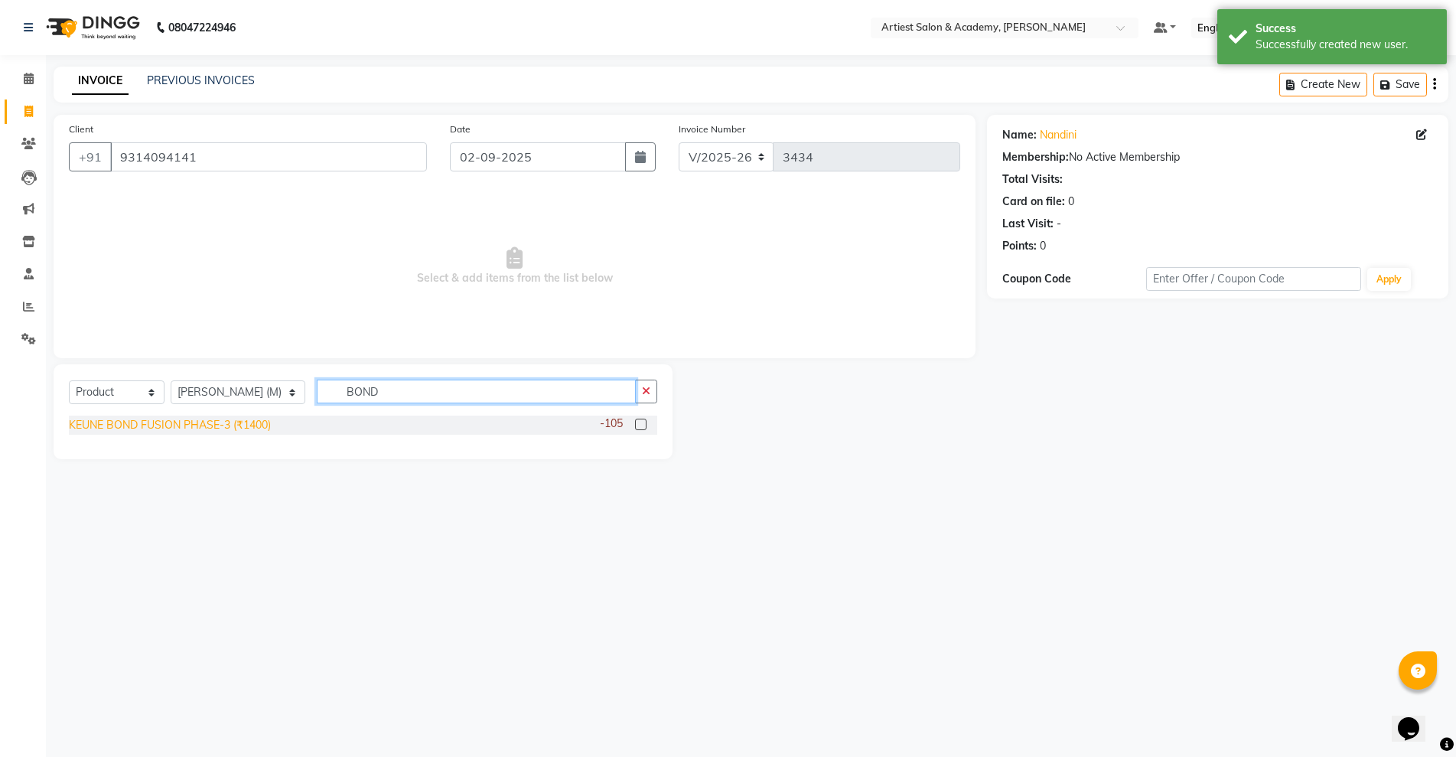
type input "BOND"
click at [268, 421] on div "KEUNE BOND FUSION PHASE-3 (₹1400)" at bounding box center [170, 425] width 202 height 16
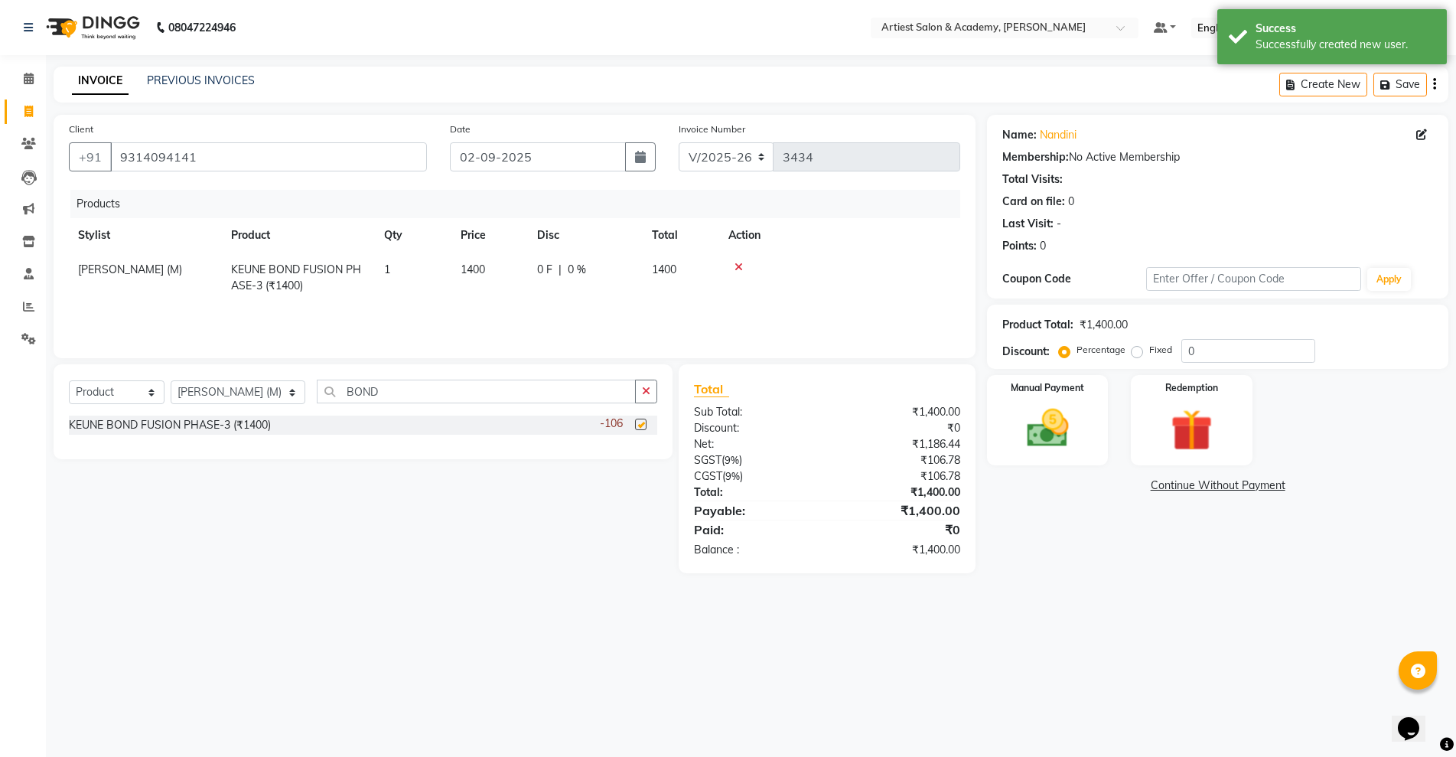
checkbox input "false"
click at [477, 272] on span "1400" at bounding box center [472, 269] width 24 height 14
select select "33213"
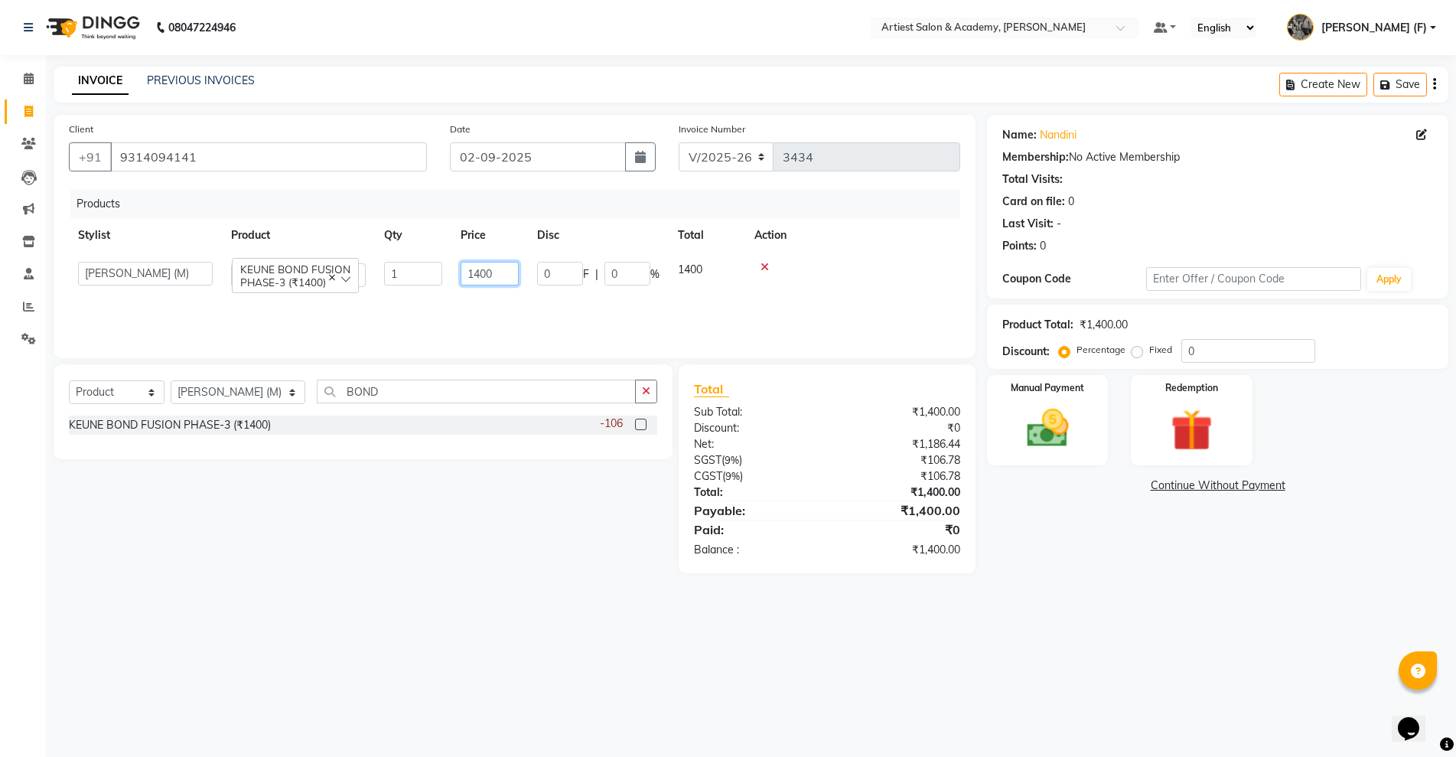
drag, startPoint x: 521, startPoint y: 278, endPoint x: 501, endPoint y: 276, distance: 20.0
click at [514, 276] on td "1400" at bounding box center [489, 274] width 76 height 44
drag, startPoint x: 501, startPoint y: 276, endPoint x: 398, endPoint y: 291, distance: 104.3
click at [400, 290] on tr "[PERSON_NAME] (M) [PERSON_NAME] (F) [PERSON_NAME] DRASHTI [PERSON_NAME] [PERSON…" at bounding box center [514, 274] width 891 height 44
type input "1800"
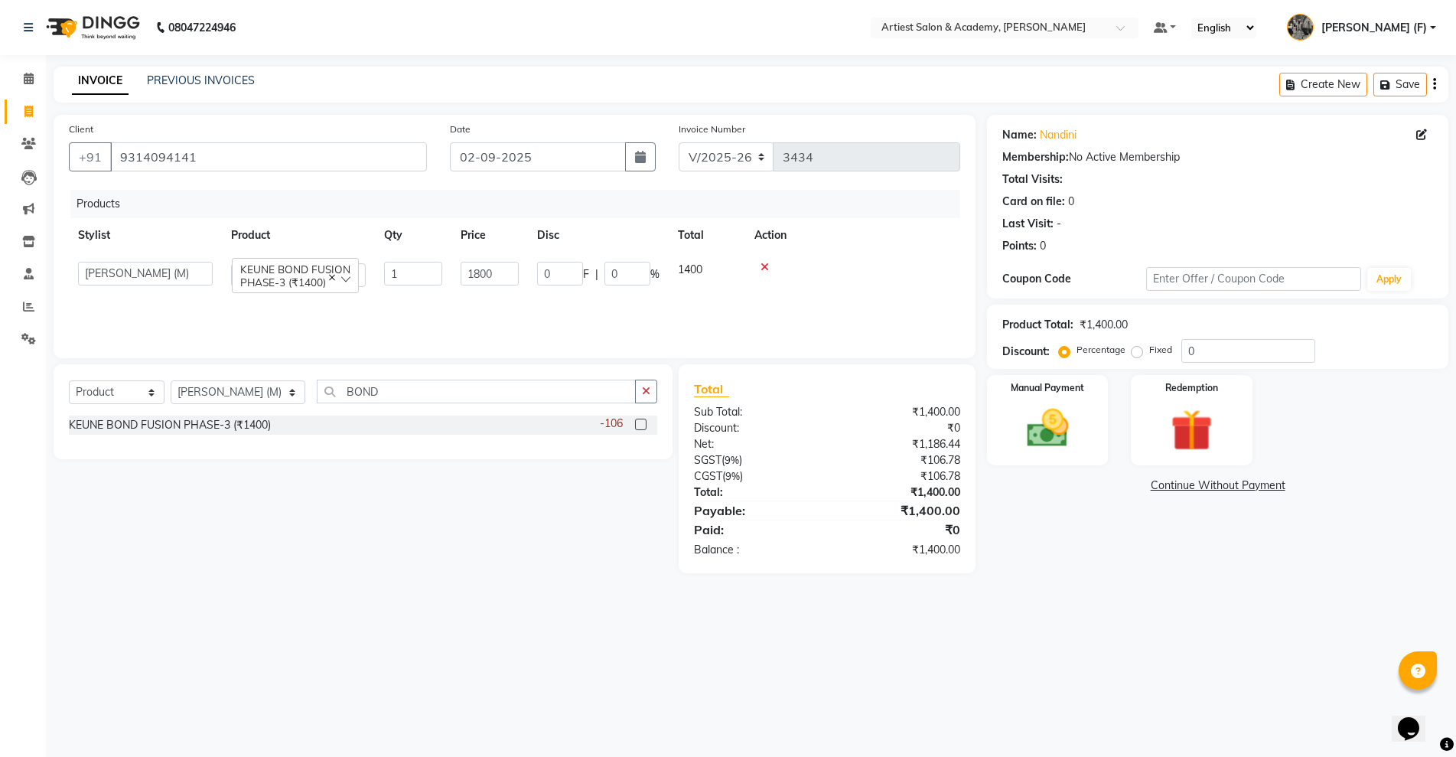
drag, startPoint x: 1283, startPoint y: 623, endPoint x: 1275, endPoint y: 619, distance: 8.6
click at [1275, 619] on div "08047224946 Select Location × Artiest Salon & Academy, Subhash Marg Default Pan…" at bounding box center [728, 378] width 1456 height 757
click at [1065, 425] on img at bounding box center [1047, 428] width 70 height 50
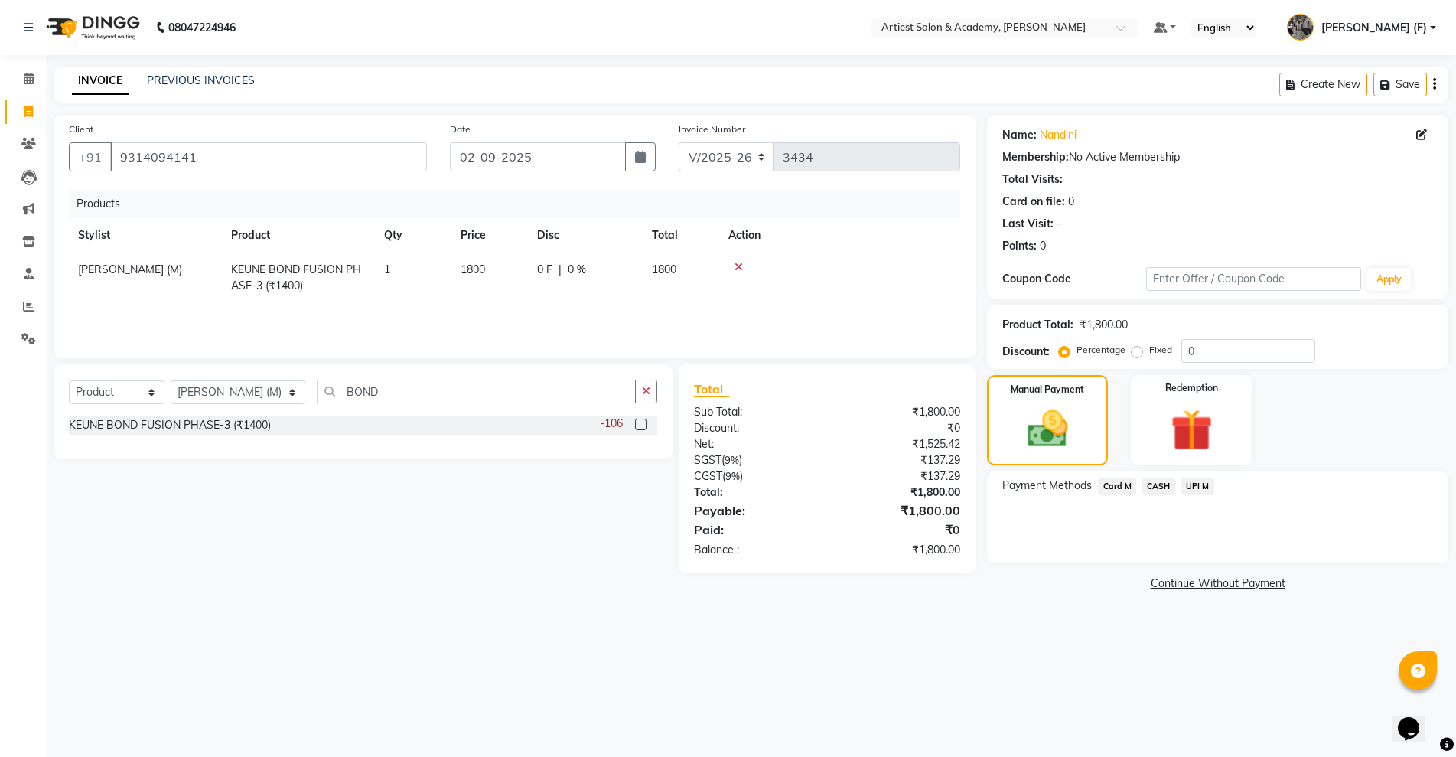
click at [1167, 493] on span "CASH" at bounding box center [1158, 486] width 33 height 18
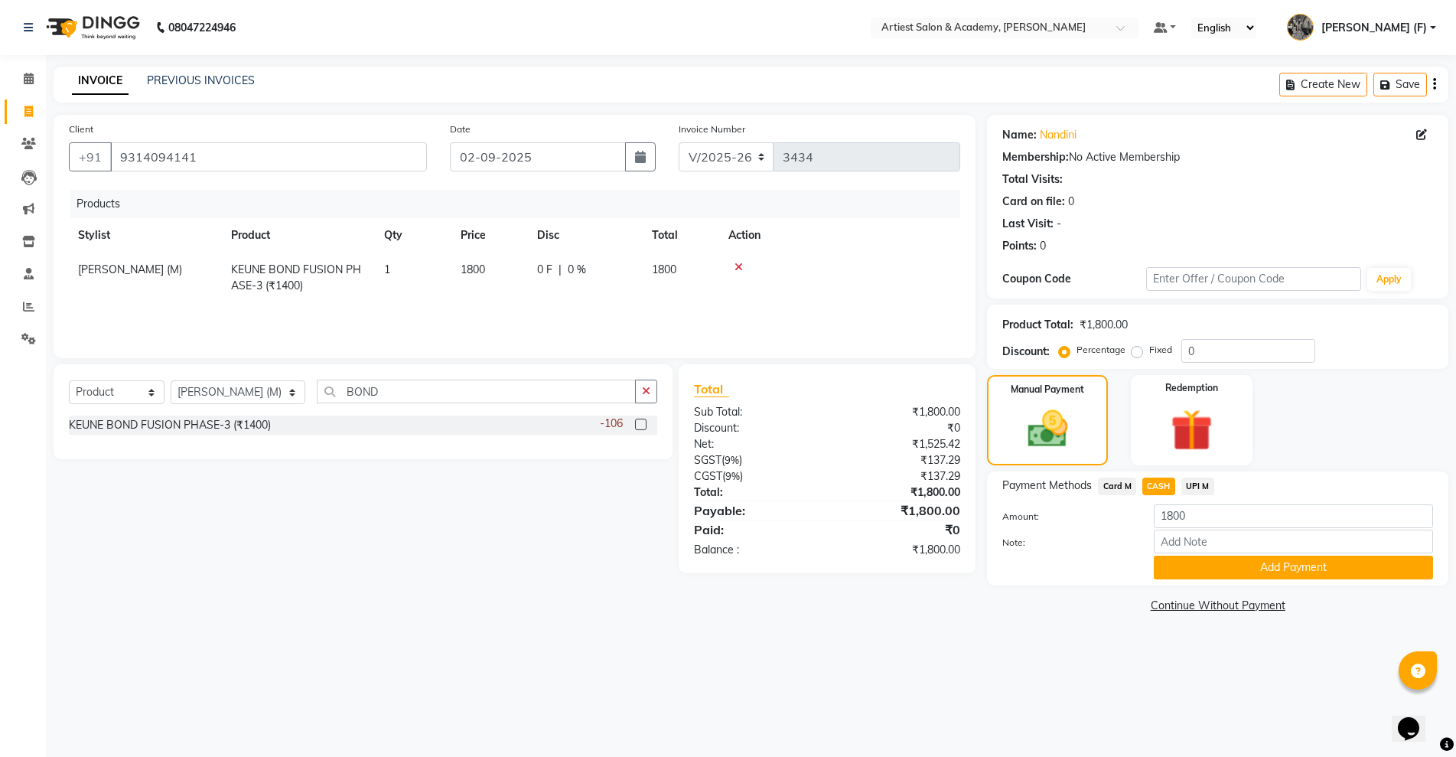
click at [1211, 487] on span "UPI M" at bounding box center [1197, 486] width 33 height 18
click at [1238, 571] on button "Add Payment" at bounding box center [1293, 567] width 279 height 24
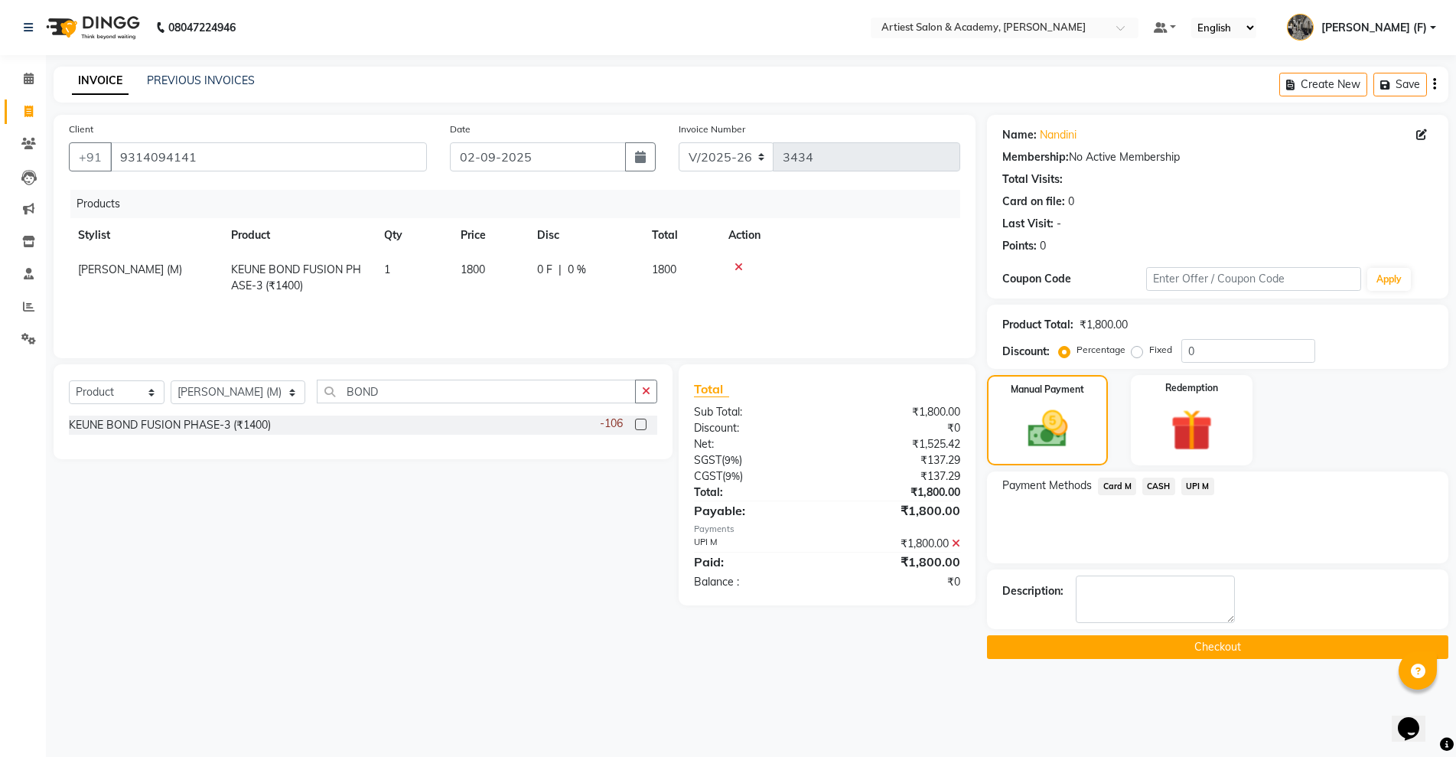
click at [1259, 660] on main "INVOICE PREVIOUS INVOICES Create New Save Client [PHONE_NUMBER] Date [DATE] Inv…" at bounding box center [751, 374] width 1410 height 615
click at [1259, 654] on button "Checkout" at bounding box center [1217, 647] width 461 height 24
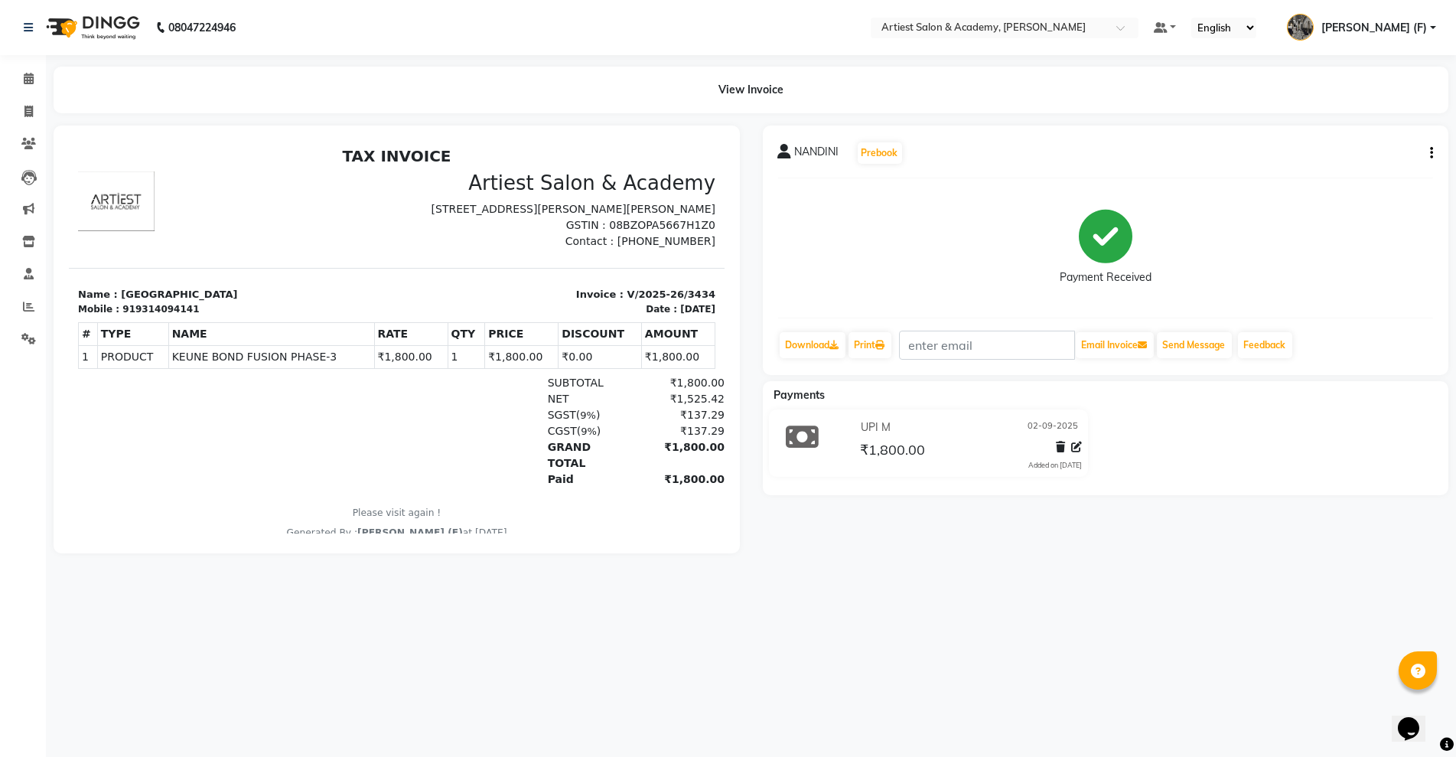
click at [47, 301] on div at bounding box center [396, 339] width 709 height 428
click at [28, 106] on icon at bounding box center [28, 111] width 8 height 11
select select "service"
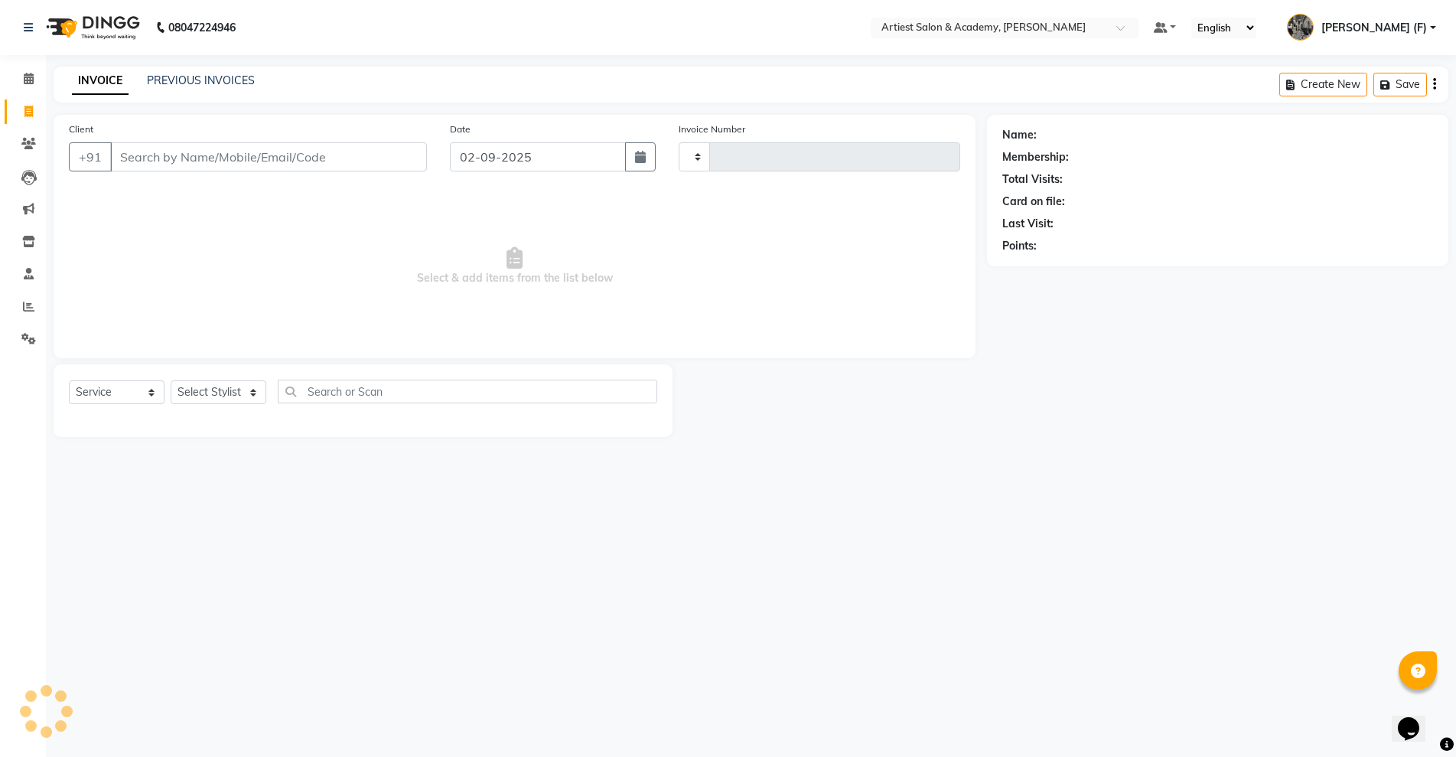
type input "3435"
select select "5123"
